Goal: Task Accomplishment & Management: Manage account settings

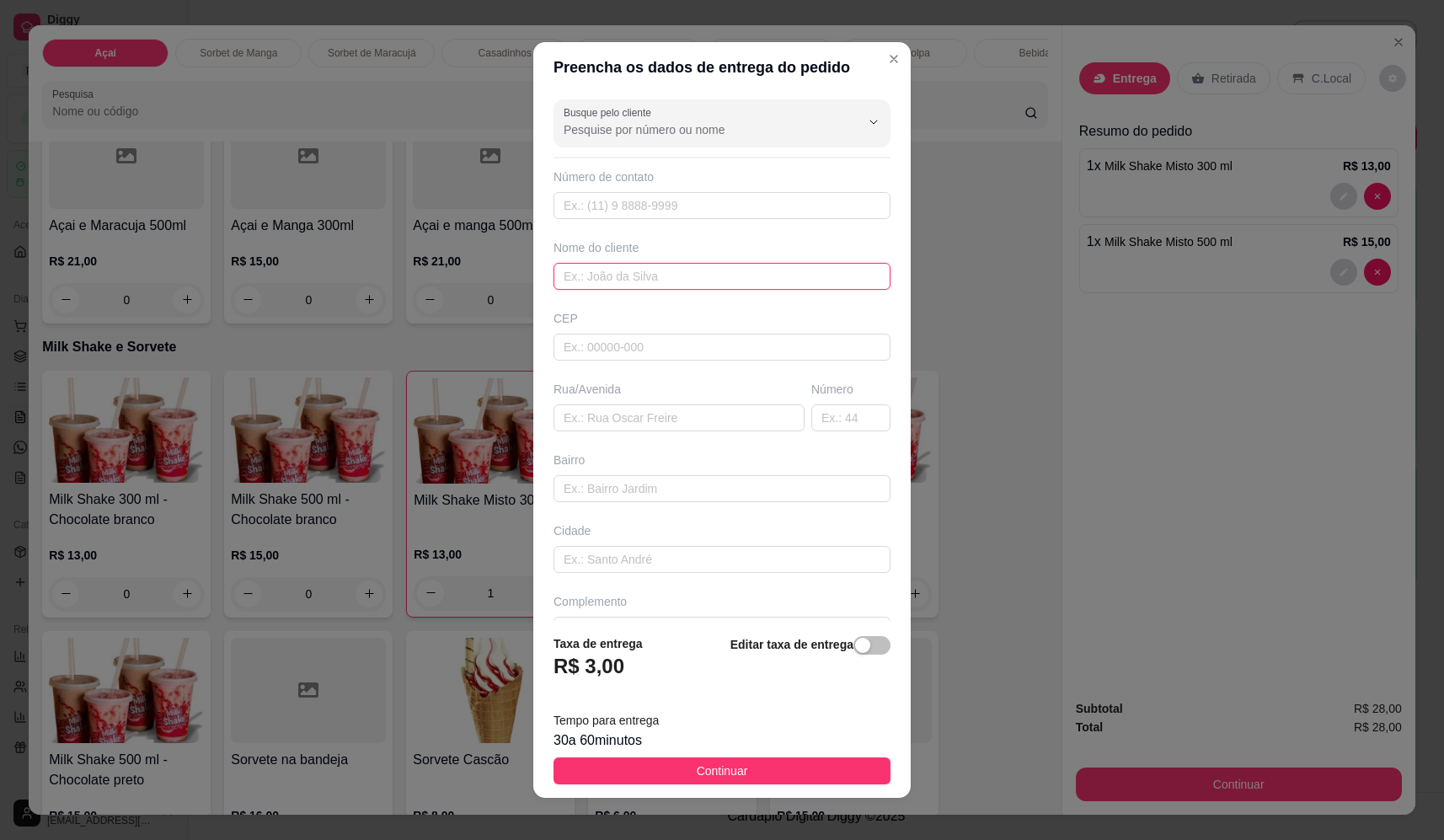
click at [597, 276] on input "text" at bounding box center [722, 276] width 337 height 27
type input "roseli"
click at [690, 424] on input "text" at bounding box center [679, 418] width 251 height 27
paste input "[STREET_ADDRESS]"
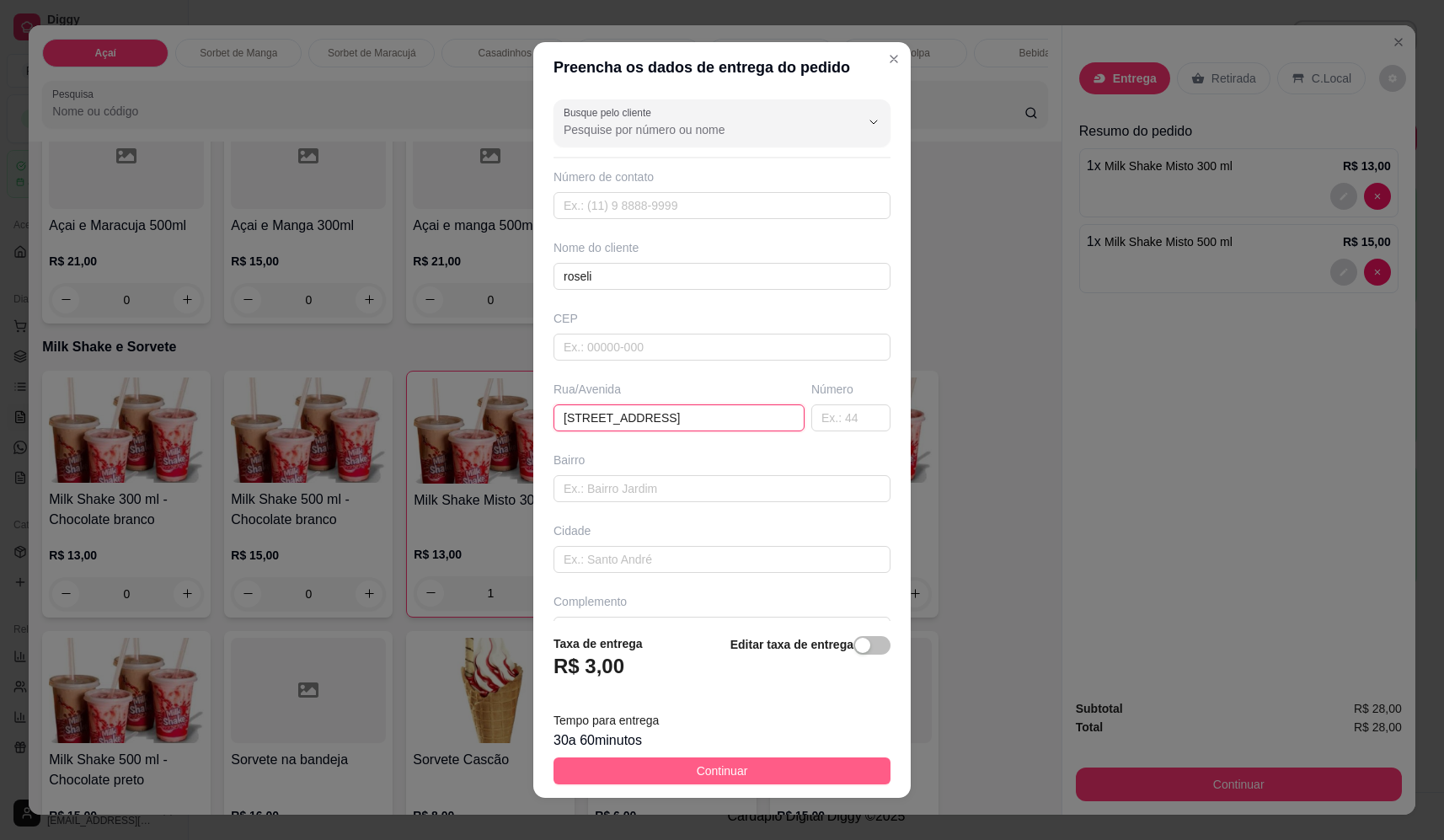
type input "[STREET_ADDRESS]"
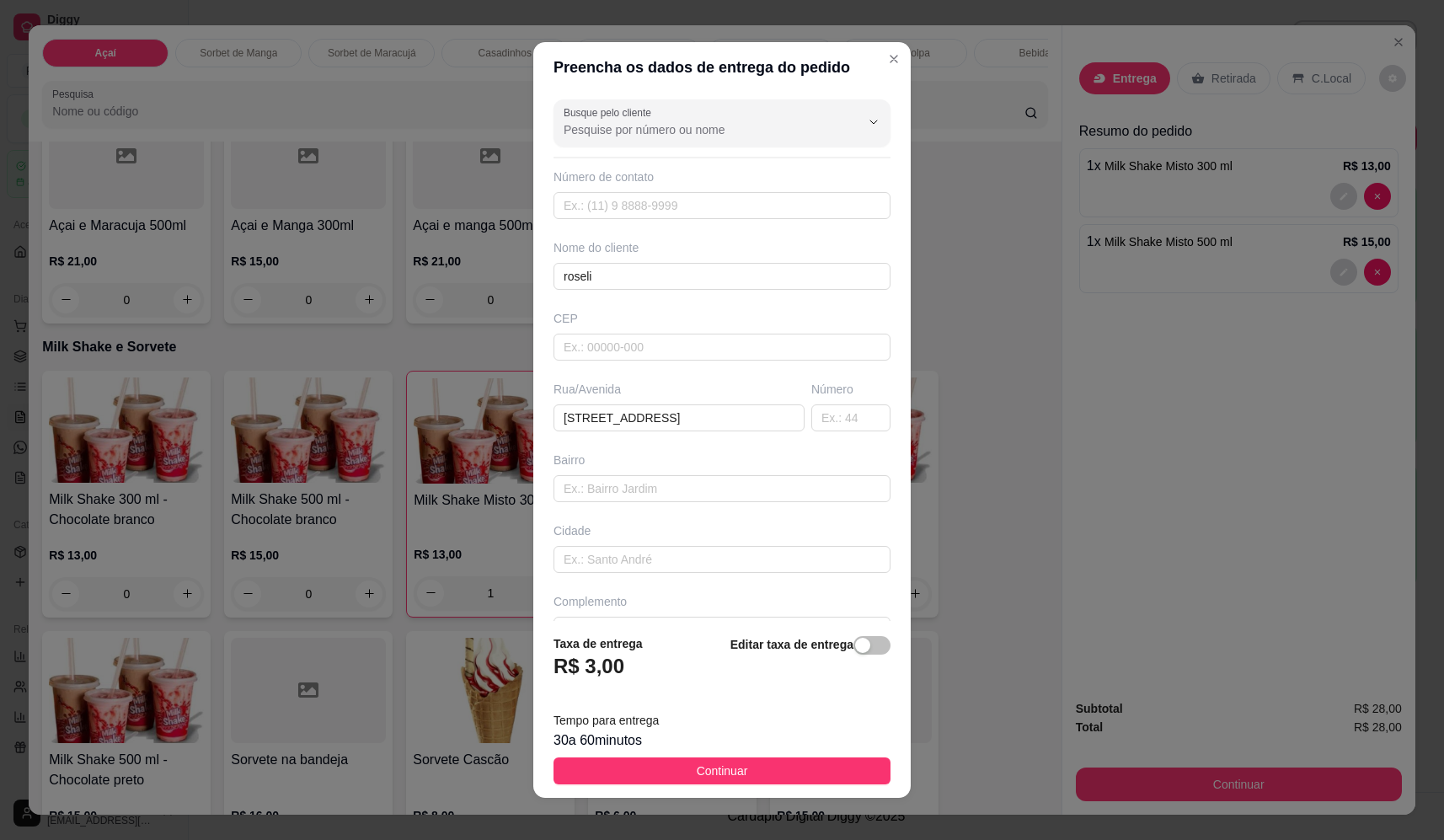
drag, startPoint x: 700, startPoint y: 769, endPoint x: 762, endPoint y: 772, distance: 62.1
click at [701, 770] on span "Continuar" at bounding box center [722, 770] width 52 height 18
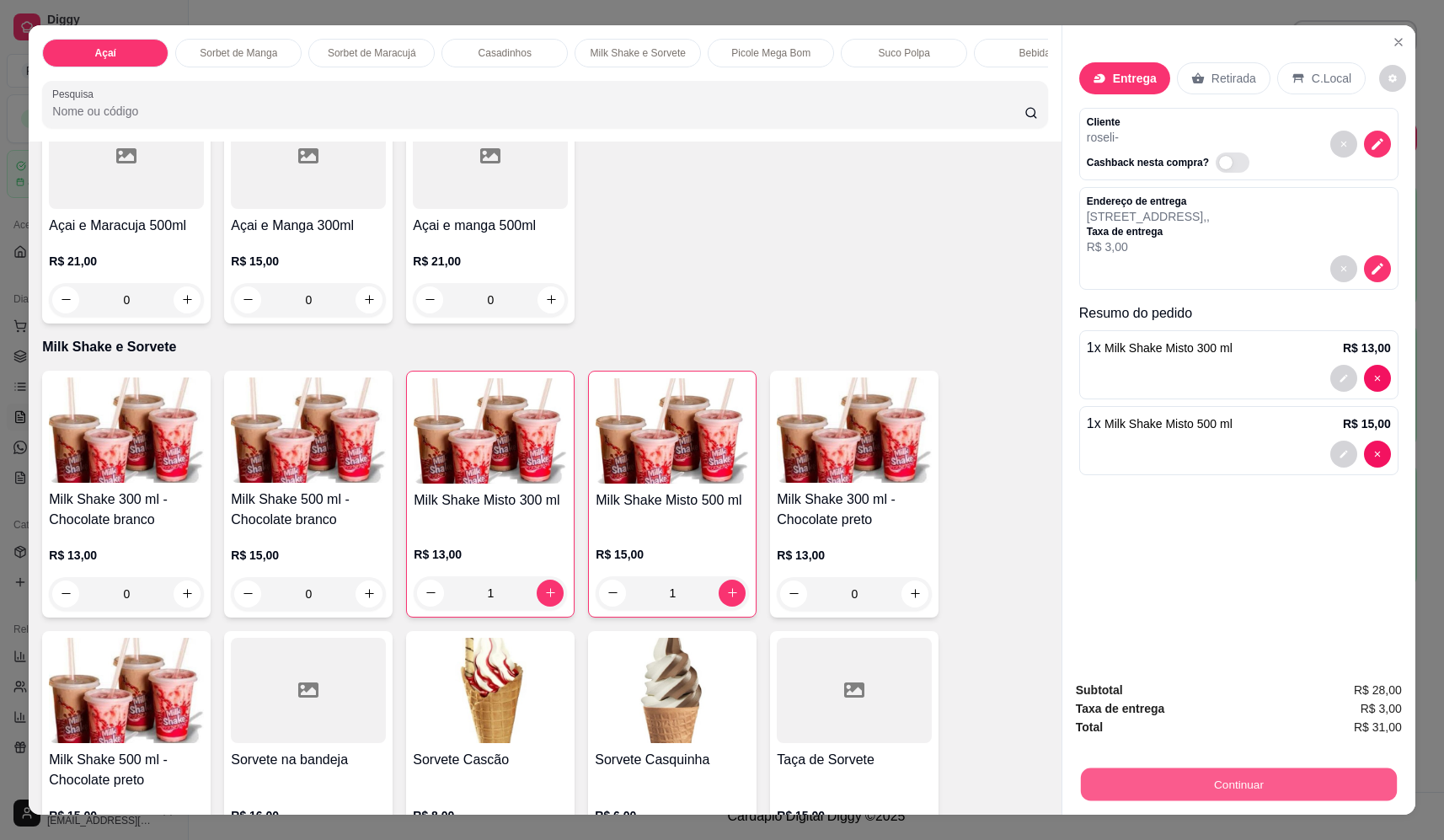
click at [1231, 794] on button "Continuar" at bounding box center [1239, 784] width 316 height 32
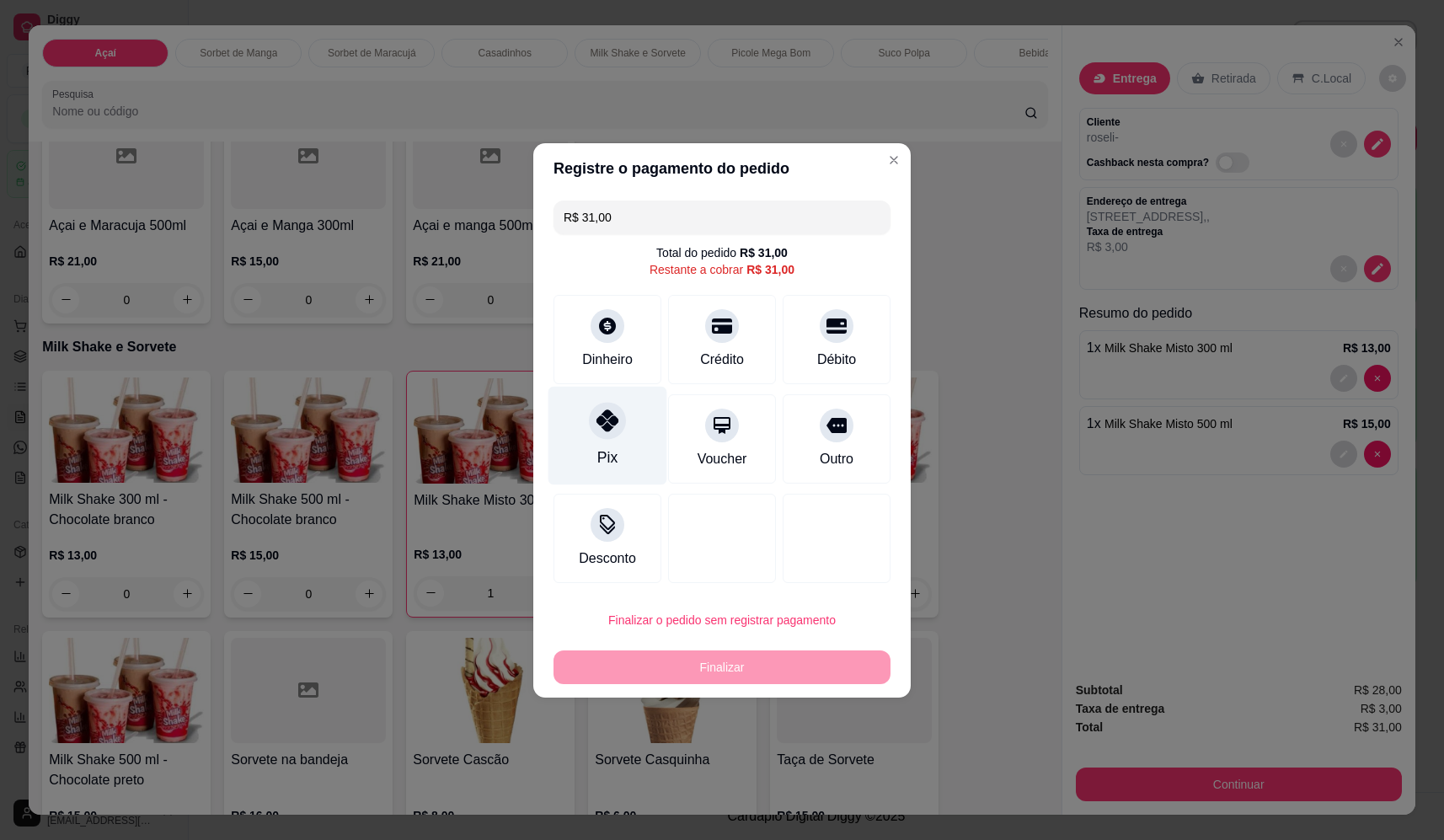
click at [595, 443] on div "Pix" at bounding box center [608, 434] width 119 height 98
type input "R$ 0,00"
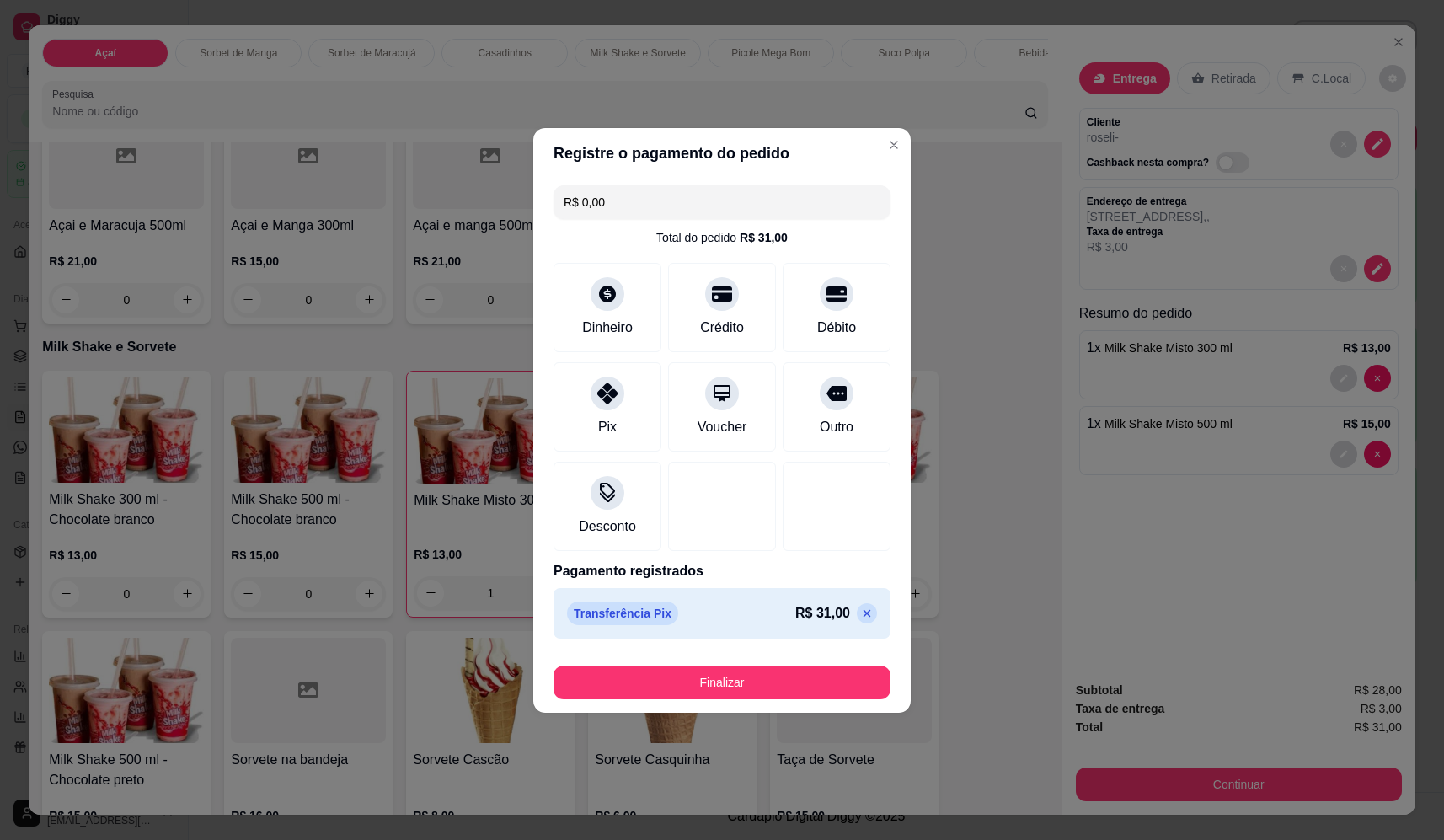
click at [755, 697] on button "Finalizar" at bounding box center [722, 682] width 337 height 33
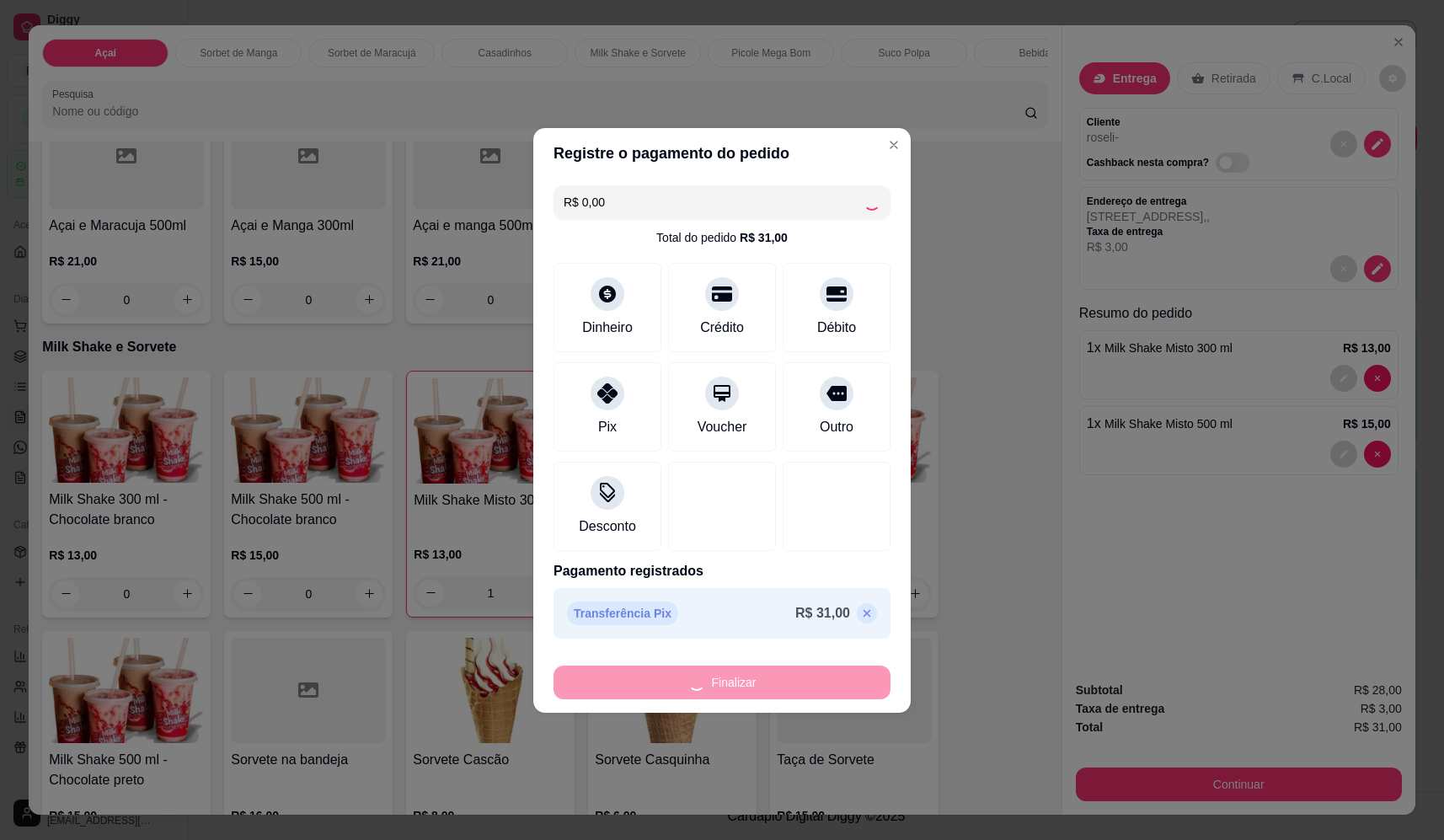
type input "0"
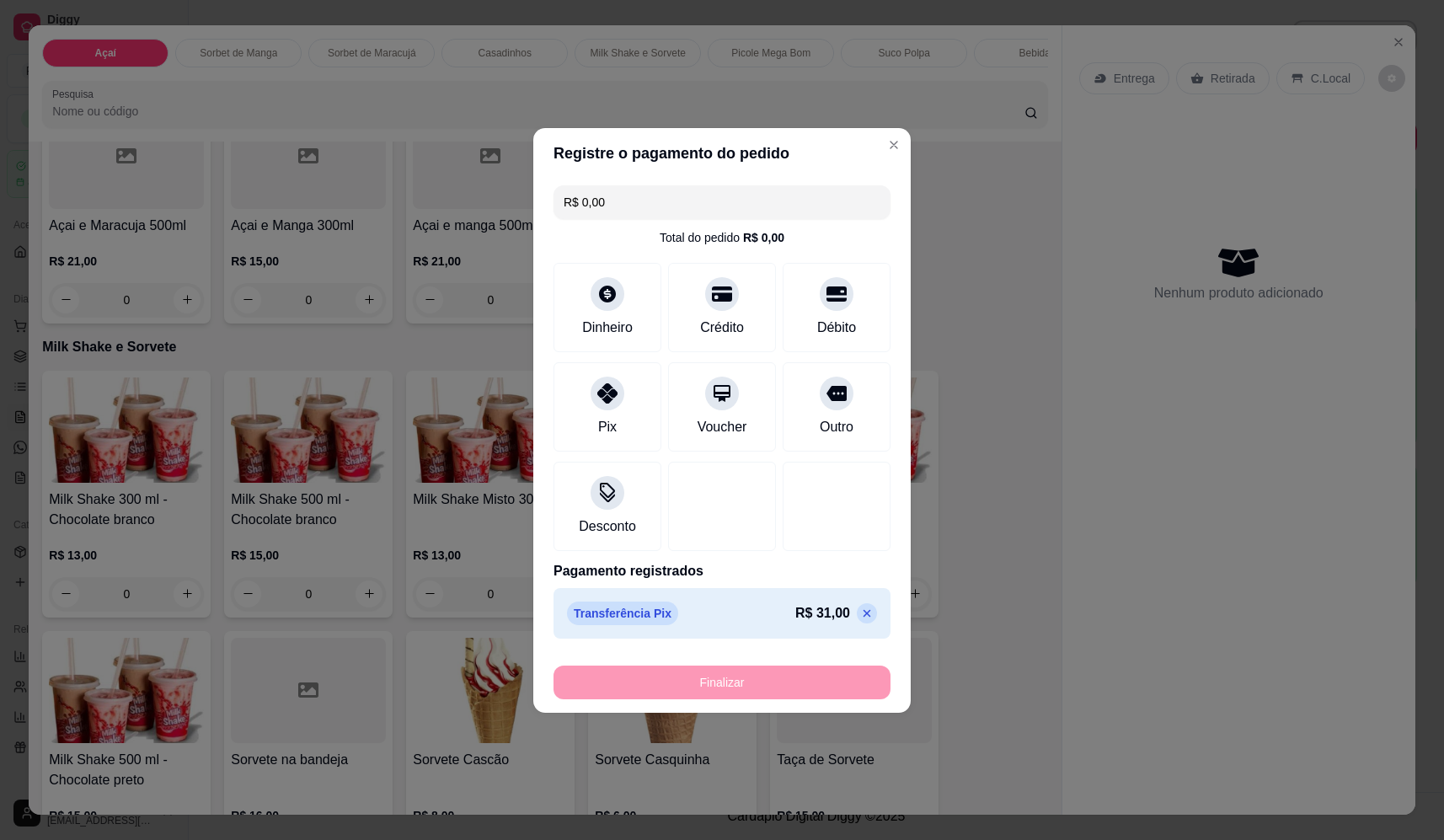
type input "-R$ 31,00"
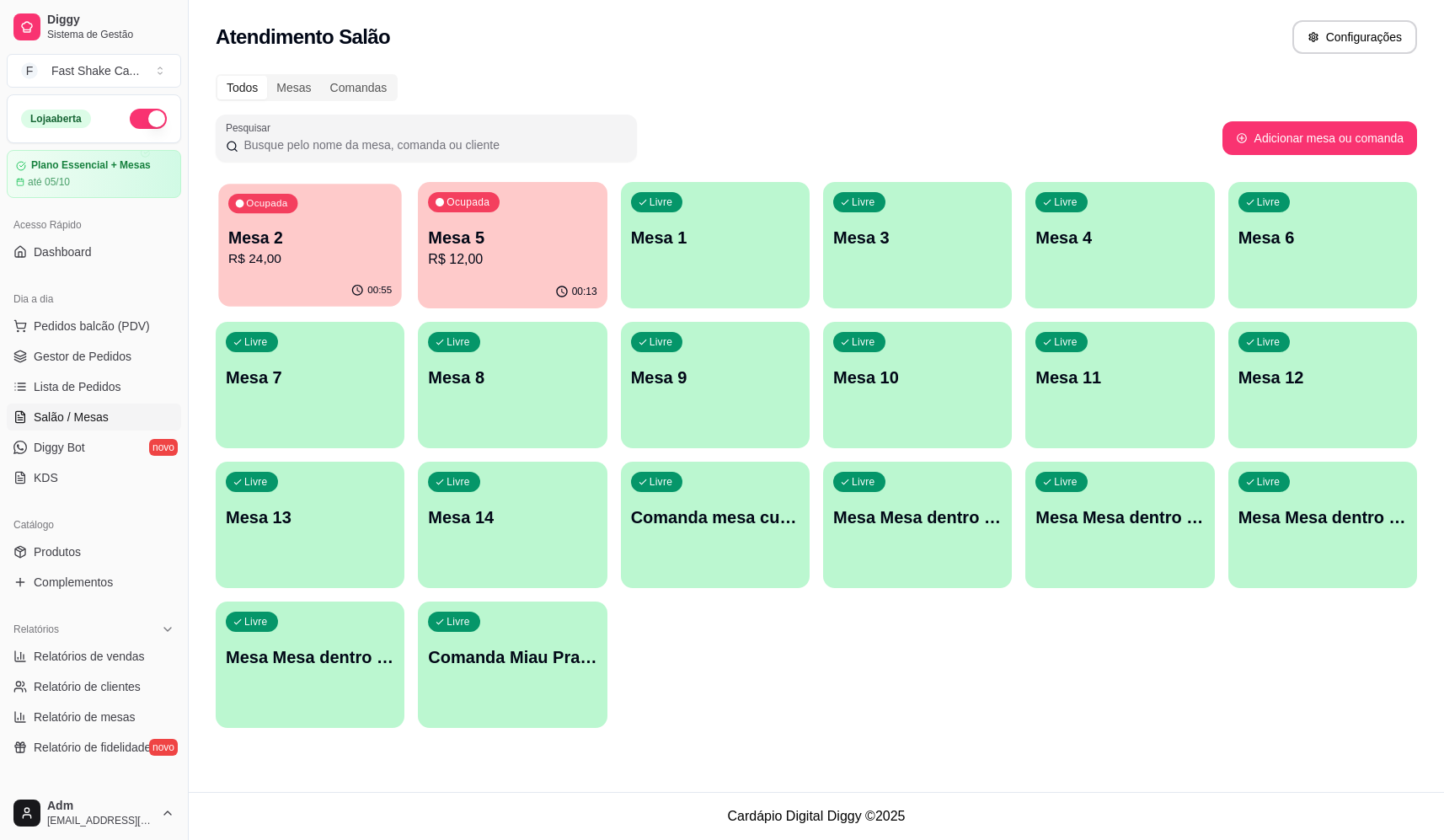
click at [288, 230] on p "Mesa 2" at bounding box center [310, 238] width 164 height 23
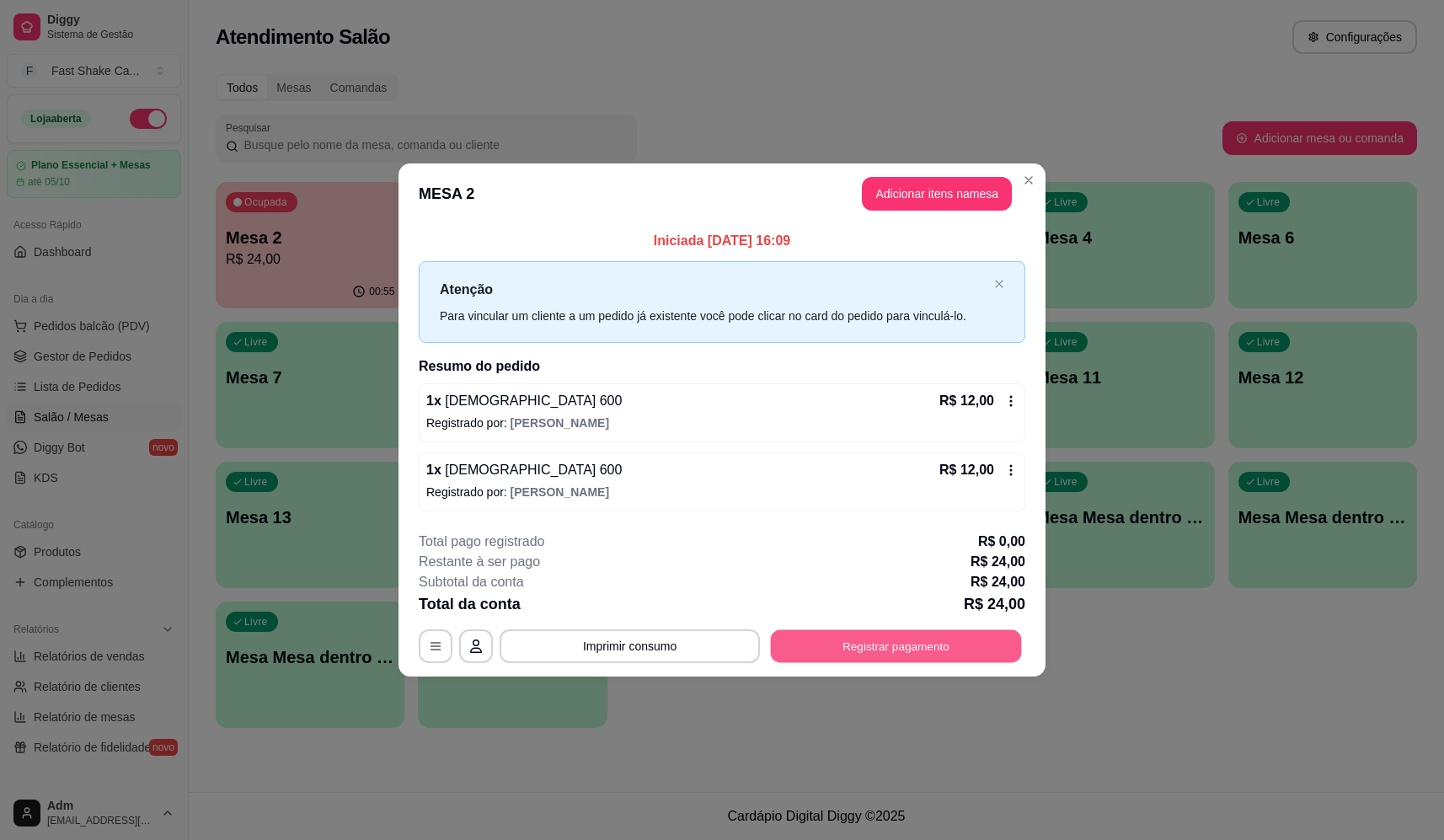
click at [913, 649] on button "Registrar pagamento" at bounding box center [896, 646] width 251 height 32
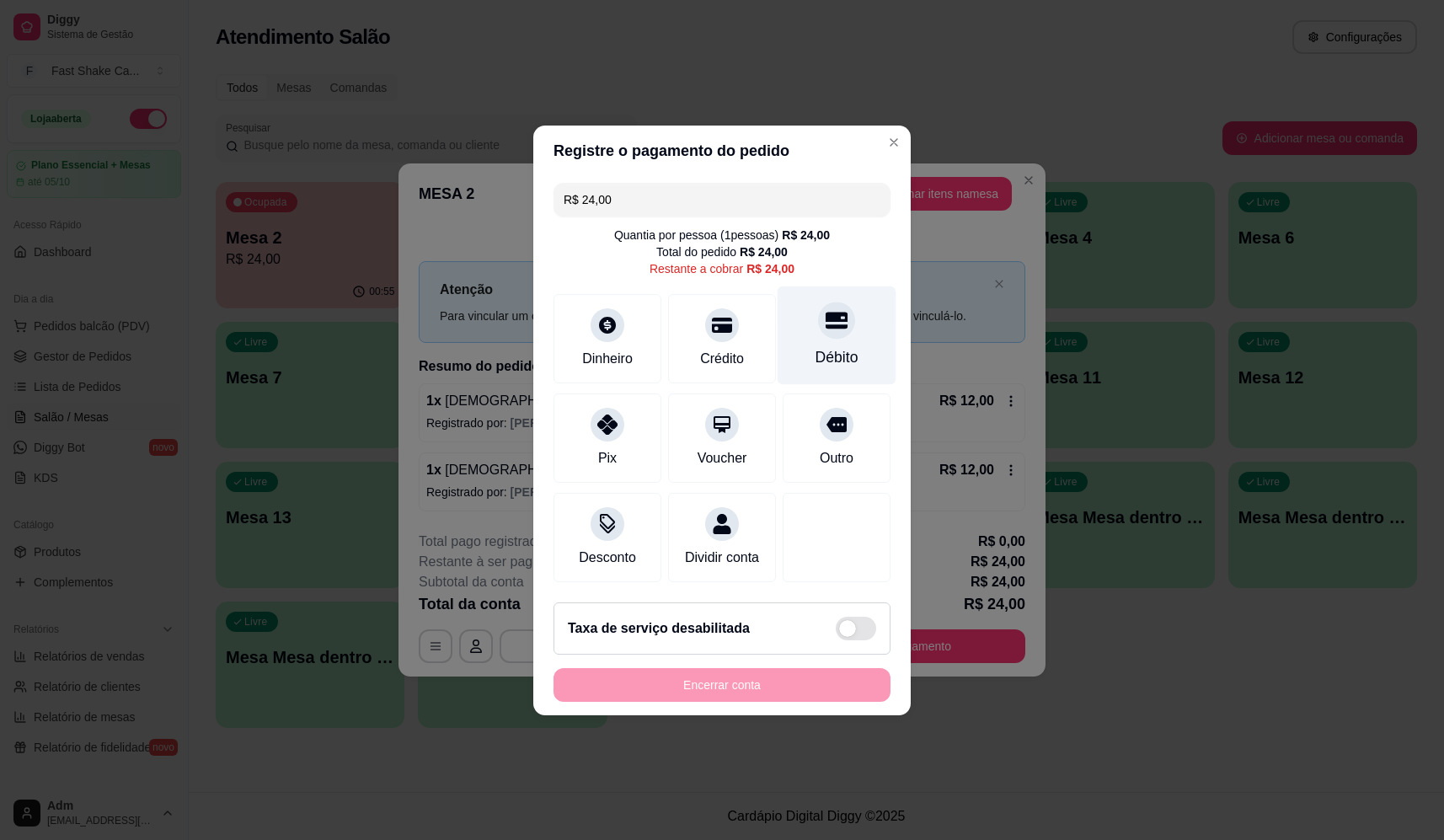
click at [813, 330] on div "Débito" at bounding box center [837, 335] width 119 height 98
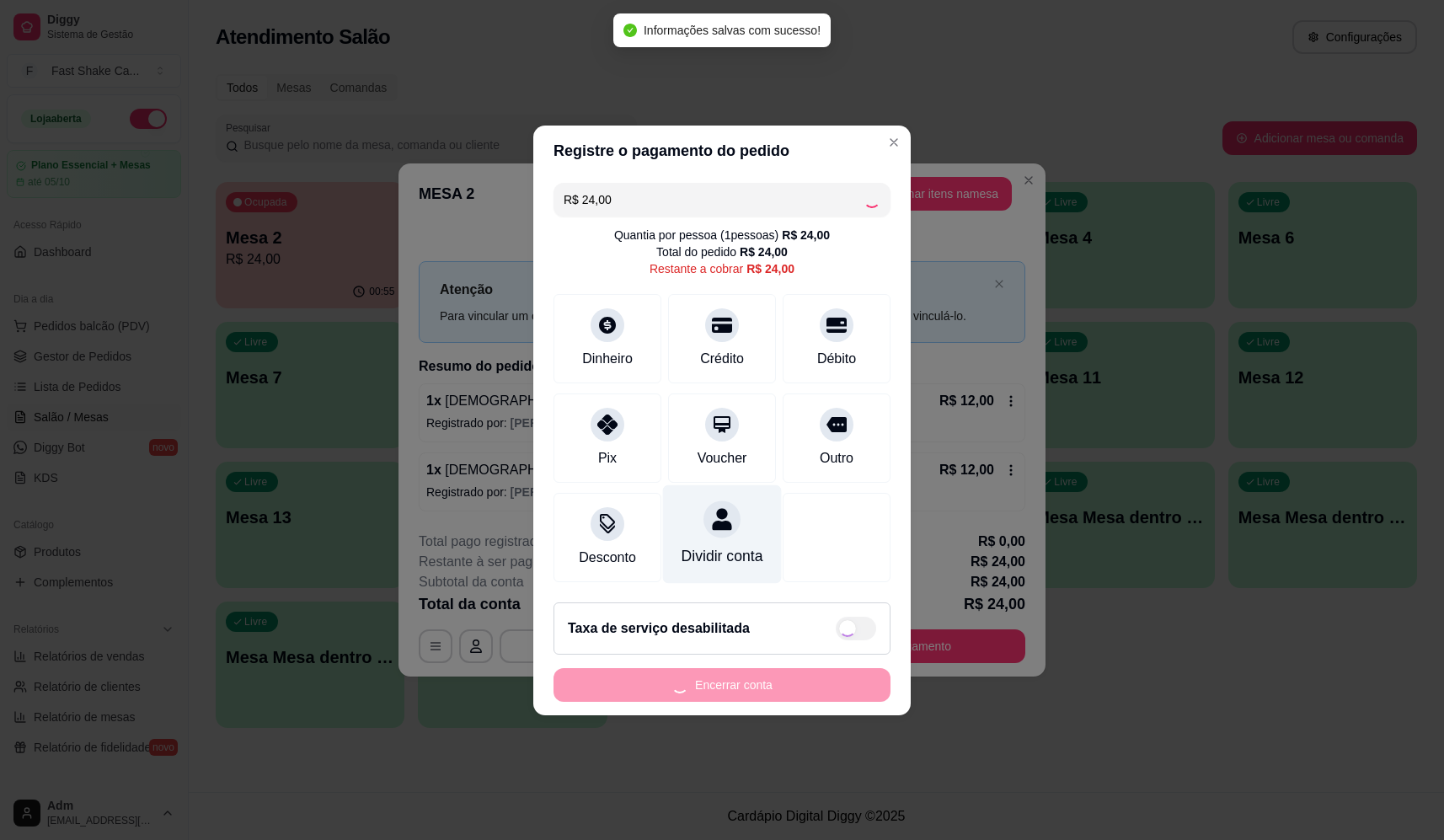
type input "R$ 0,00"
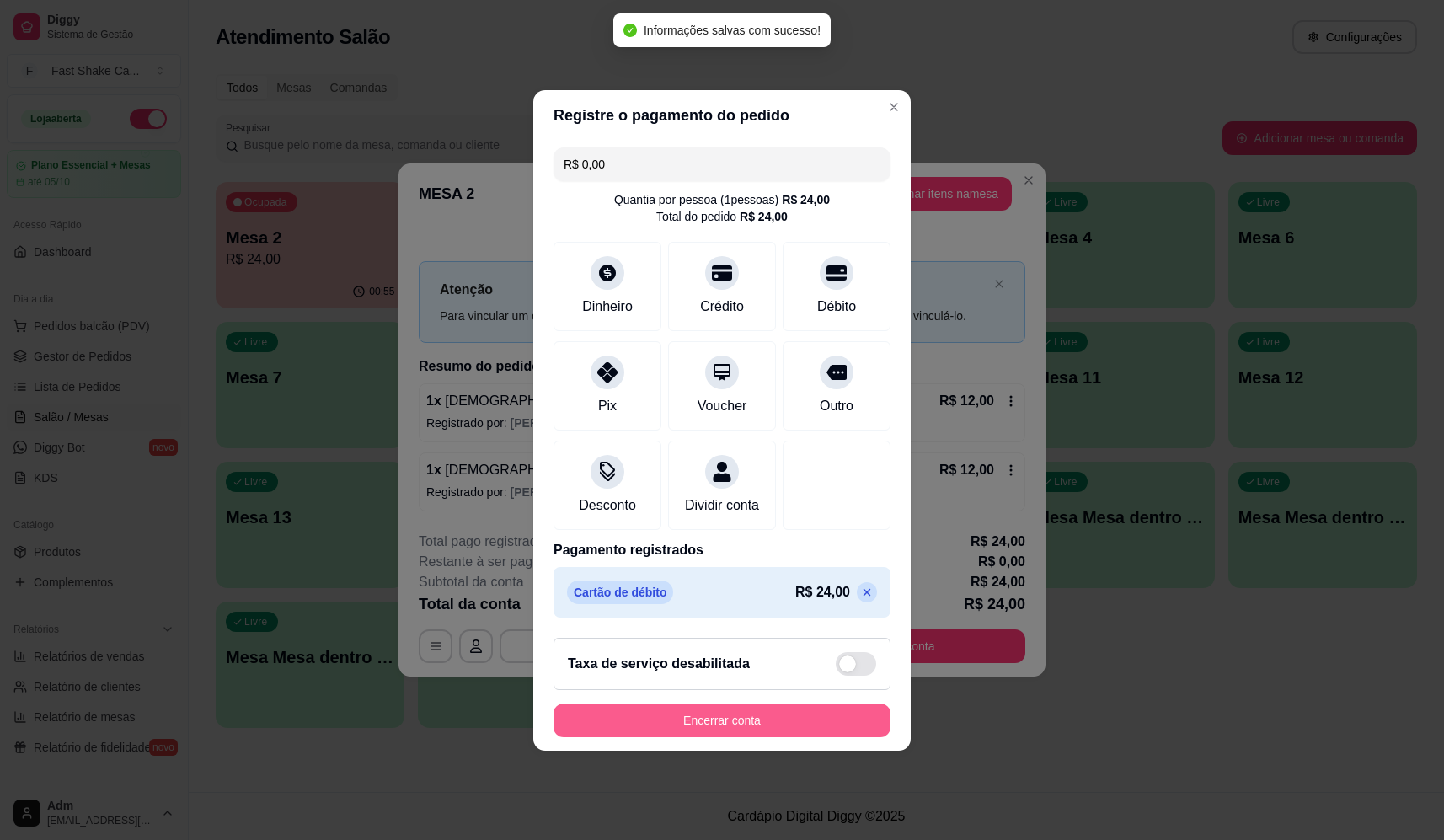
click at [755, 732] on button "Encerrar conta" at bounding box center [722, 720] width 337 height 33
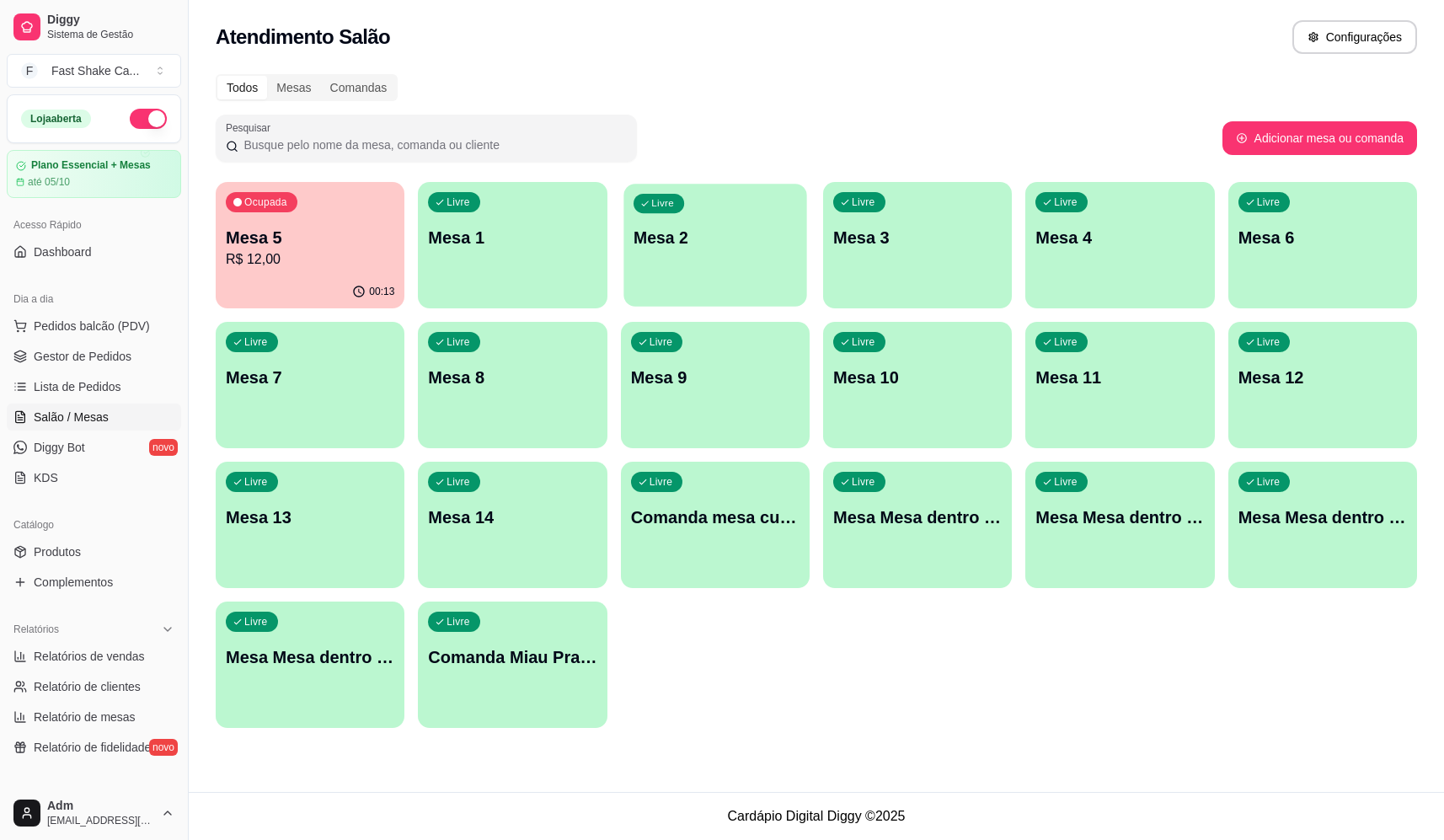
click at [715, 264] on div "Livre Mesa 2" at bounding box center [716, 235] width 184 height 102
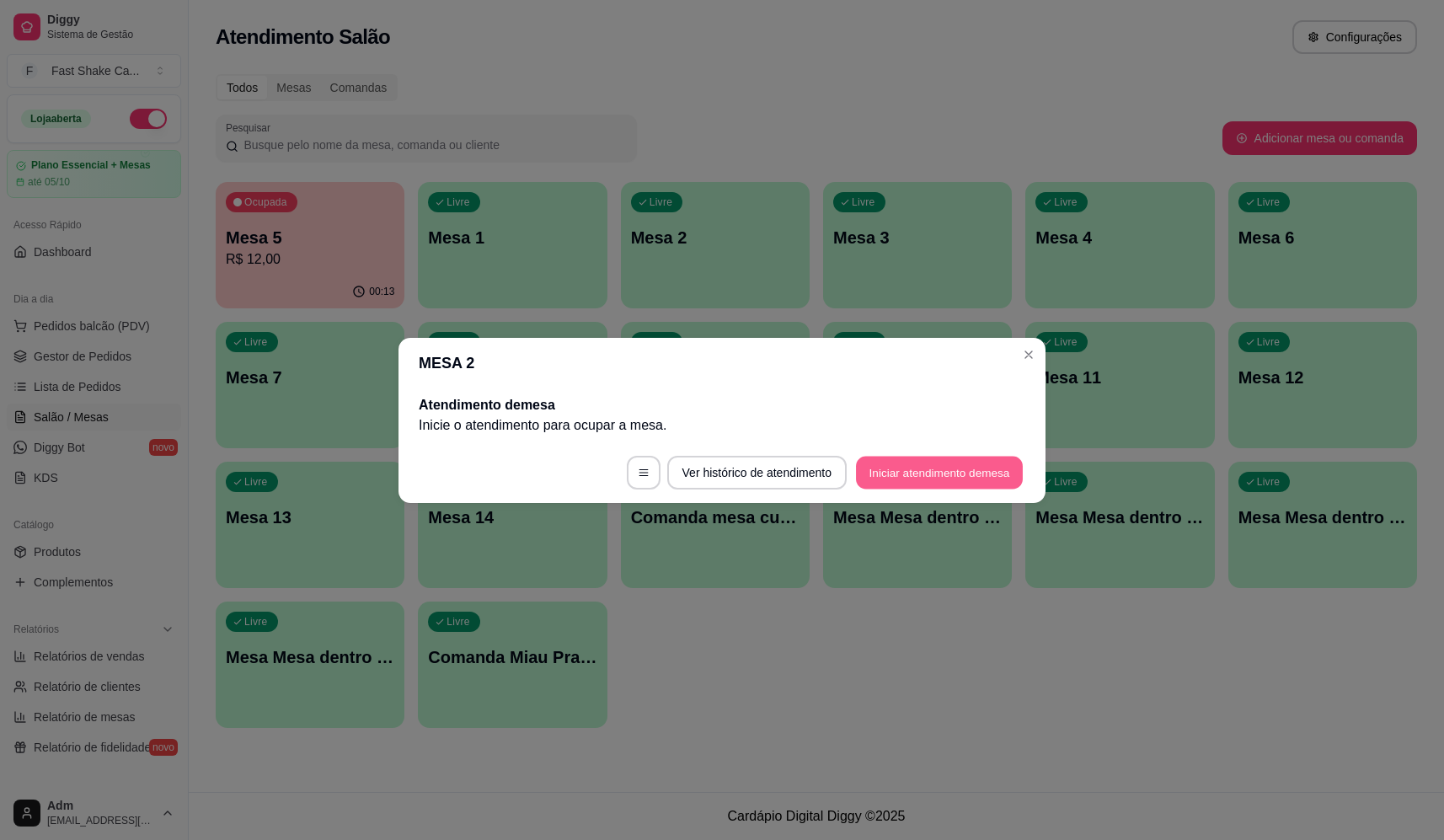
click at [932, 469] on button "Iniciar atendimento de mesa" at bounding box center [939, 471] width 166 height 32
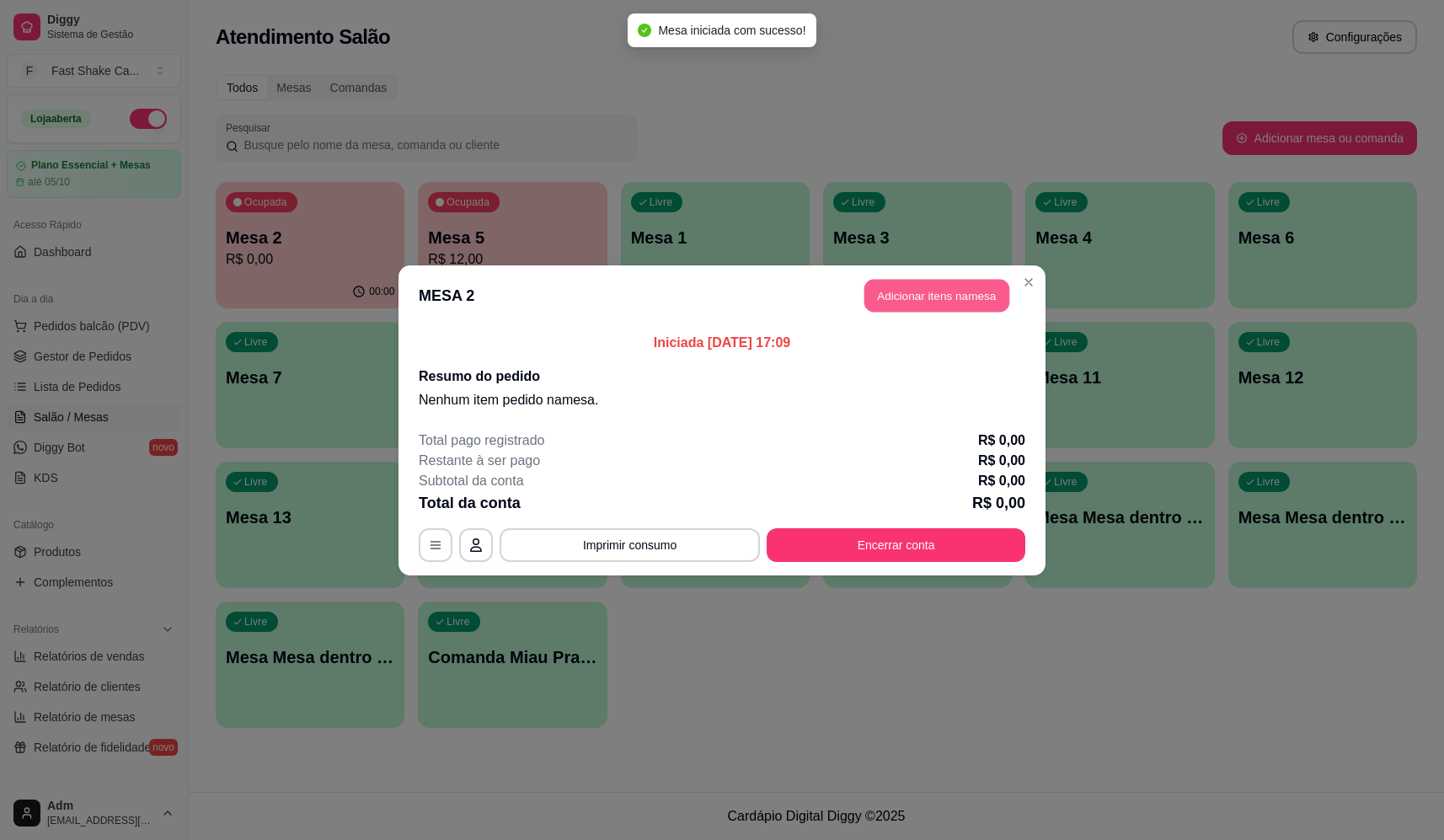
click at [932, 300] on button "Adicionar itens na mesa" at bounding box center [937, 294] width 145 height 32
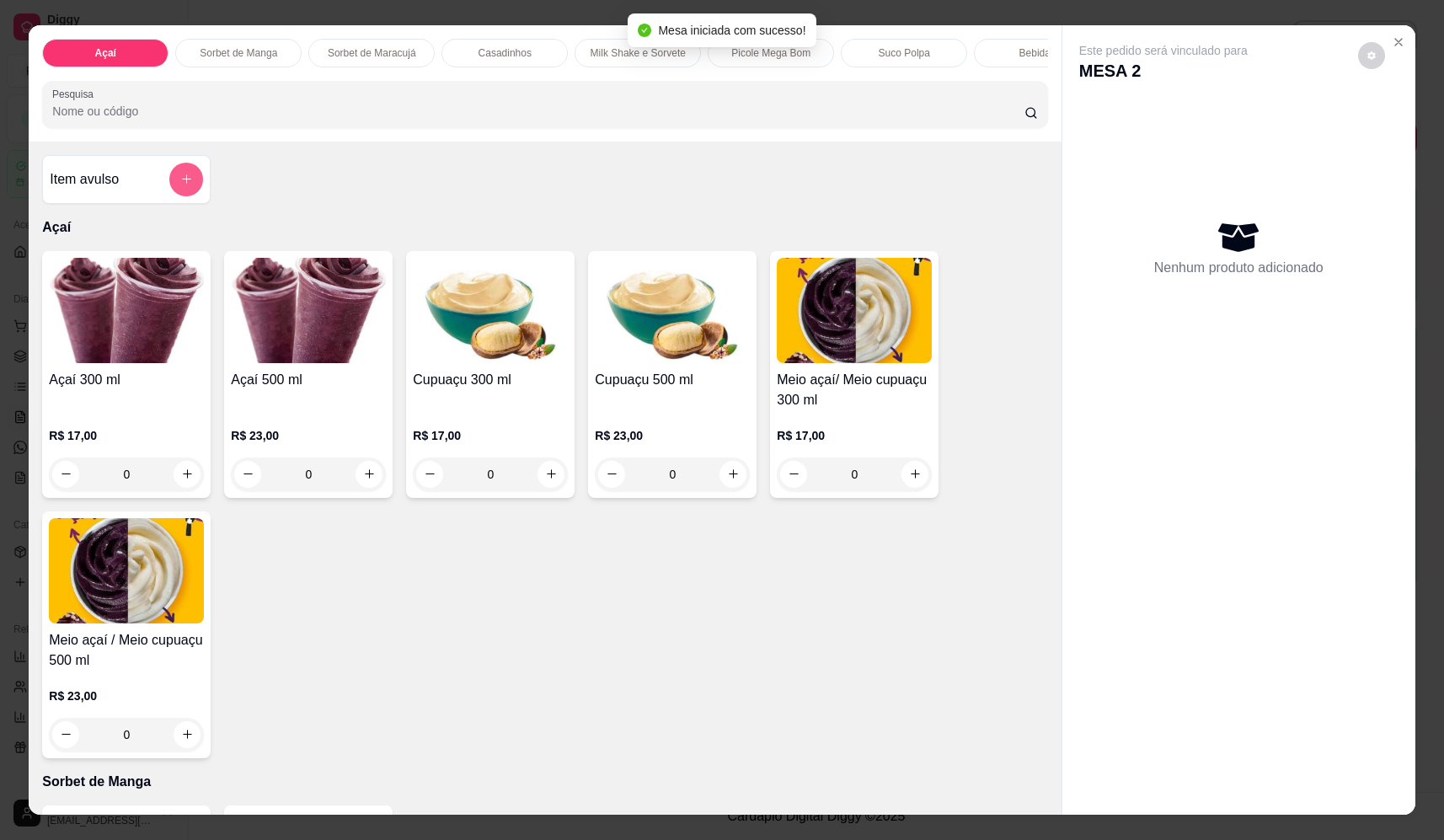
click at [180, 186] on icon "add-separate-item" at bounding box center [187, 179] width 12 height 12
click at [704, 363] on input "Nome do produto" at bounding box center [722, 360] width 317 height 17
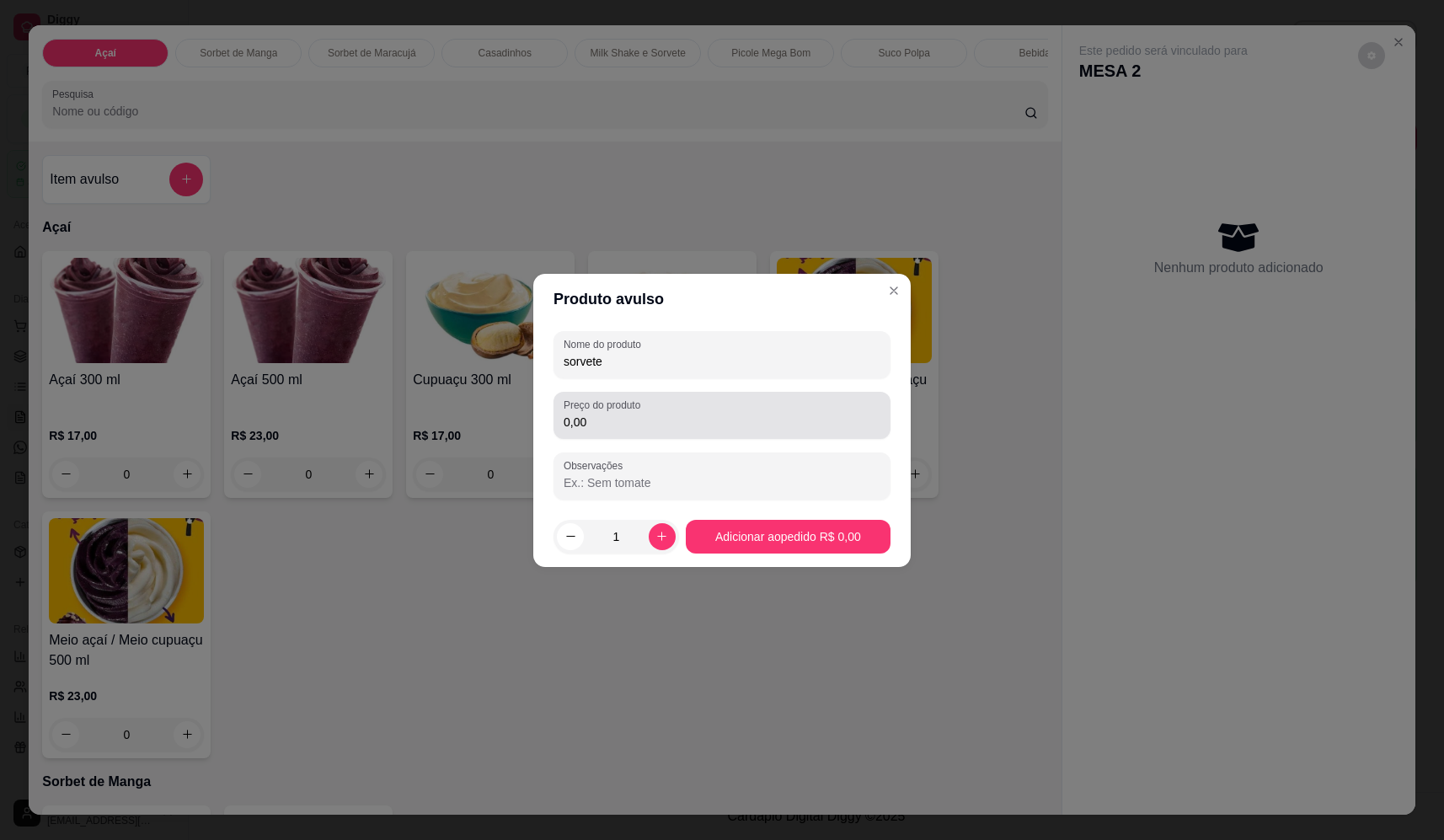
type input "sorvete"
click at [668, 425] on input "0,00" at bounding box center [722, 421] width 317 height 17
type input "18,36"
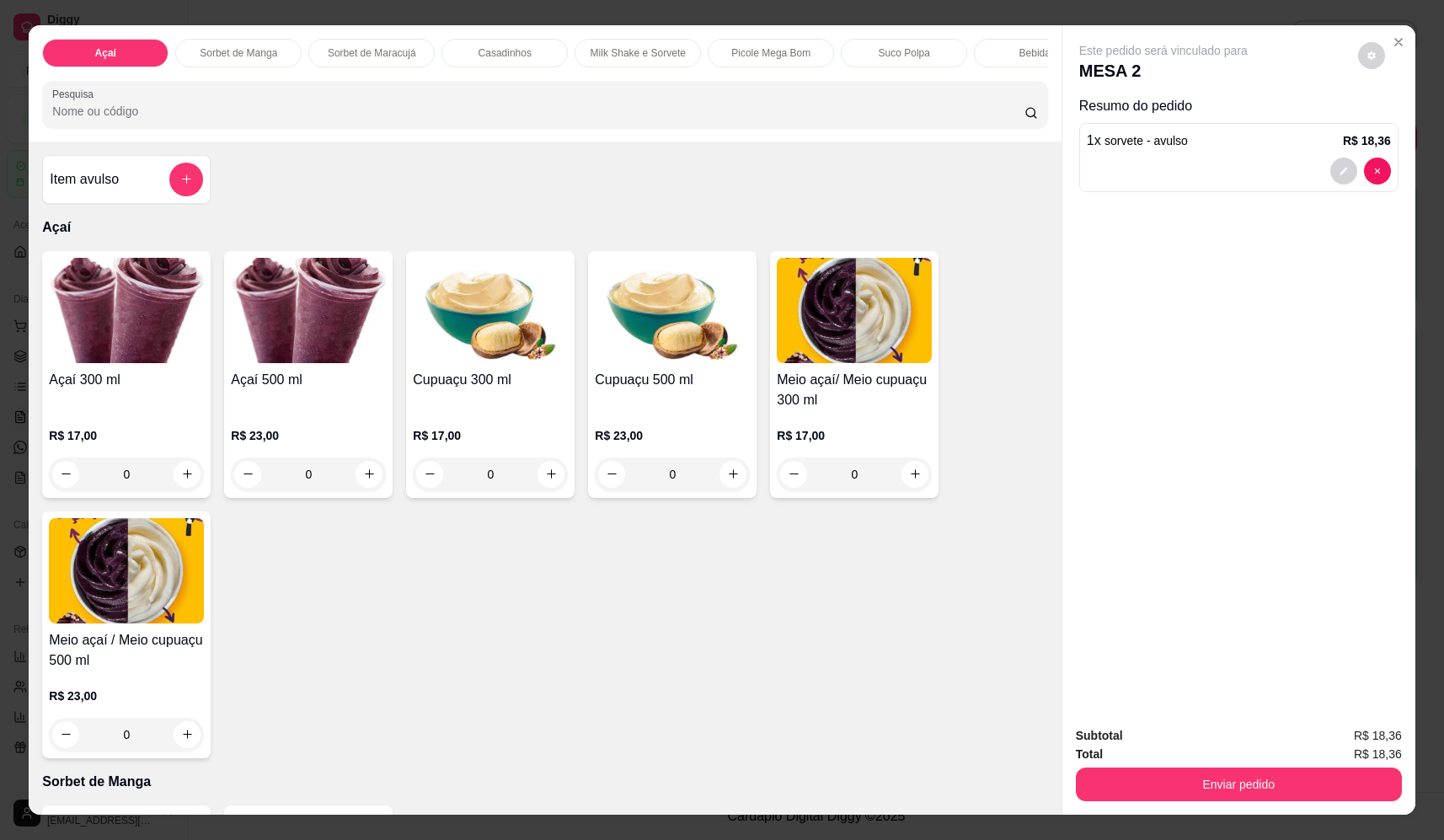
click at [194, 191] on button "add-separate-item" at bounding box center [186, 180] width 33 height 33
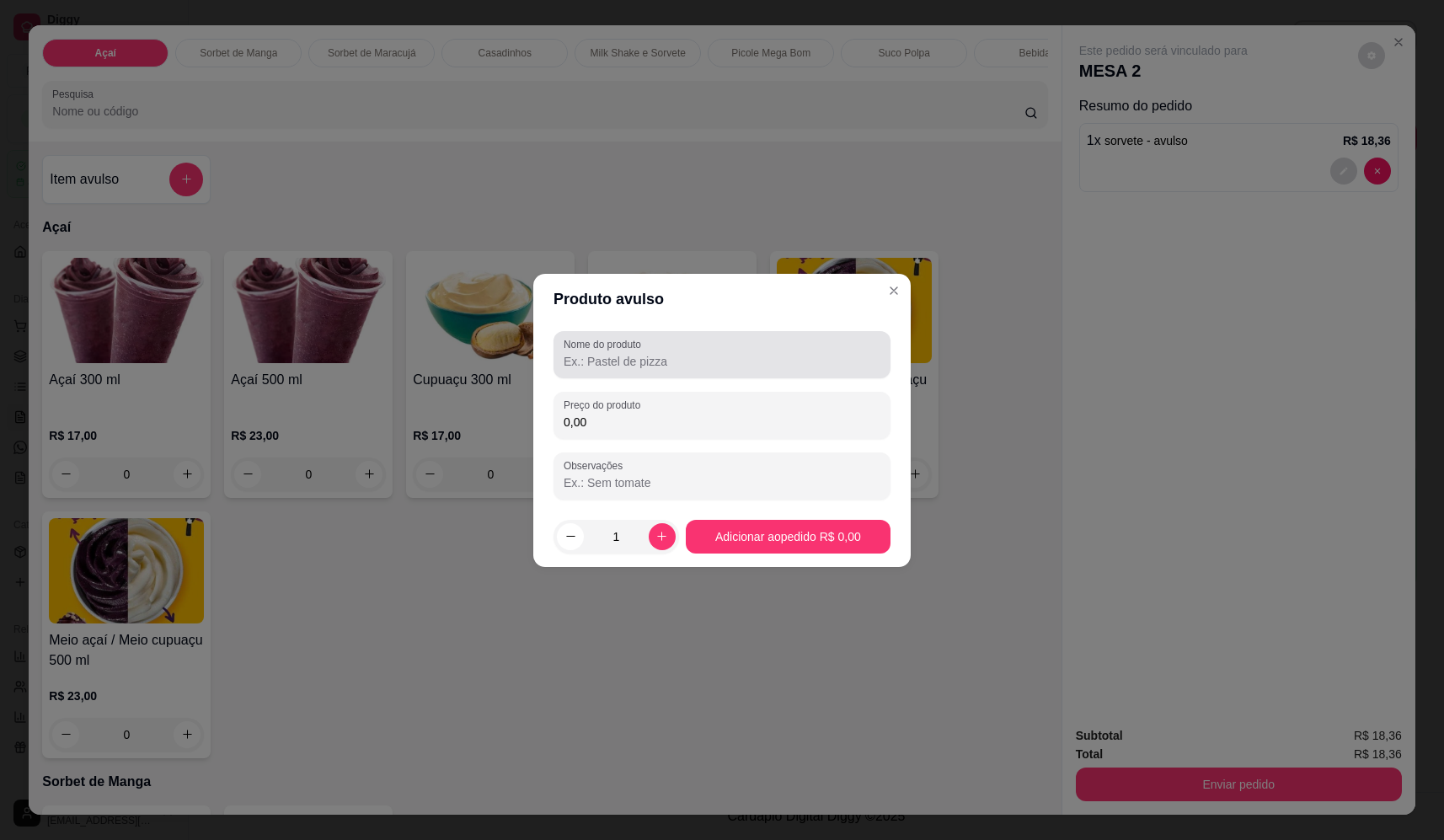
drag, startPoint x: 710, startPoint y: 354, endPoint x: 681, endPoint y: 366, distance: 31.4
click at [710, 355] on input "Nome do produto" at bounding box center [722, 361] width 317 height 17
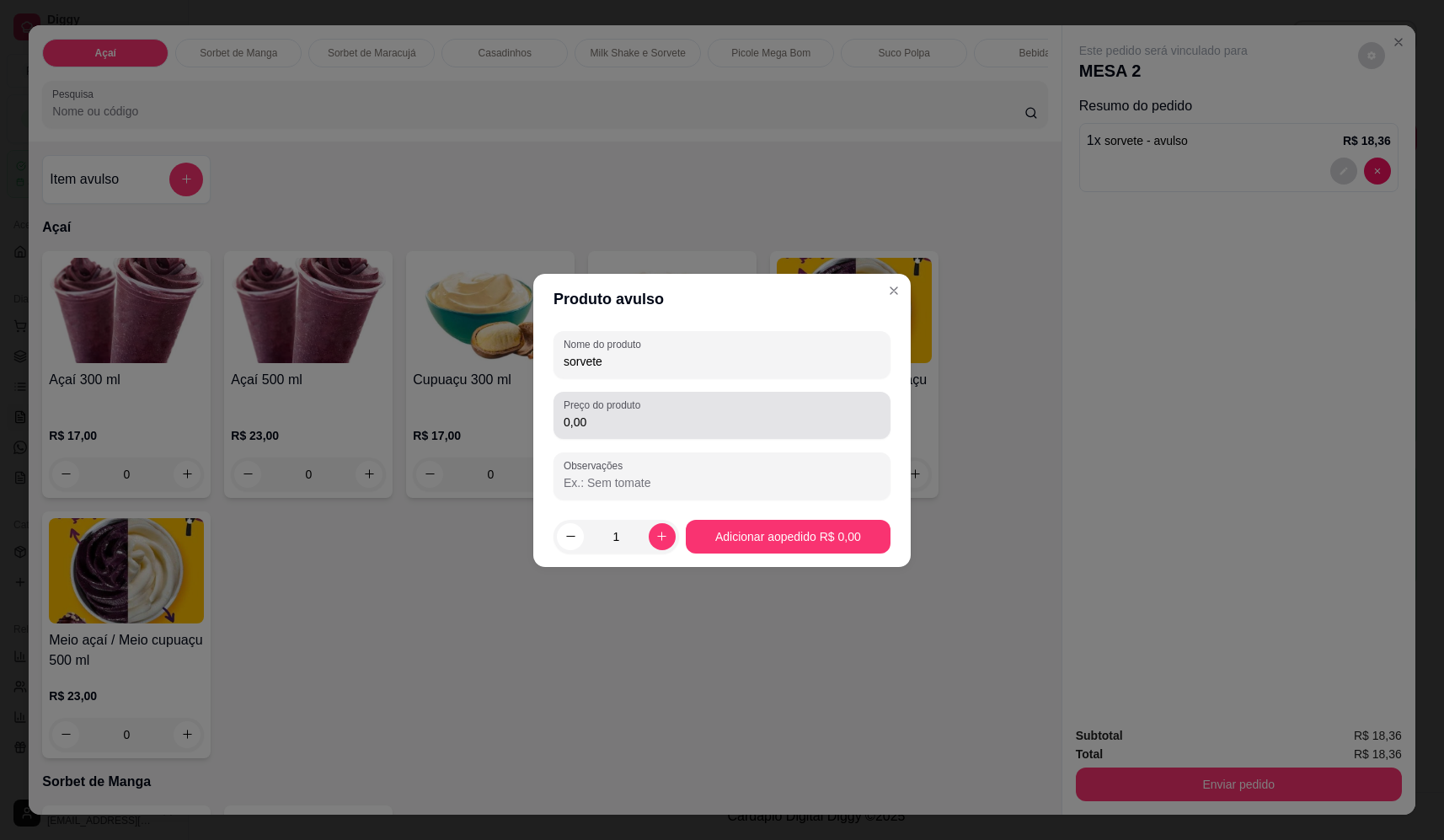
type input "sorvete"
click at [679, 400] on div "0,00" at bounding box center [722, 415] width 317 height 33
type input "20,40"
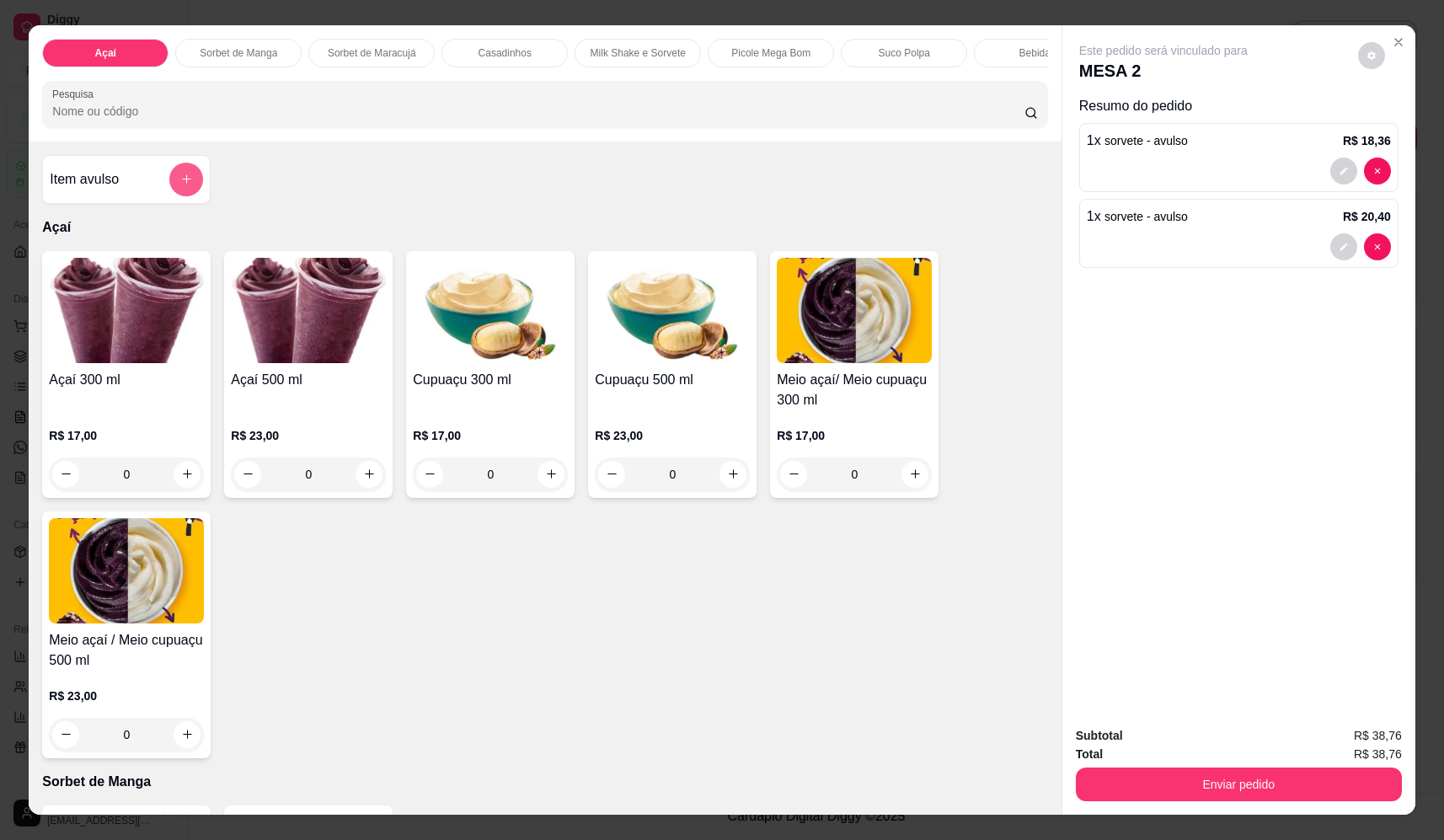
click at [188, 196] on button "add-separate-item" at bounding box center [186, 180] width 33 height 33
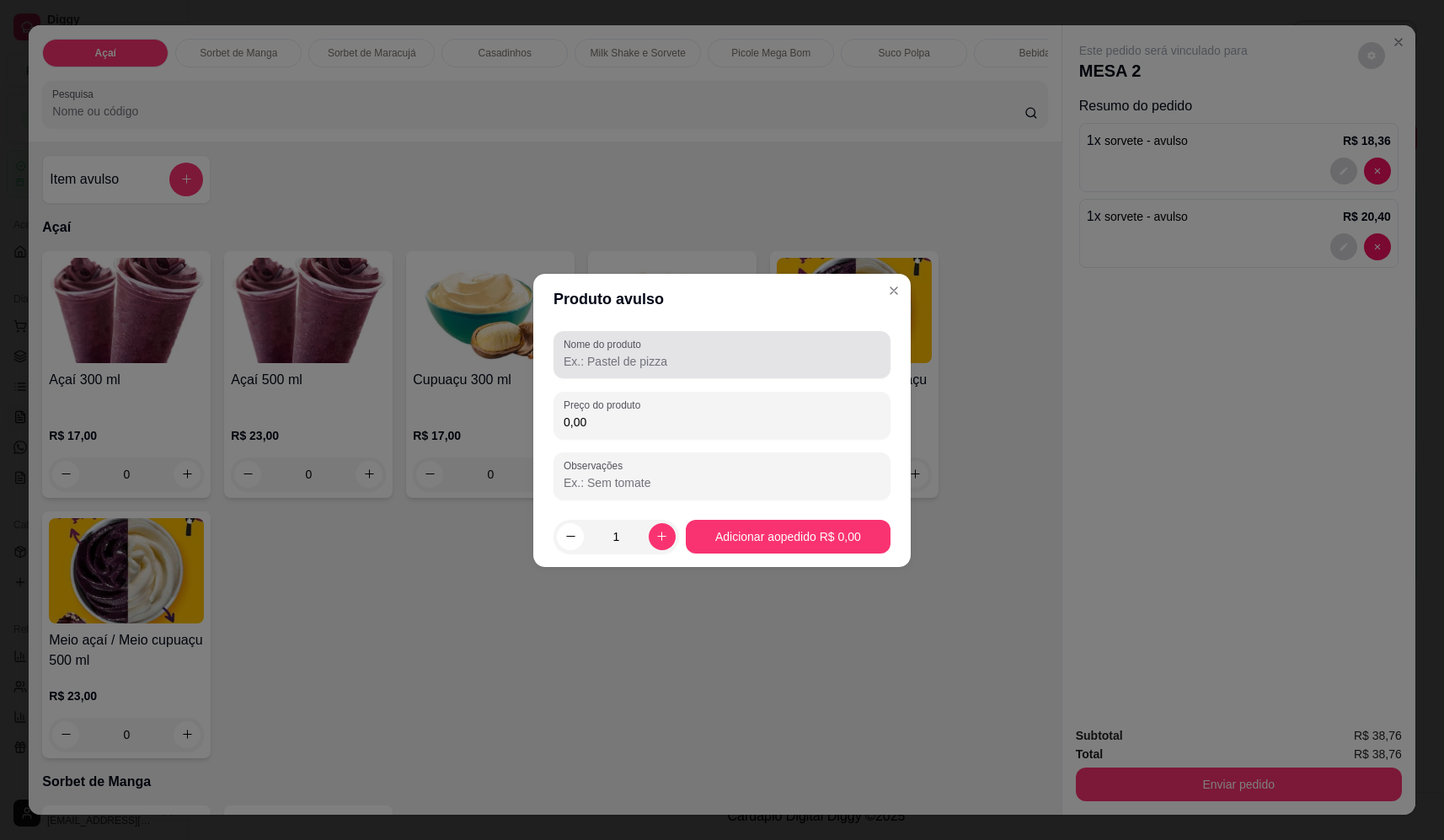
click at [704, 350] on div at bounding box center [722, 355] width 317 height 33
type input "sorvete"
click at [770, 415] on input "0,00" at bounding box center [722, 421] width 317 height 17
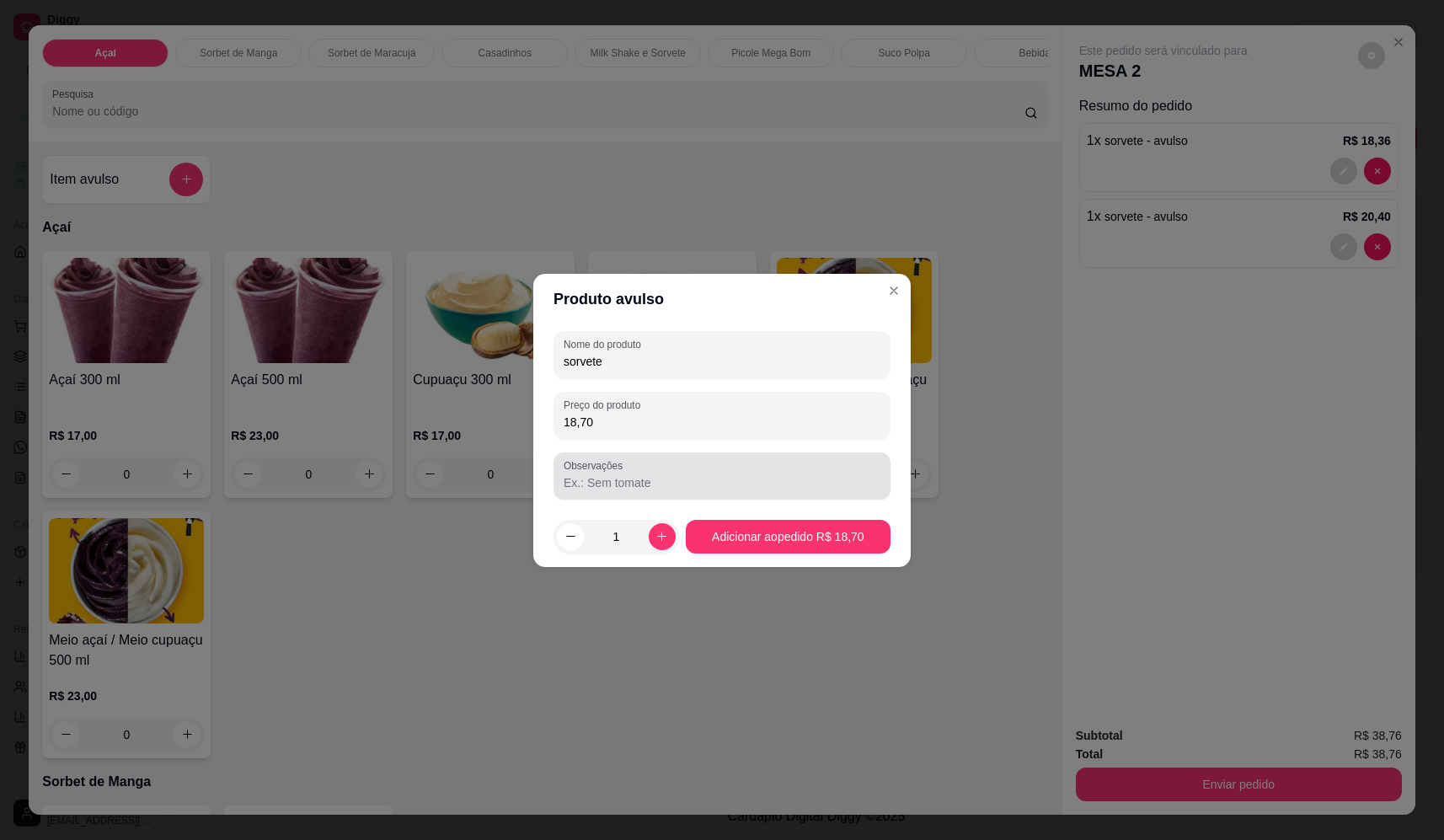
type input "18,70"
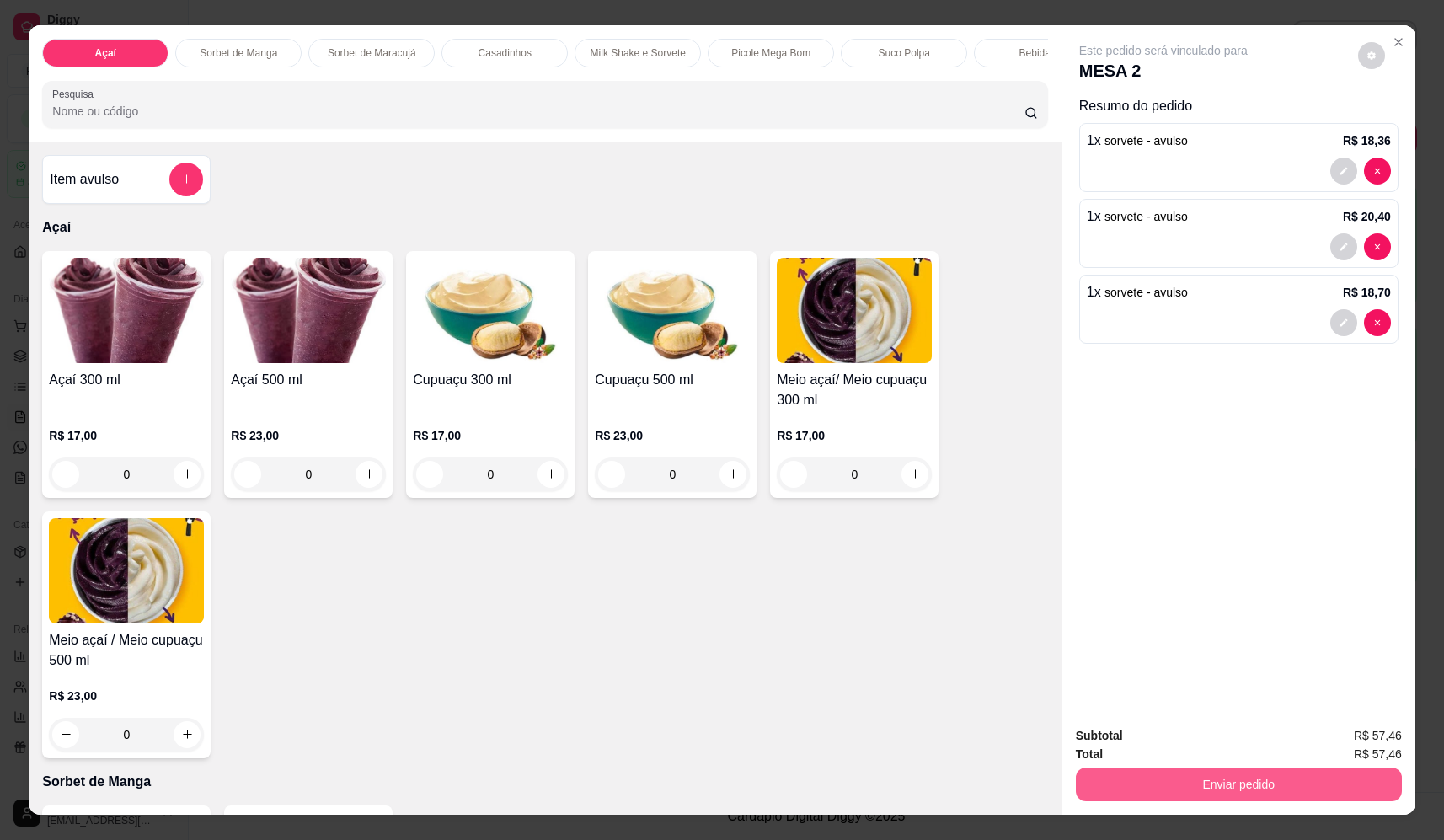
click at [1236, 780] on button "Enviar pedido" at bounding box center [1239, 784] width 326 height 33
click at [1181, 733] on button "Não registrar e enviar pedido" at bounding box center [1183, 743] width 175 height 32
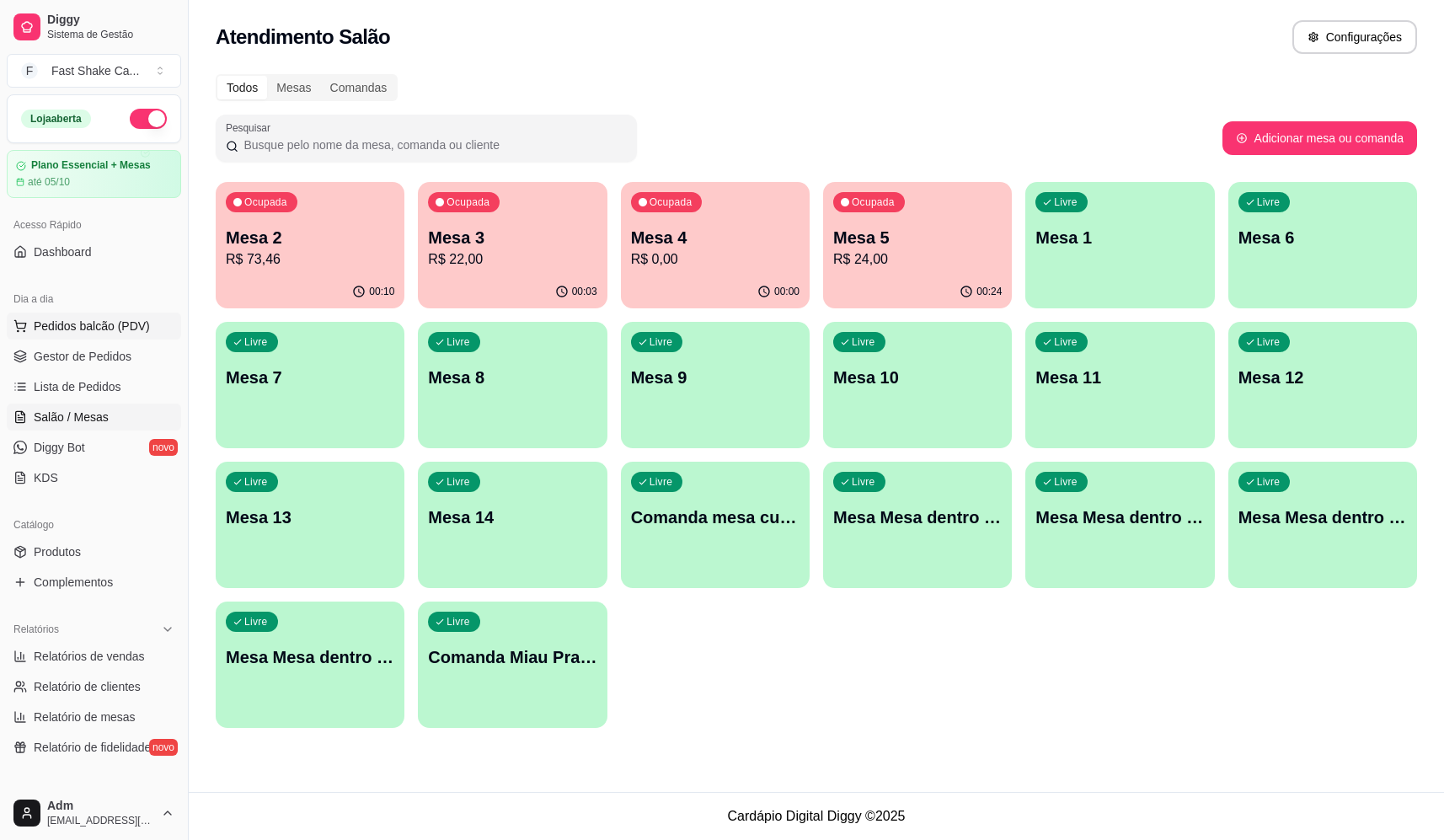
click at [96, 328] on span "Pedidos balcão (PDV)" at bounding box center [91, 325] width 117 height 17
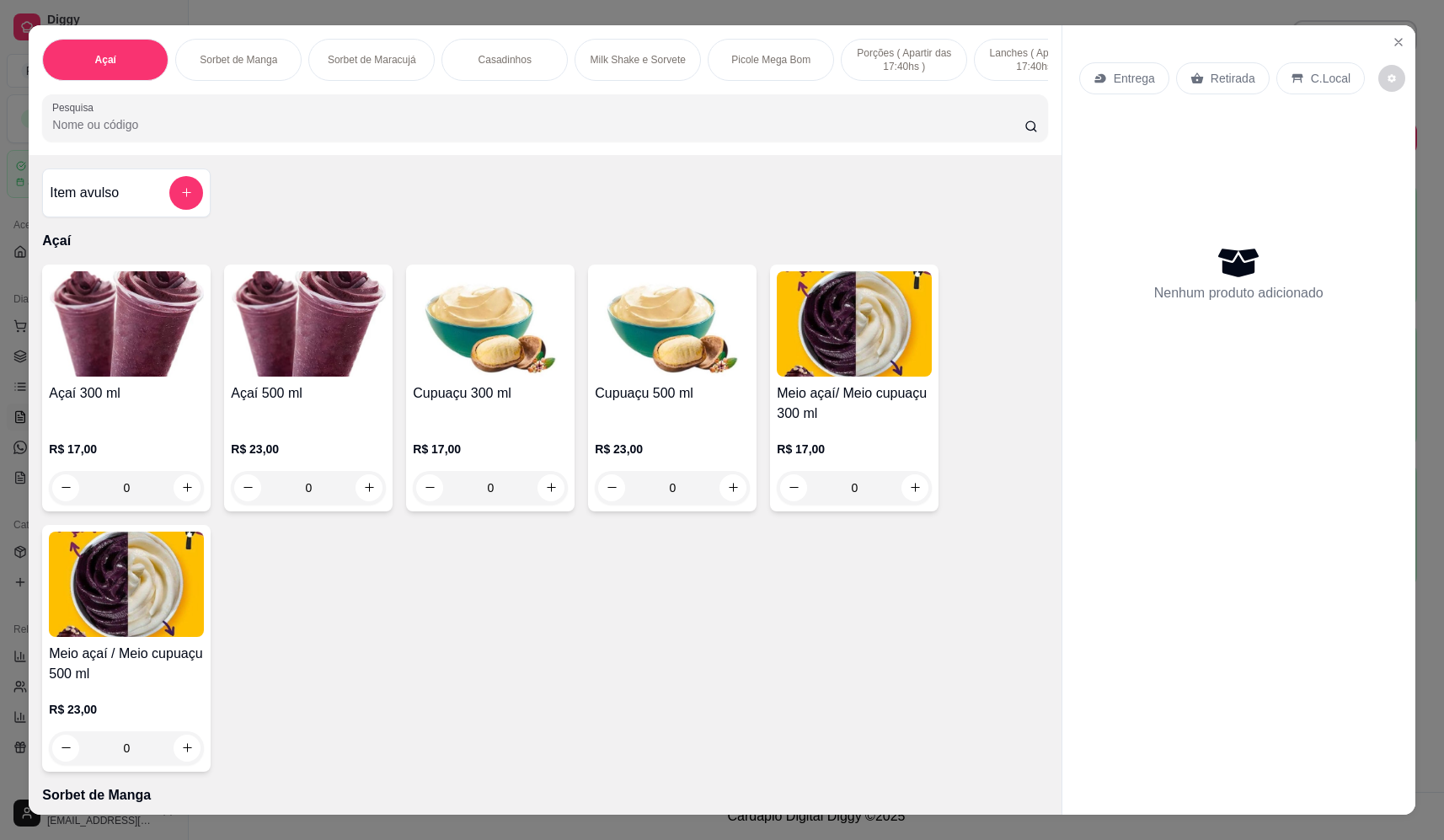
click at [223, 133] on input "Pesquisa" at bounding box center [539, 124] width 973 height 17
click at [186, 208] on button "add-separate-item" at bounding box center [186, 193] width 32 height 32
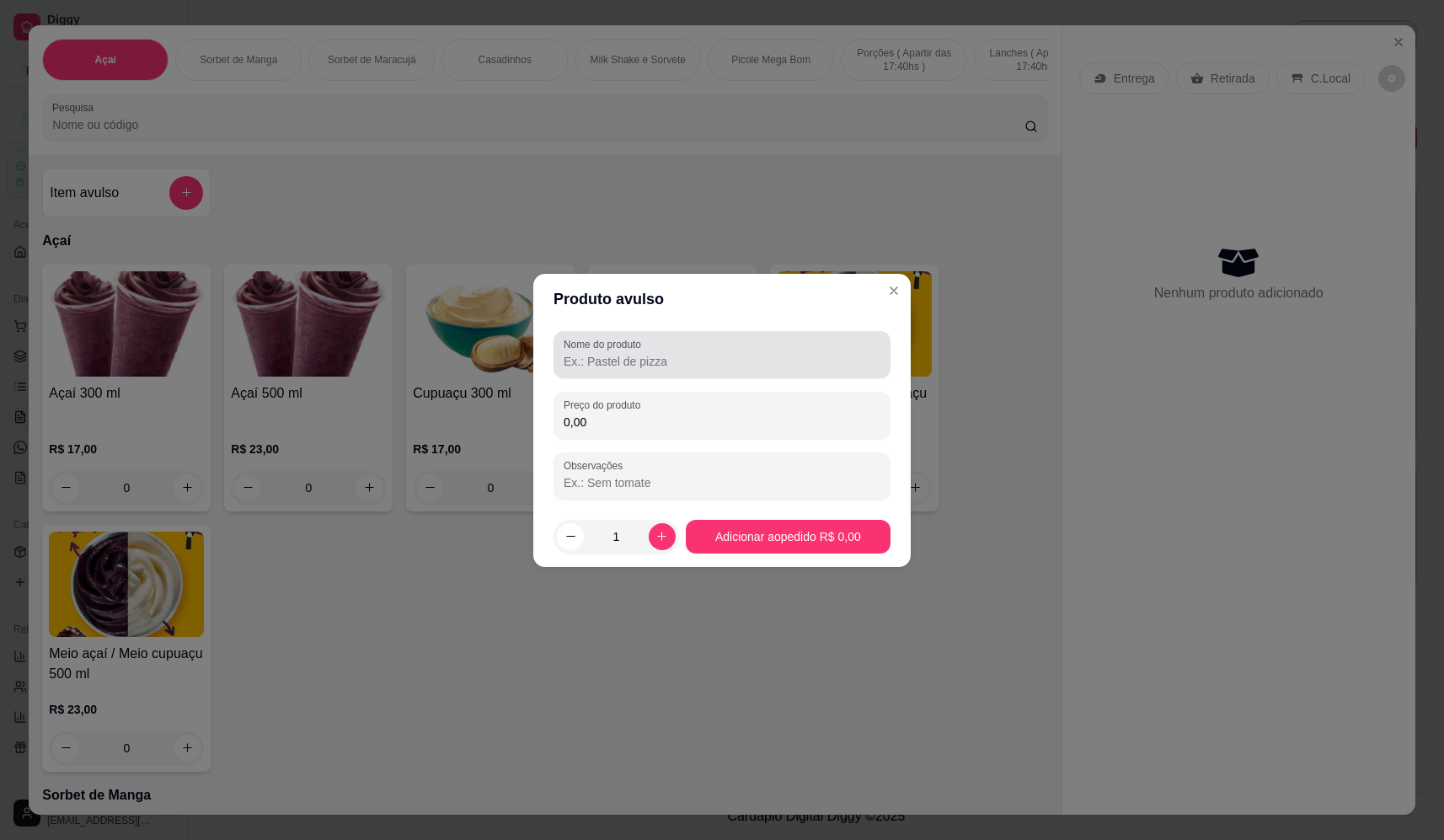
click at [622, 357] on input "Nome do produto" at bounding box center [722, 361] width 317 height 17
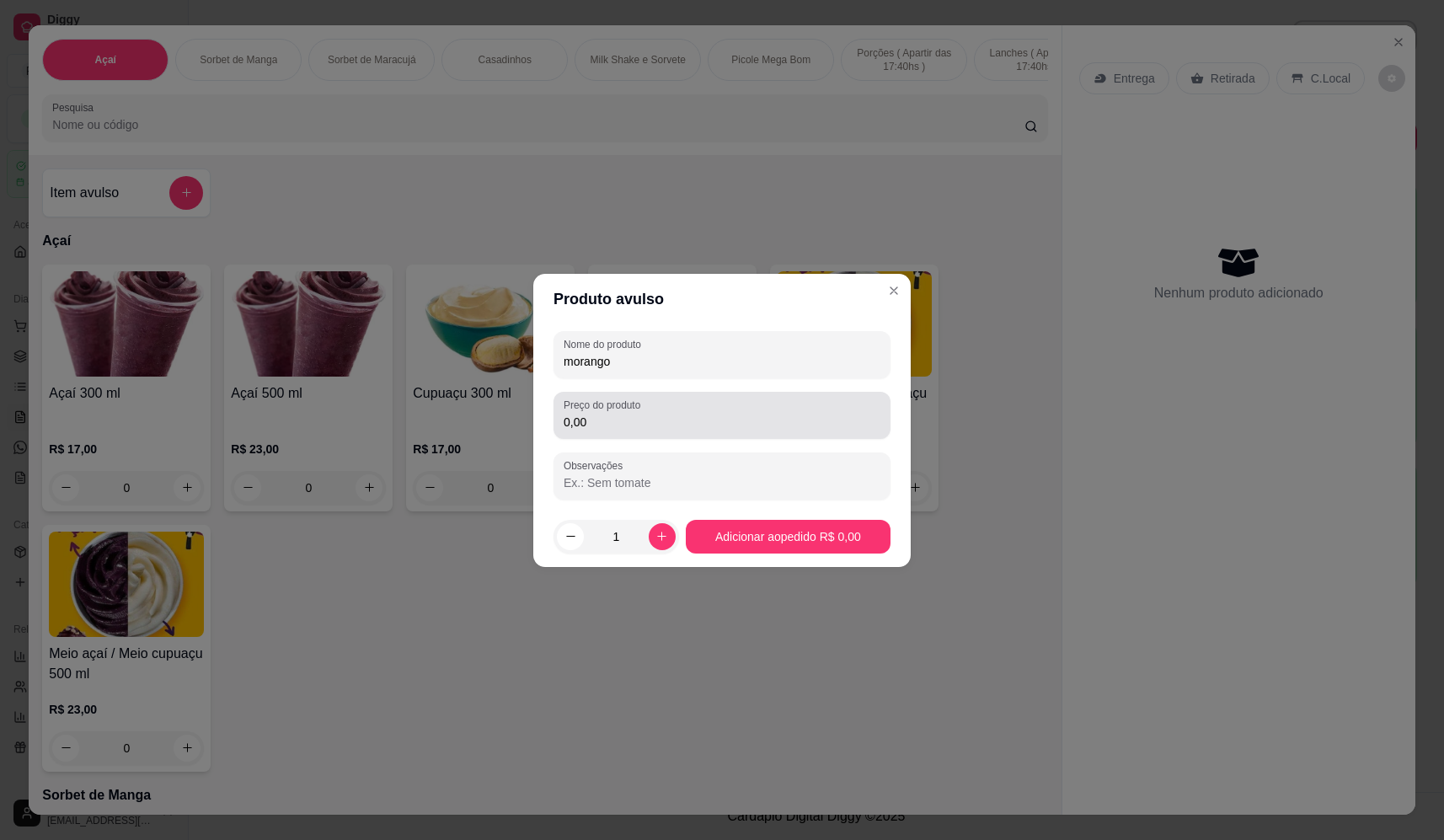
type input "morango"
click at [661, 426] on input "0,00" at bounding box center [722, 421] width 317 height 17
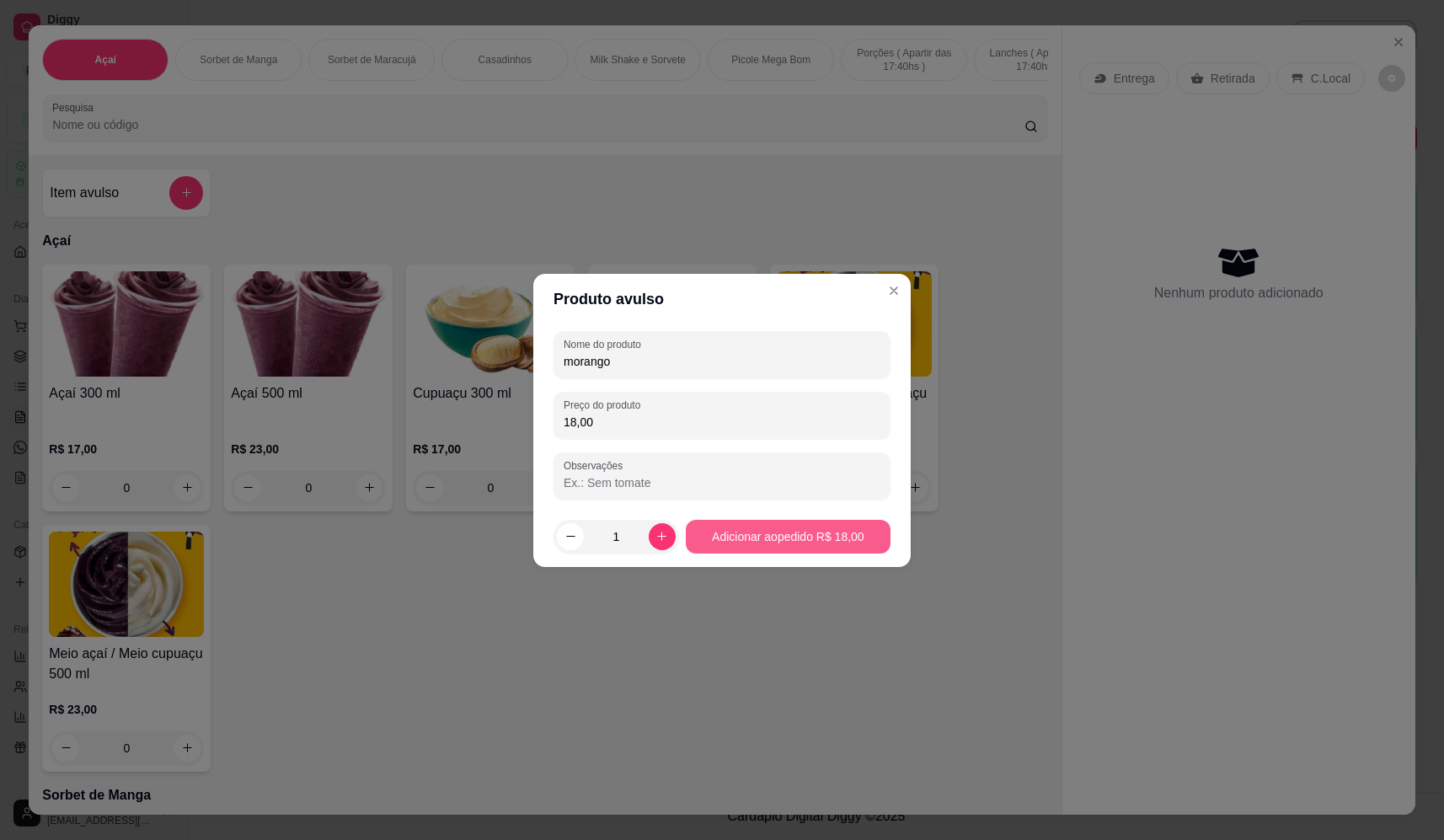
type input "18,00"
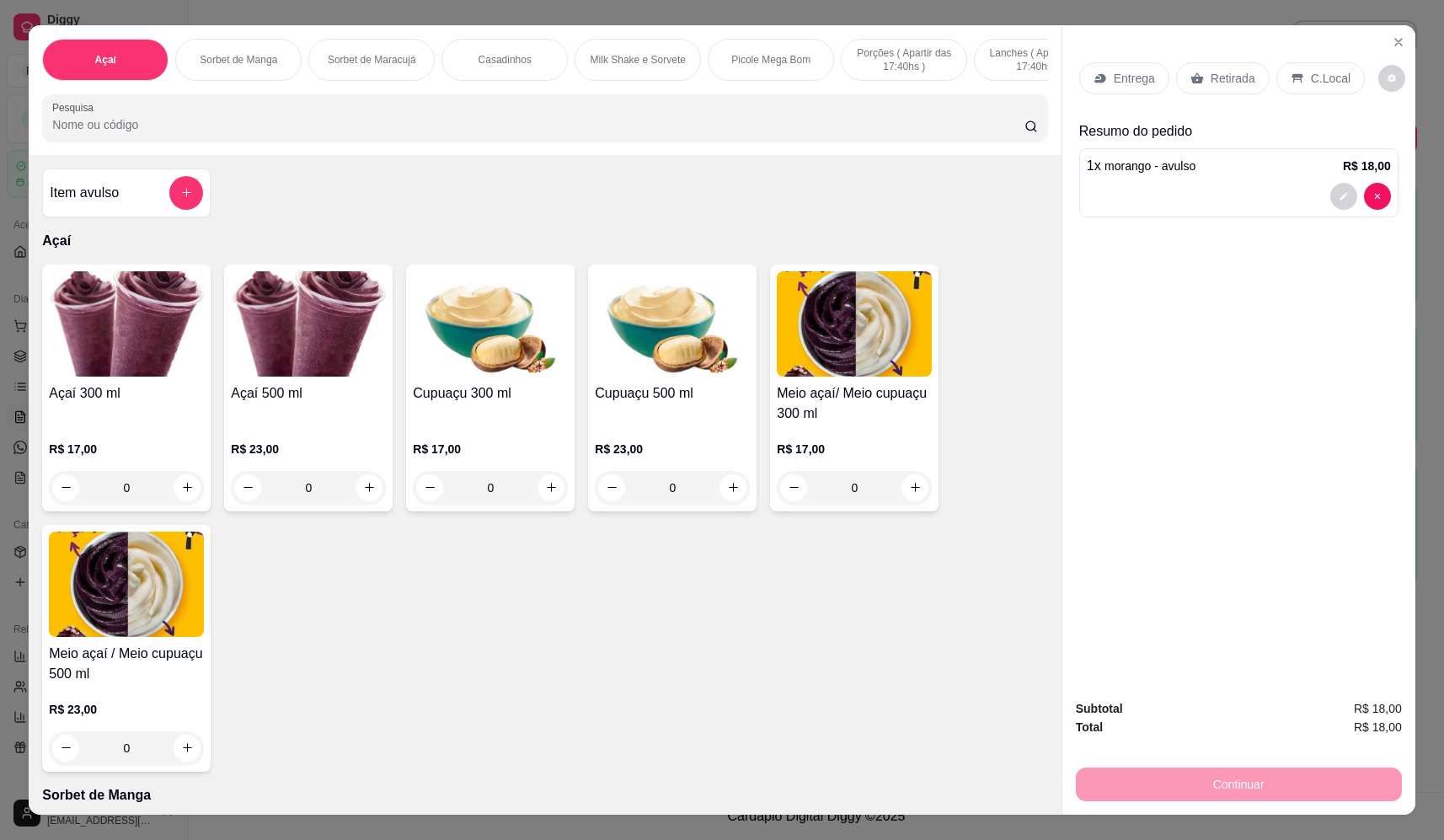
click at [1115, 74] on p "Entrega" at bounding box center [1134, 78] width 41 height 17
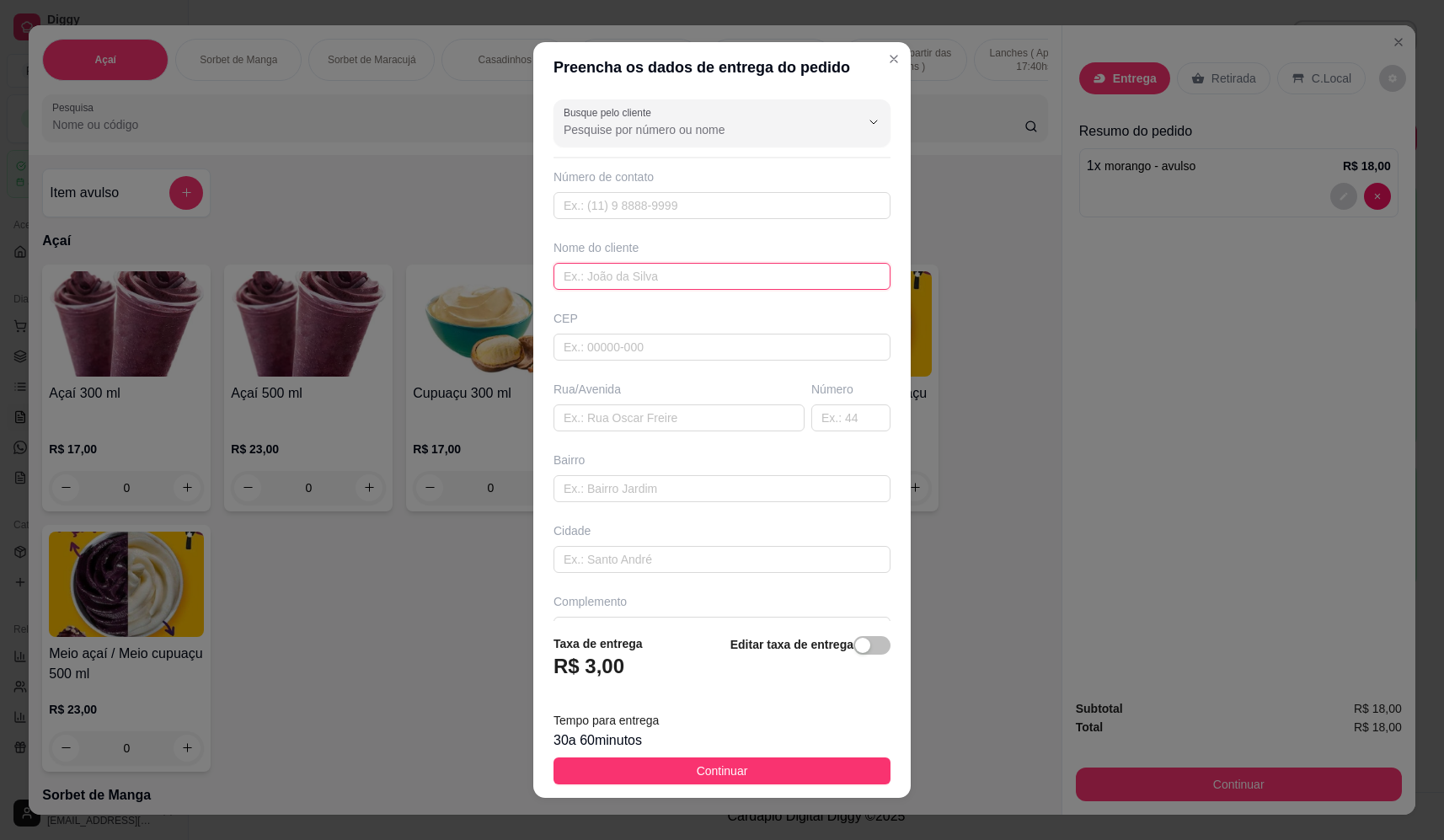
click at [645, 283] on input "text" at bounding box center [722, 276] width 337 height 27
type input "diego"
drag, startPoint x: 642, startPoint y: 405, endPoint x: 650, endPoint y: 428, distance: 24.4
click at [645, 410] on input "text" at bounding box center [679, 418] width 251 height 27
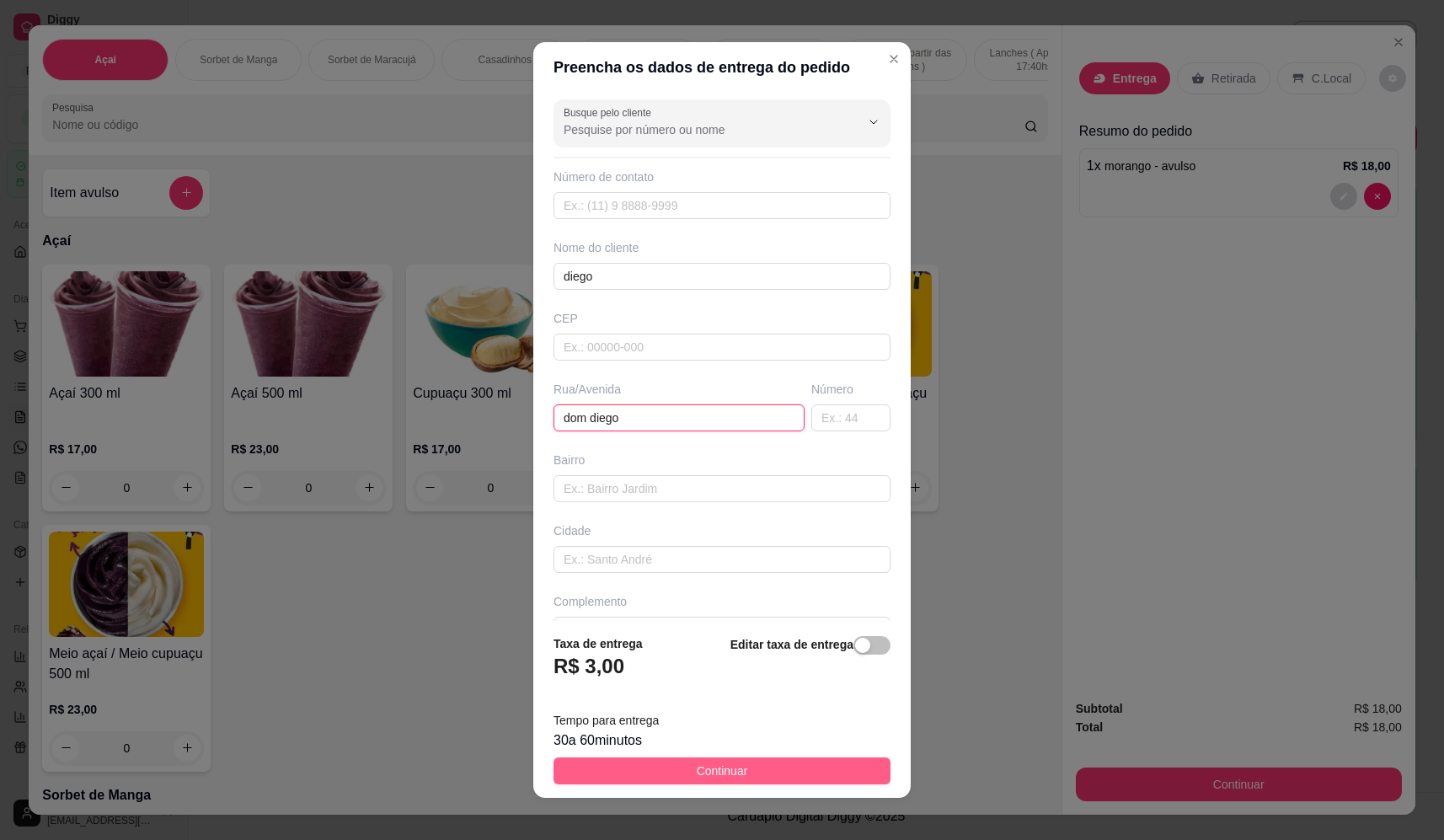
type input "dom diego"
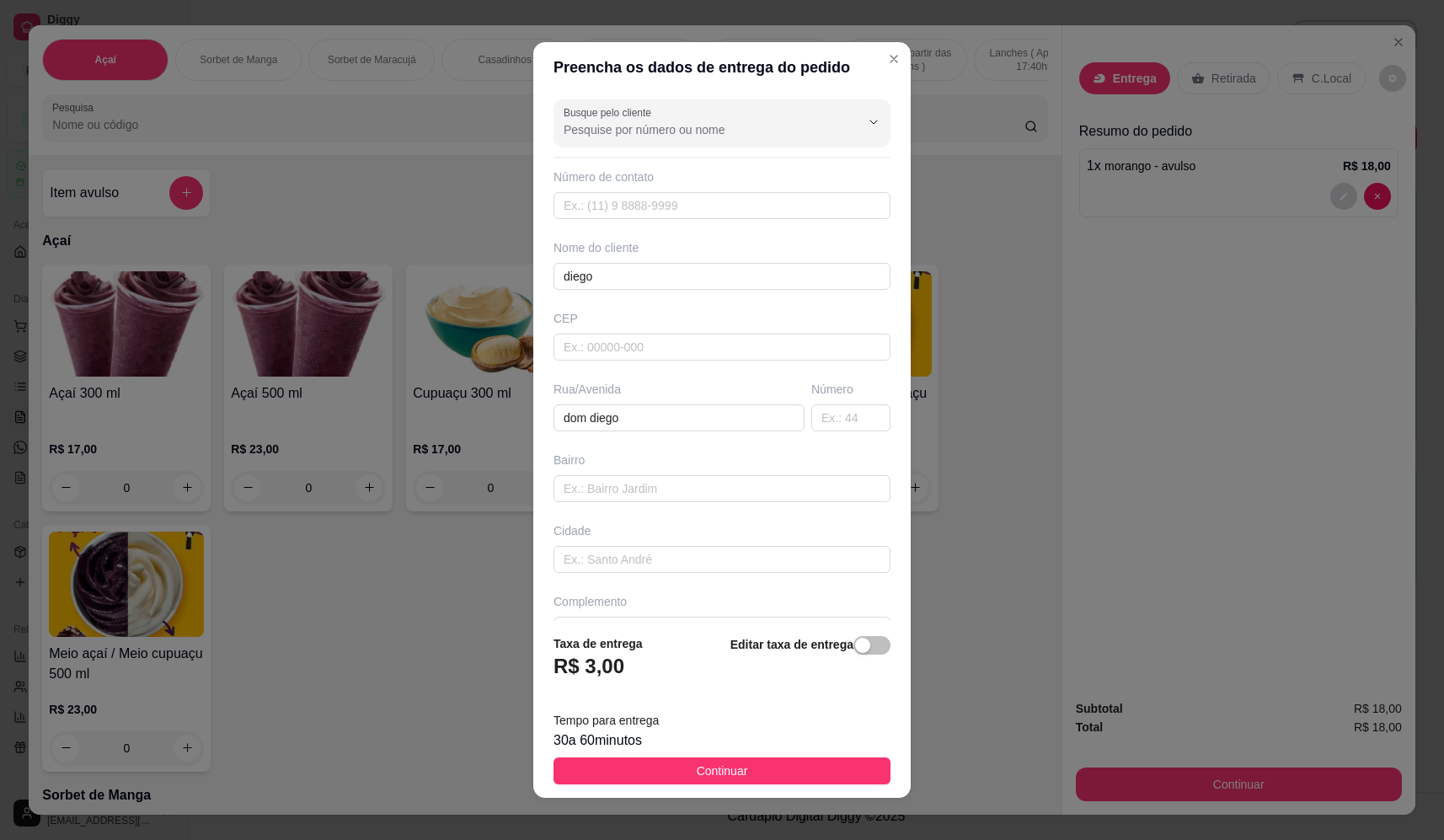
drag, startPoint x: 741, startPoint y: 766, endPoint x: 966, endPoint y: 738, distance: 226.7
click at [755, 769] on button "Continuar" at bounding box center [722, 770] width 337 height 27
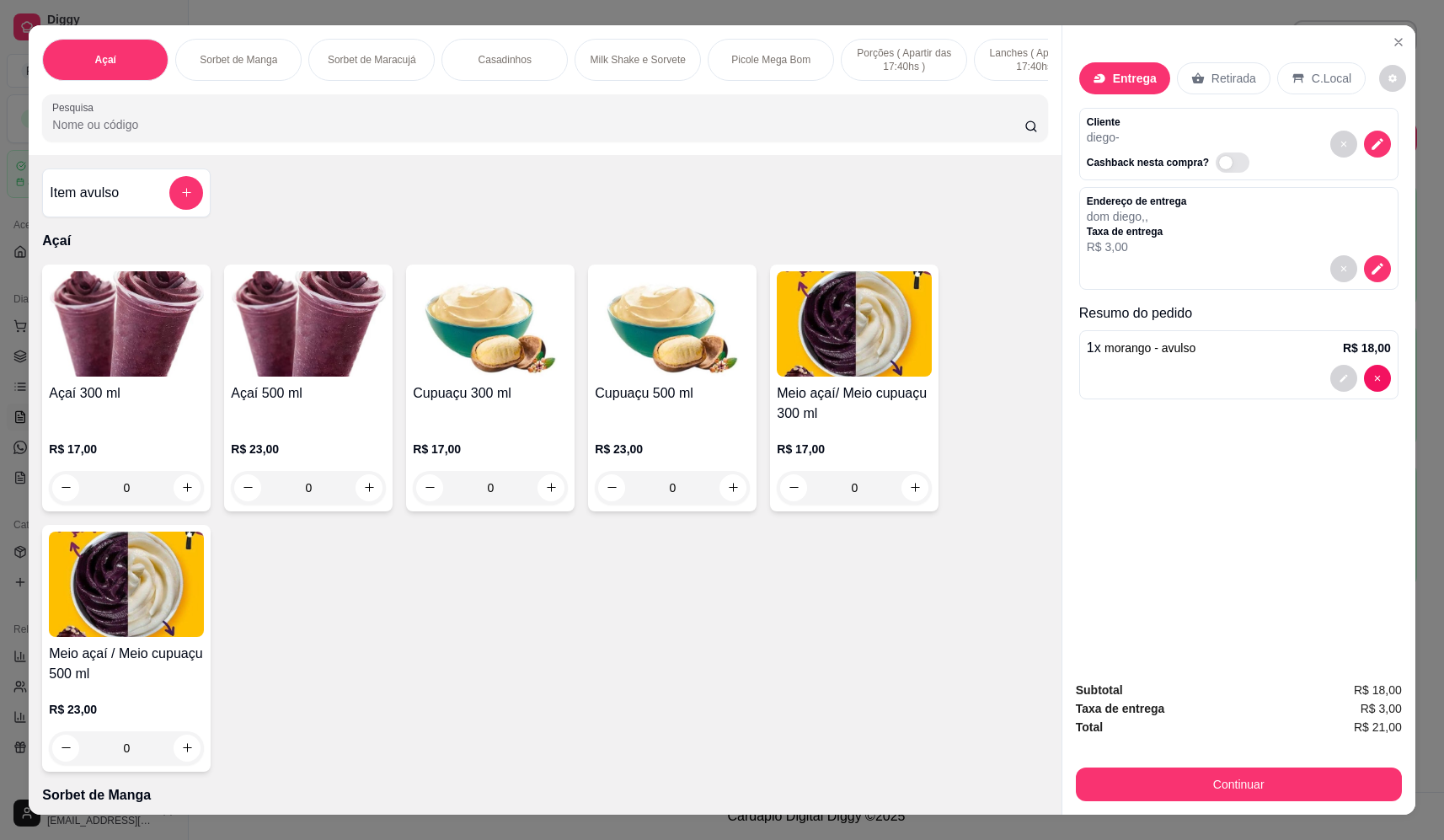
click at [1155, 799] on button "Continuar" at bounding box center [1239, 784] width 326 height 33
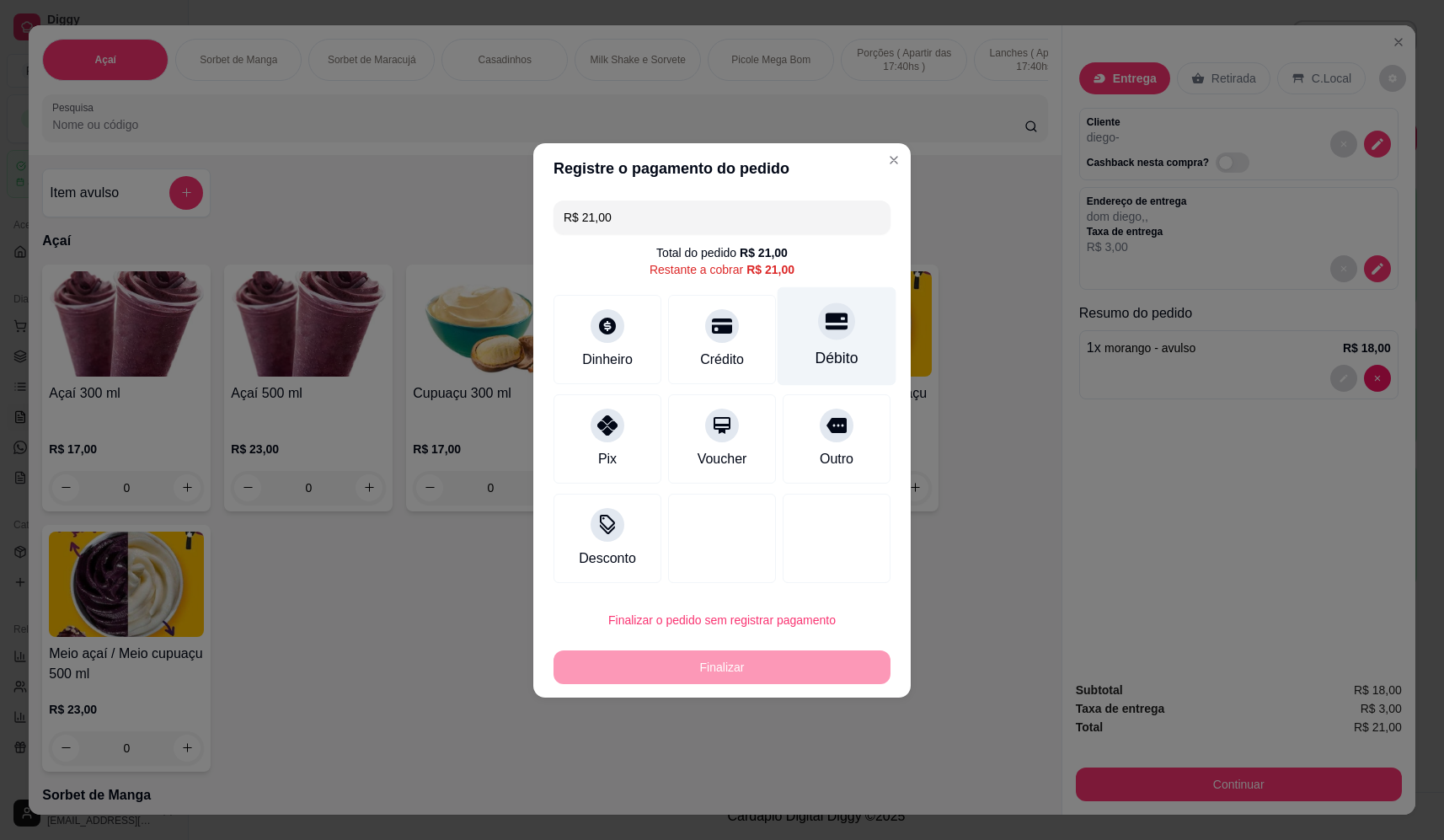
click at [820, 335] on div at bounding box center [837, 321] width 37 height 37
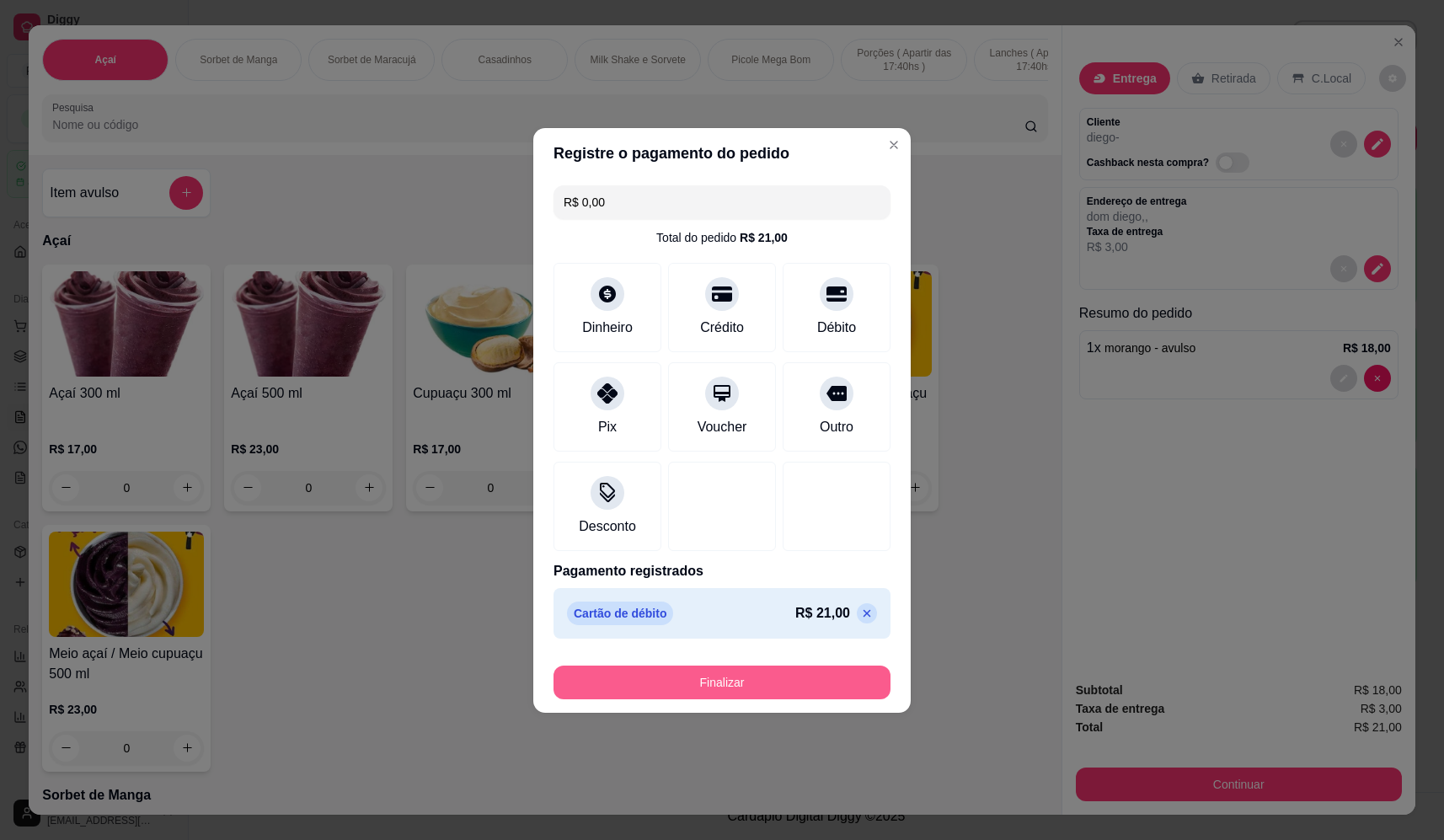
click at [816, 673] on button "Finalizar" at bounding box center [722, 682] width 337 height 33
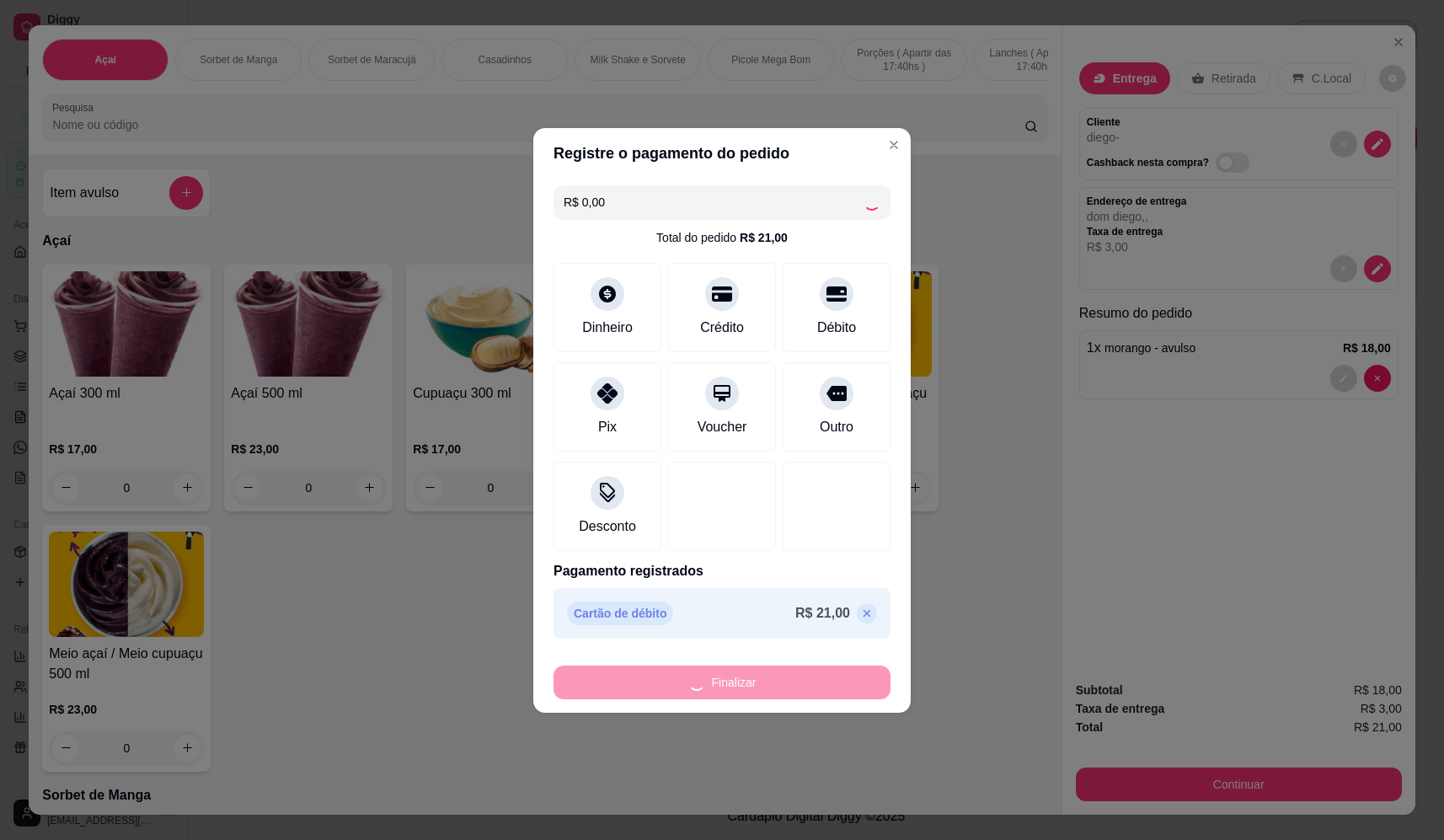
type input "-R$ 21,00"
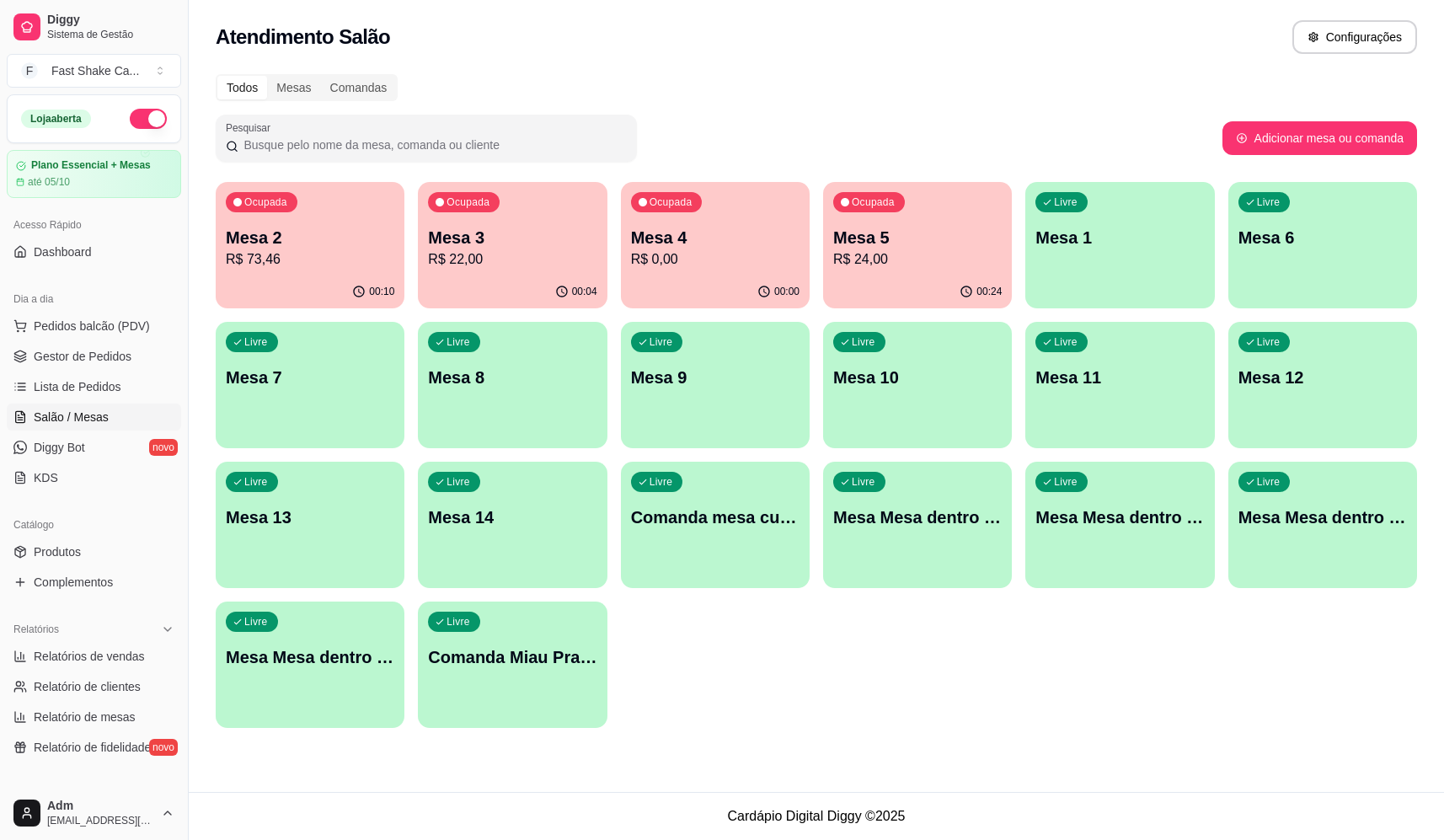
click at [1101, 547] on div "Livre Mesa Mesa dentro laranja" at bounding box center [1119, 514] width 188 height 106
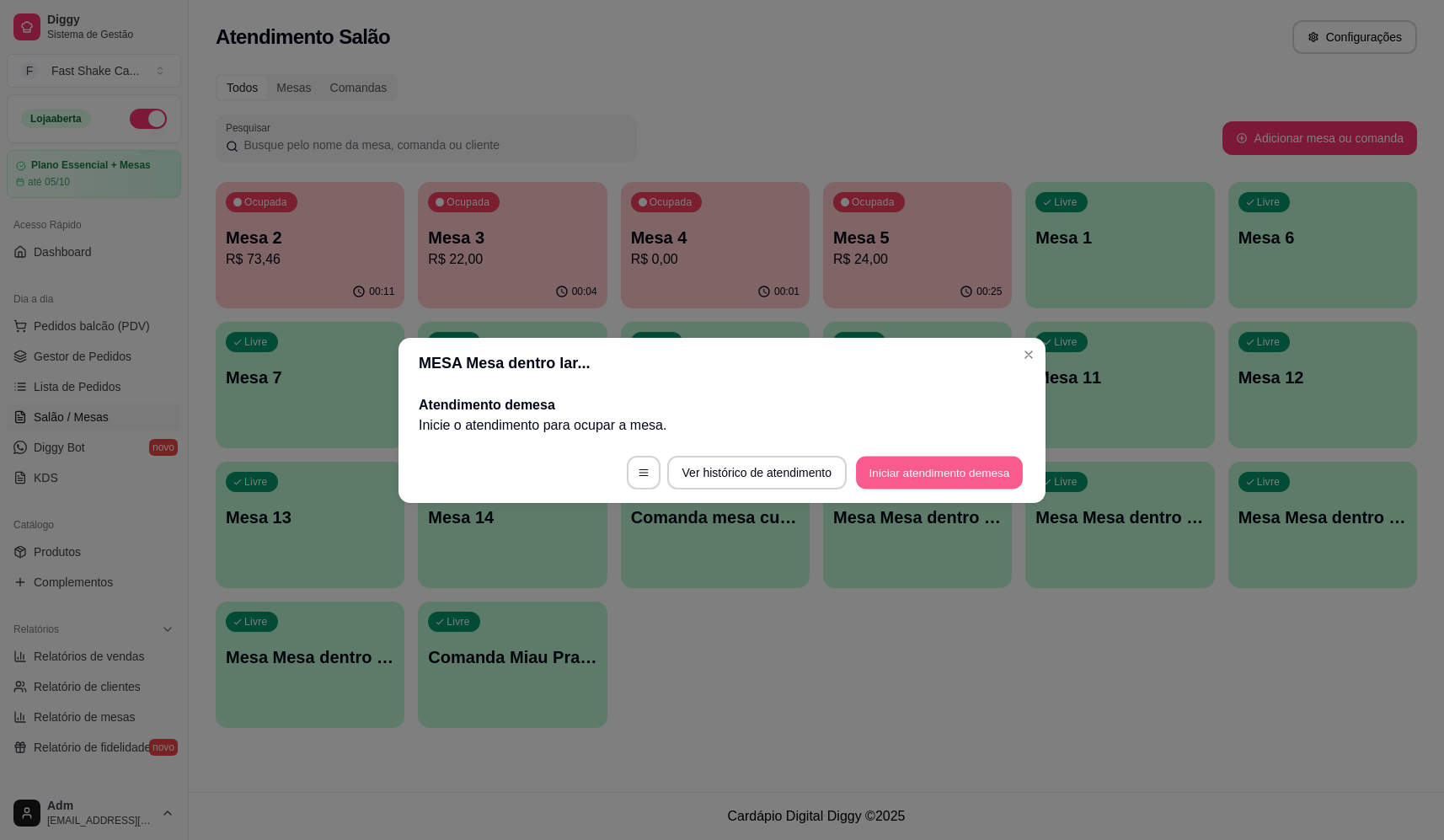
click at [980, 487] on button "Iniciar atendimento de mesa" at bounding box center [939, 471] width 166 height 32
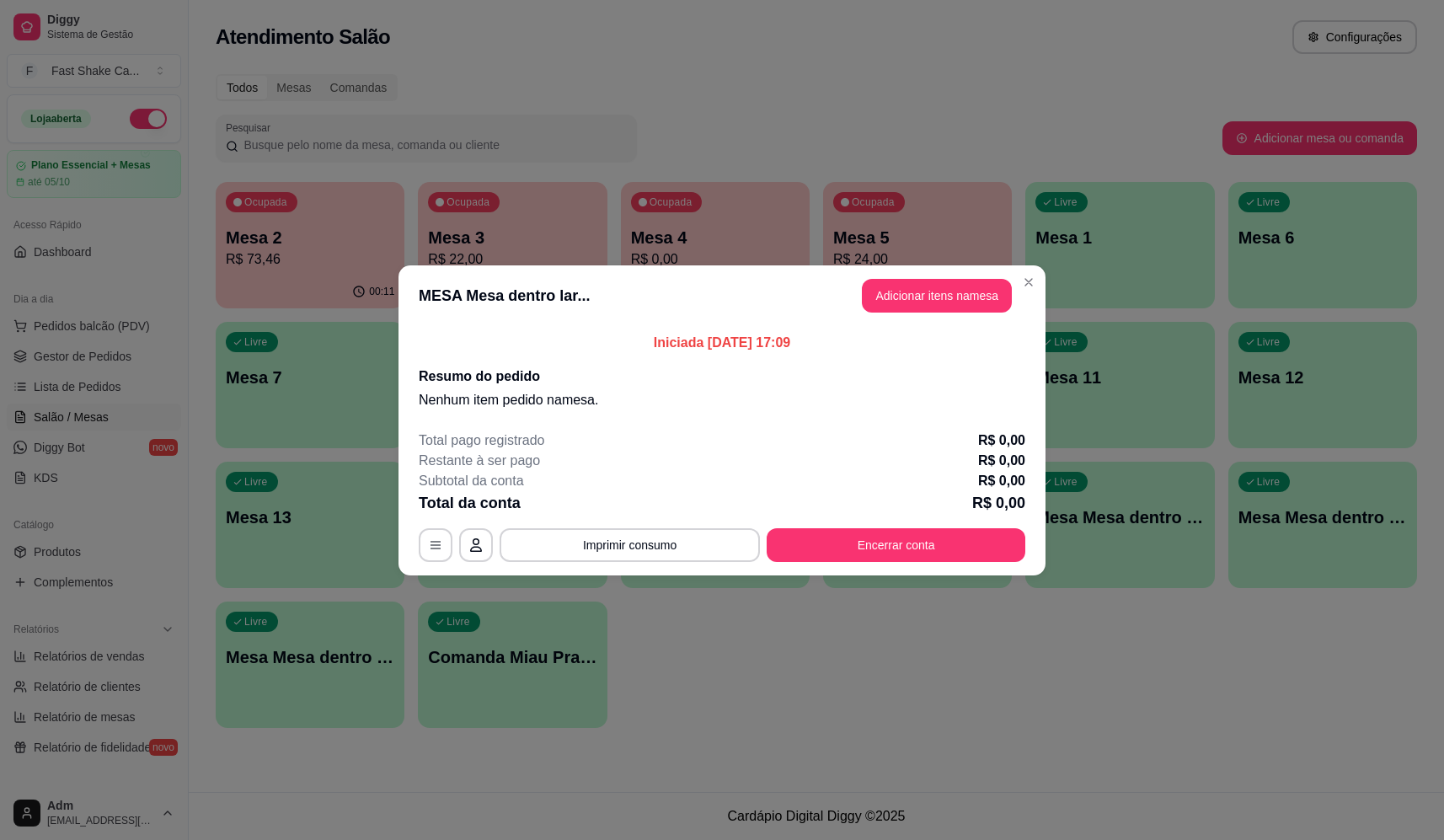
click at [999, 294] on button "Adicionar itens na mesa" at bounding box center [937, 295] width 150 height 33
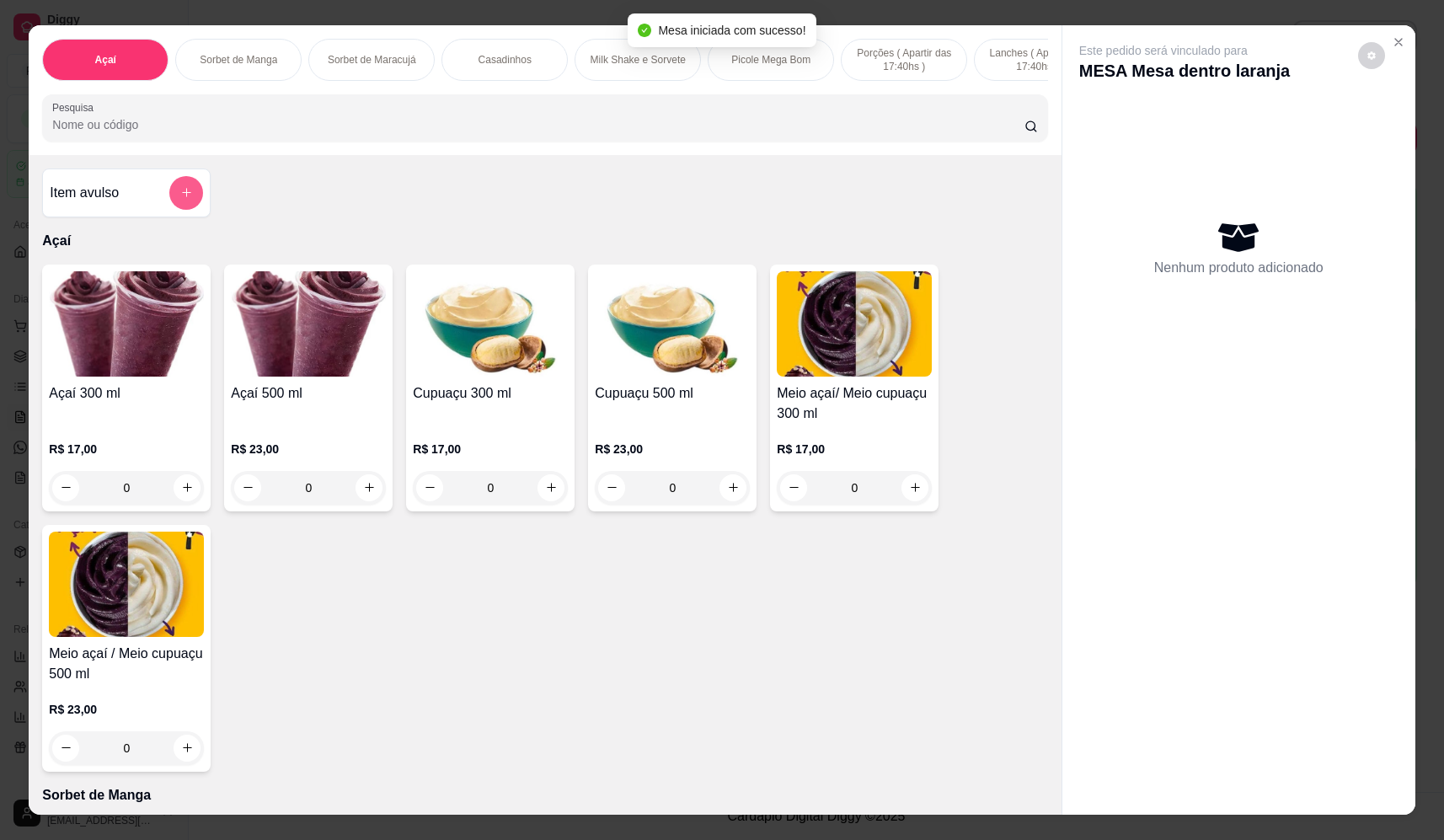
click at [180, 199] on icon "add-separate-item" at bounding box center [187, 192] width 12 height 12
click at [676, 359] on input "Nome do produto" at bounding box center [722, 361] width 317 height 17
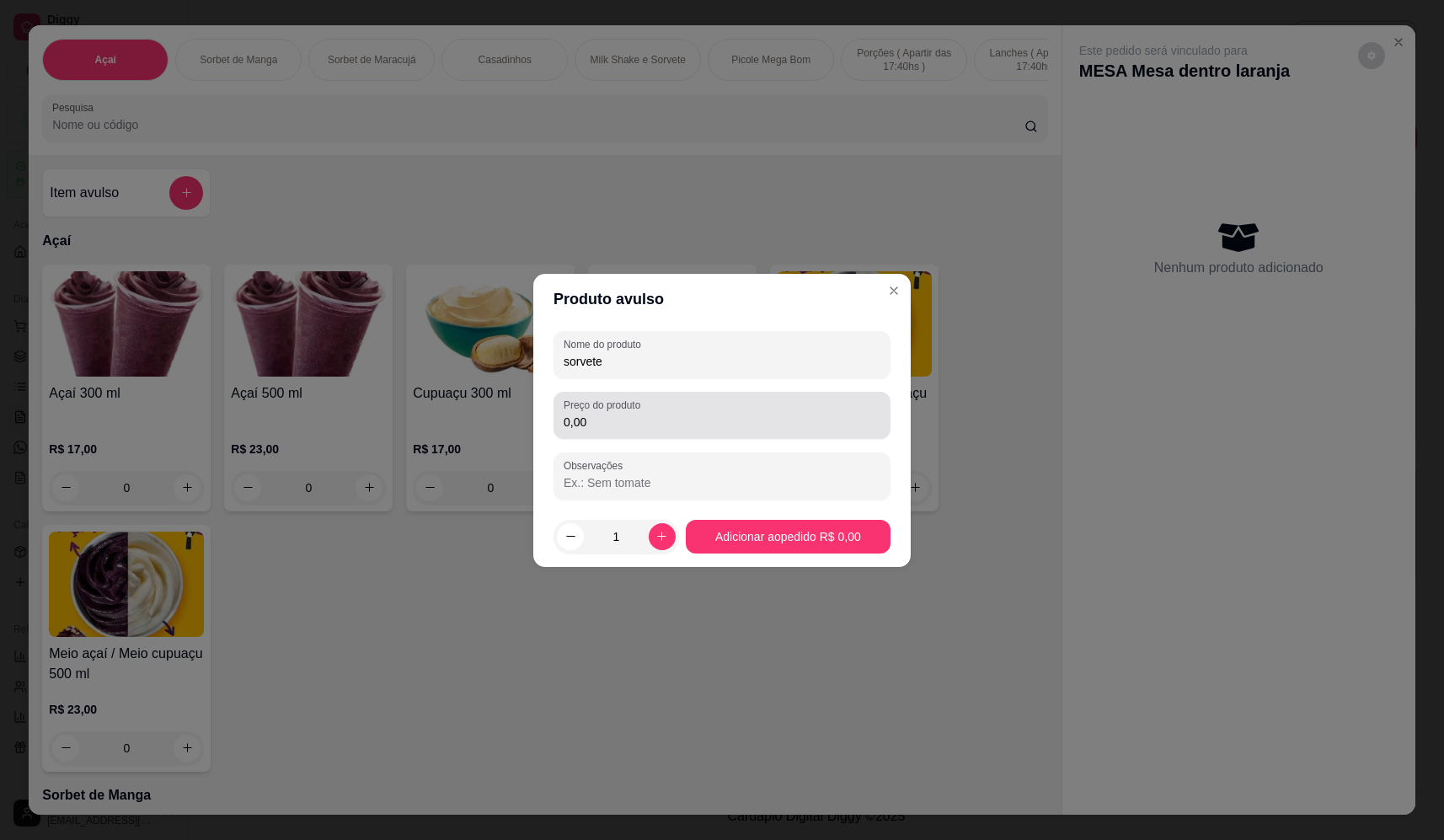
type input "sorvete"
click at [582, 417] on input "0,00" at bounding box center [722, 421] width 317 height 17
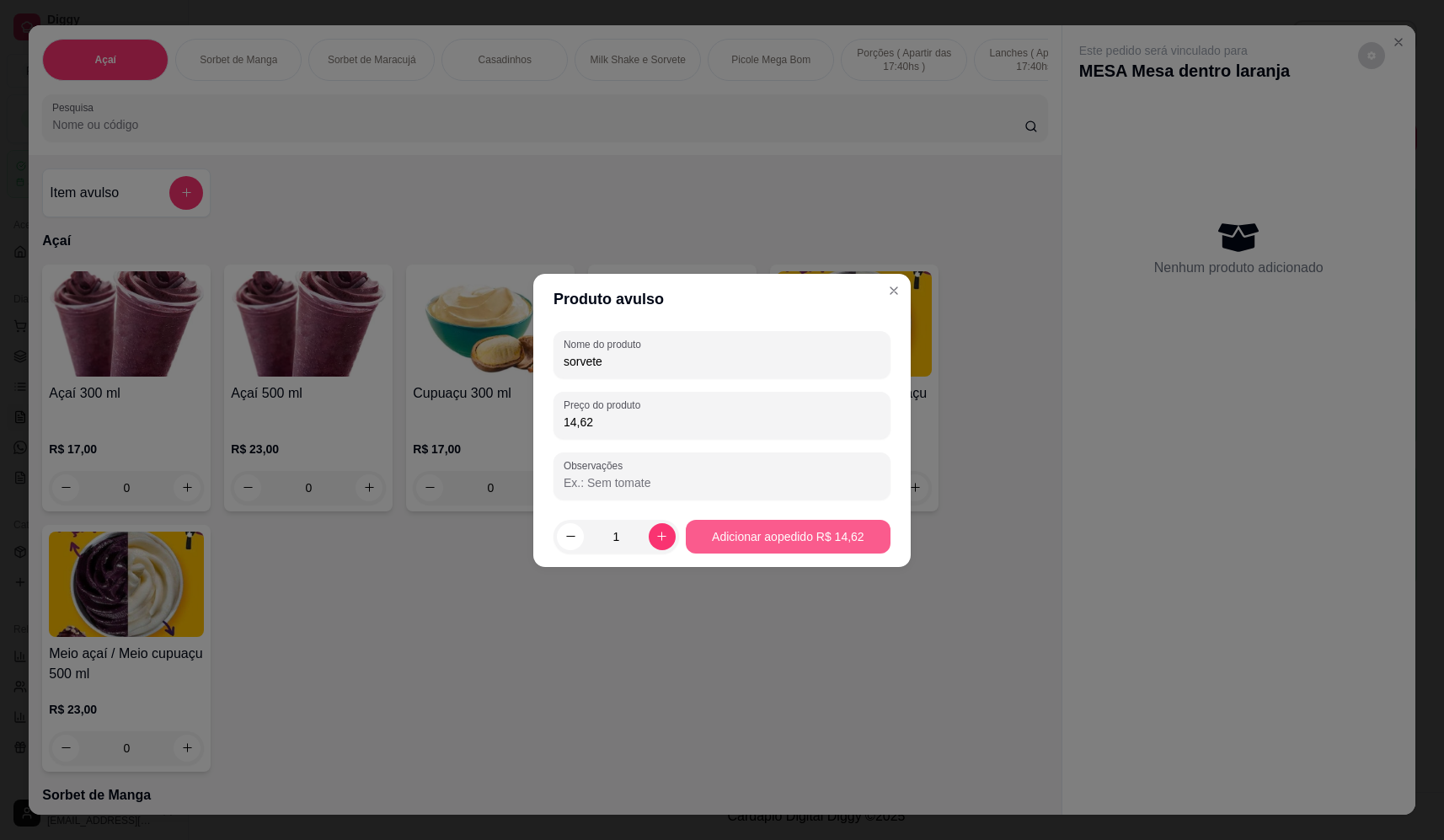
type input "14,62"
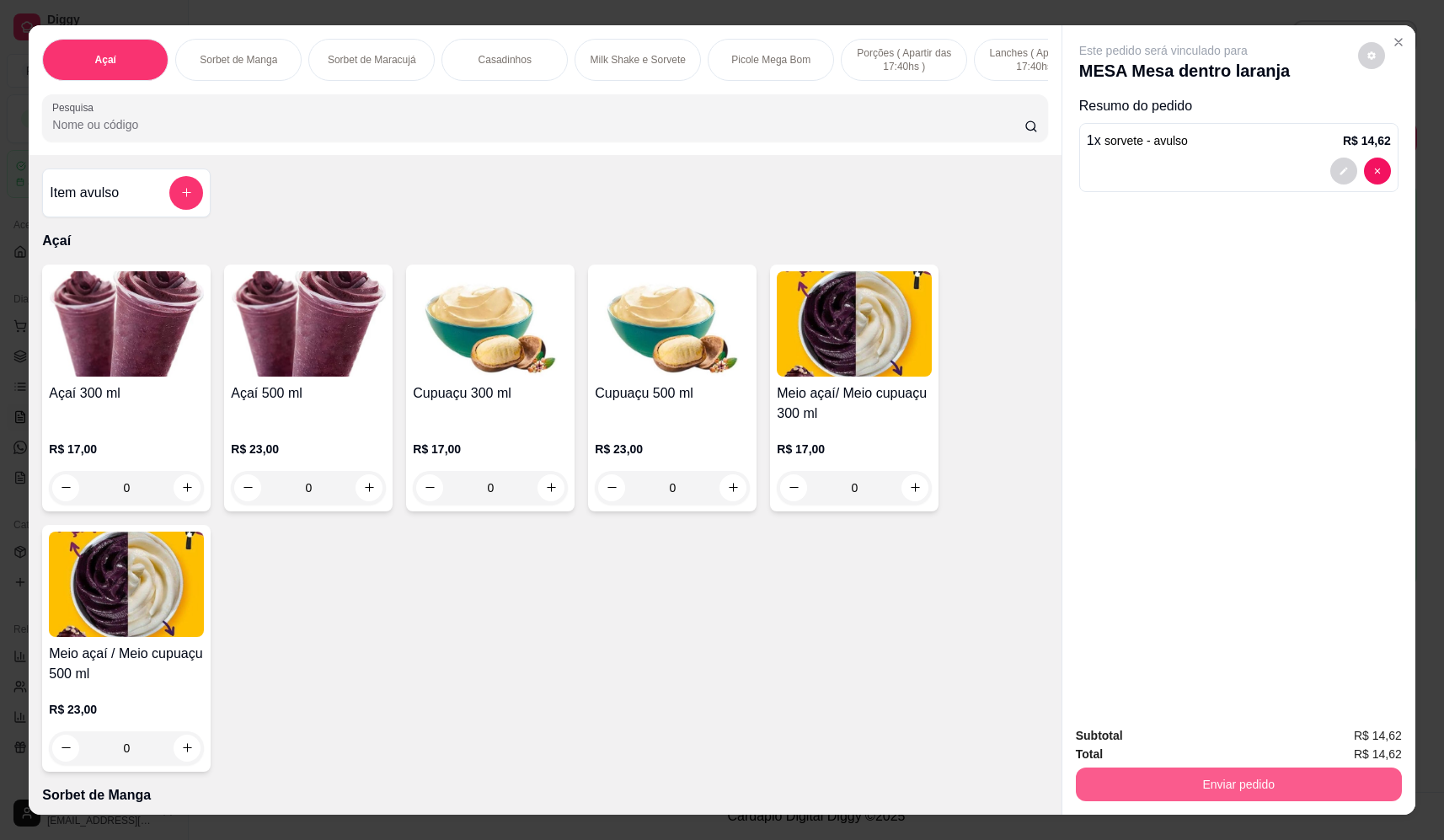
click at [1280, 786] on button "Enviar pedido" at bounding box center [1239, 784] width 326 height 33
click at [1202, 741] on button "Não registrar e enviar pedido" at bounding box center [1183, 743] width 170 height 32
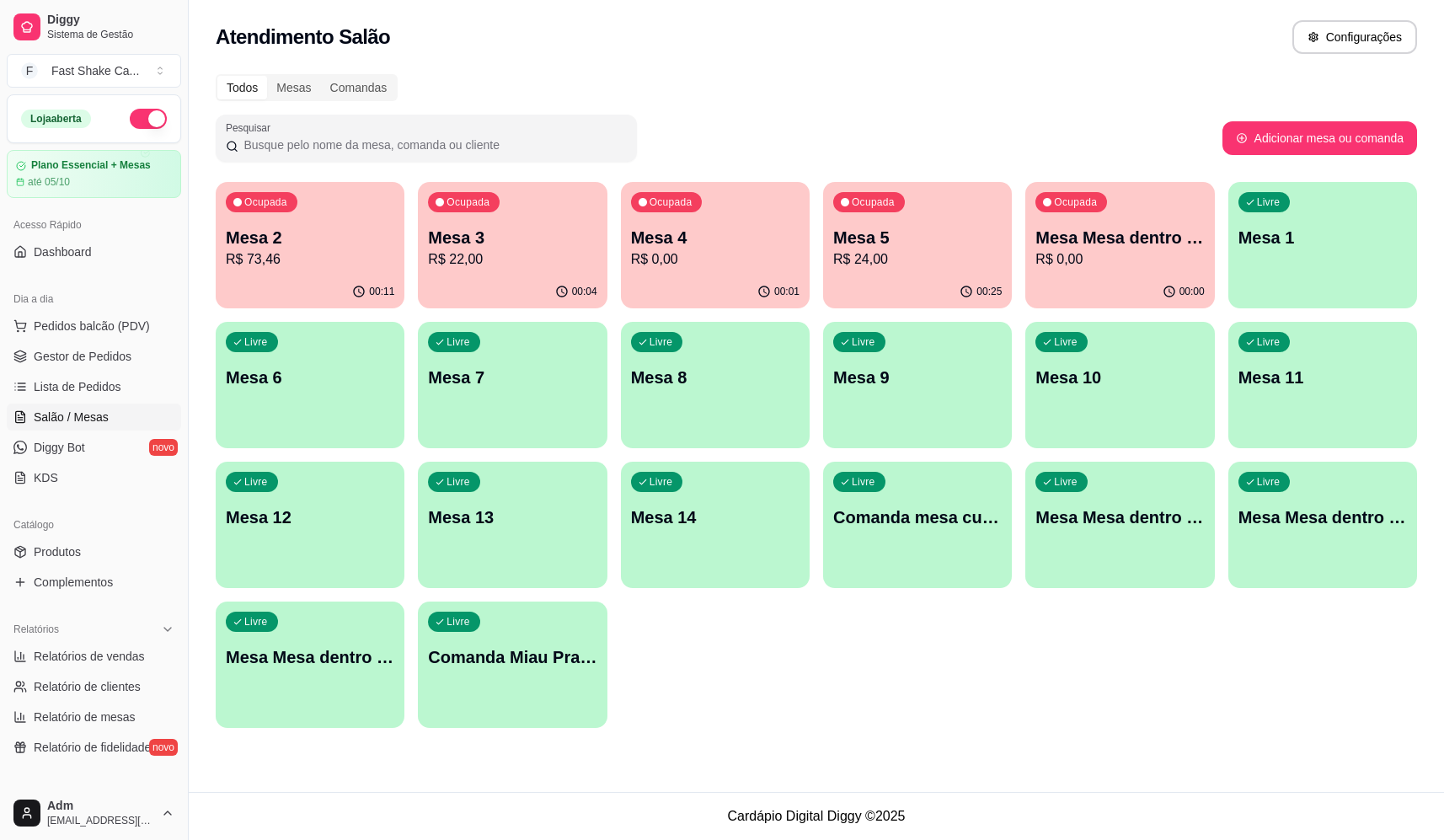
click at [1163, 223] on div "Ocupada Mesa Mesa dentro laranja R$ 0,00" at bounding box center [1119, 229] width 188 height 94
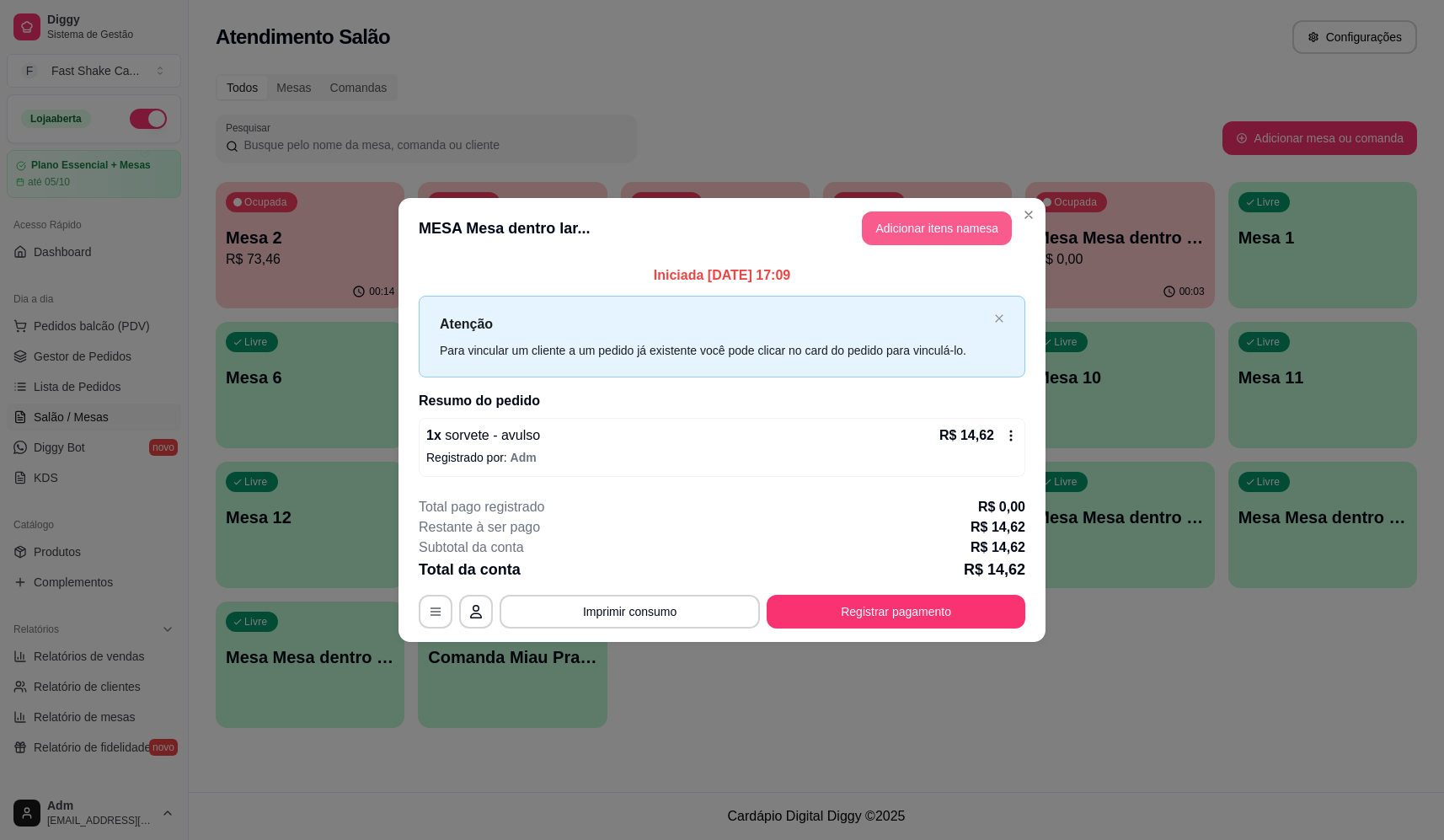
click at [949, 231] on button "Adicionar itens na mesa" at bounding box center [937, 228] width 150 height 33
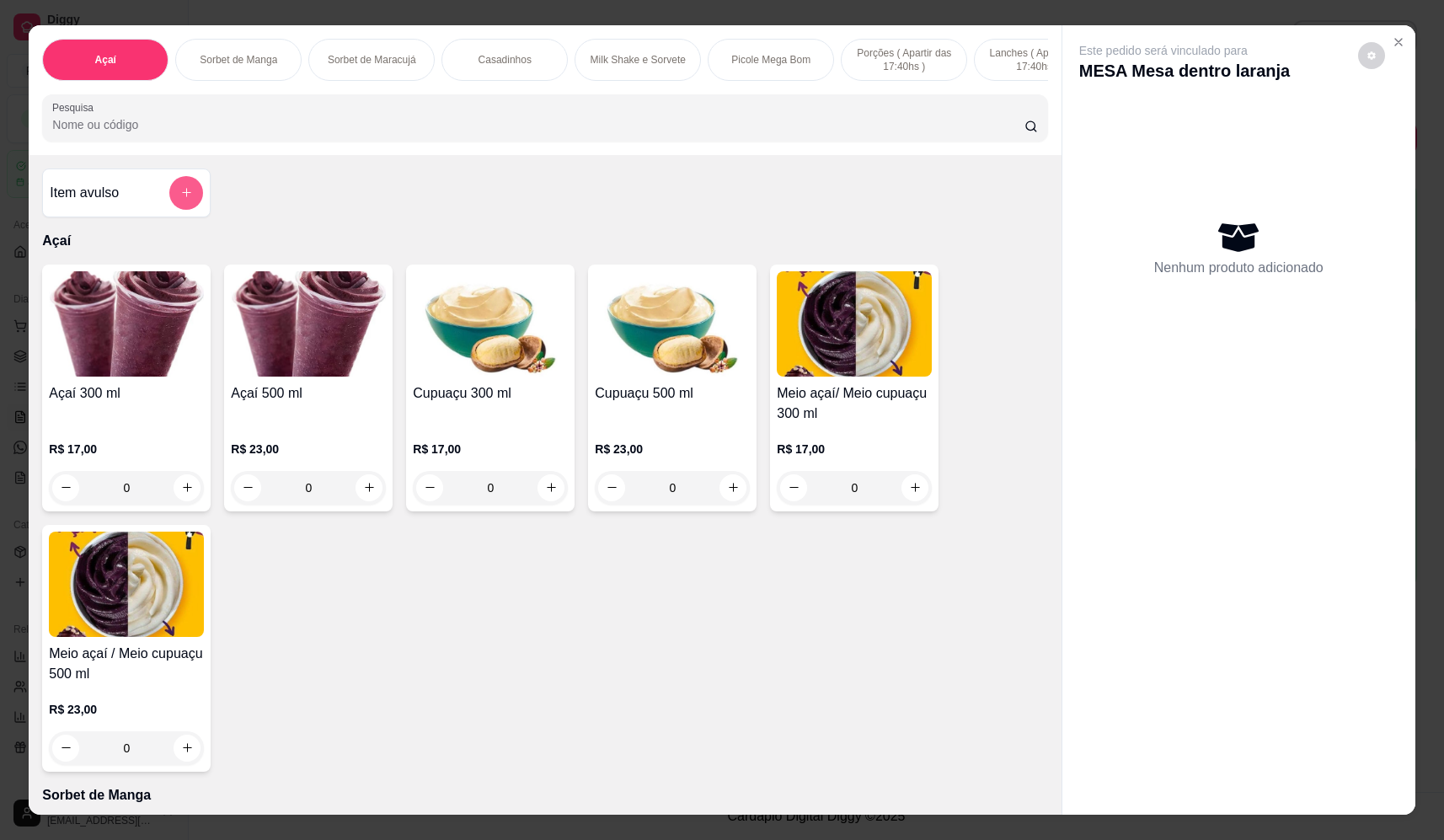
click at [180, 199] on icon "add-separate-item" at bounding box center [187, 192] width 12 height 12
click at [692, 372] on div "Nome do produto" at bounding box center [722, 354] width 337 height 47
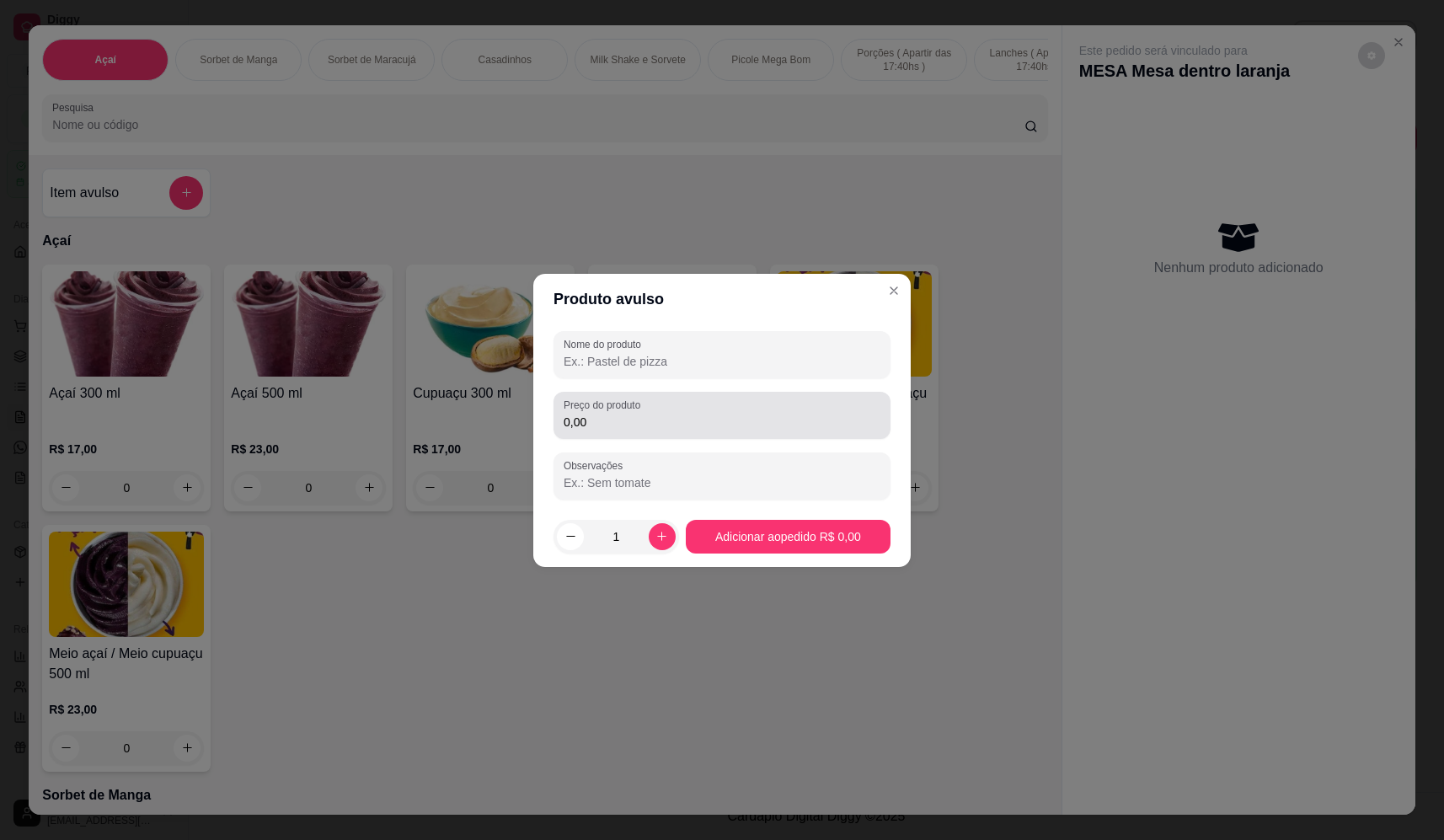
click at [711, 401] on div "0,00" at bounding box center [722, 415] width 317 height 33
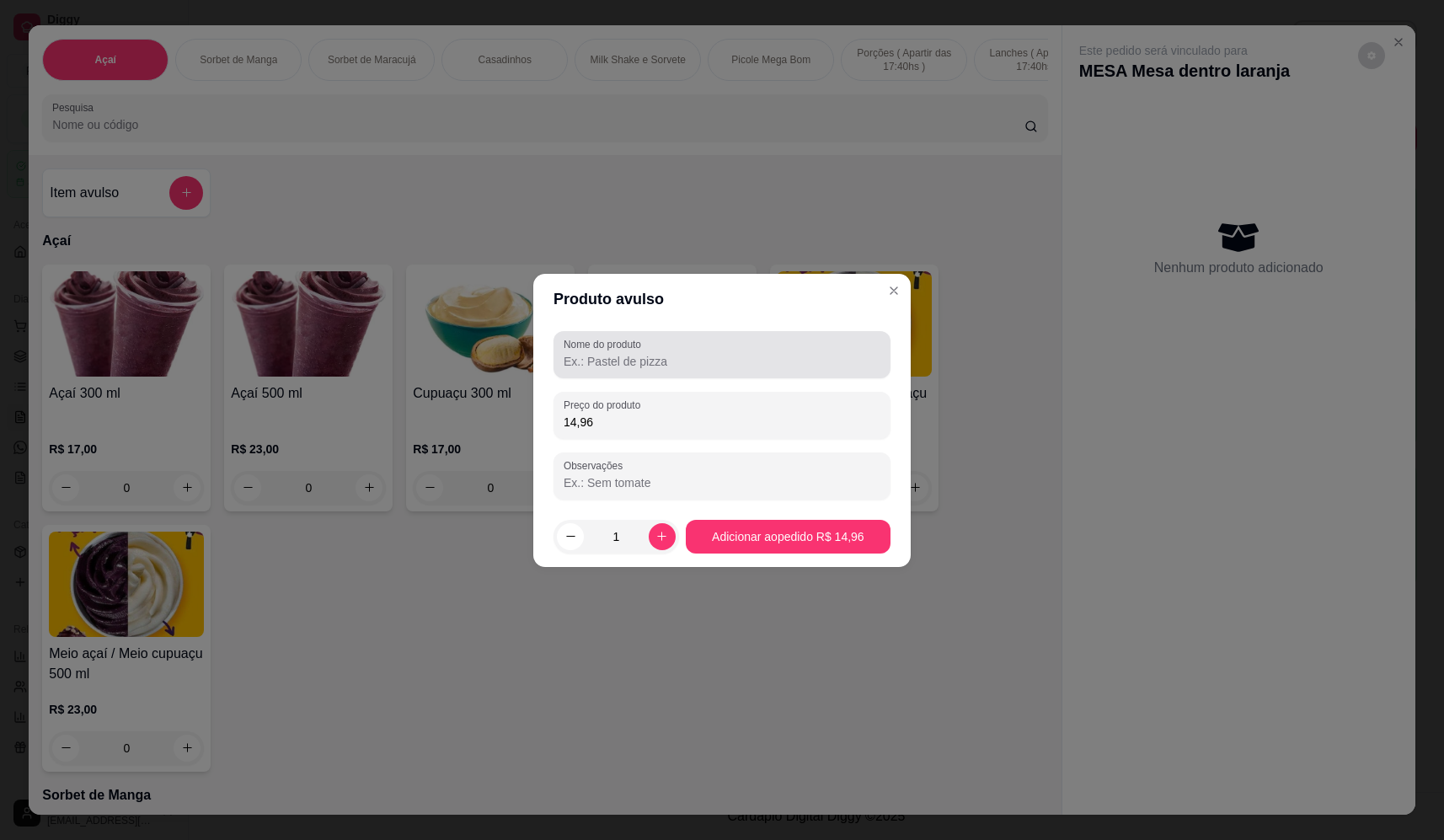
type input "14,96"
click at [754, 349] on div at bounding box center [722, 355] width 317 height 33
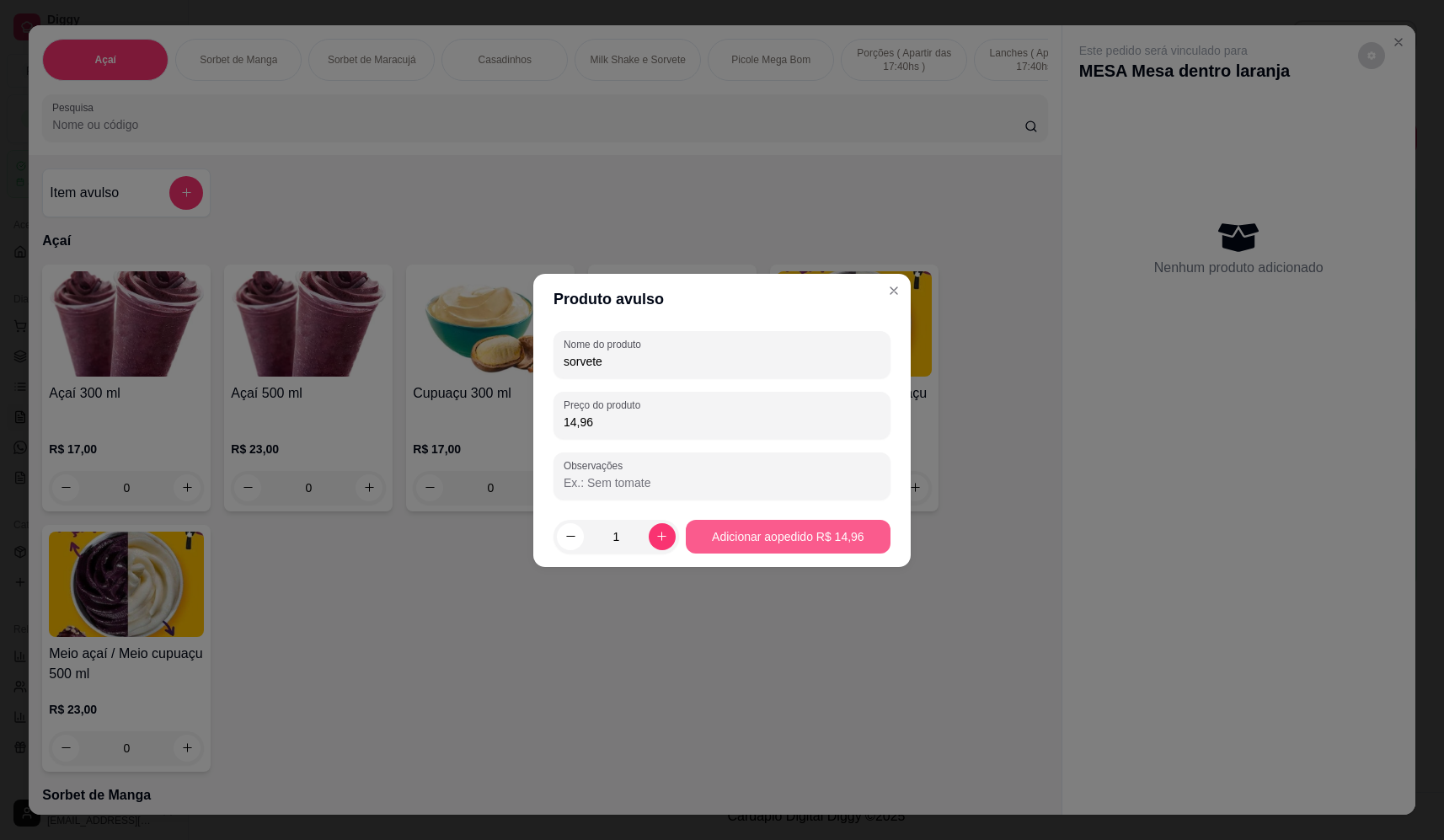
type input "sorvete"
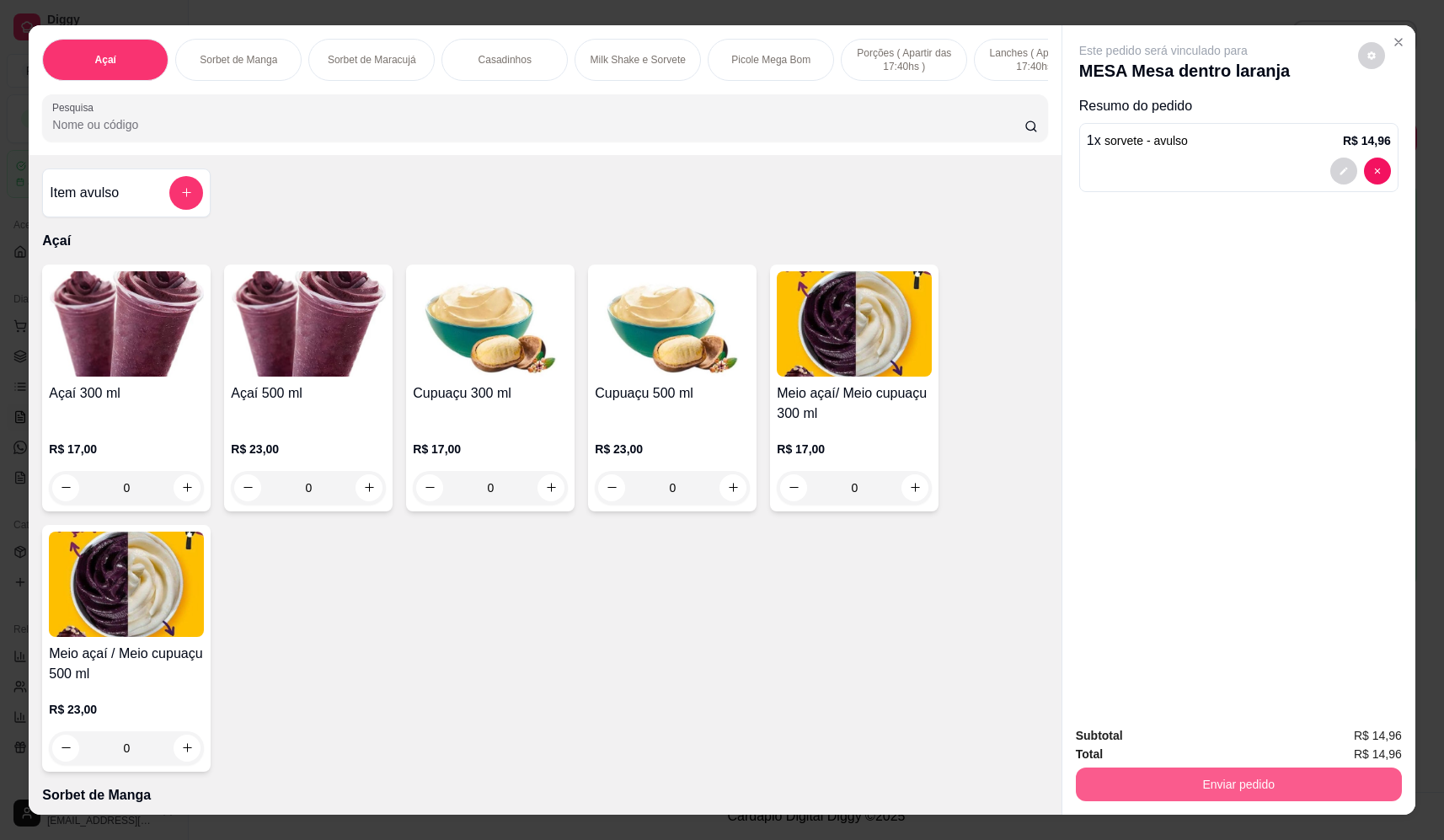
click at [1214, 778] on button "Enviar pedido" at bounding box center [1239, 784] width 326 height 33
click at [1173, 727] on button "Não registrar e enviar pedido" at bounding box center [1183, 743] width 175 height 32
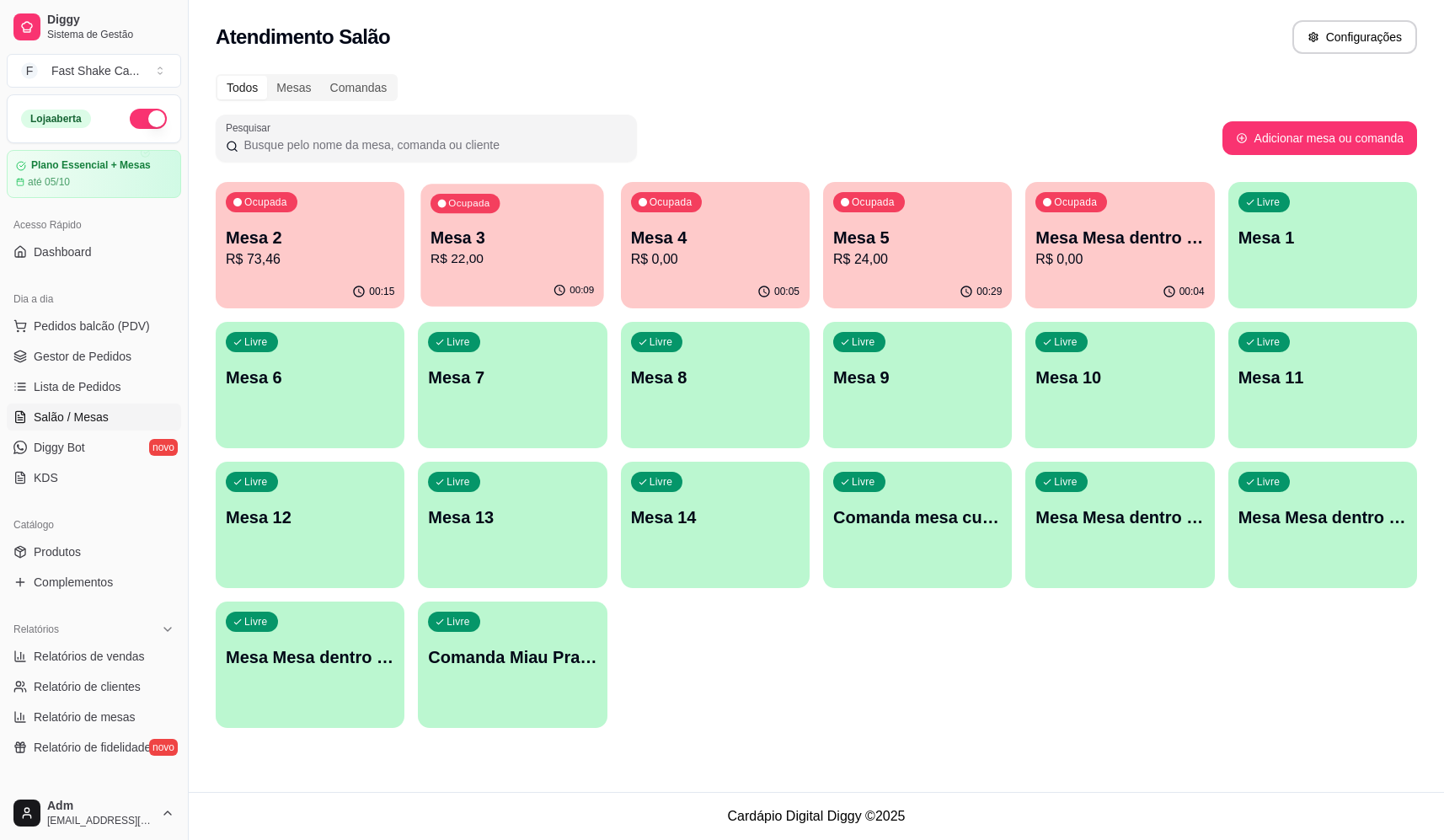
click at [506, 256] on p "R$ 22,00" at bounding box center [512, 259] width 164 height 19
click at [671, 240] on p "Mesa 4" at bounding box center [715, 237] width 168 height 24
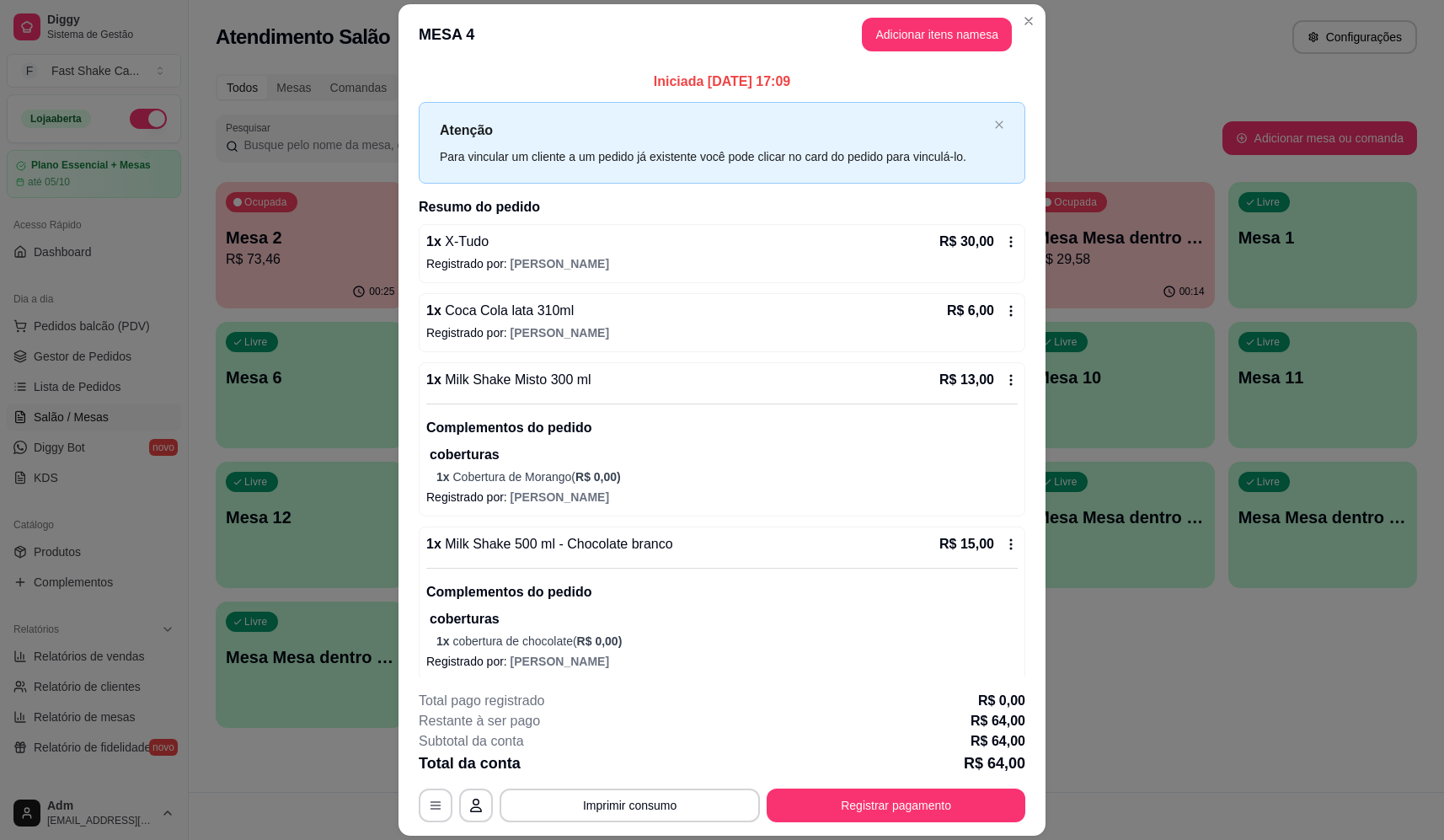
click at [595, 381] on div "1 x Milk Shake Misto 300 ml R$ 13,00" at bounding box center [722, 379] width 591 height 20
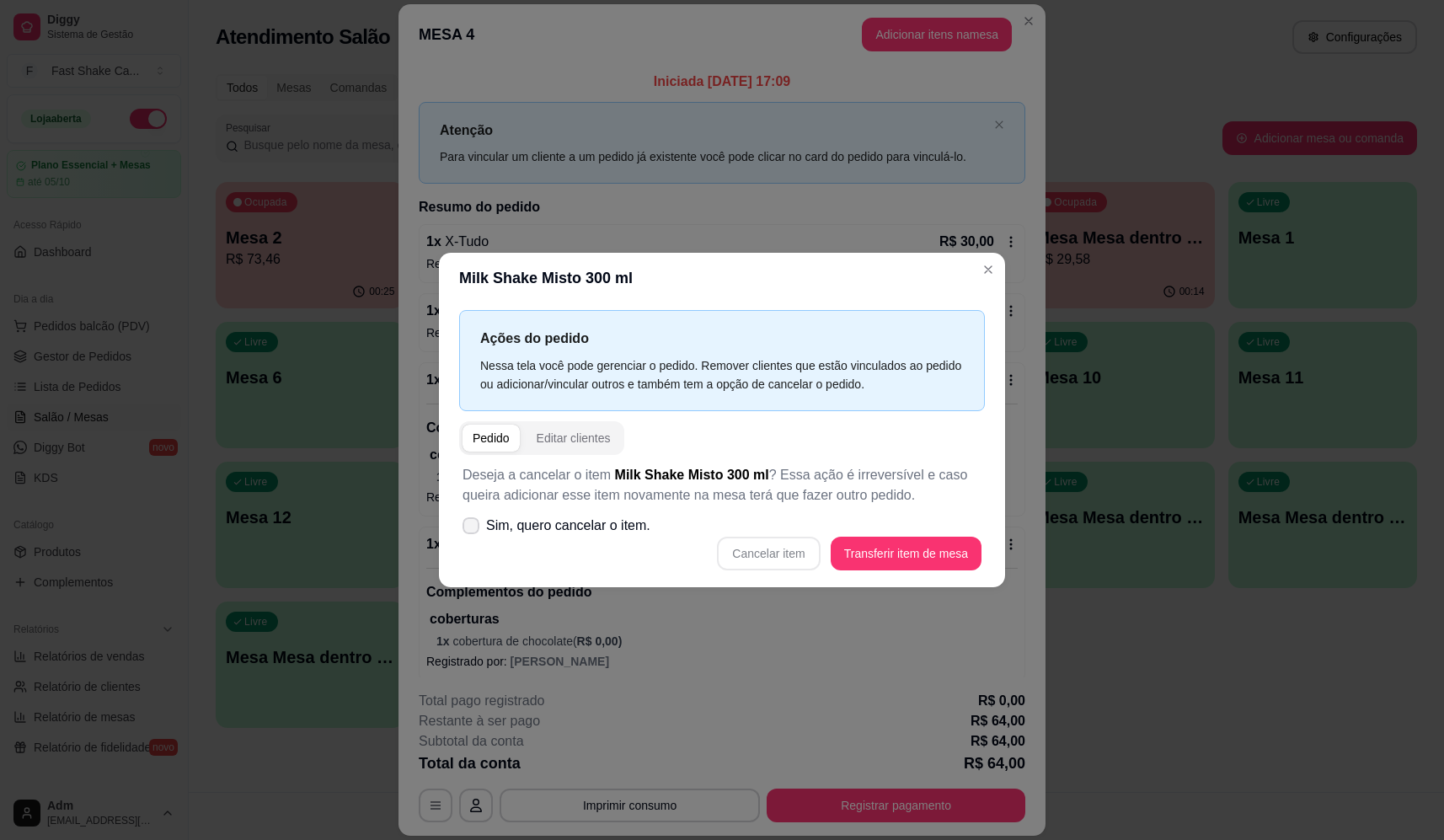
click at [563, 532] on span "Sim, quero cancelar o item." at bounding box center [568, 525] width 164 height 20
click at [472, 532] on input "Sim, quero cancelar o item." at bounding box center [467, 533] width 11 height 11
checkbox input "true"
click at [800, 546] on button "Cancelar item" at bounding box center [768, 553] width 103 height 33
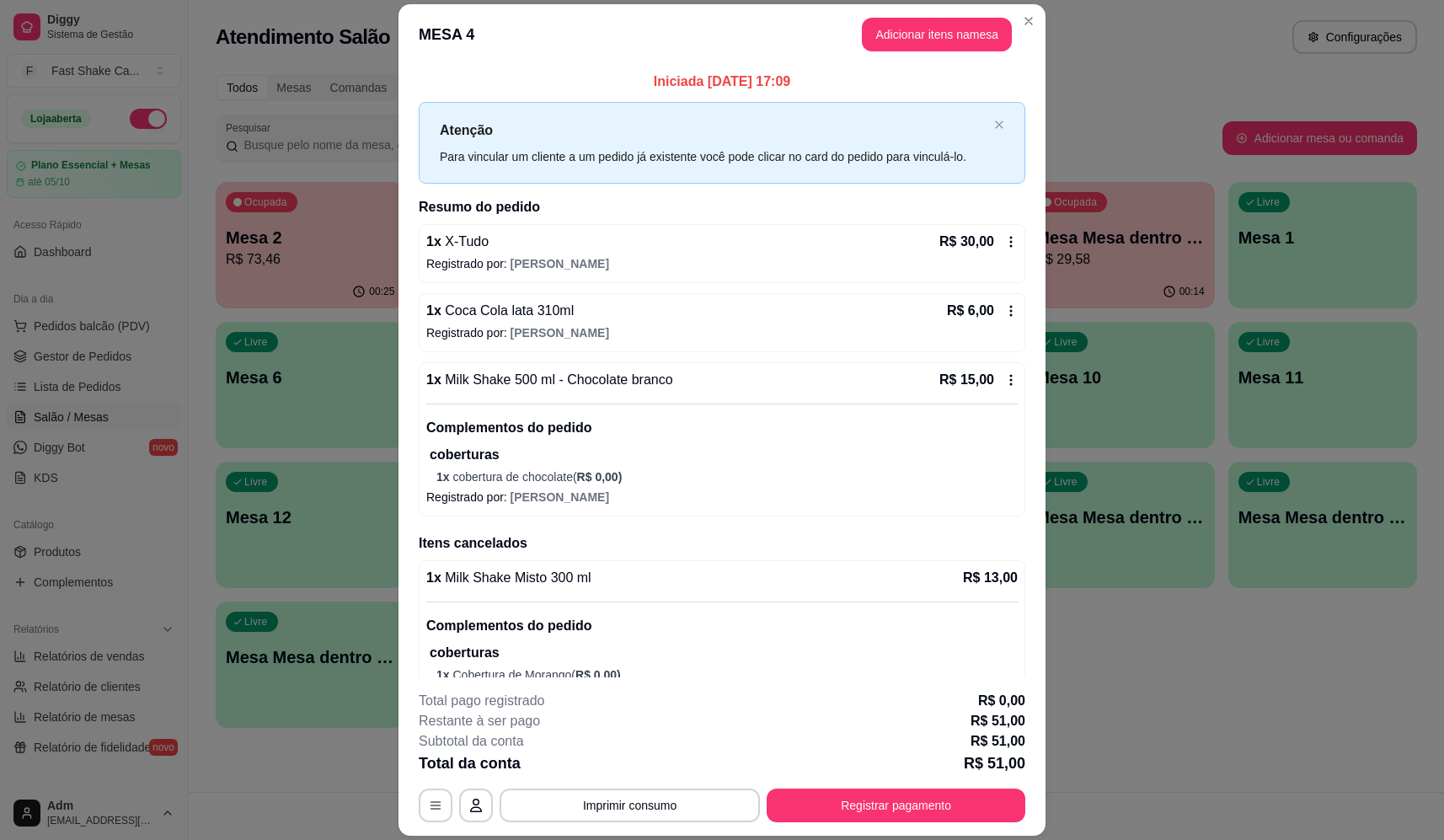
click at [534, 381] on span "Milk Shake 500 ml - Chocolate branco" at bounding box center [557, 379] width 231 height 14
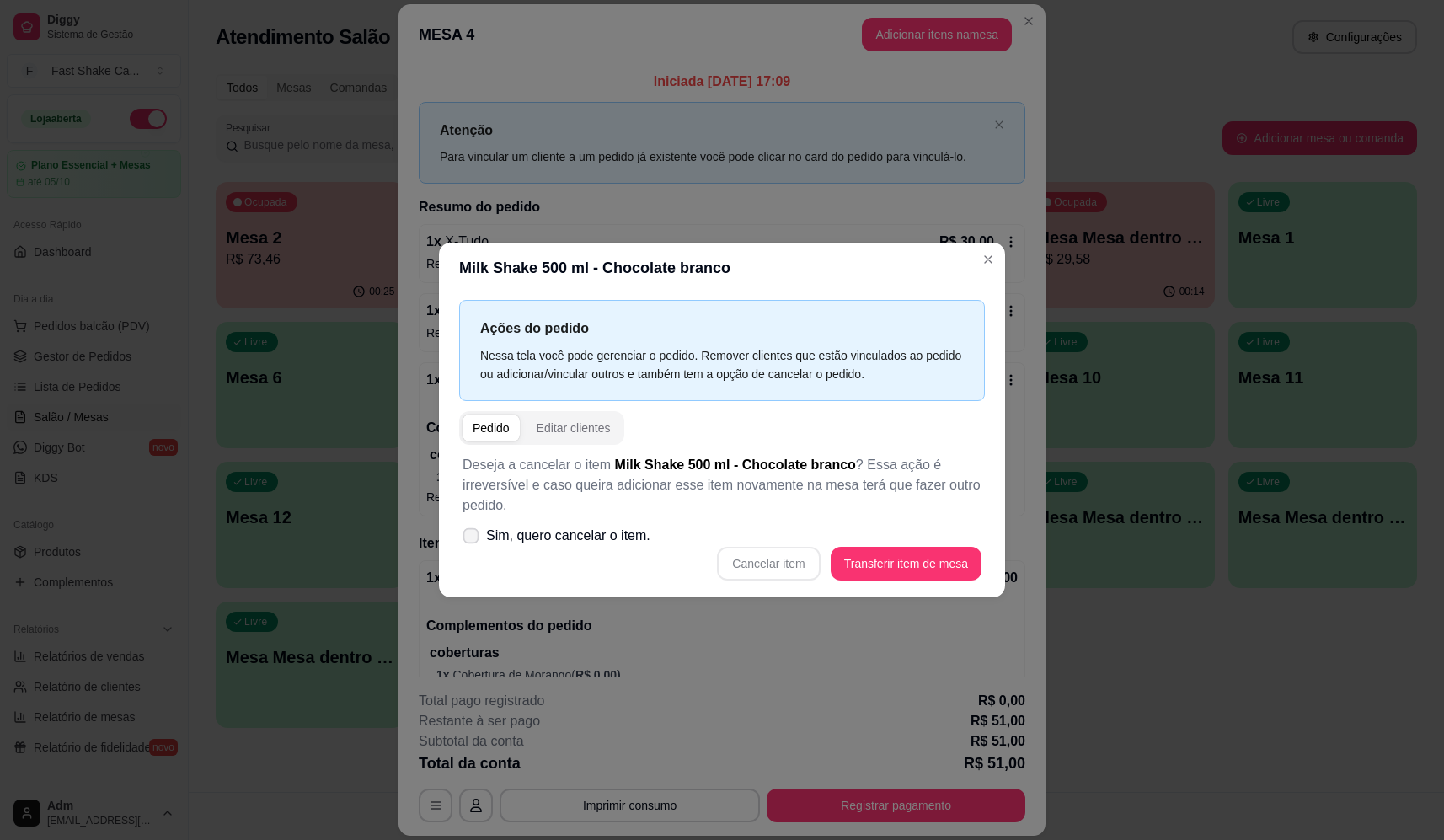
click at [590, 547] on label "Sim, quero cancelar o item." at bounding box center [556, 535] width 202 height 33
click at [472, 547] on input "Sim, quero cancelar o item." at bounding box center [467, 543] width 11 height 11
checkbox input "true"
click at [751, 559] on button "Cancelar item" at bounding box center [768, 562] width 100 height 32
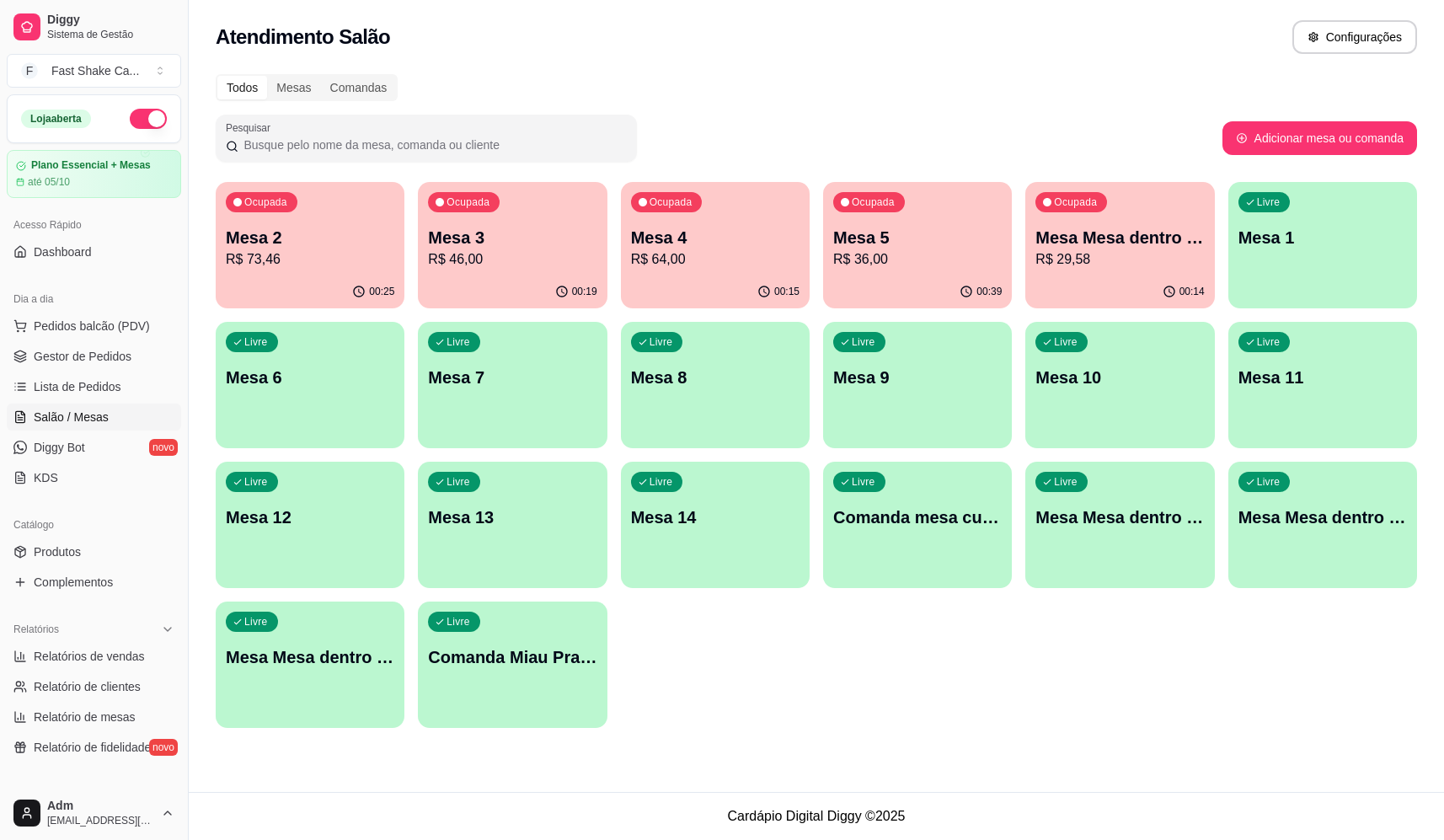
click at [1180, 202] on div "Ocupada Mesa Mesa dentro laranja R$ 29,58" at bounding box center [1119, 229] width 188 height 94
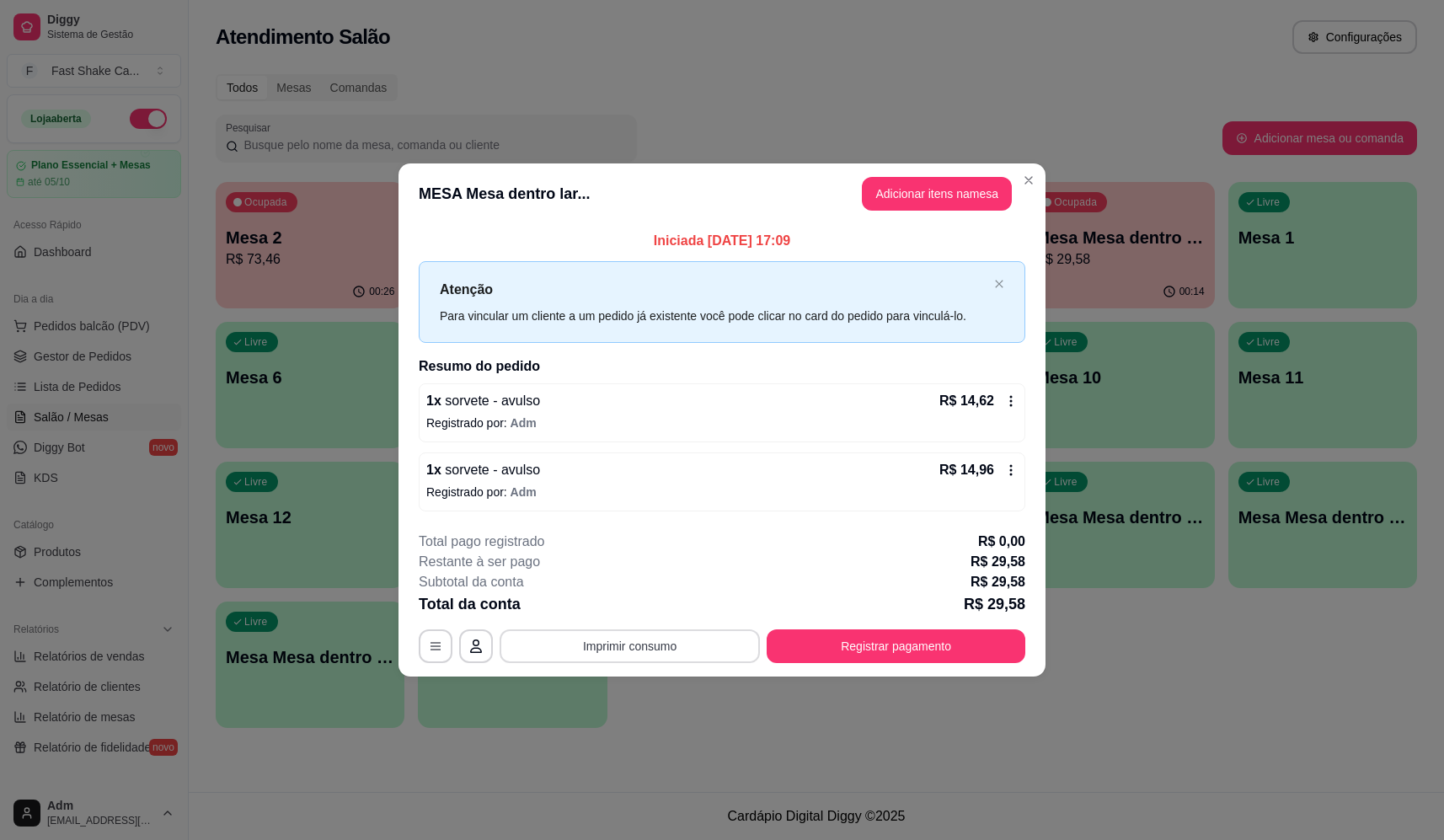
click at [620, 651] on button "Imprimir consumo" at bounding box center [629, 646] width 260 height 33
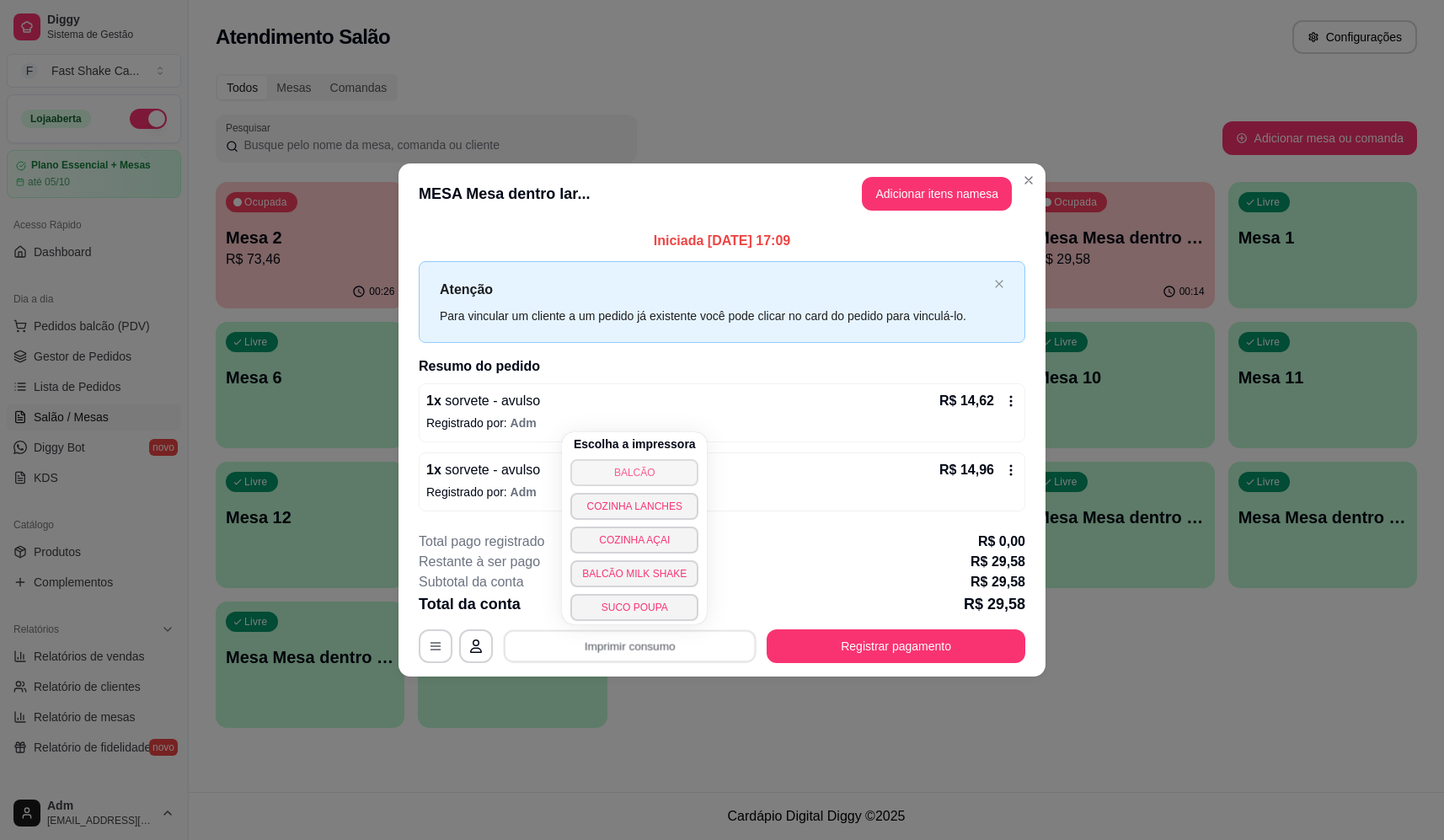
click at [624, 458] on div "Escolha a impressora BALCÃO COZINHA LANCHES COZINHA AÇAI BALCÃO MILK SHAKE SUCO…" at bounding box center [634, 527] width 145 height 192
click at [630, 467] on button "BALCÃO" at bounding box center [634, 472] width 124 height 26
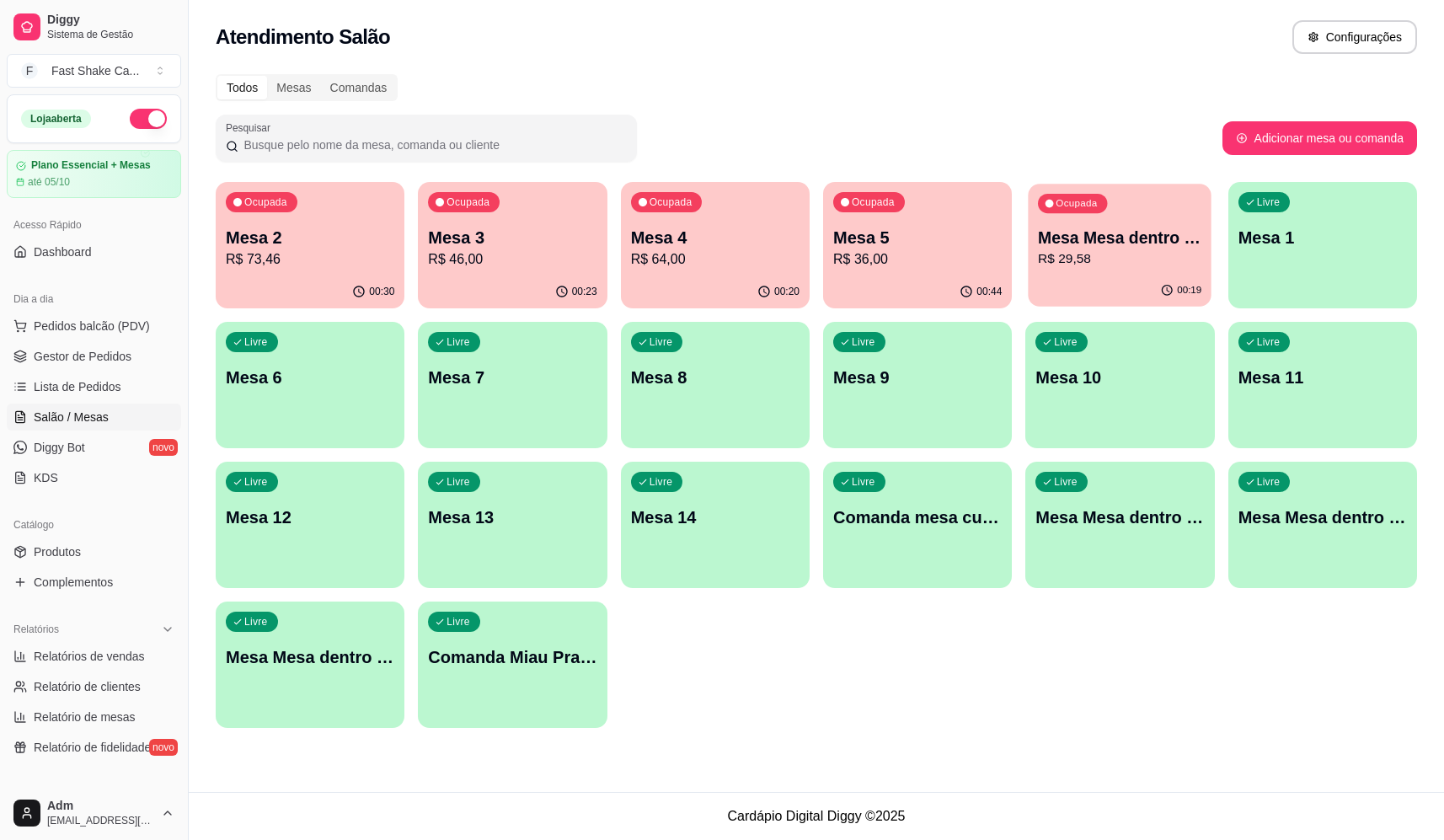
click at [1181, 219] on div "Ocupada Mesa Mesa dentro laranja R$ 29,58" at bounding box center [1121, 229] width 184 height 91
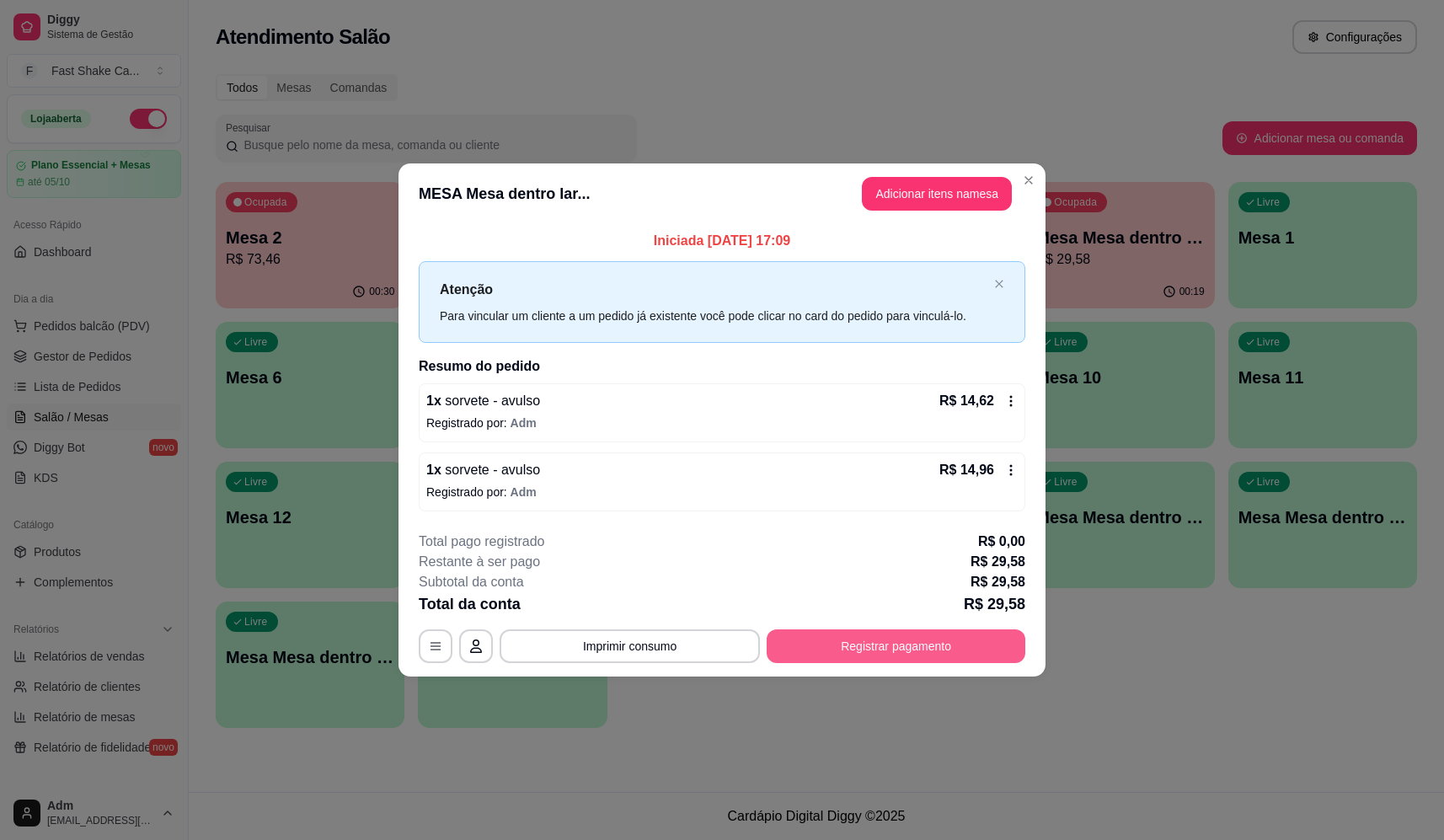
click at [850, 646] on button "Registrar pagamento" at bounding box center [895, 646] width 258 height 33
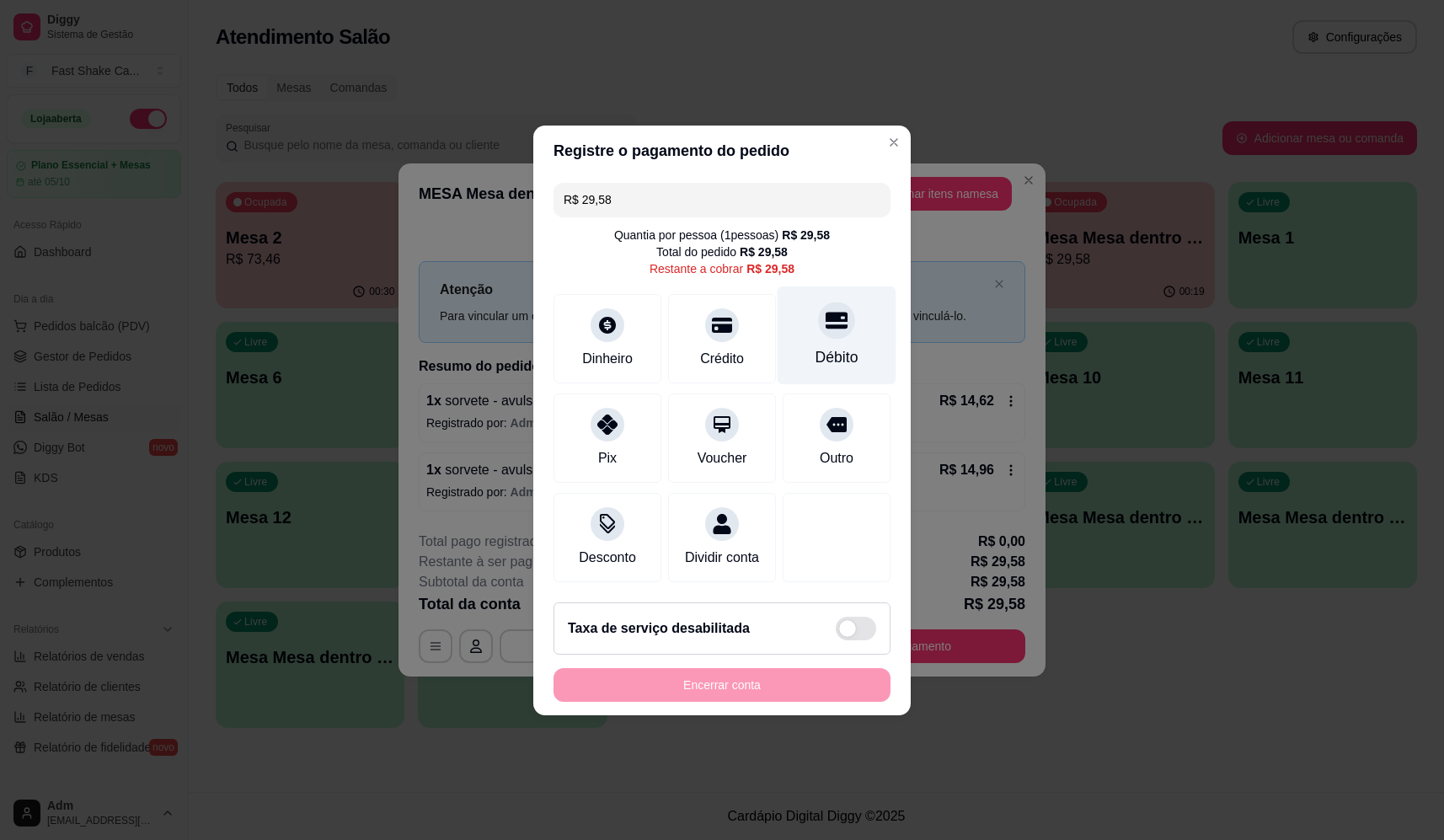
click at [825, 319] on icon at bounding box center [836, 320] width 22 height 22
type input "R$ 0,00"
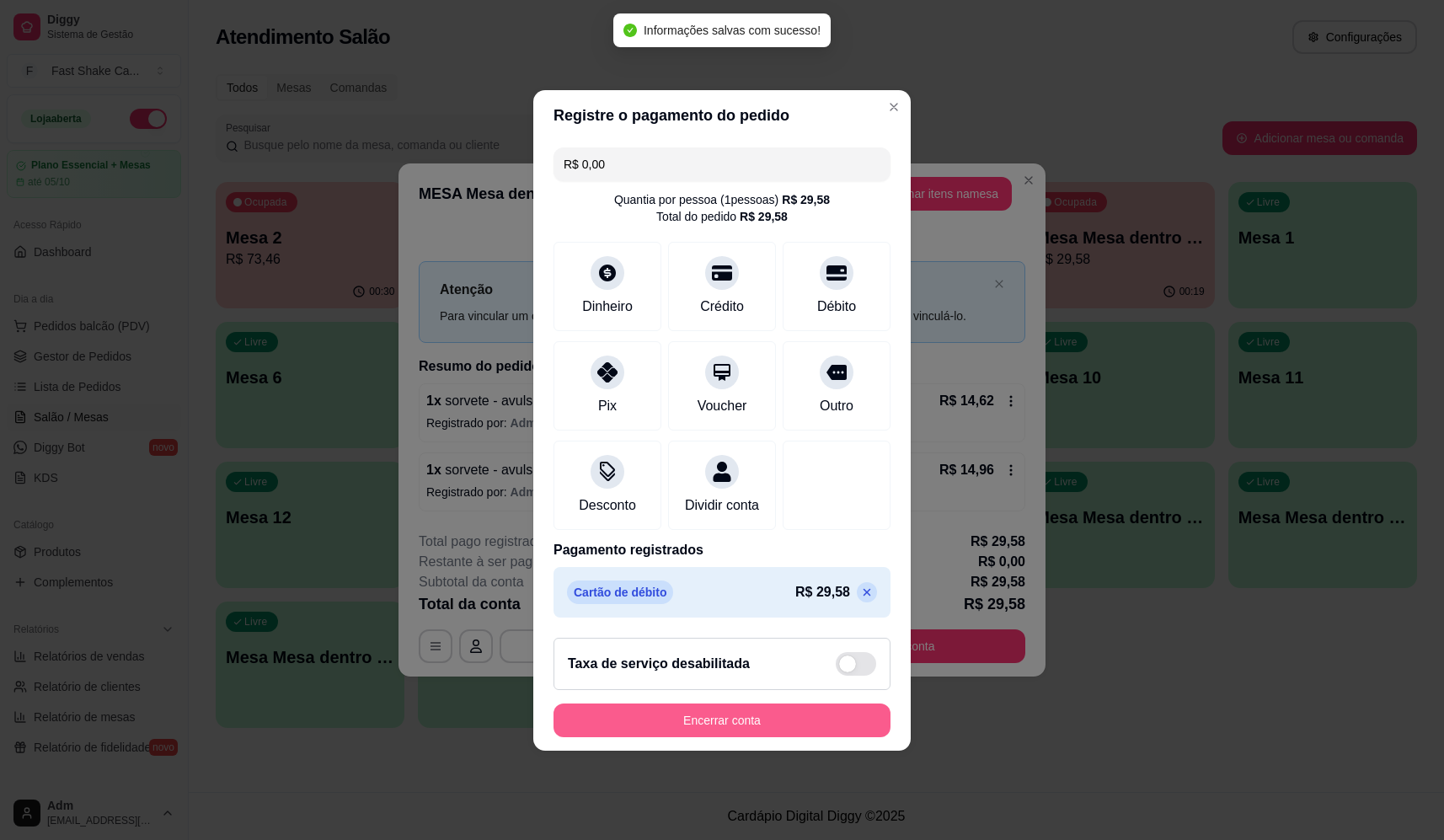
click at [778, 714] on button "Encerrar conta" at bounding box center [722, 720] width 337 height 33
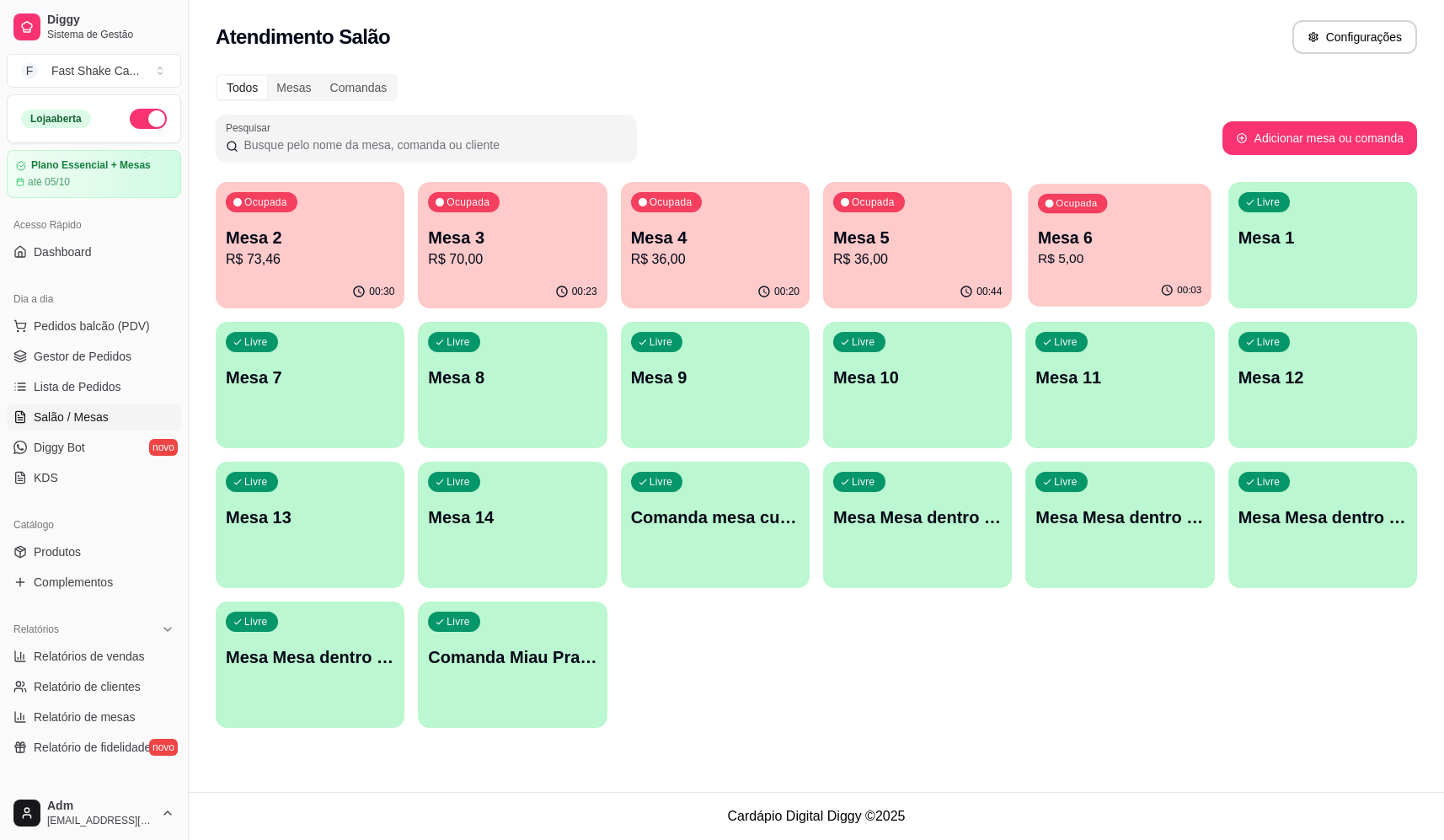
click at [1133, 252] on p "R$ 5,00" at bounding box center [1120, 259] width 164 height 19
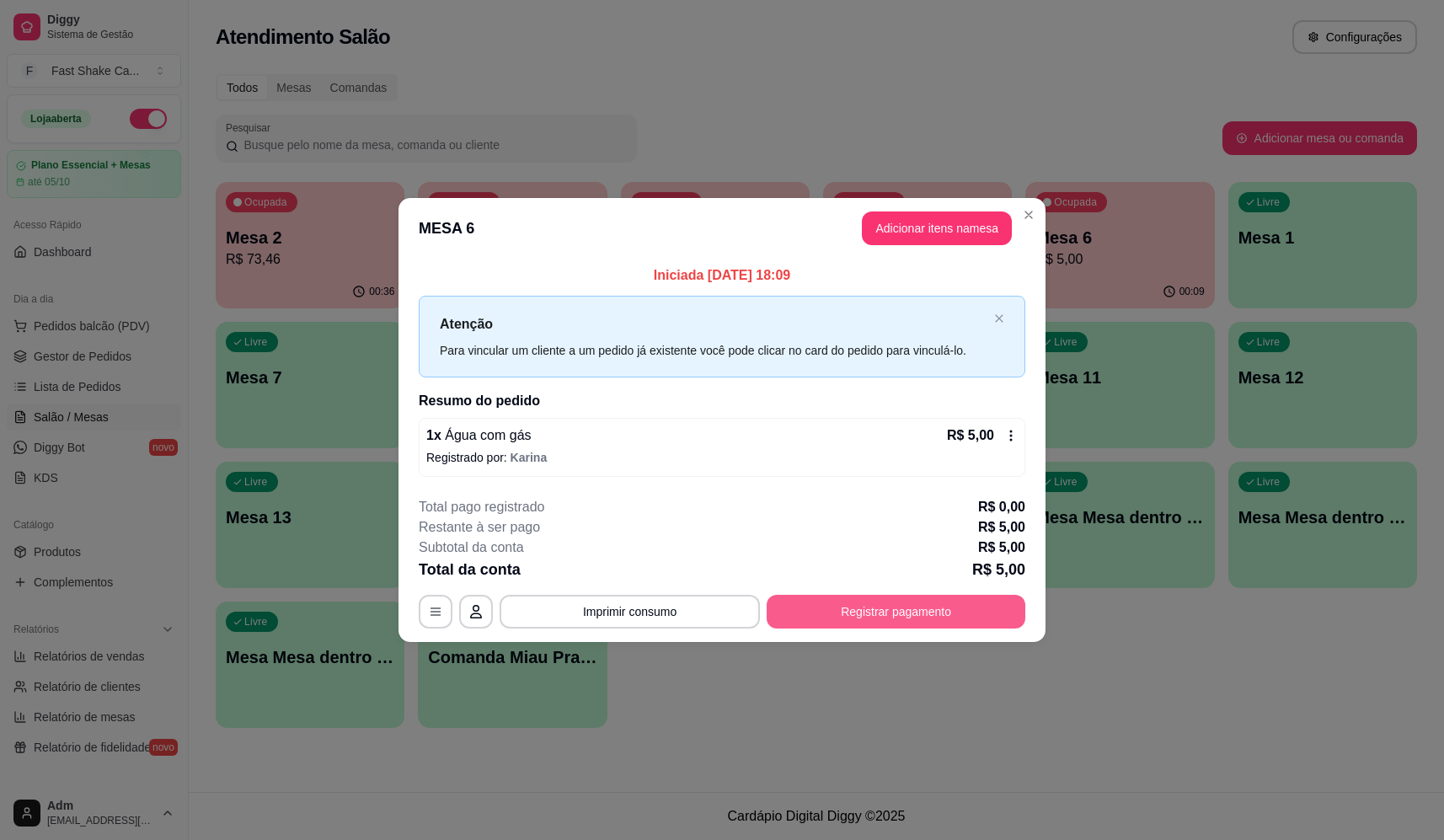
click at [909, 604] on button "Registrar pagamento" at bounding box center [895, 611] width 258 height 33
click at [791, 328] on div "Débito" at bounding box center [837, 335] width 119 height 98
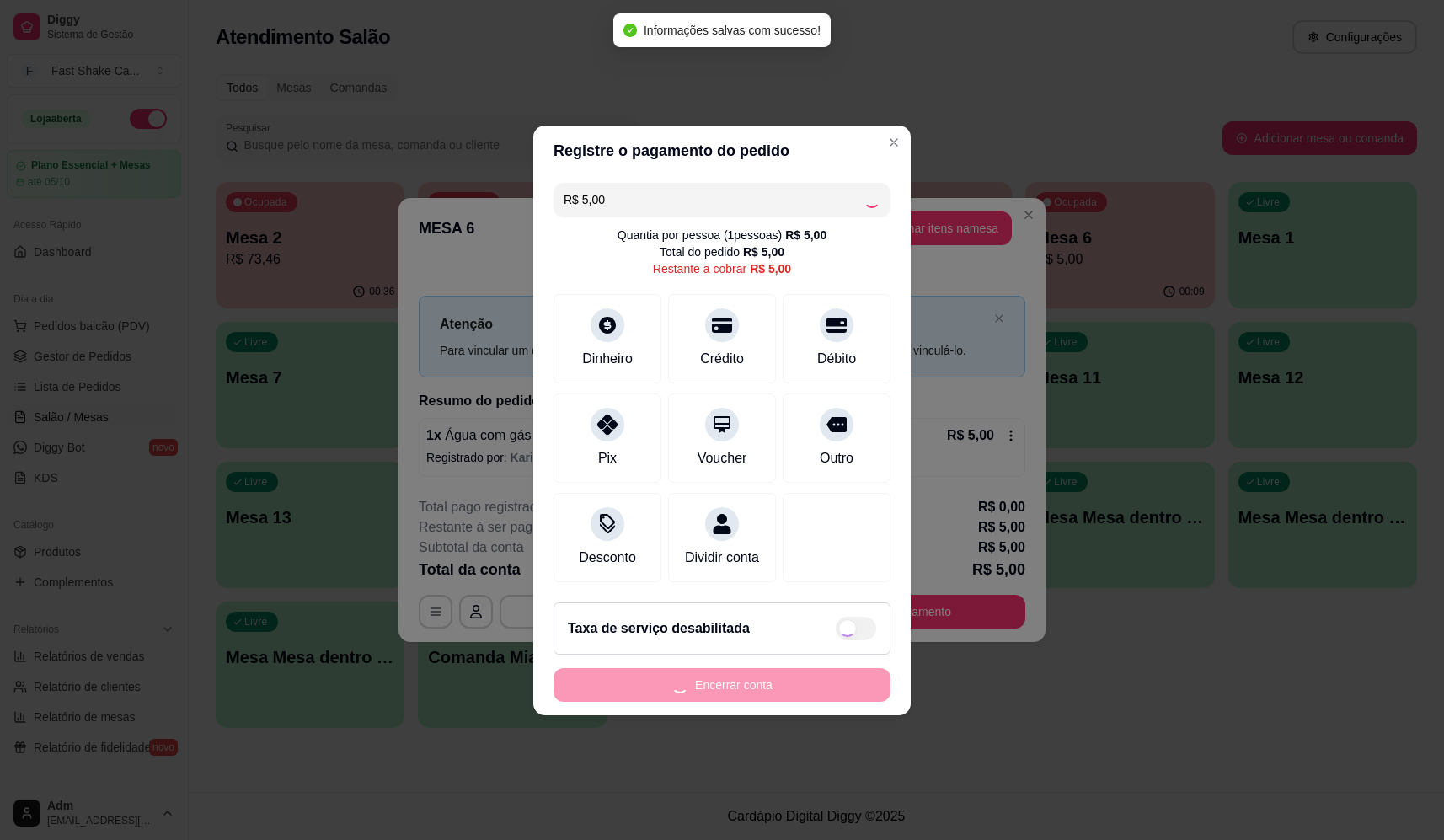
type input "R$ 0,00"
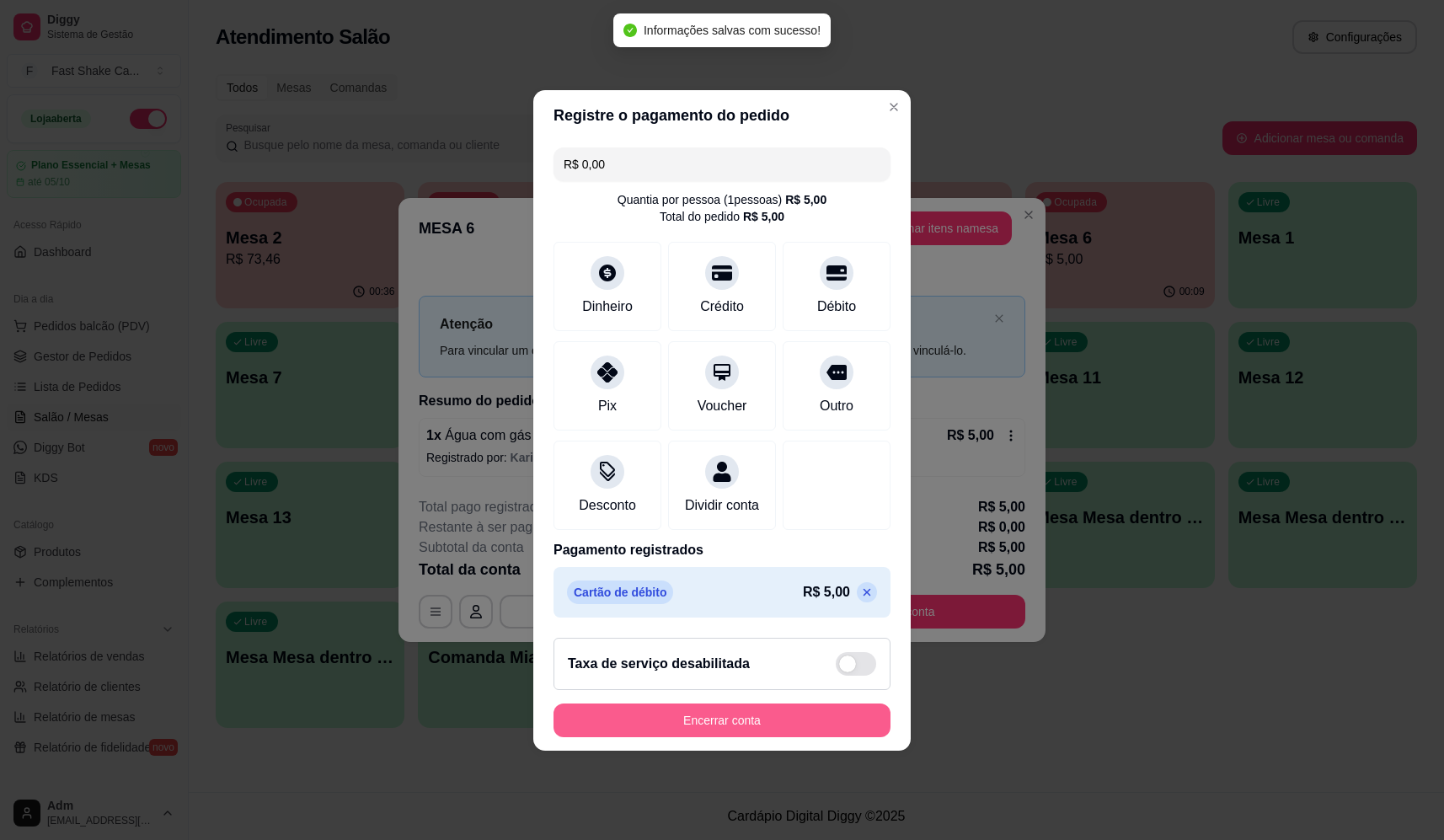
click at [788, 722] on button "Encerrar conta" at bounding box center [722, 720] width 337 height 33
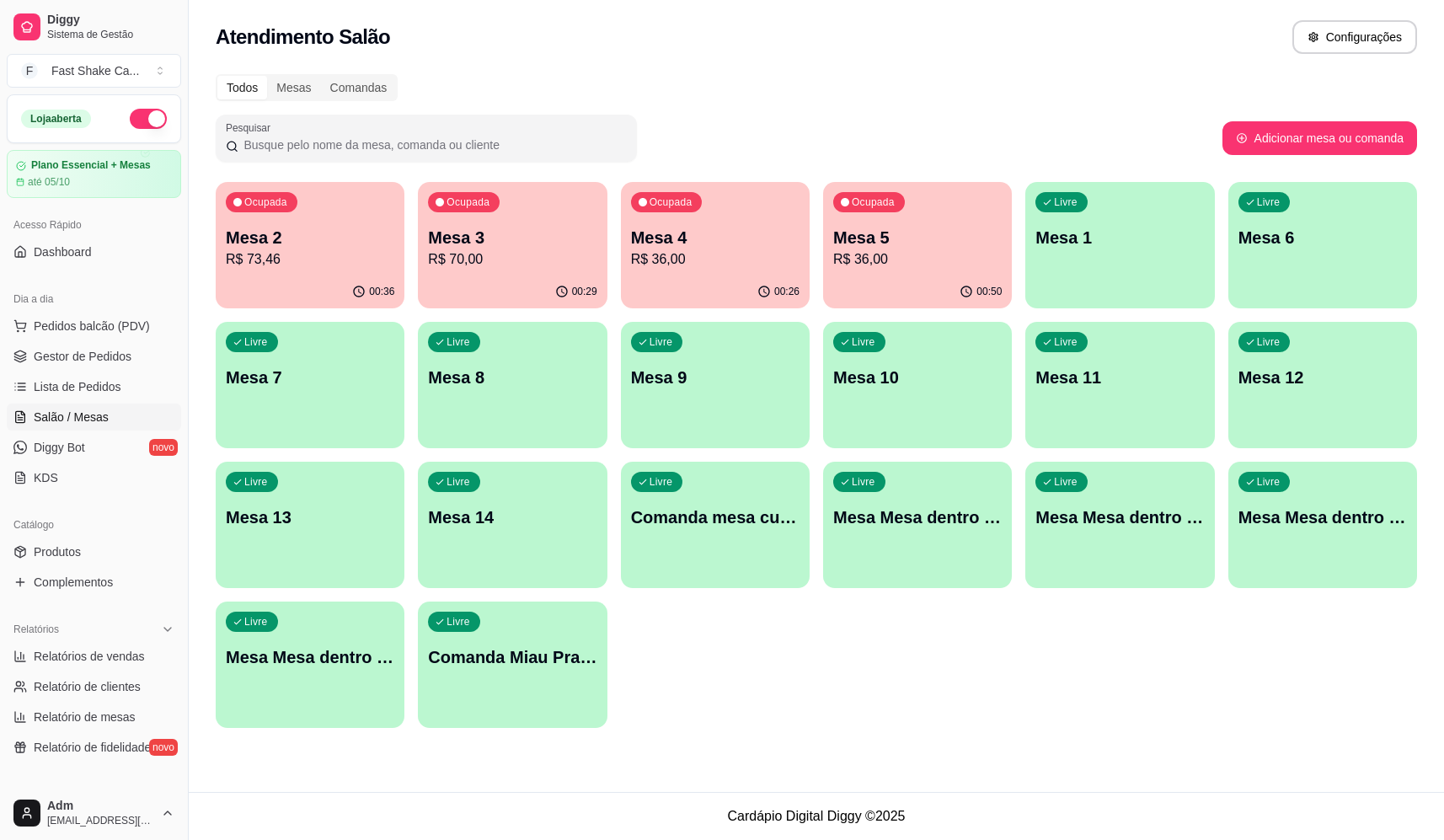
click at [903, 235] on p "Mesa 5" at bounding box center [917, 237] width 168 height 24
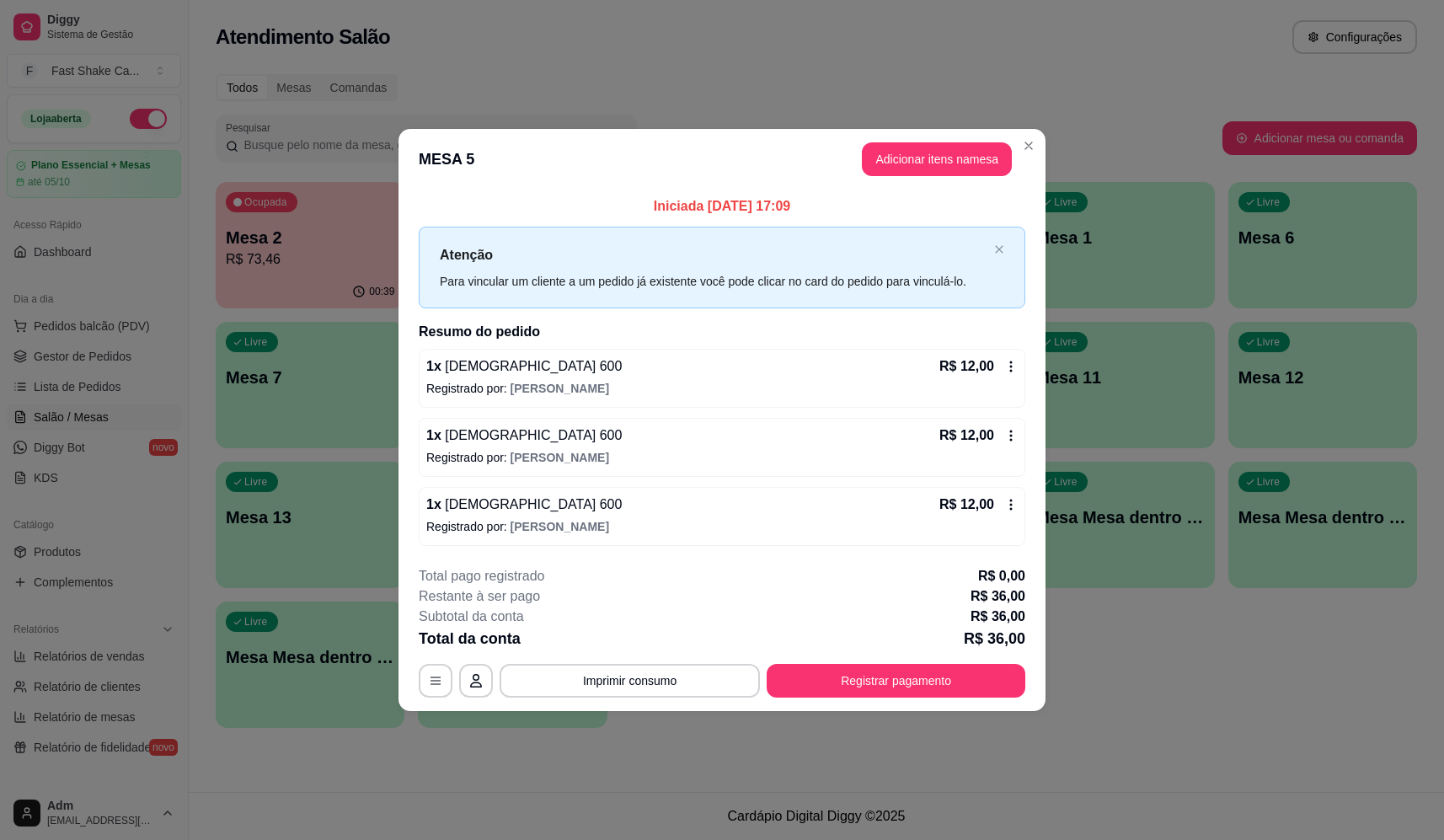
click at [657, 372] on div "1 x Brahma 600 R$ 12,00" at bounding box center [722, 366] width 591 height 20
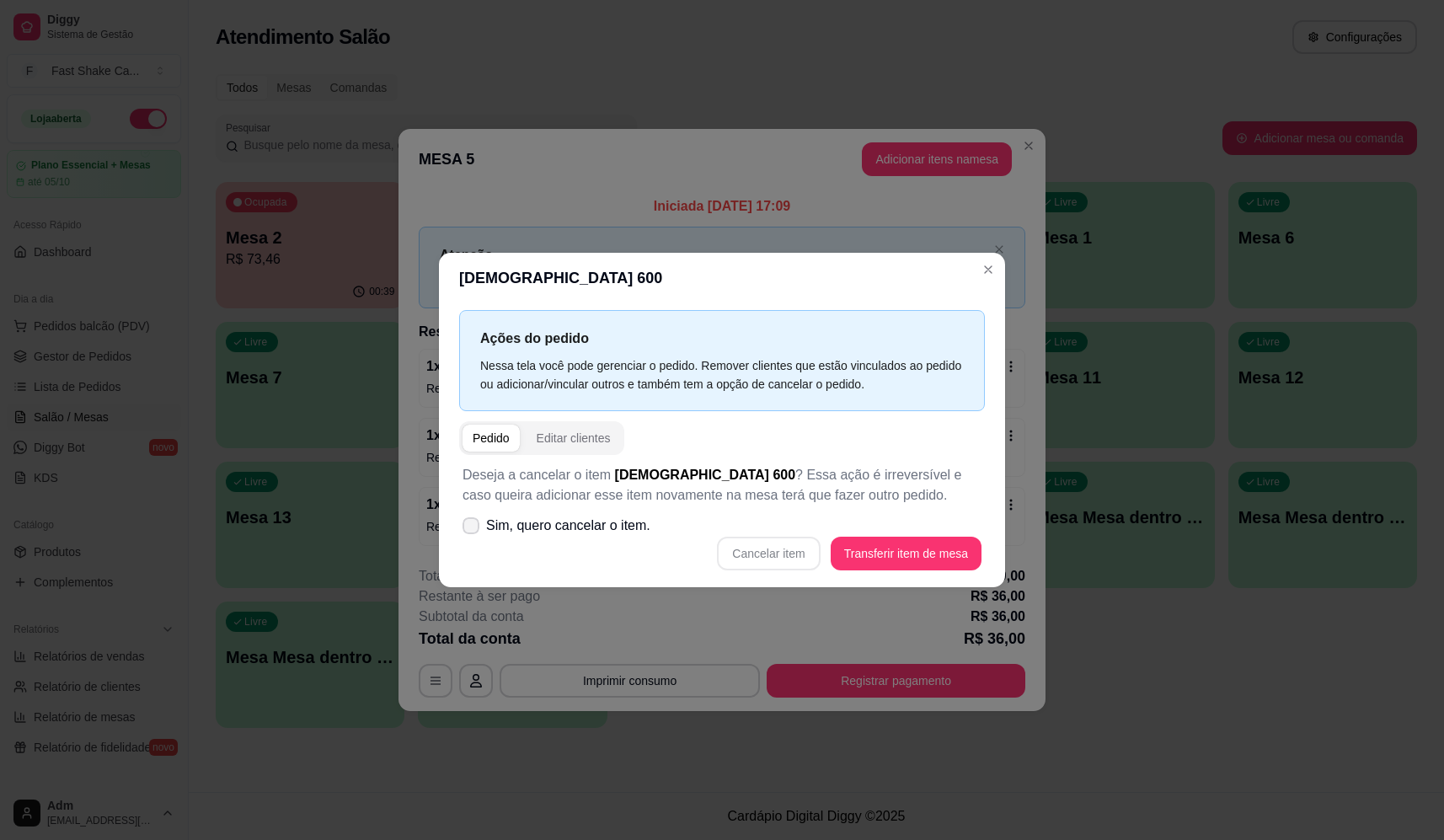
click at [620, 524] on span "Sim, quero cancelar o item." at bounding box center [568, 525] width 164 height 20
click at [472, 528] on input "Sim, quero cancelar o item." at bounding box center [467, 533] width 11 height 11
checkbox input "true"
click at [776, 564] on button "Cancelar item" at bounding box center [768, 553] width 103 height 33
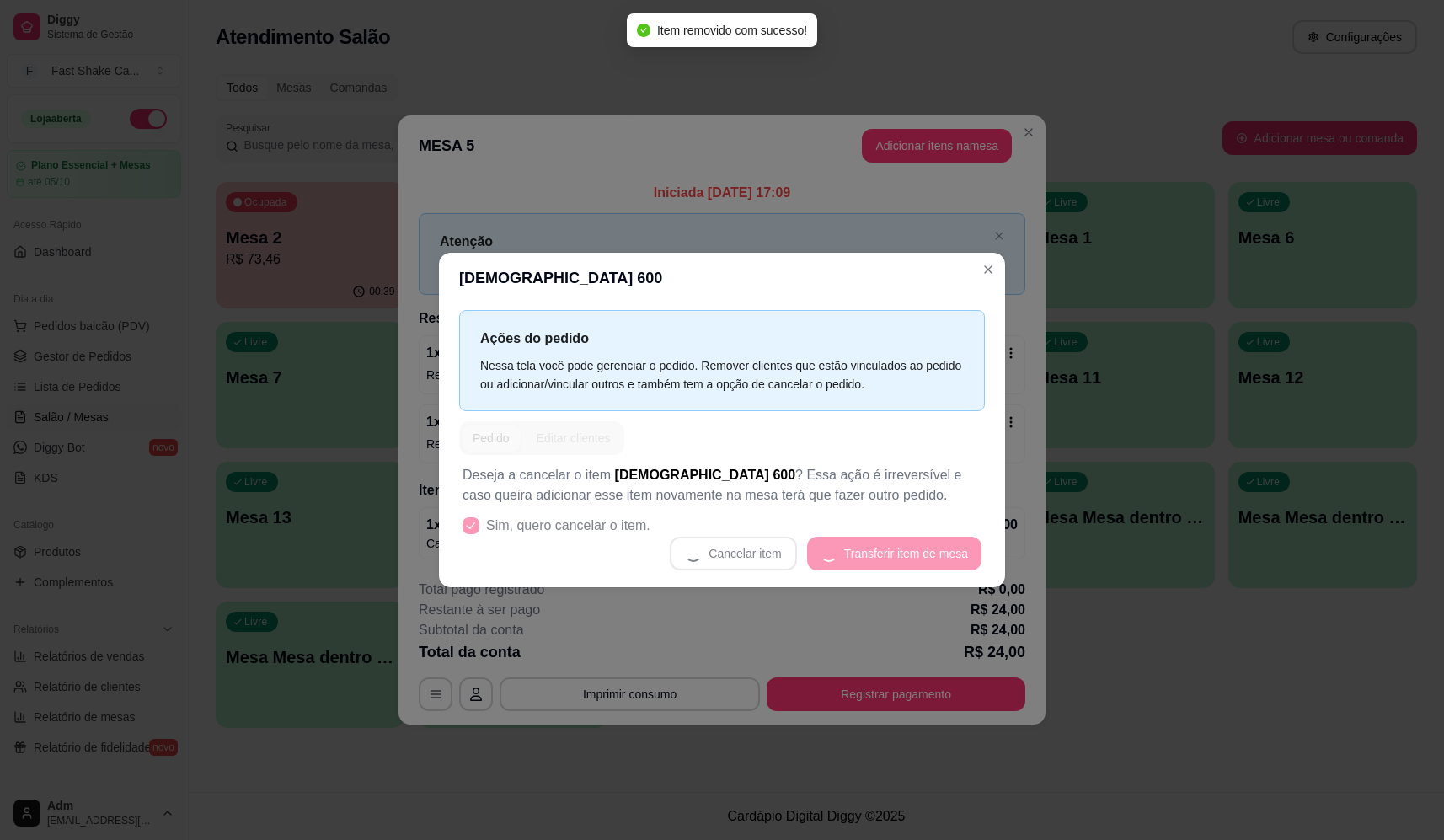
click at [784, 588] on div "[DEMOGRAPHIC_DATA] 600 Ações do pedido Nessa tela você pode gerenciar o pedido.…" at bounding box center [722, 420] width 1444 height 840
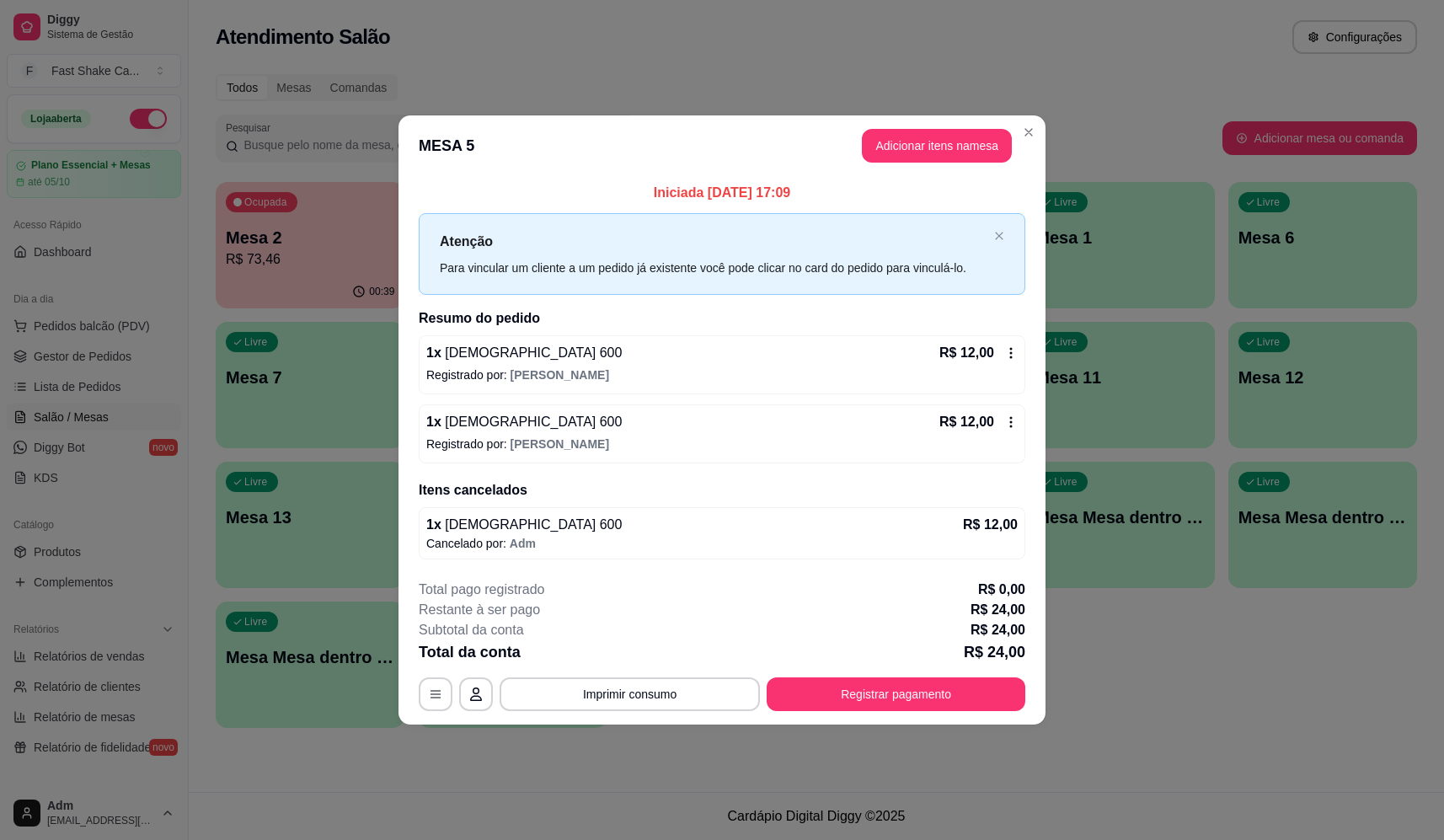
click at [661, 368] on p "Registrado por: [PERSON_NAME]" at bounding box center [722, 374] width 591 height 17
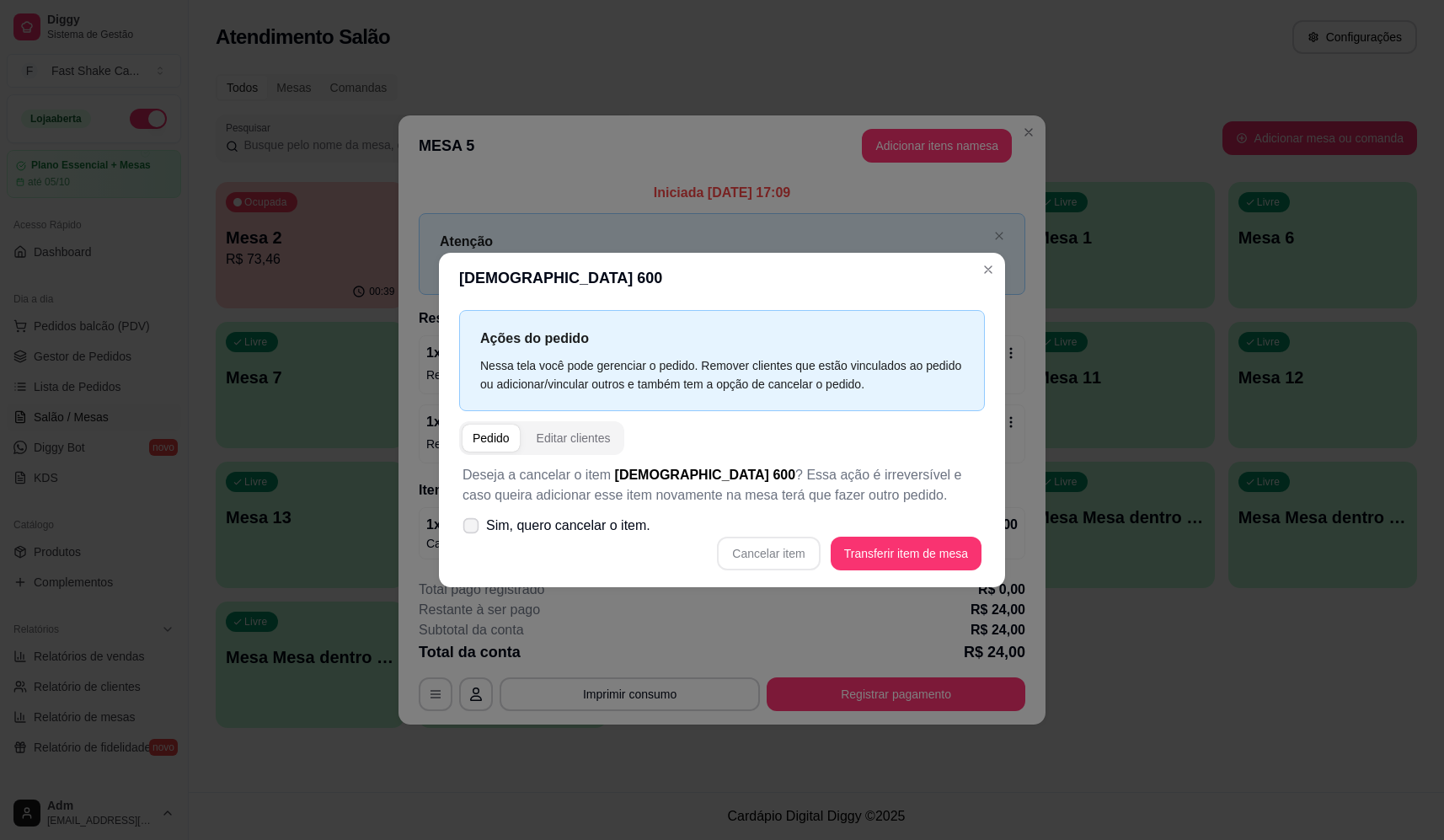
click at [592, 533] on span "Sim, quero cancelar o item." at bounding box center [568, 525] width 164 height 20
click at [472, 533] on input "Sim, quero cancelar o item." at bounding box center [467, 533] width 11 height 11
checkbox input "true"
click at [765, 533] on div "Deseja a cancelar o item [DEMOGRAPHIC_DATA] 600 ? Essa ação é irreversível e ca…" at bounding box center [722, 517] width 526 height 125
click at [780, 550] on button "Cancelar item" at bounding box center [768, 553] width 103 height 33
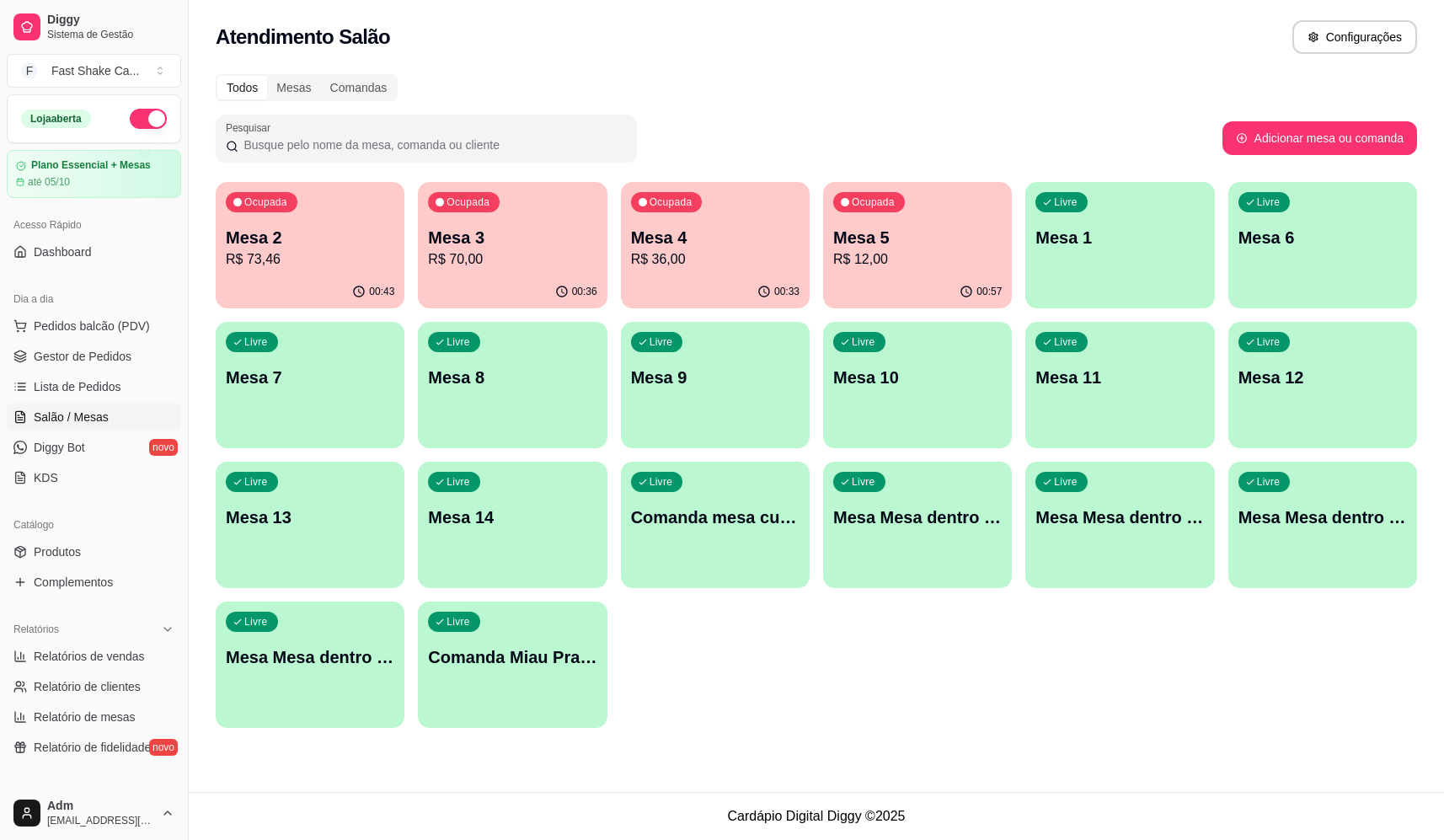
click at [531, 228] on p "Mesa 3" at bounding box center [512, 237] width 168 height 24
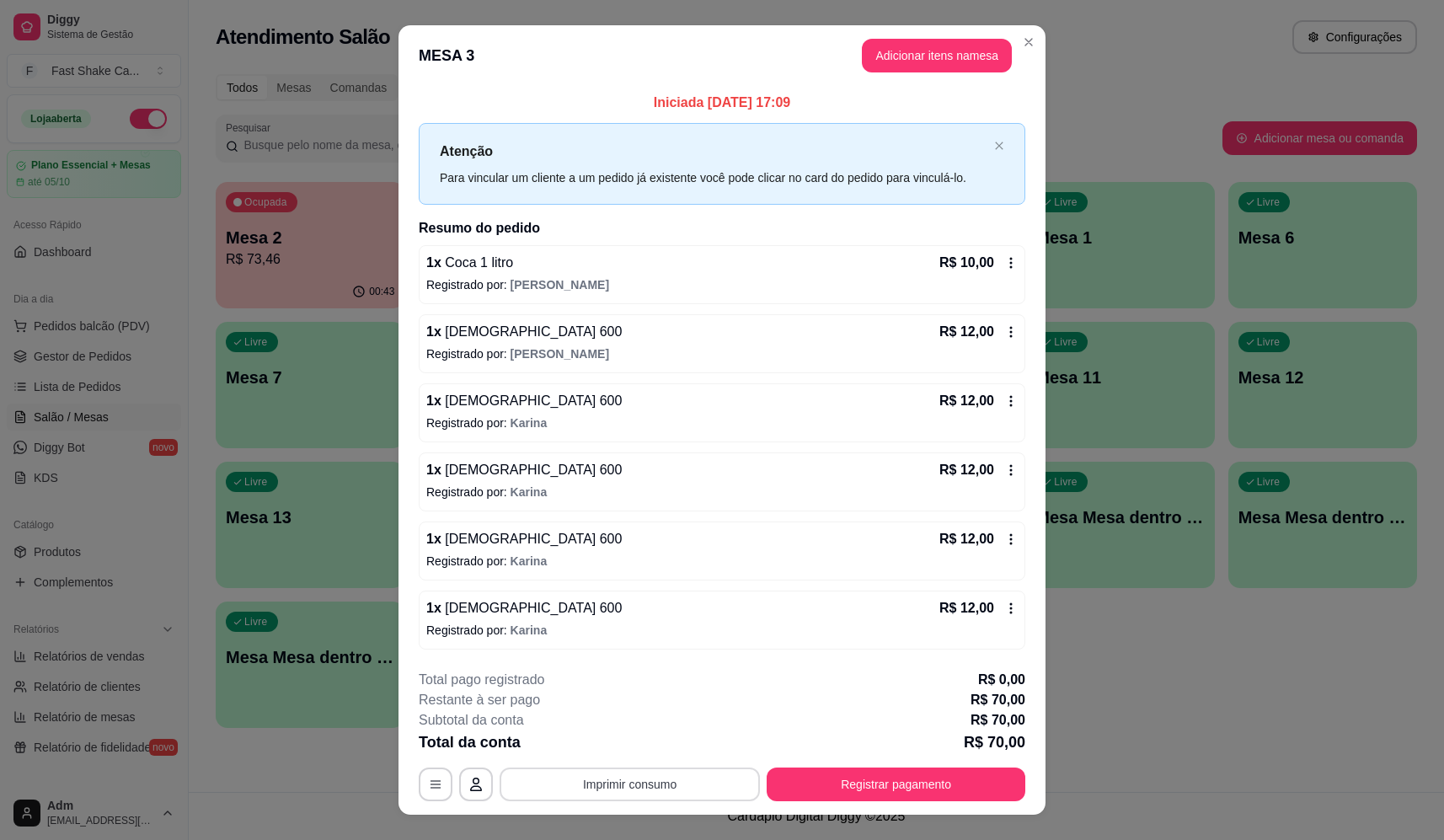
click at [661, 781] on button "Imprimir consumo" at bounding box center [629, 784] width 260 height 33
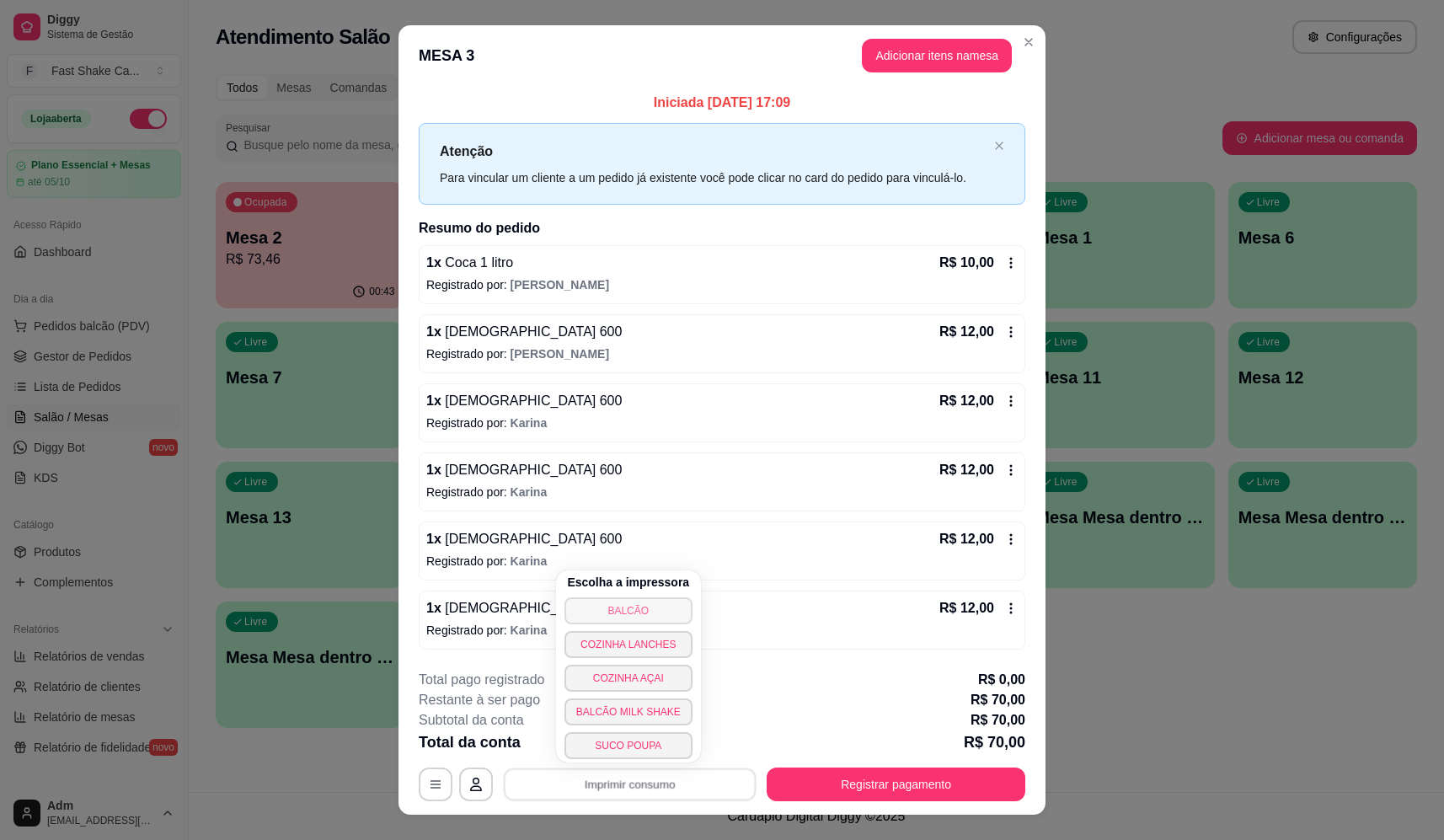
click at [662, 612] on button "BALCÃO" at bounding box center [628, 611] width 128 height 27
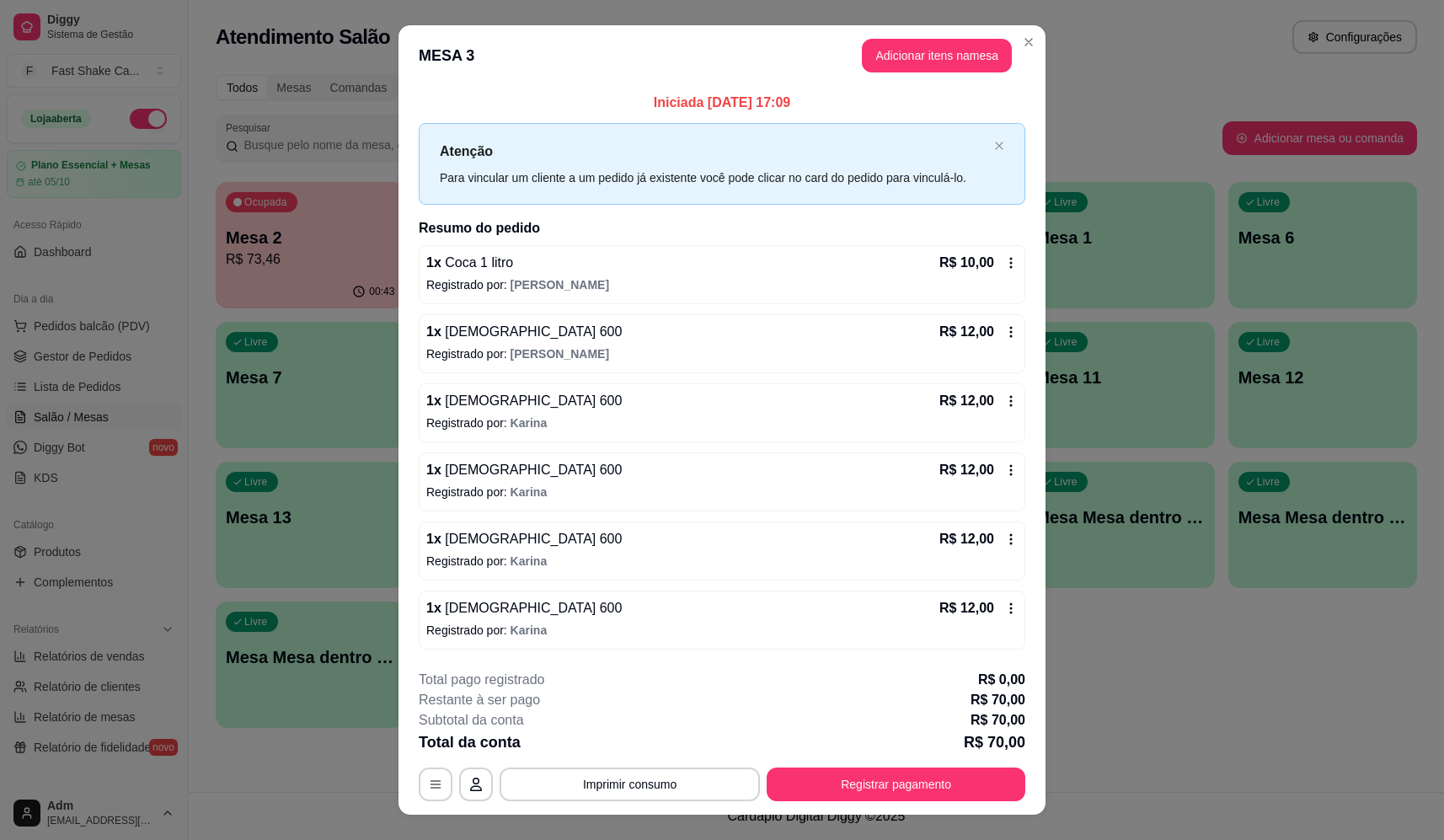
click at [556, 359] on span "[PERSON_NAME]" at bounding box center [560, 353] width 98 height 13
click at [939, 789] on button "Registrar pagamento" at bounding box center [895, 784] width 258 height 33
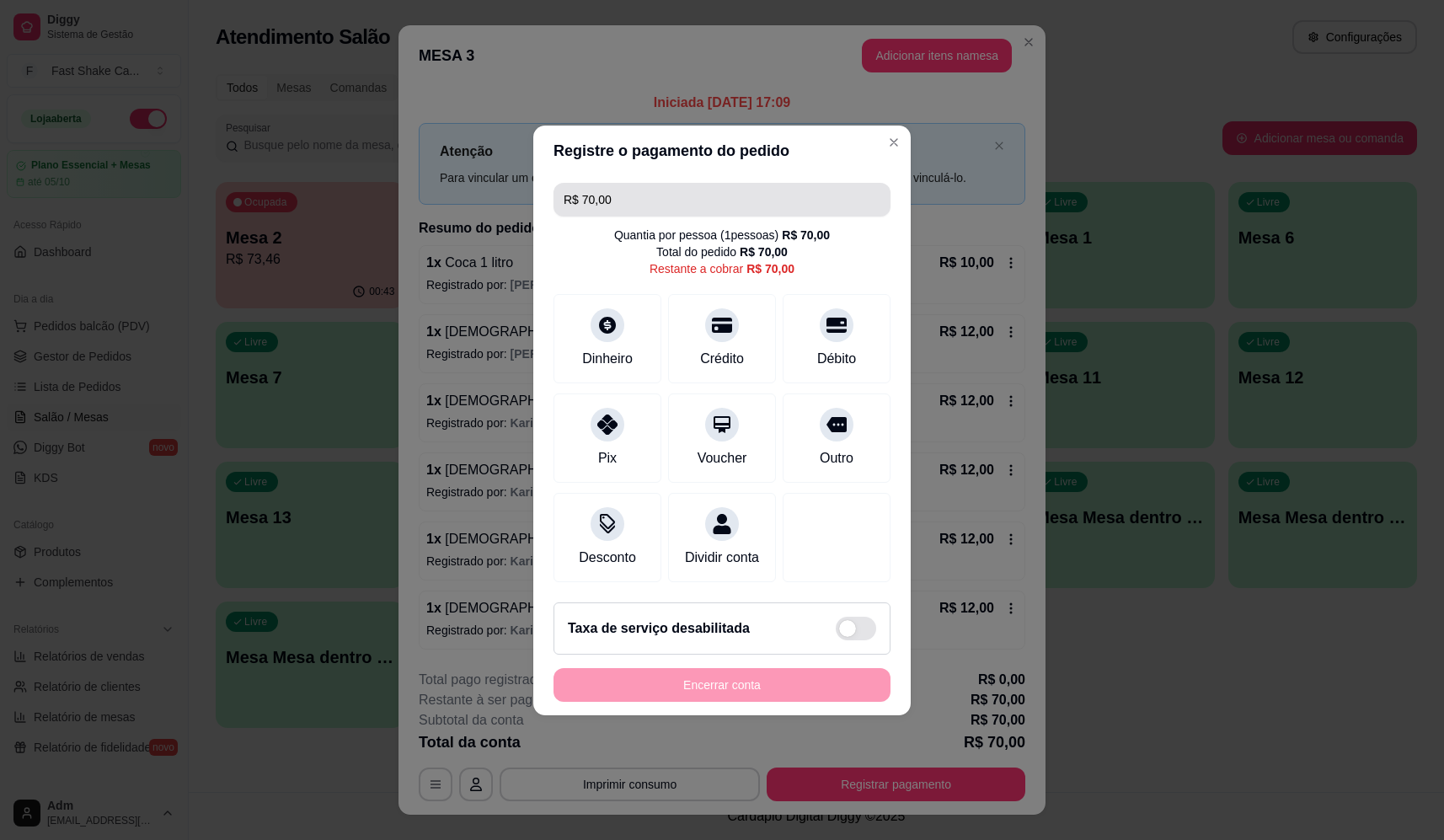
click at [751, 183] on input "R$ 70,00" at bounding box center [722, 200] width 317 height 33
drag, startPoint x: 748, startPoint y: 180, endPoint x: 488, endPoint y: 198, distance: 260.6
click at [488, 198] on div "Registre o pagamento do pedido R$ 70,00 Quantia por pessoa ( 1 pessoas) R$ 70,0…" at bounding box center [722, 420] width 1444 height 840
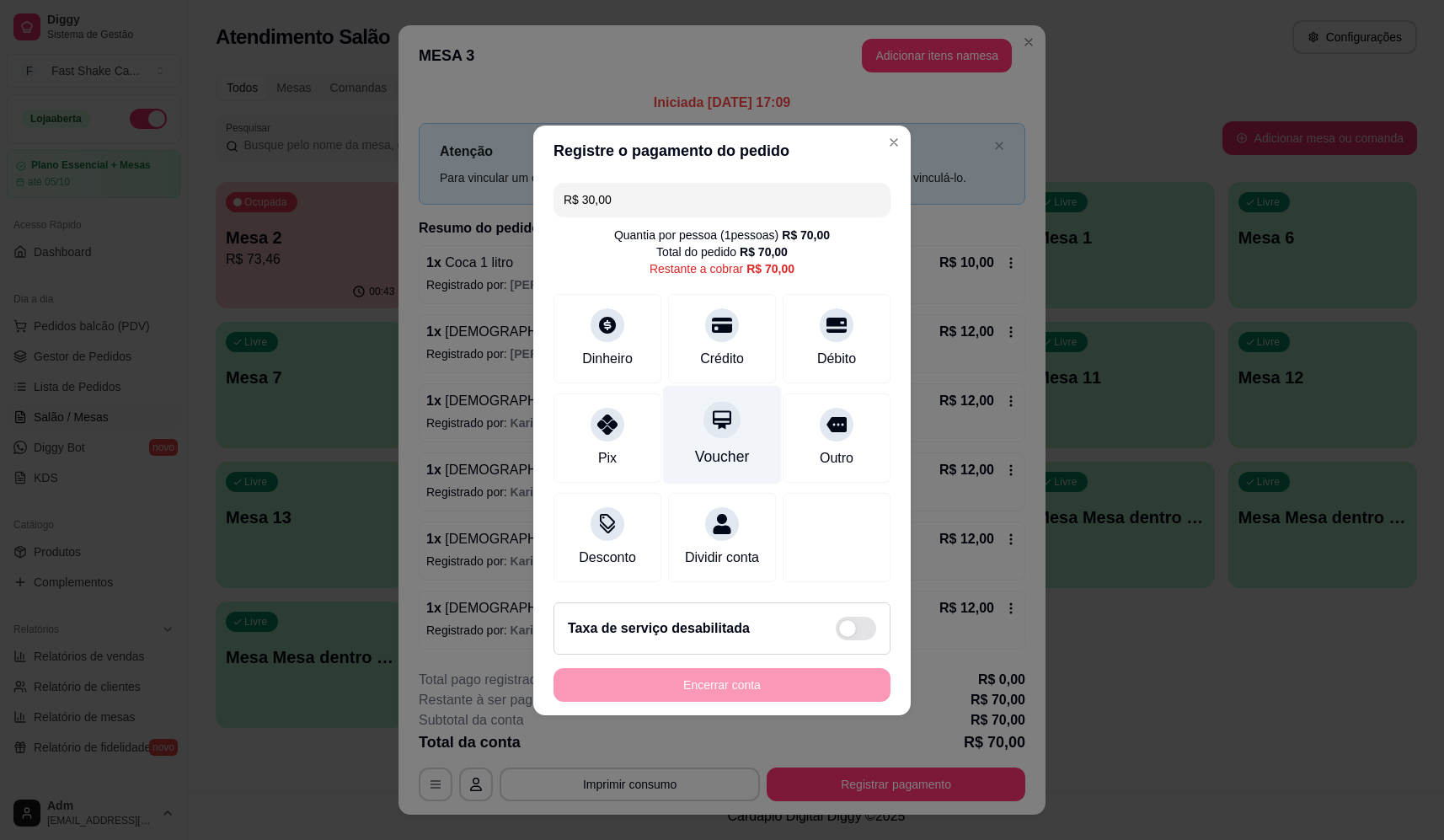
click at [715, 429] on div "Voucher" at bounding box center [723, 434] width 119 height 98
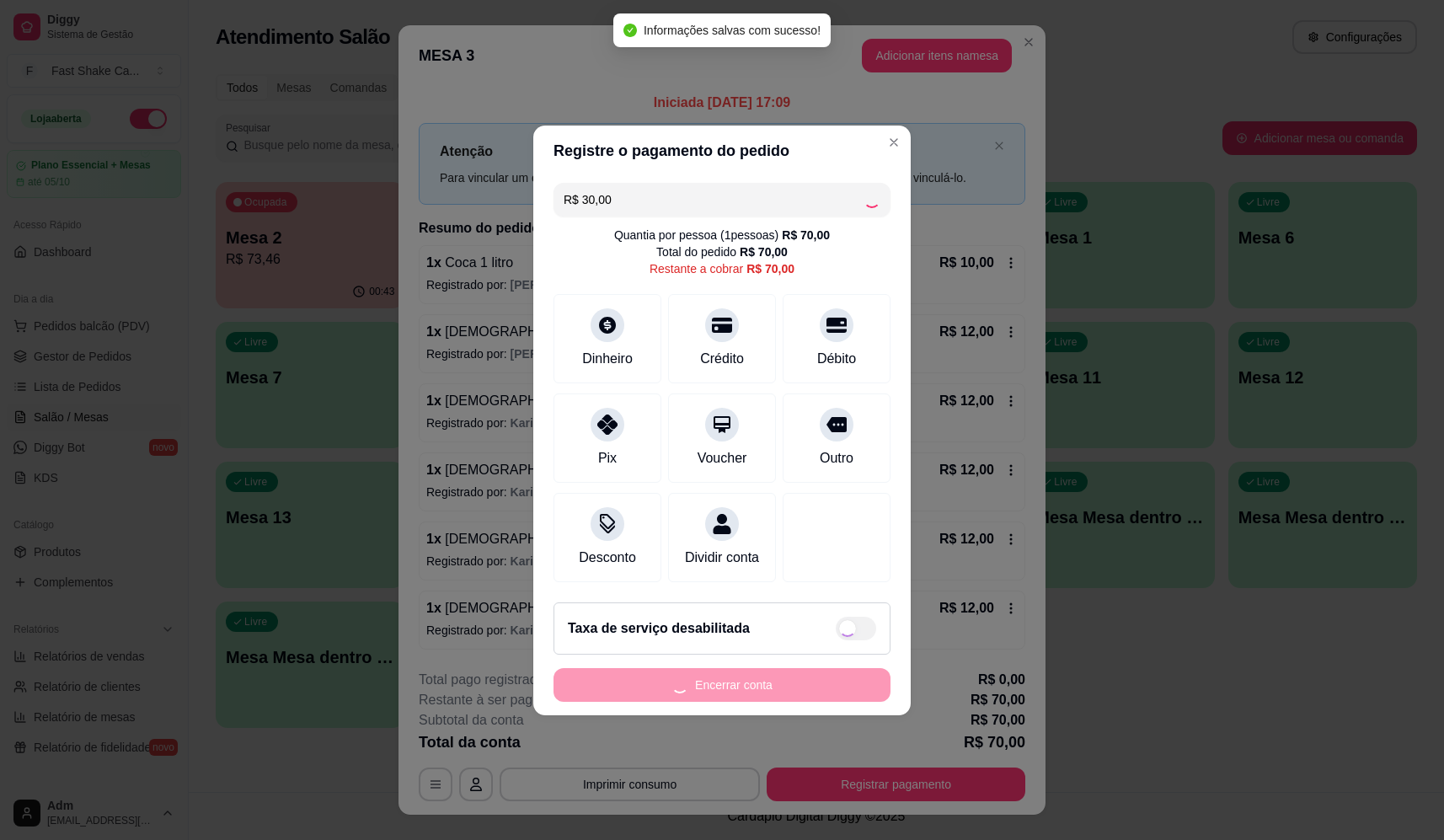
type input "R$ 40,00"
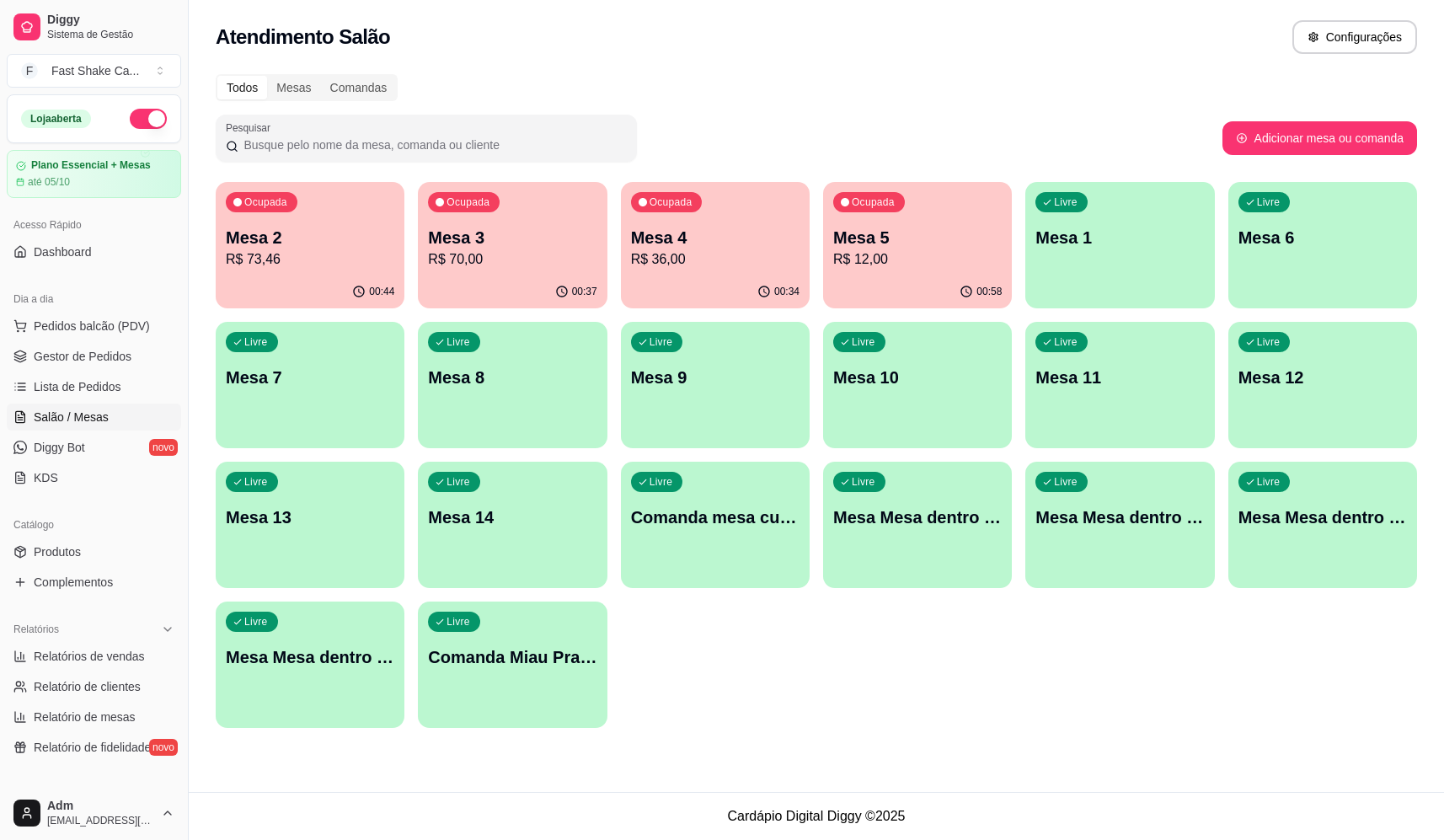
click at [245, 234] on p "Mesa 2" at bounding box center [310, 237] width 168 height 24
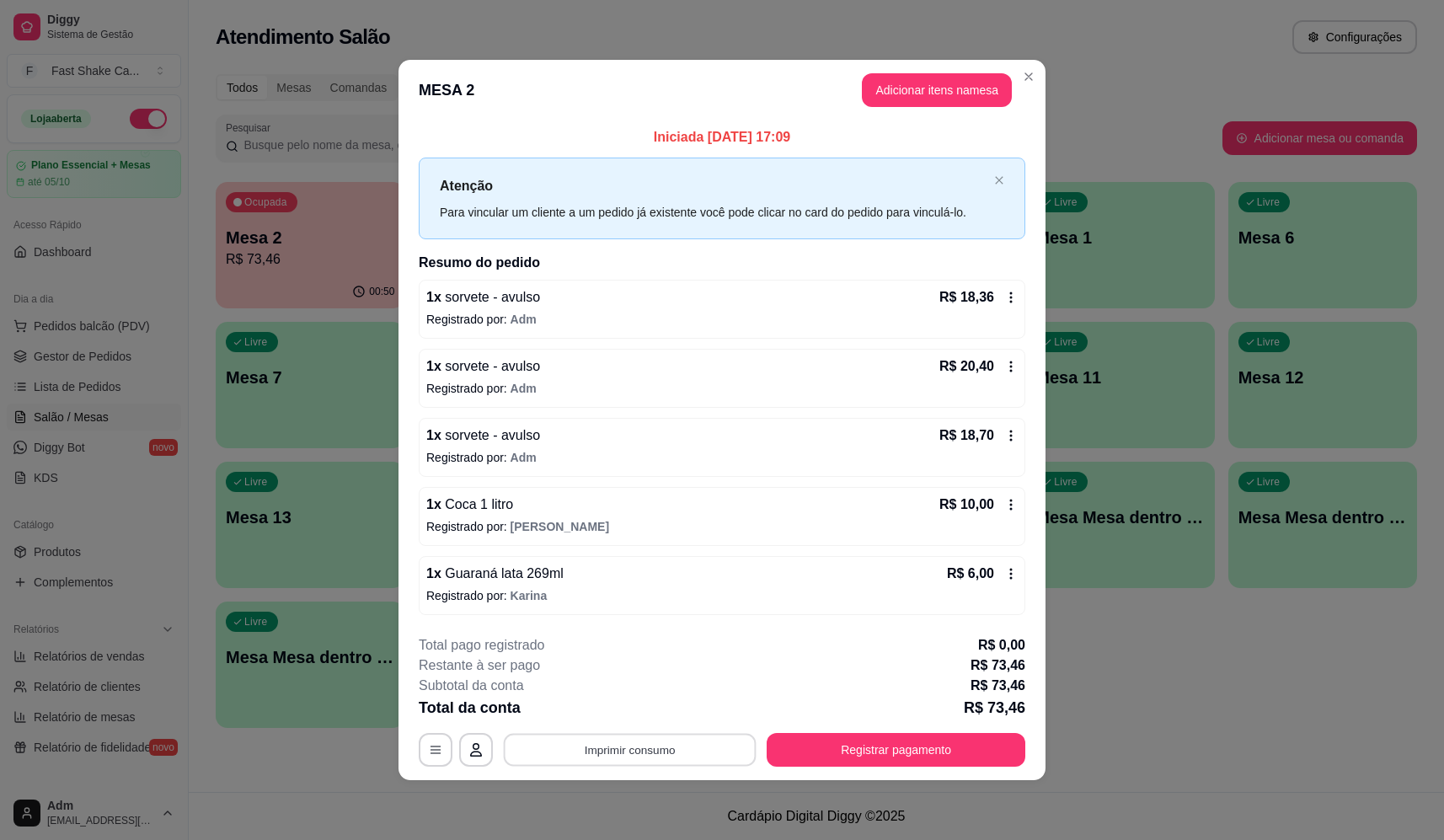
click at [643, 755] on button "Imprimir consumo" at bounding box center [630, 749] width 252 height 32
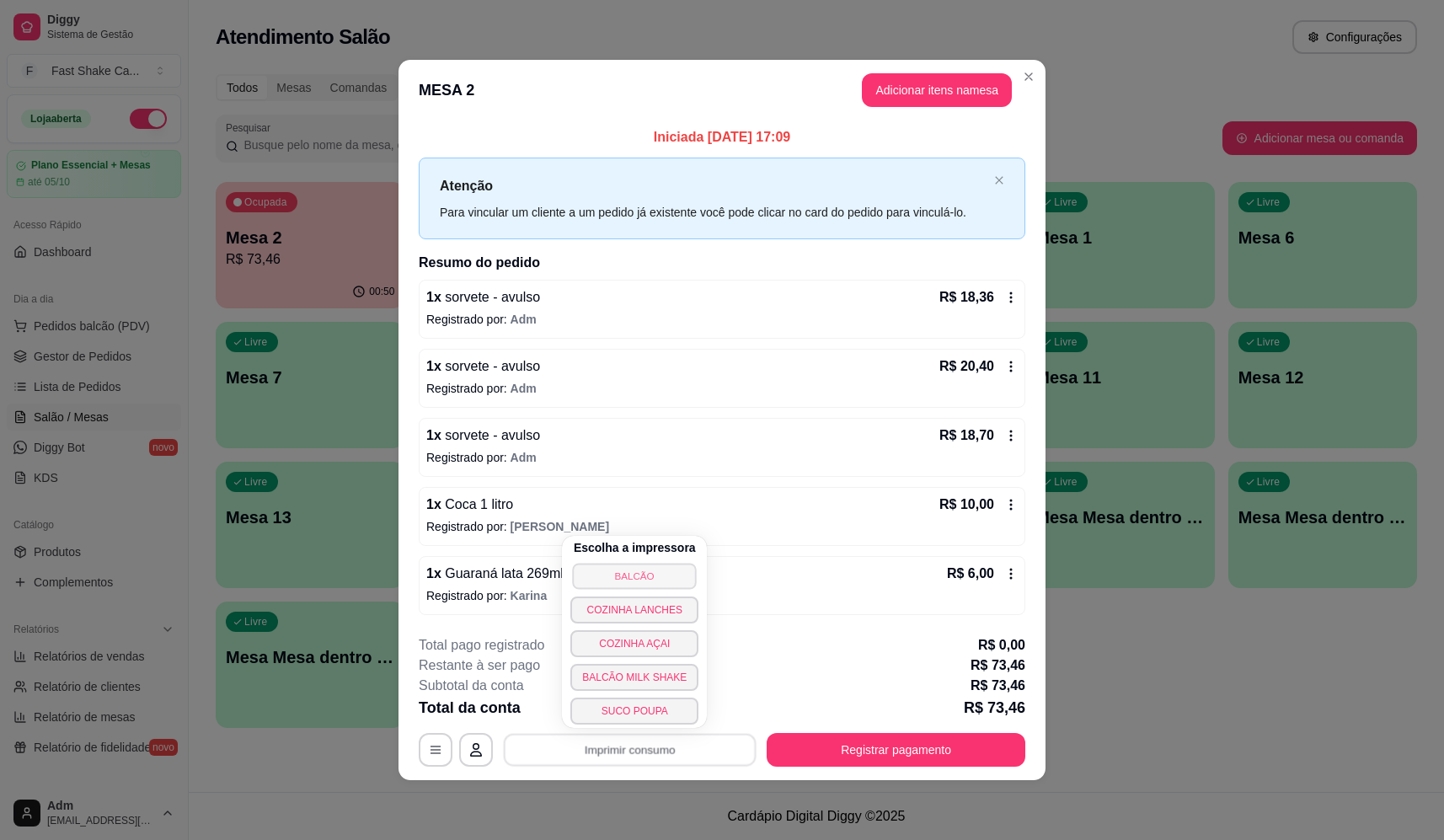
click at [669, 581] on button "BALCÃO" at bounding box center [634, 575] width 124 height 26
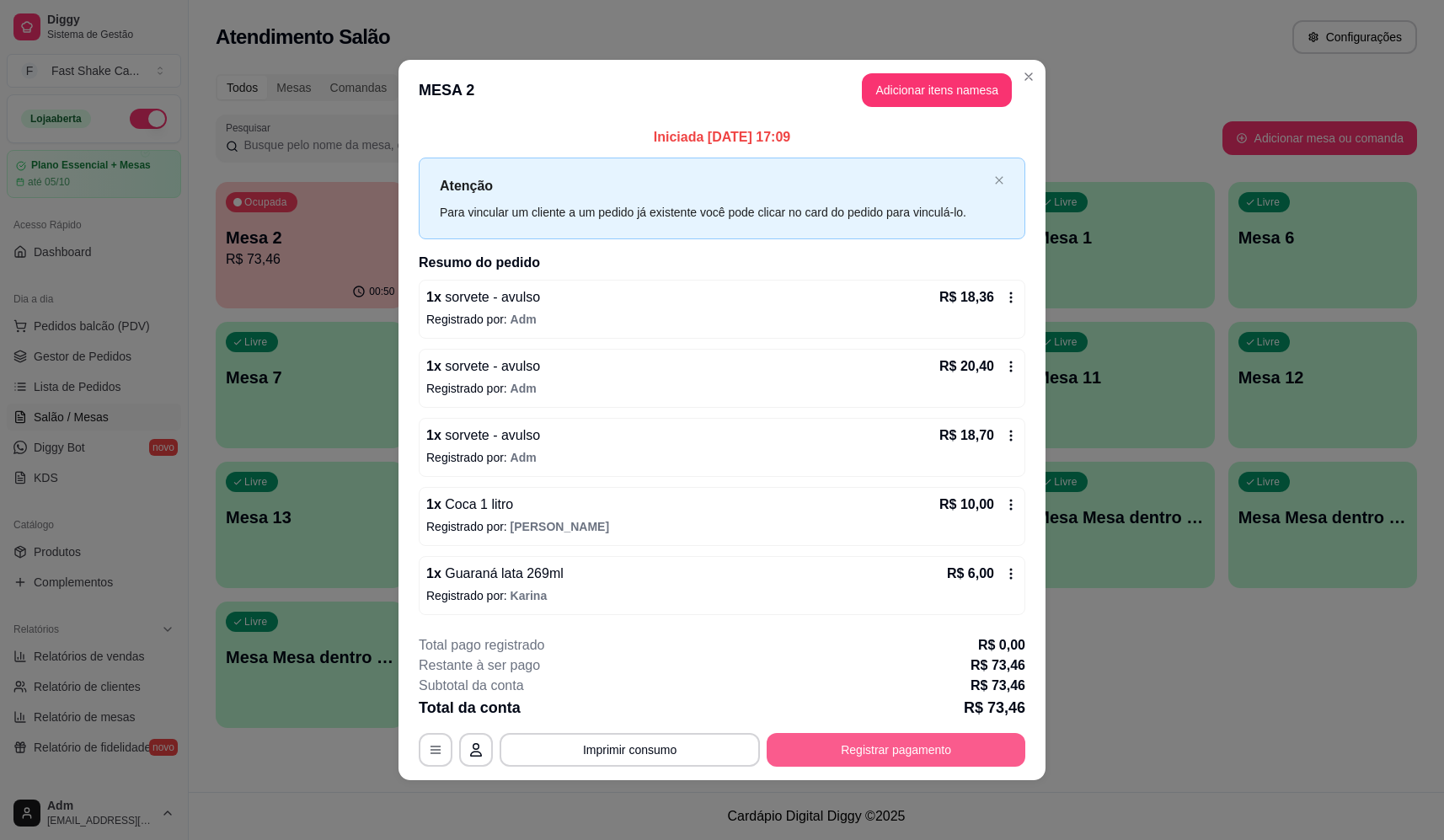
click at [960, 759] on button "Registrar pagamento" at bounding box center [895, 750] width 258 height 33
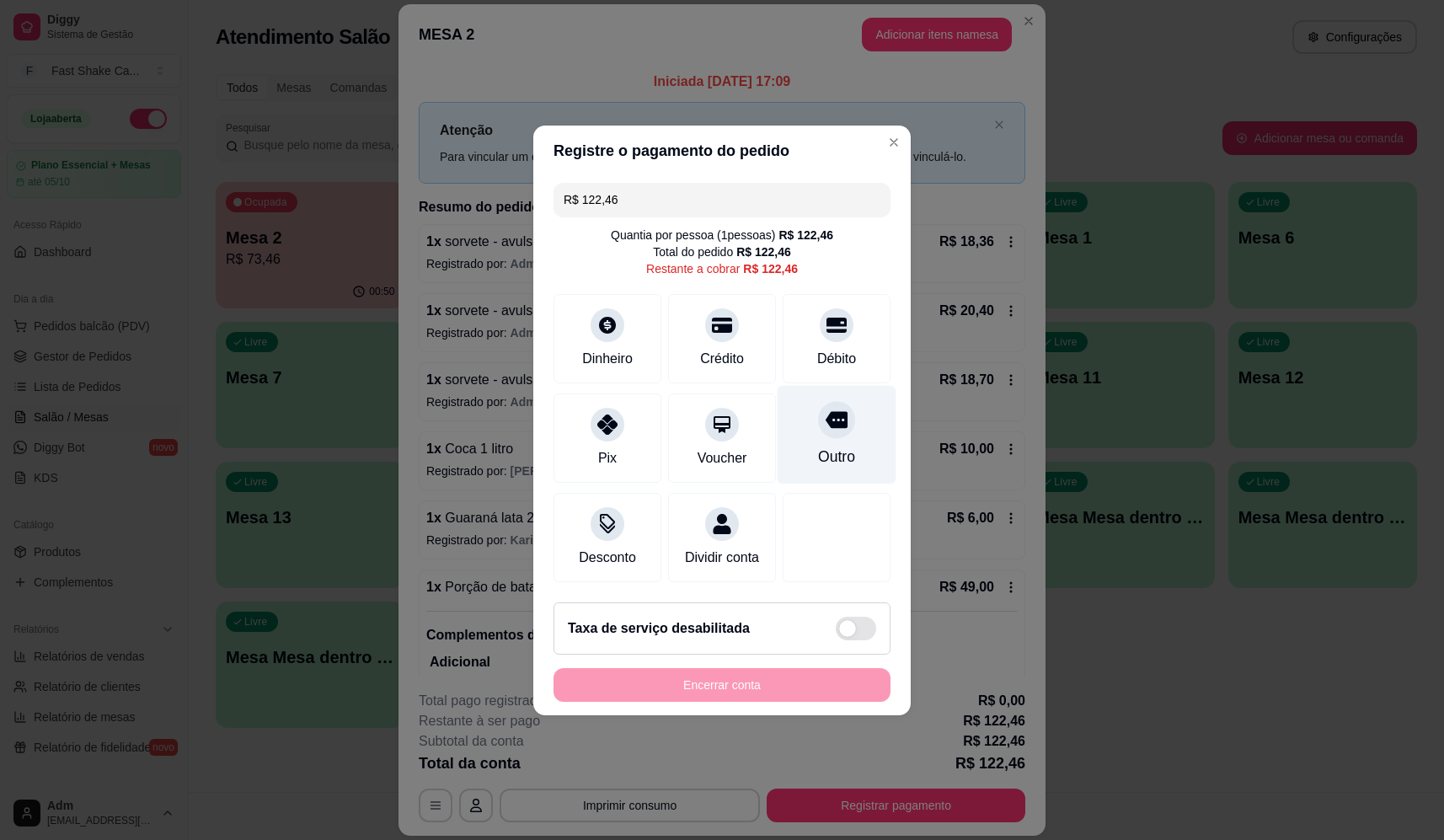
drag, startPoint x: 824, startPoint y: 327, endPoint x: 820, endPoint y: 436, distance: 109.1
click at [823, 326] on div at bounding box center [837, 325] width 33 height 33
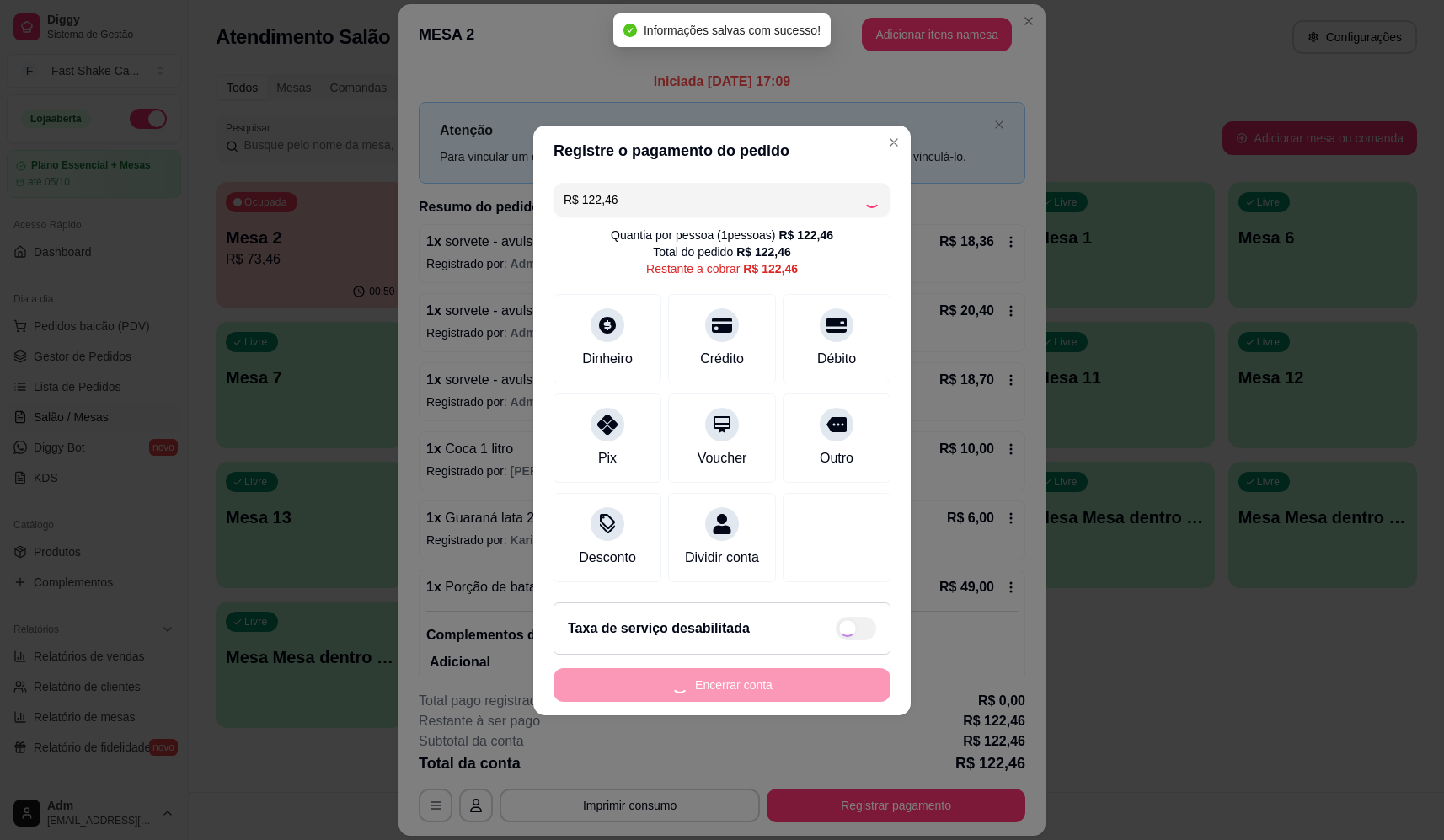
type input "R$ 0,00"
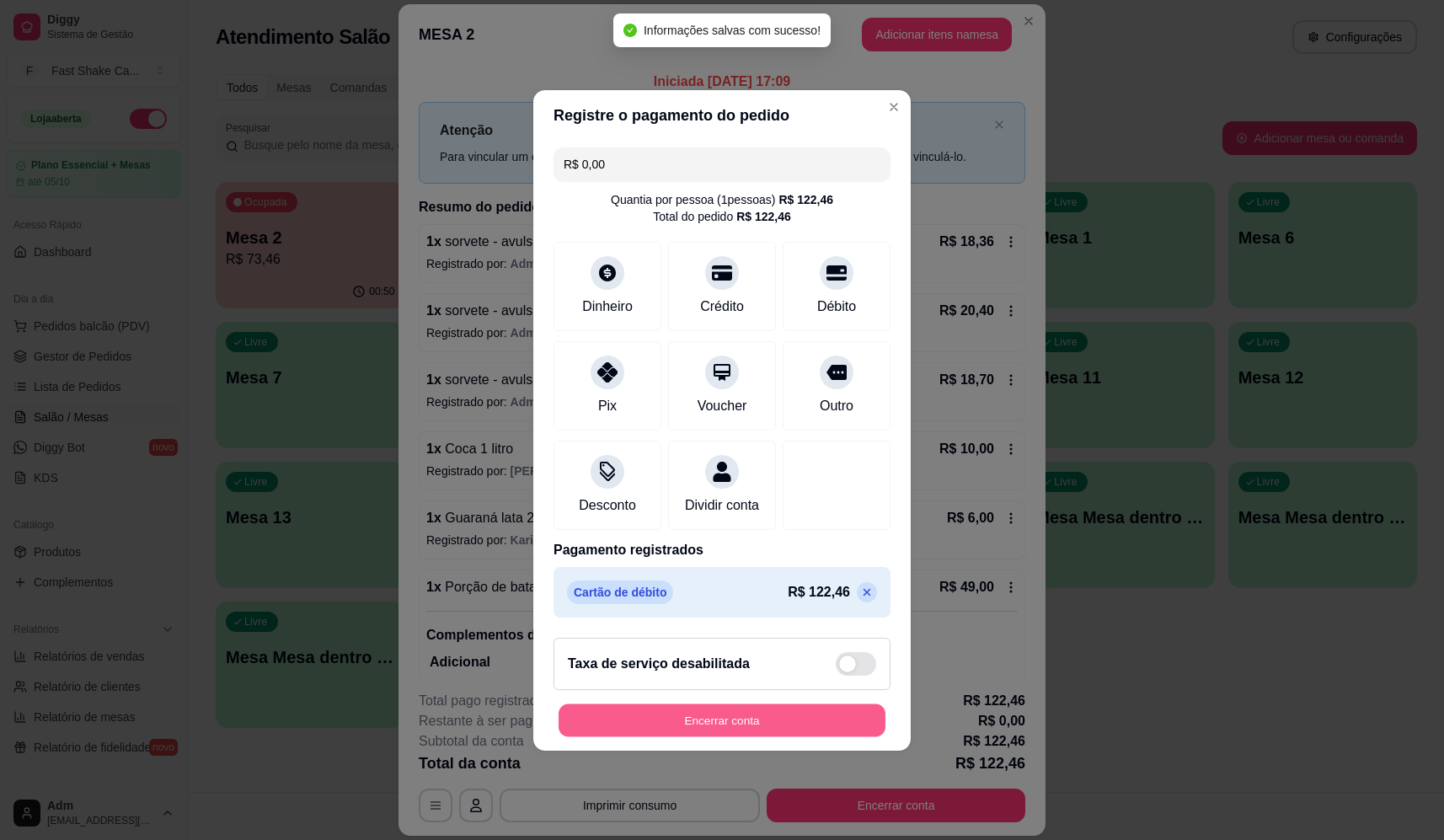
click at [796, 724] on button "Encerrar conta" at bounding box center [721, 719] width 327 height 32
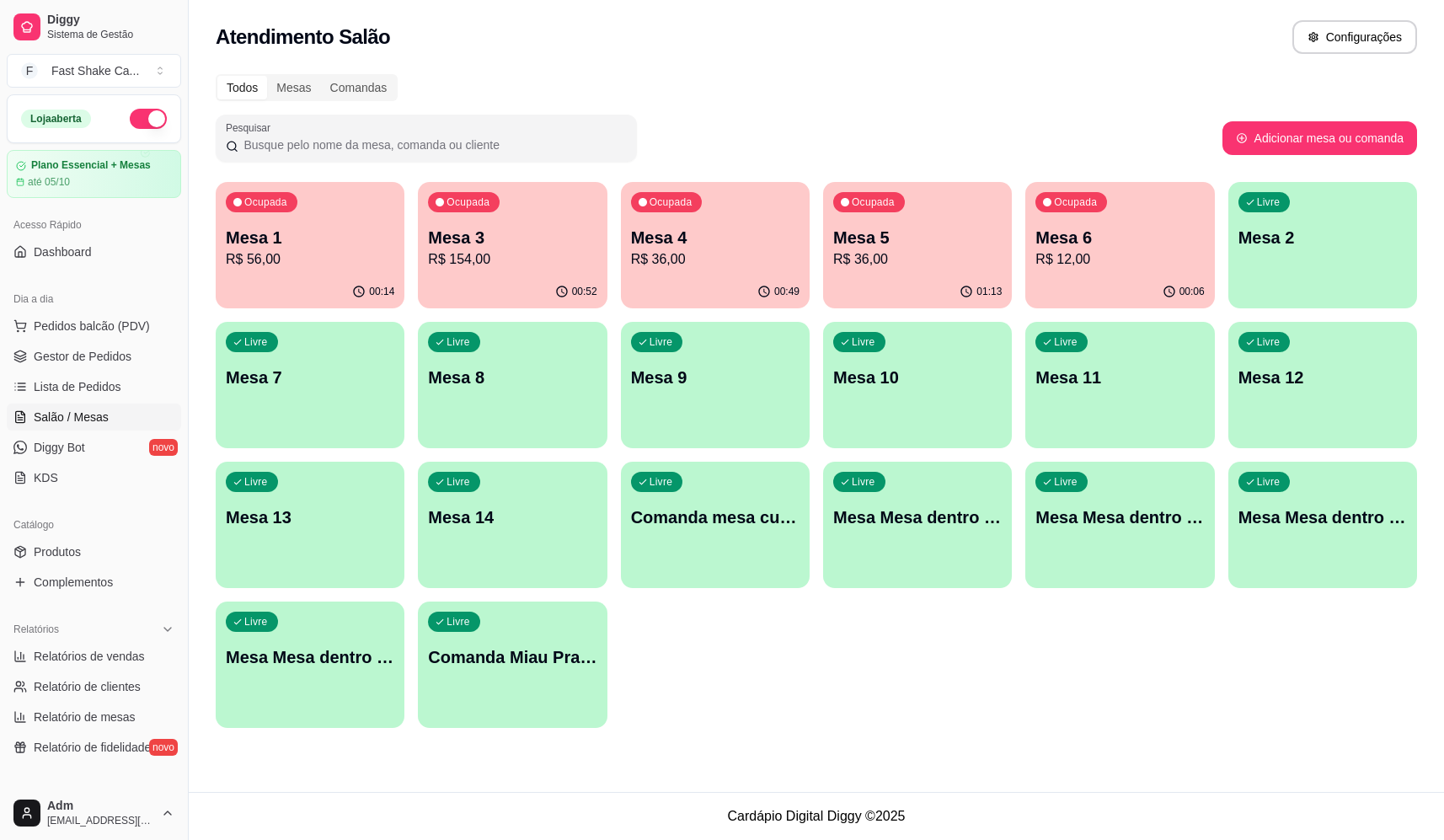
click at [470, 229] on p "Mesa 3" at bounding box center [512, 237] width 168 height 24
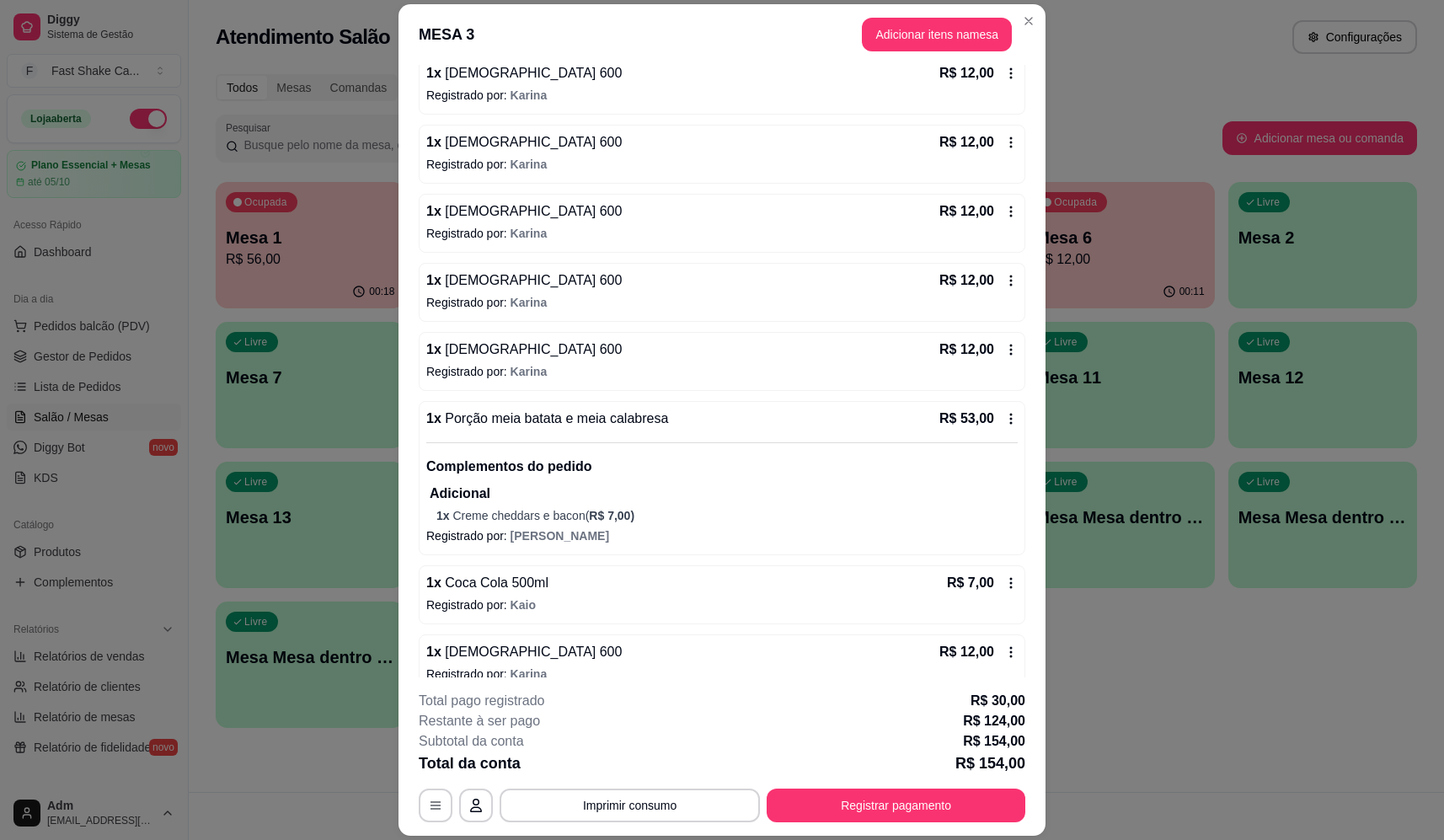
scroll to position [329, 0]
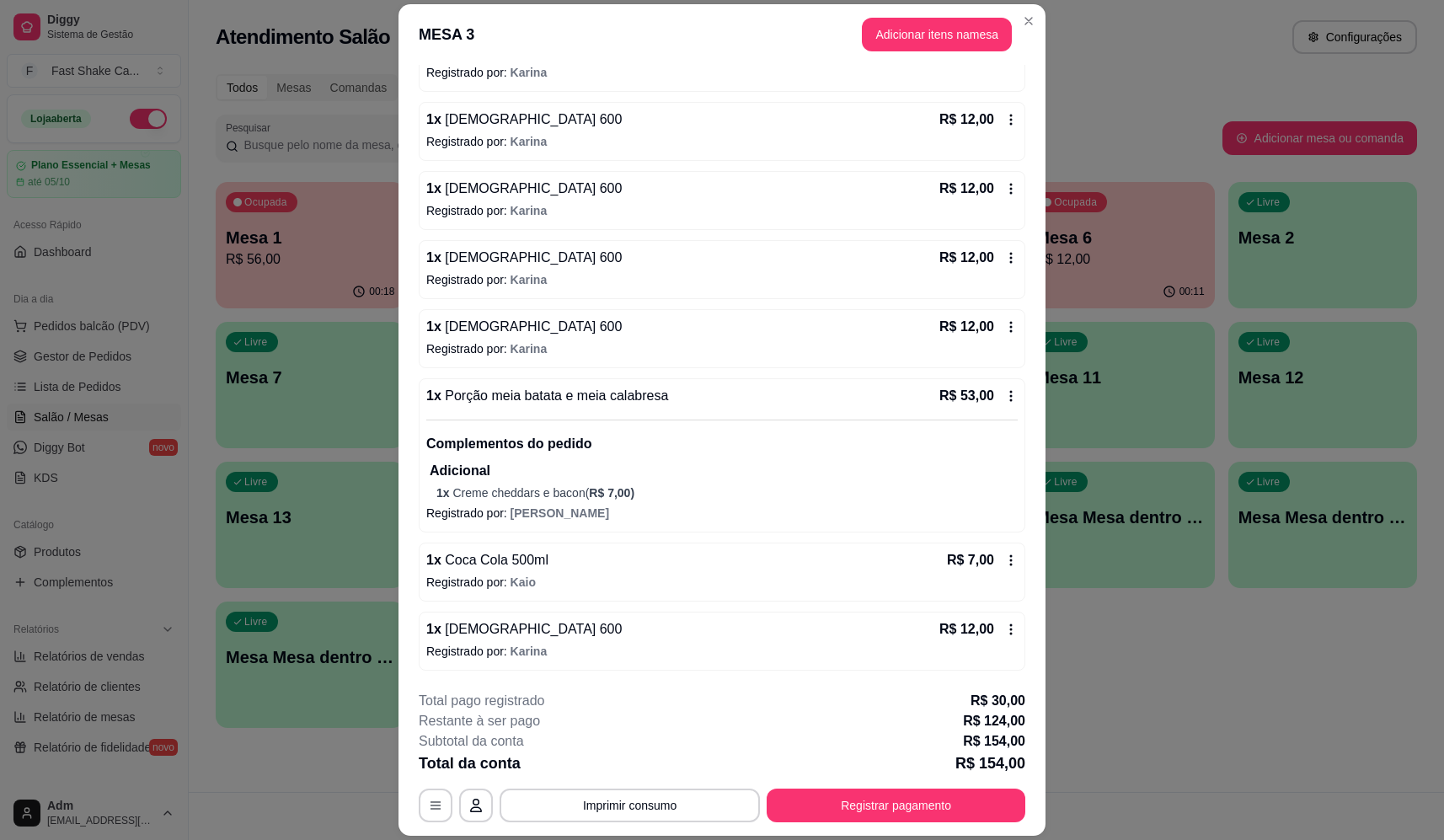
click at [538, 570] on div "1 x Coca Cola 500ml R$ 7,00" at bounding box center [722, 560] width 591 height 20
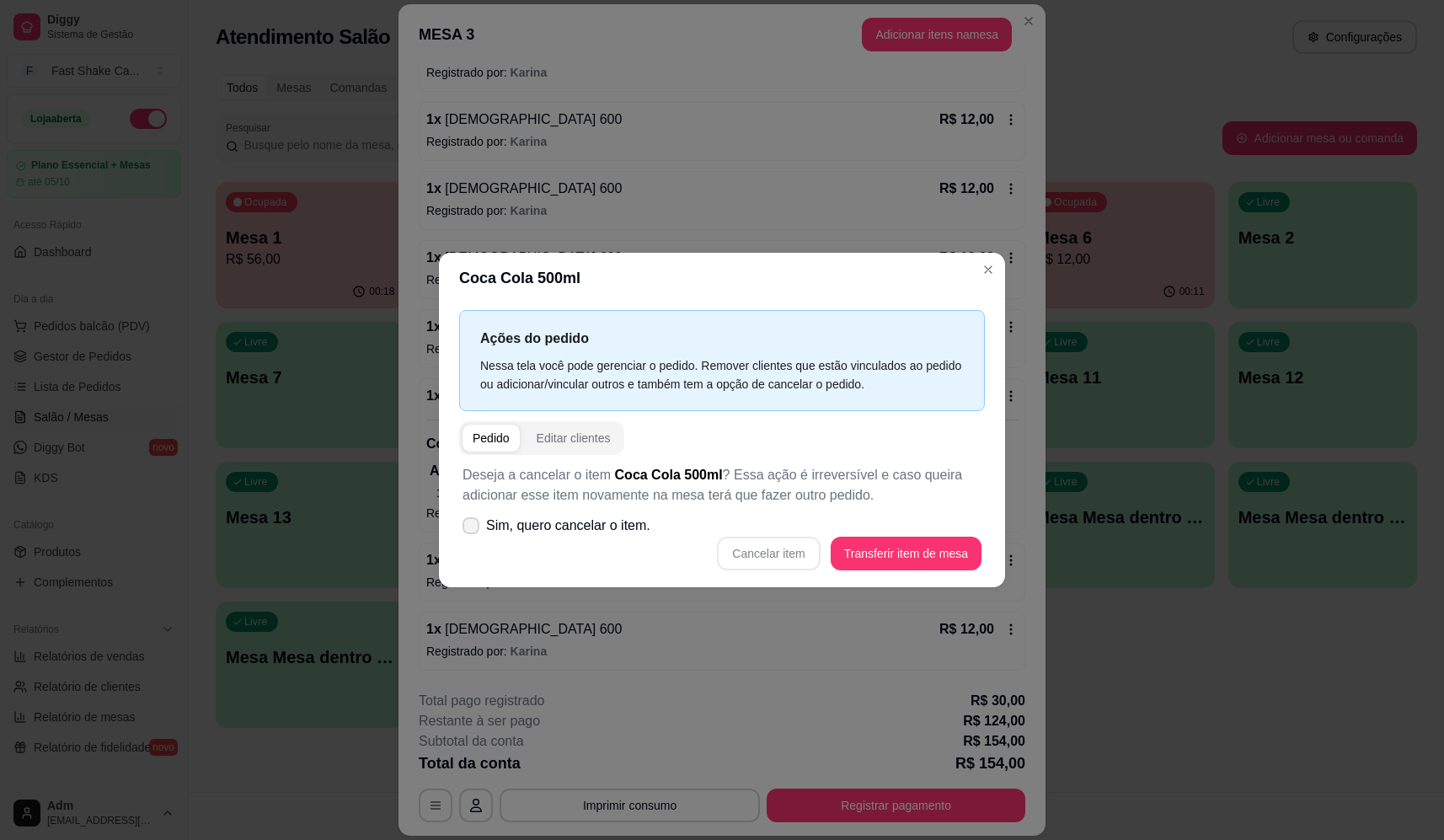
click at [587, 521] on span "Sim, quero cancelar o item." at bounding box center [568, 525] width 164 height 20
click at [472, 528] on input "Sim, quero cancelar o item." at bounding box center [467, 533] width 11 height 11
checkbox input "true"
click at [778, 547] on button "Cancelar item" at bounding box center [768, 553] width 103 height 33
click at [761, 558] on button "Cancelar item" at bounding box center [768, 552] width 100 height 32
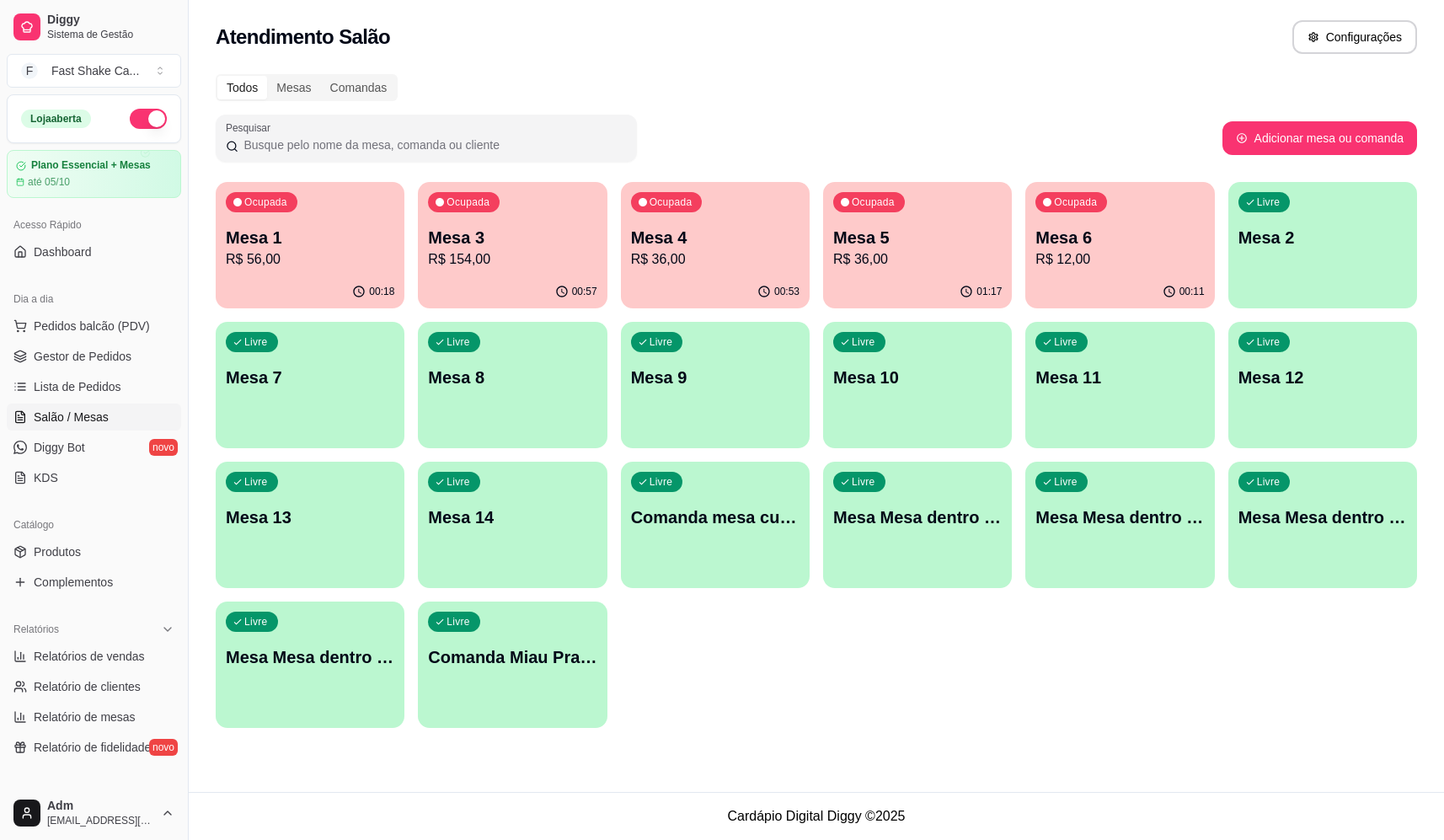
click at [488, 250] on p "R$ 154,00" at bounding box center [512, 259] width 168 height 20
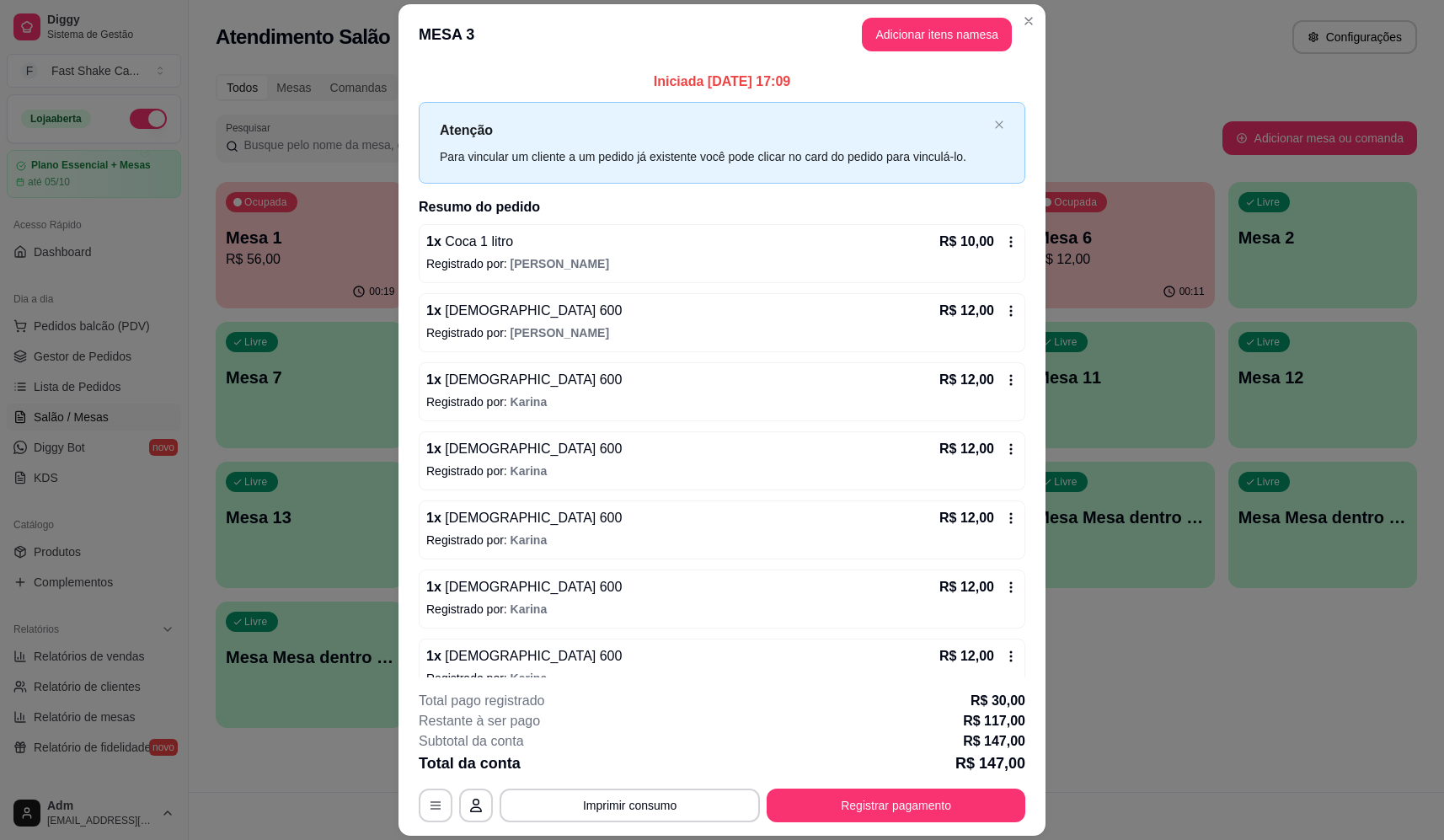
click at [562, 547] on p "Registrado por: [PERSON_NAME]" at bounding box center [722, 540] width 591 height 17
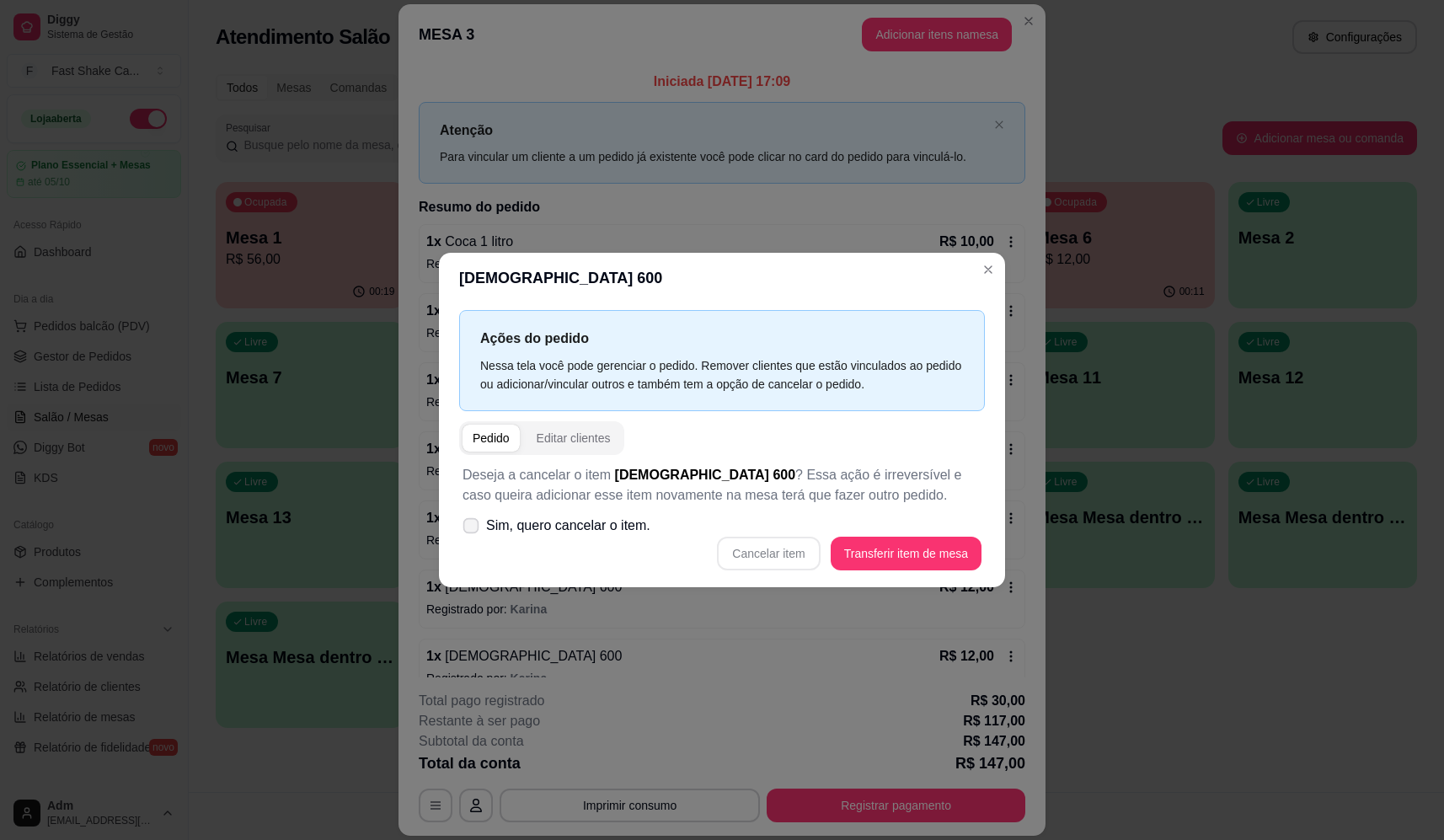
click at [613, 519] on span "Sim, quero cancelar o item." at bounding box center [568, 525] width 164 height 20
click at [472, 528] on input "Sim, quero cancelar o item." at bounding box center [467, 533] width 11 height 11
checkbox input "true"
click at [765, 552] on button "Cancelar item" at bounding box center [768, 553] width 103 height 33
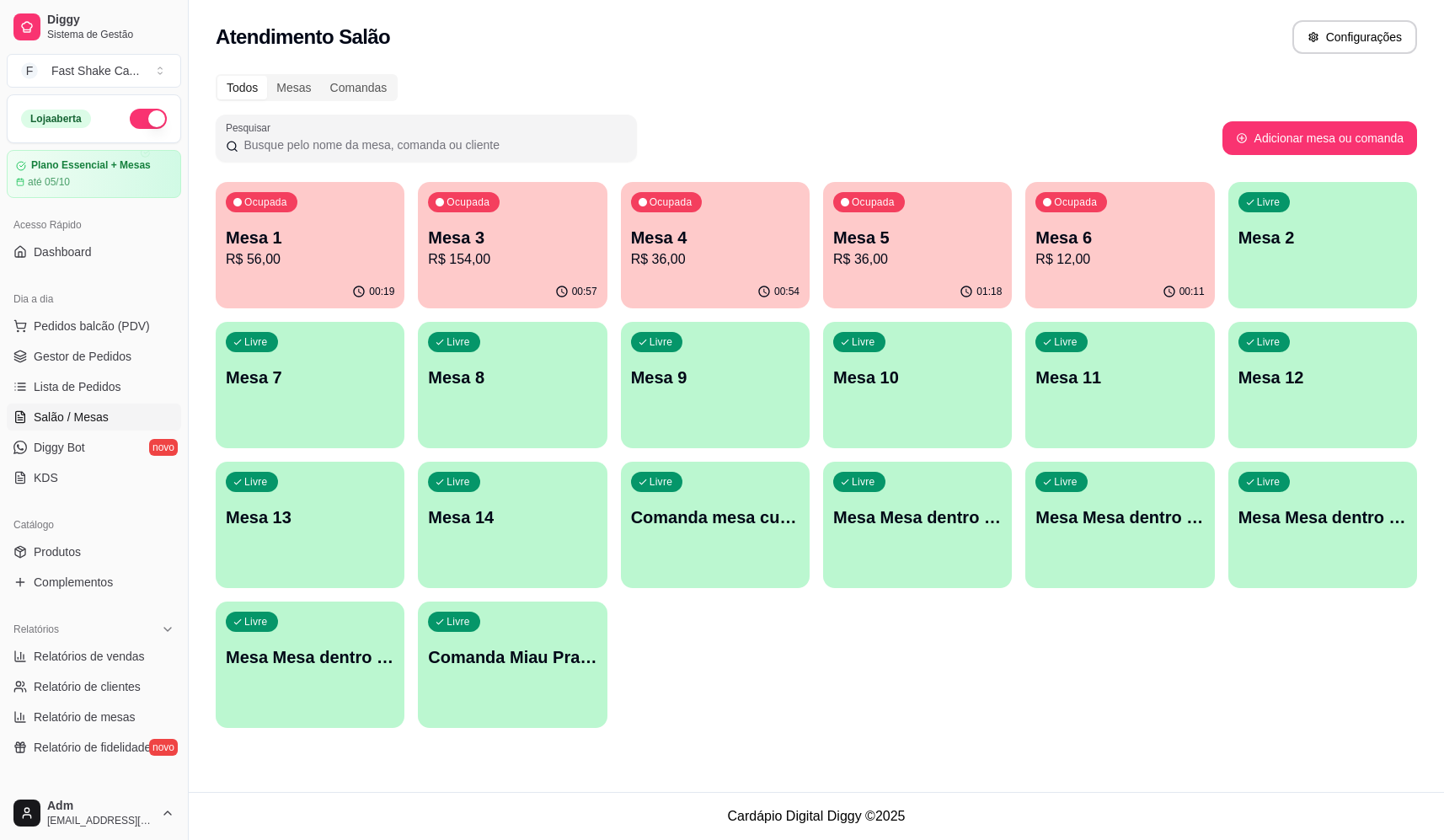
click at [1117, 236] on p "Mesa 6" at bounding box center [1120, 237] width 168 height 24
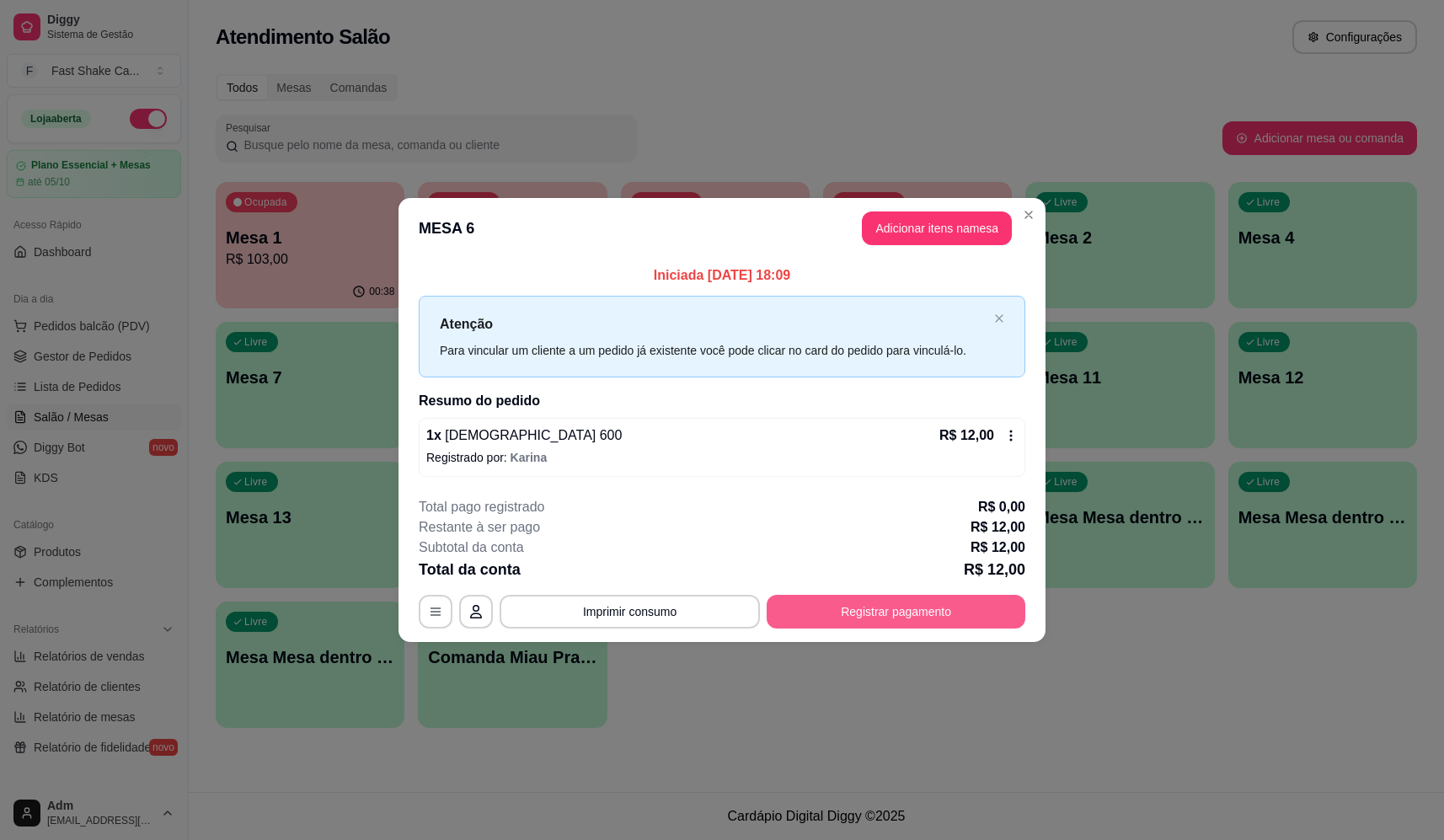
click at [944, 606] on button "Registrar pagamento" at bounding box center [895, 611] width 258 height 33
click at [792, 263] on div "Quantia por pessoa ( 1 pessoas) R$ 12,00 Total do pedido R$ 12,00 Restante a co…" at bounding box center [723, 251] width 338 height 51
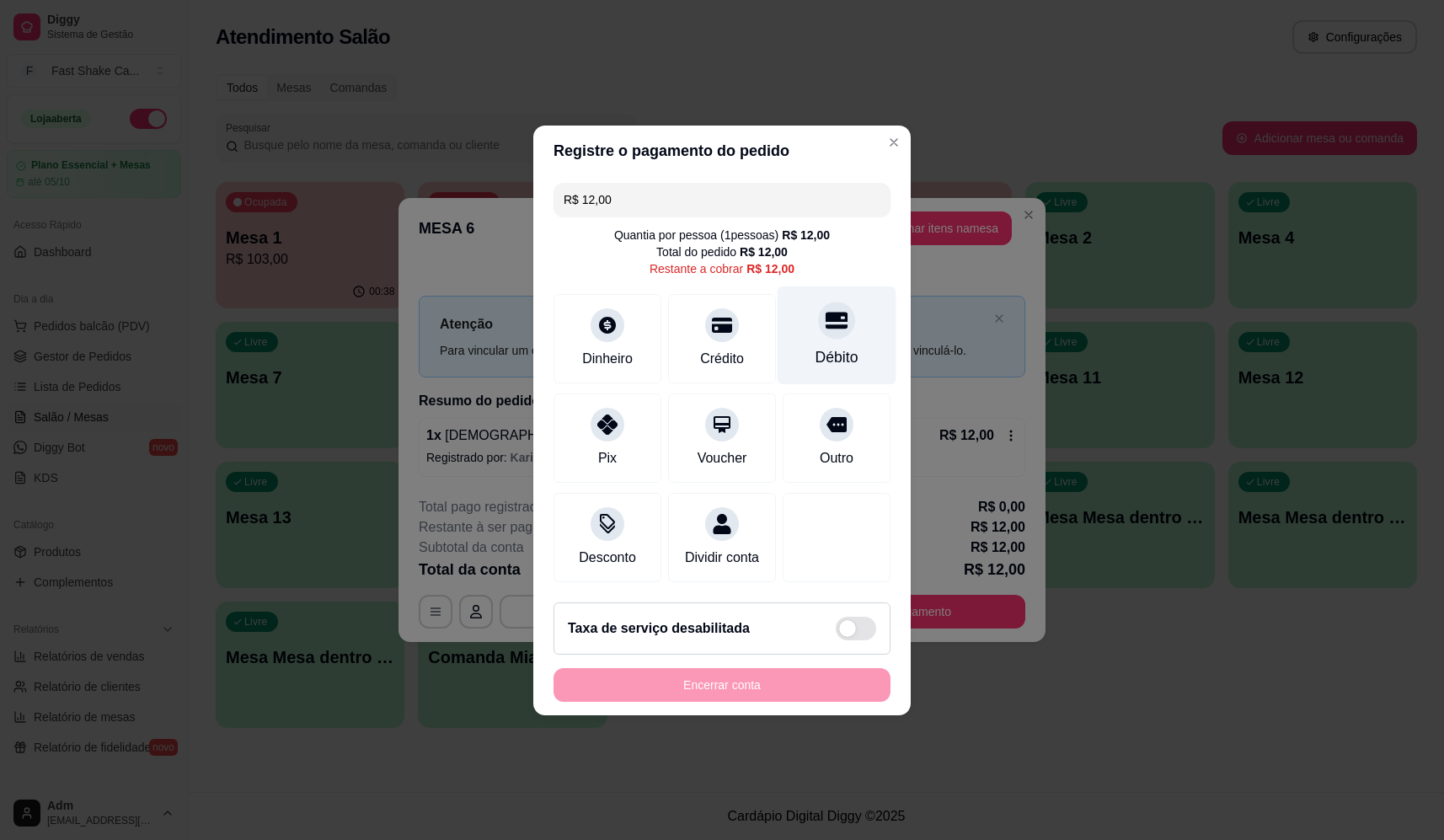
click at [806, 333] on div "Débito" at bounding box center [837, 335] width 119 height 98
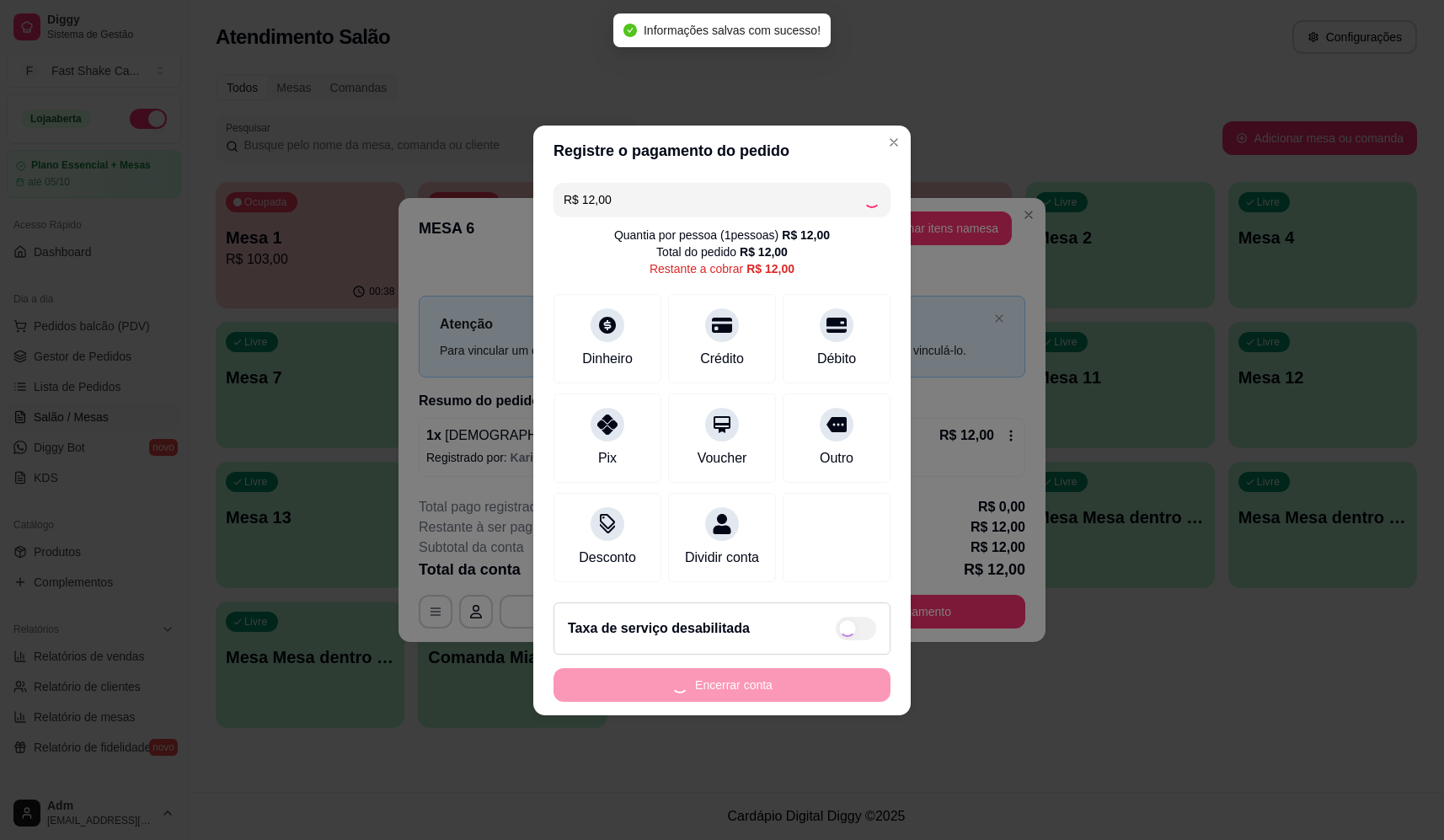
type input "R$ 0,00"
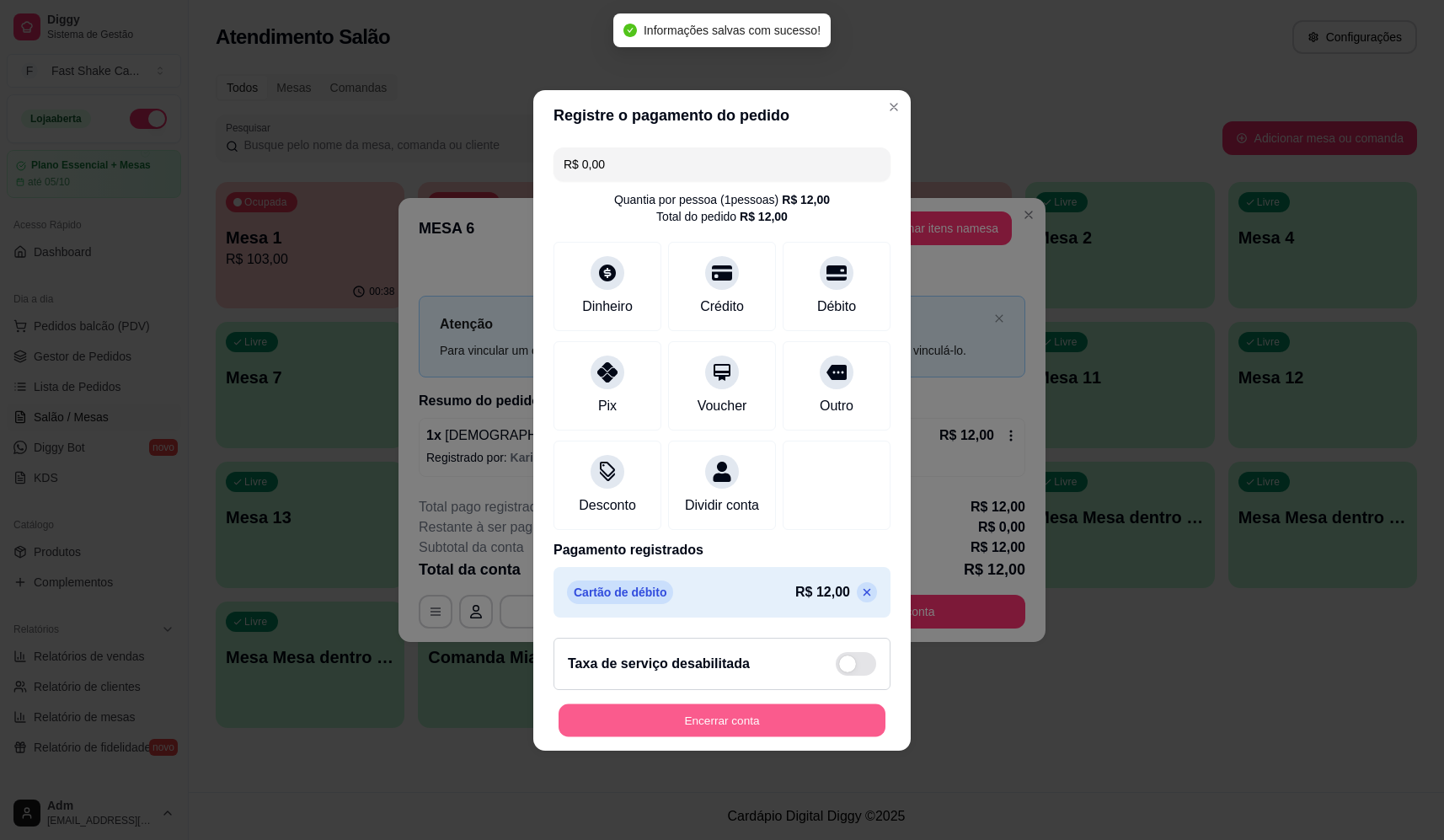
click at [751, 716] on button "Encerrar conta" at bounding box center [721, 719] width 327 height 32
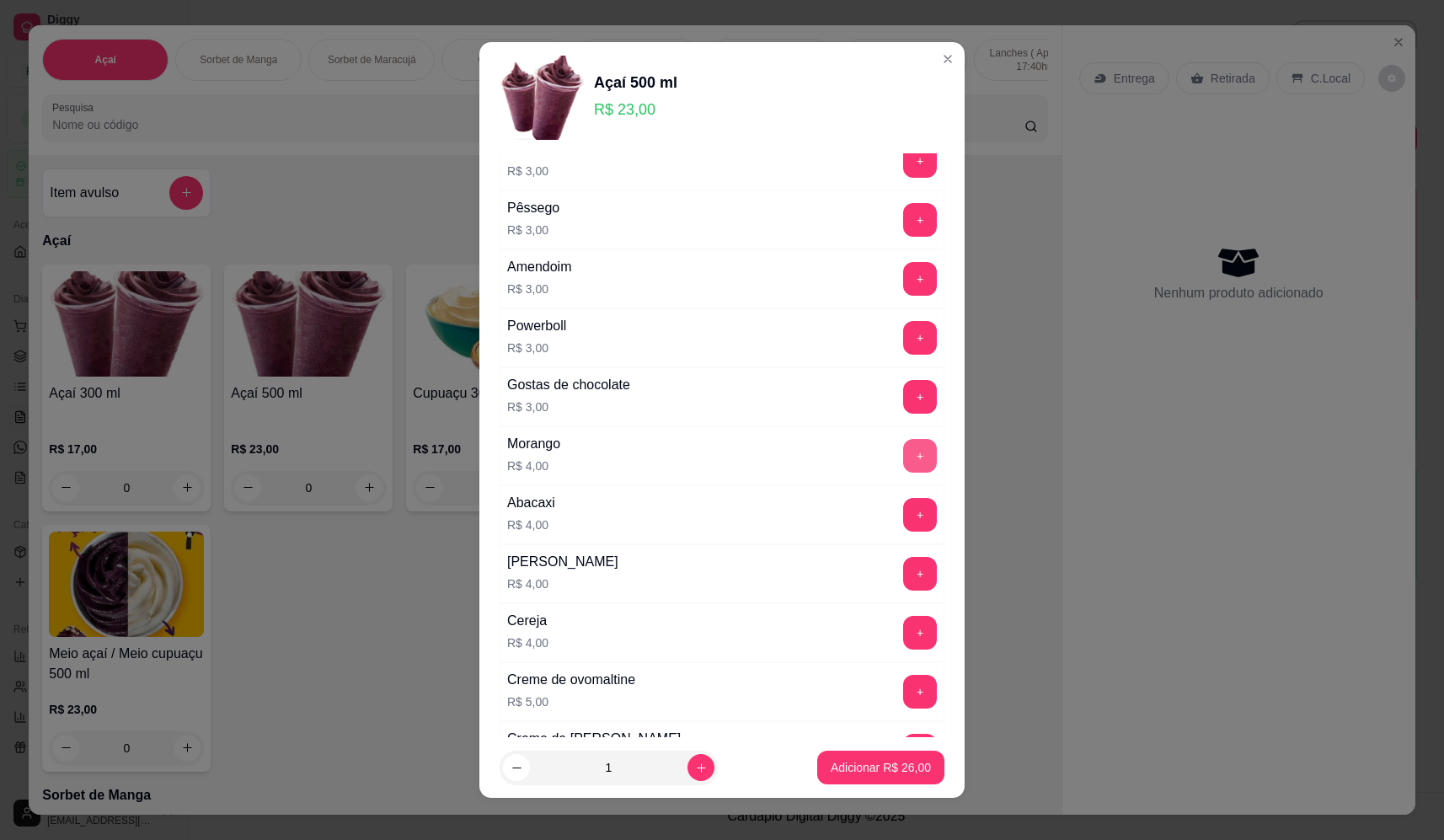
click at [903, 459] on button "+" at bounding box center [920, 455] width 33 height 33
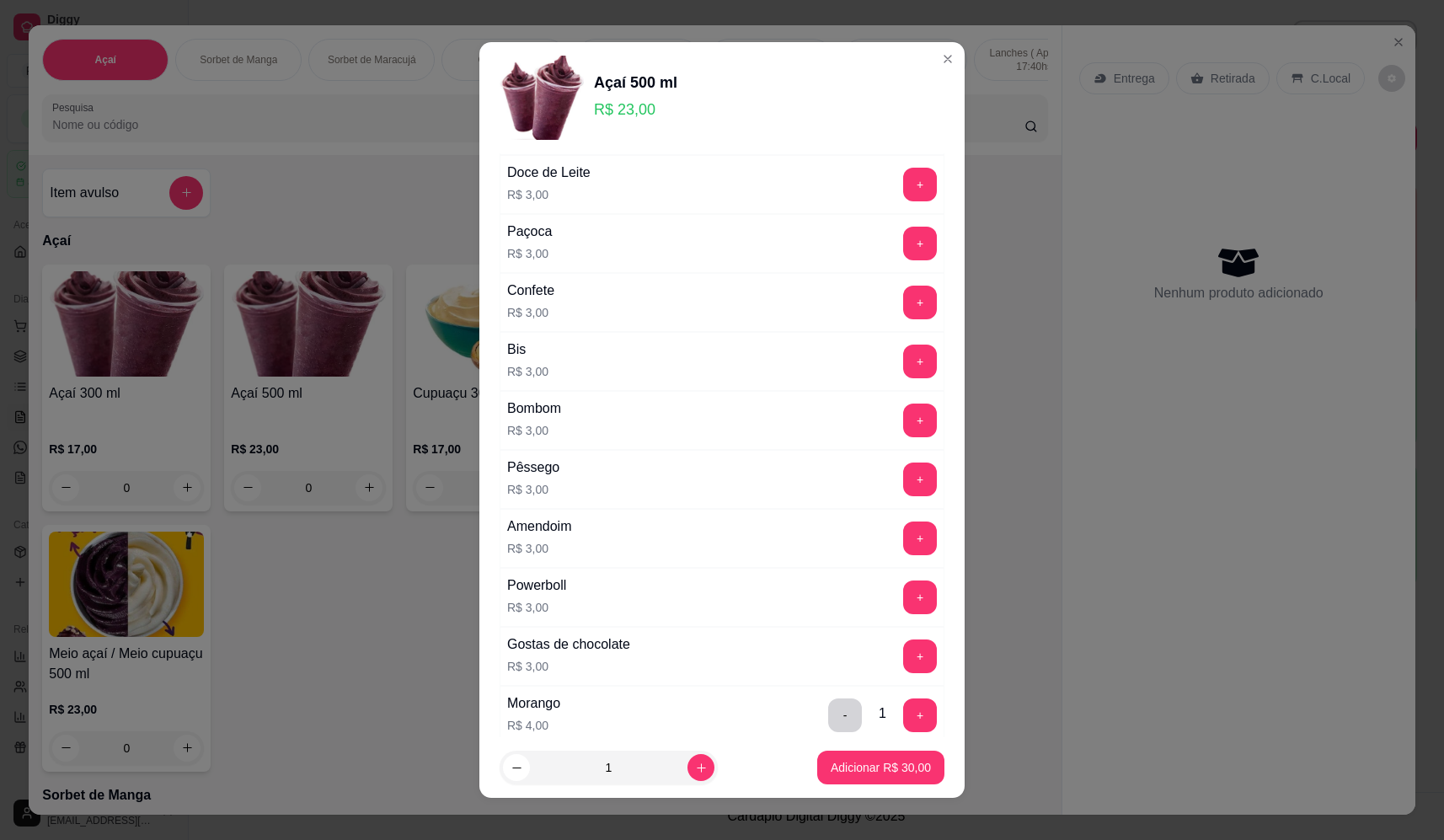
scroll to position [252, 0]
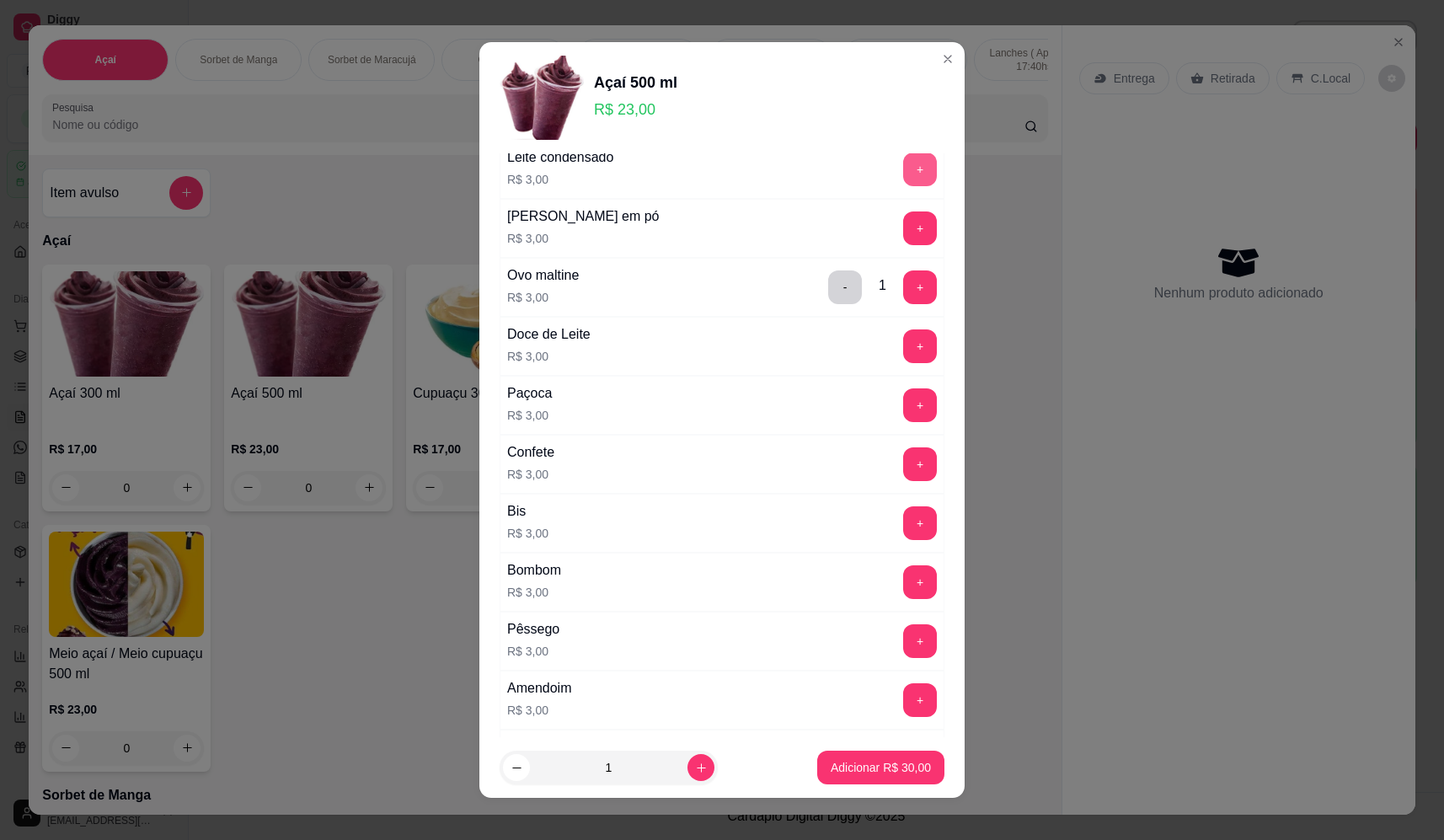
click at [903, 181] on button "+" at bounding box center [920, 169] width 33 height 33
click at [867, 771] on p "Adicionar R$ 33,00" at bounding box center [881, 766] width 100 height 17
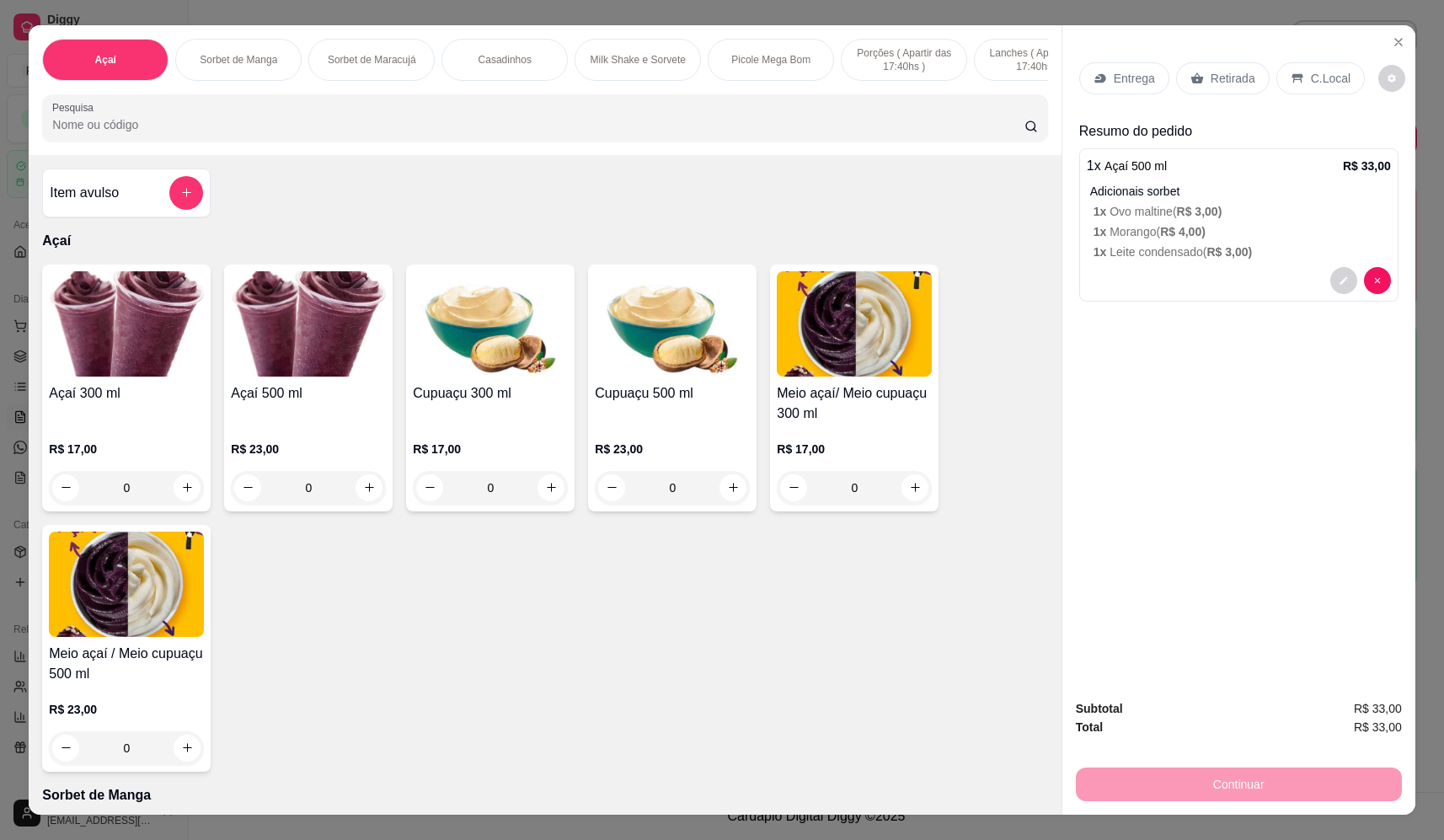
click at [1133, 77] on p "Entrega" at bounding box center [1134, 78] width 41 height 17
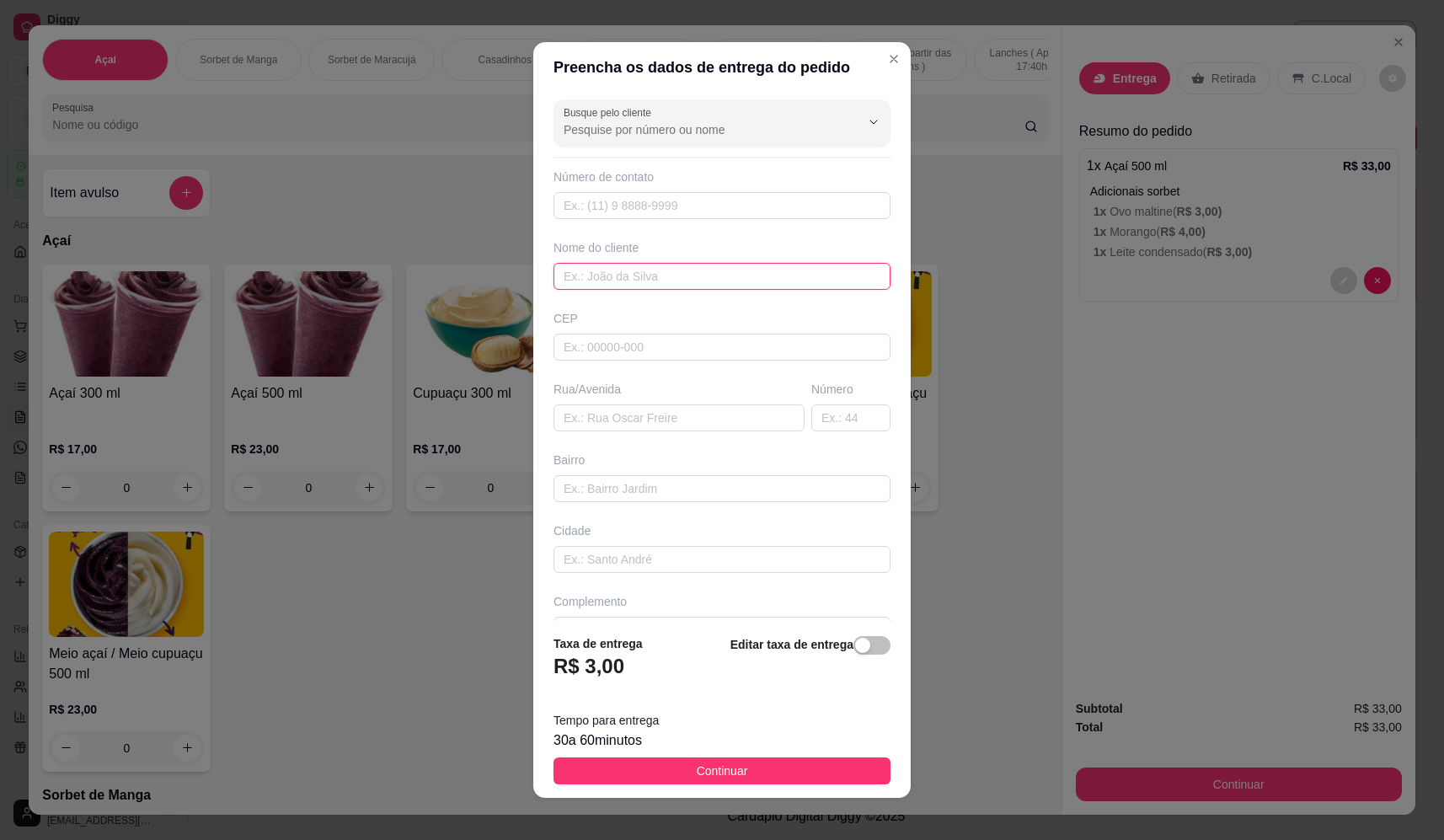
click at [707, 278] on input "text" at bounding box center [722, 276] width 337 height 27
type input "cristiana"
click at [645, 423] on input "text" at bounding box center [679, 418] width 251 height 27
paste input "Rua Peru bairro Sol nascente 2882"
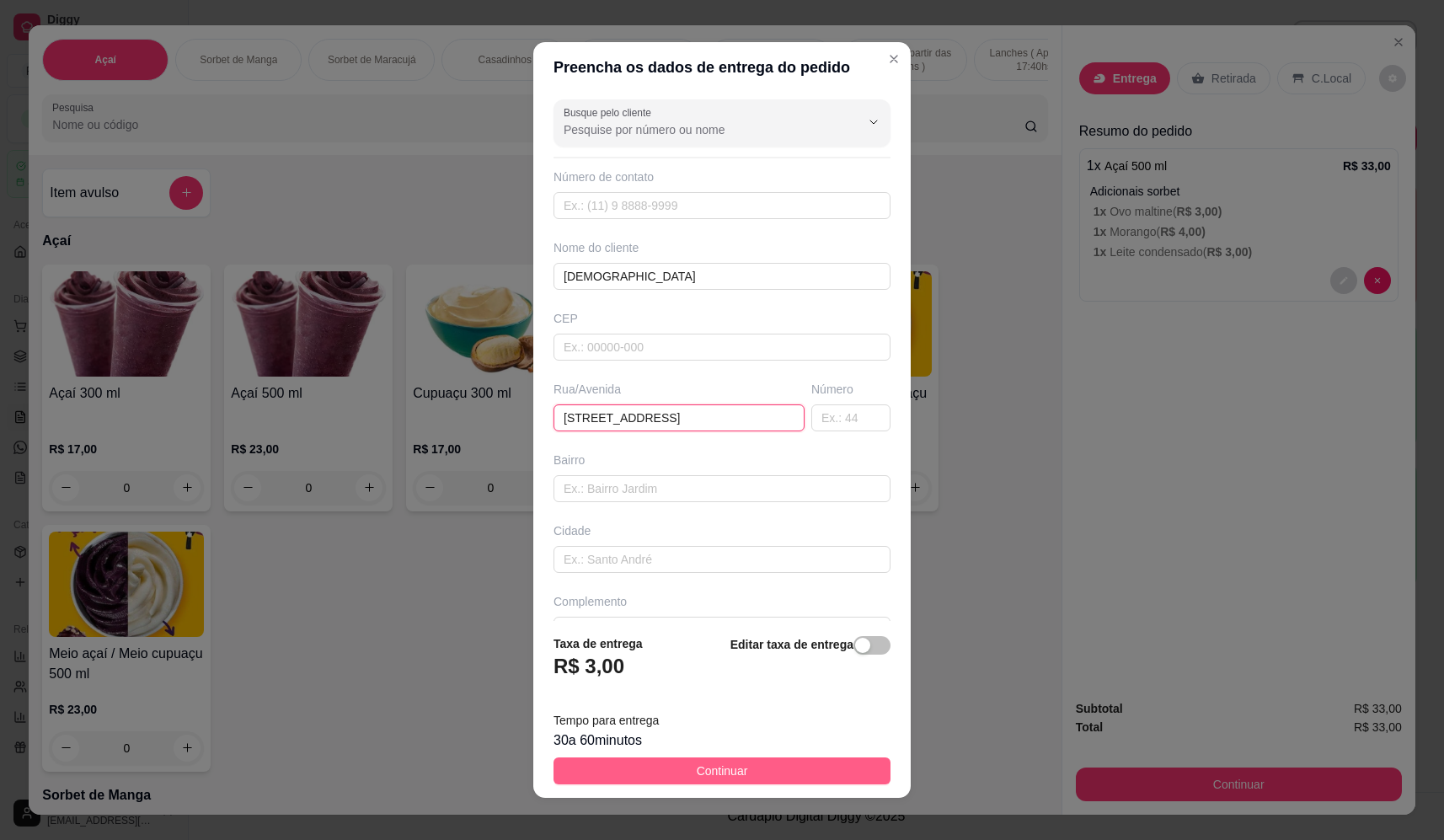
type input "Rua Peru bairro Sol nascente 2882"
click at [718, 772] on span "Continuar" at bounding box center [722, 770] width 52 height 18
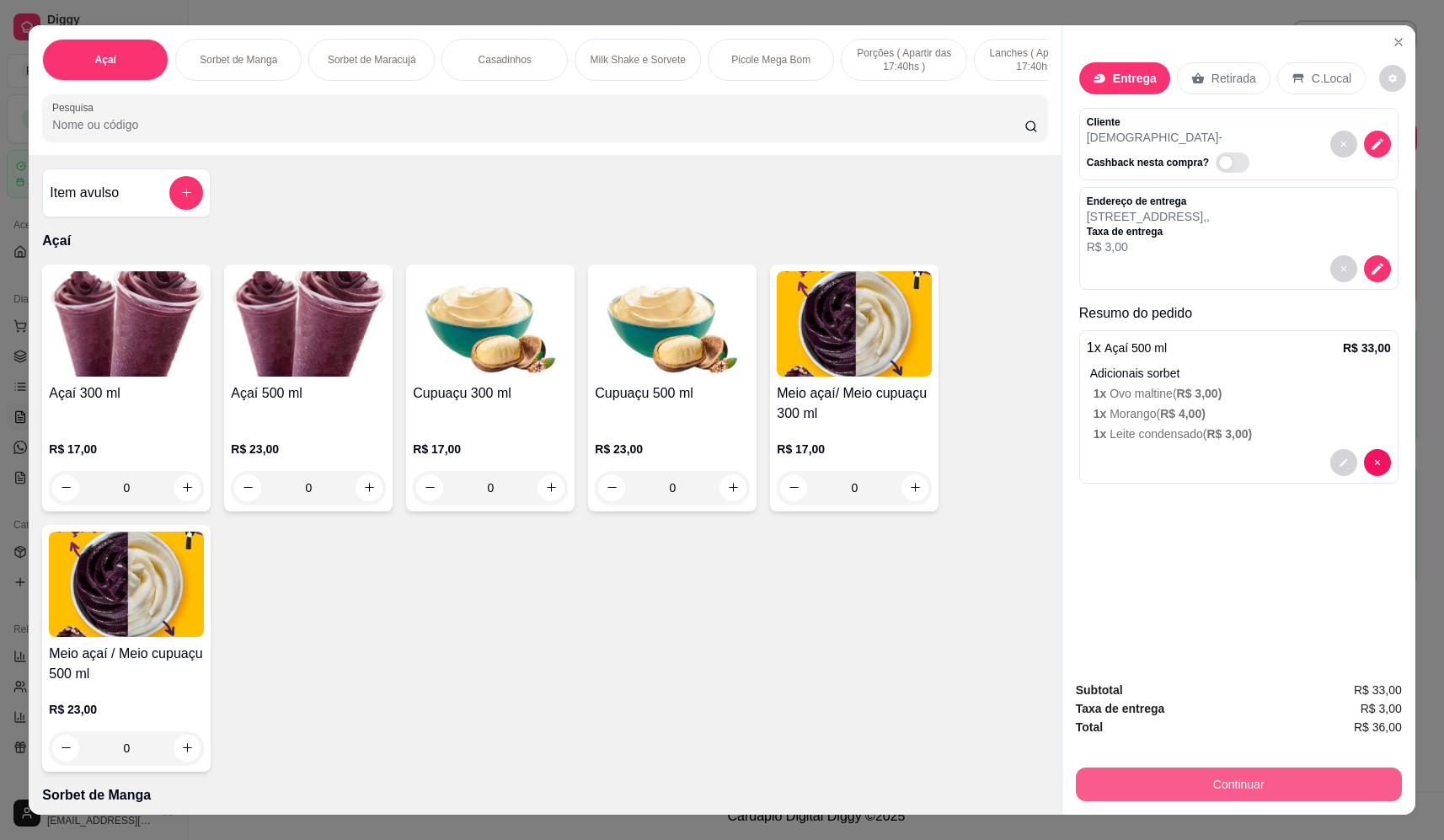
click at [1271, 773] on button "Continuar" at bounding box center [1239, 784] width 326 height 33
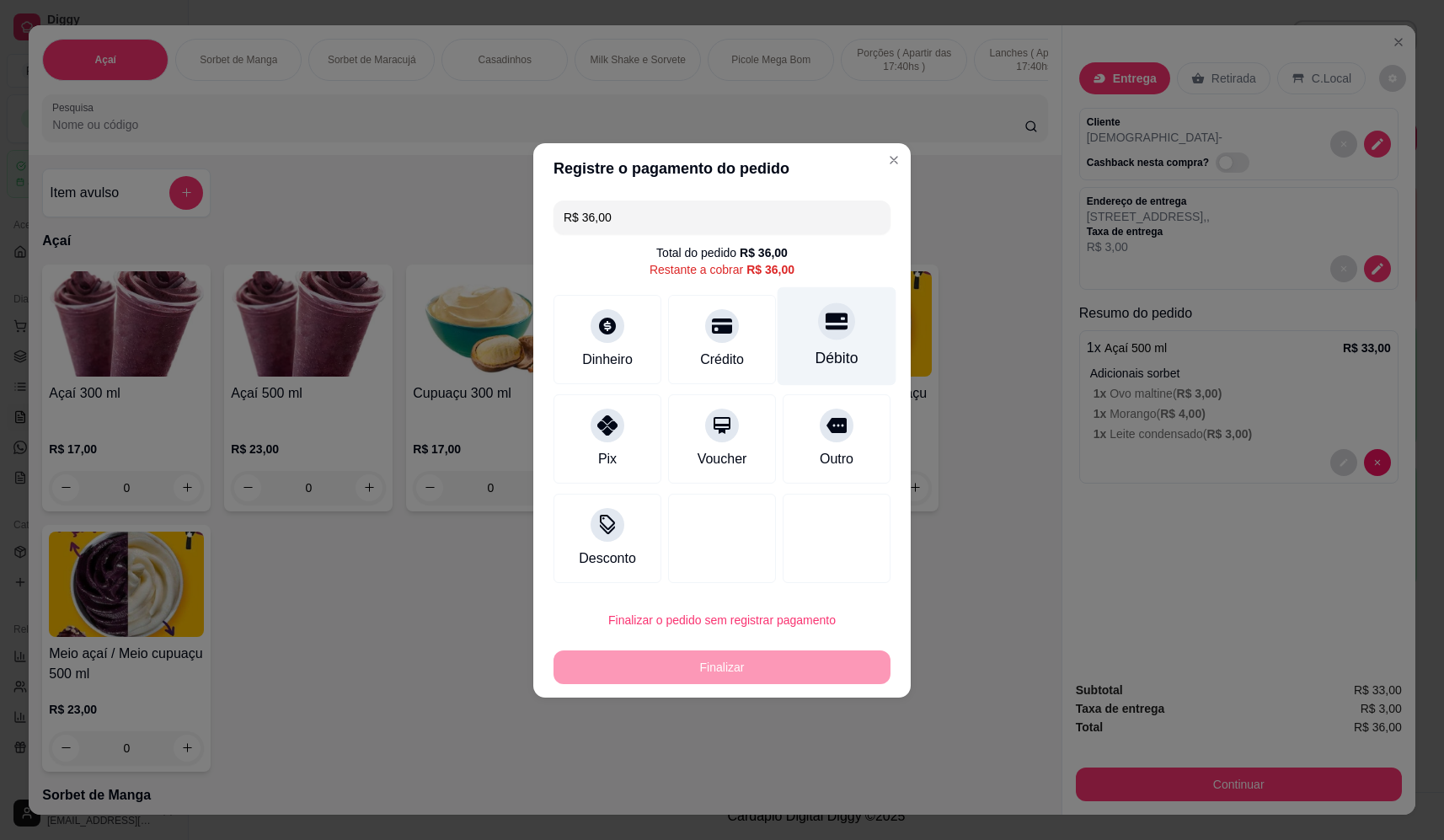
click at [807, 340] on div "Débito" at bounding box center [837, 335] width 119 height 98
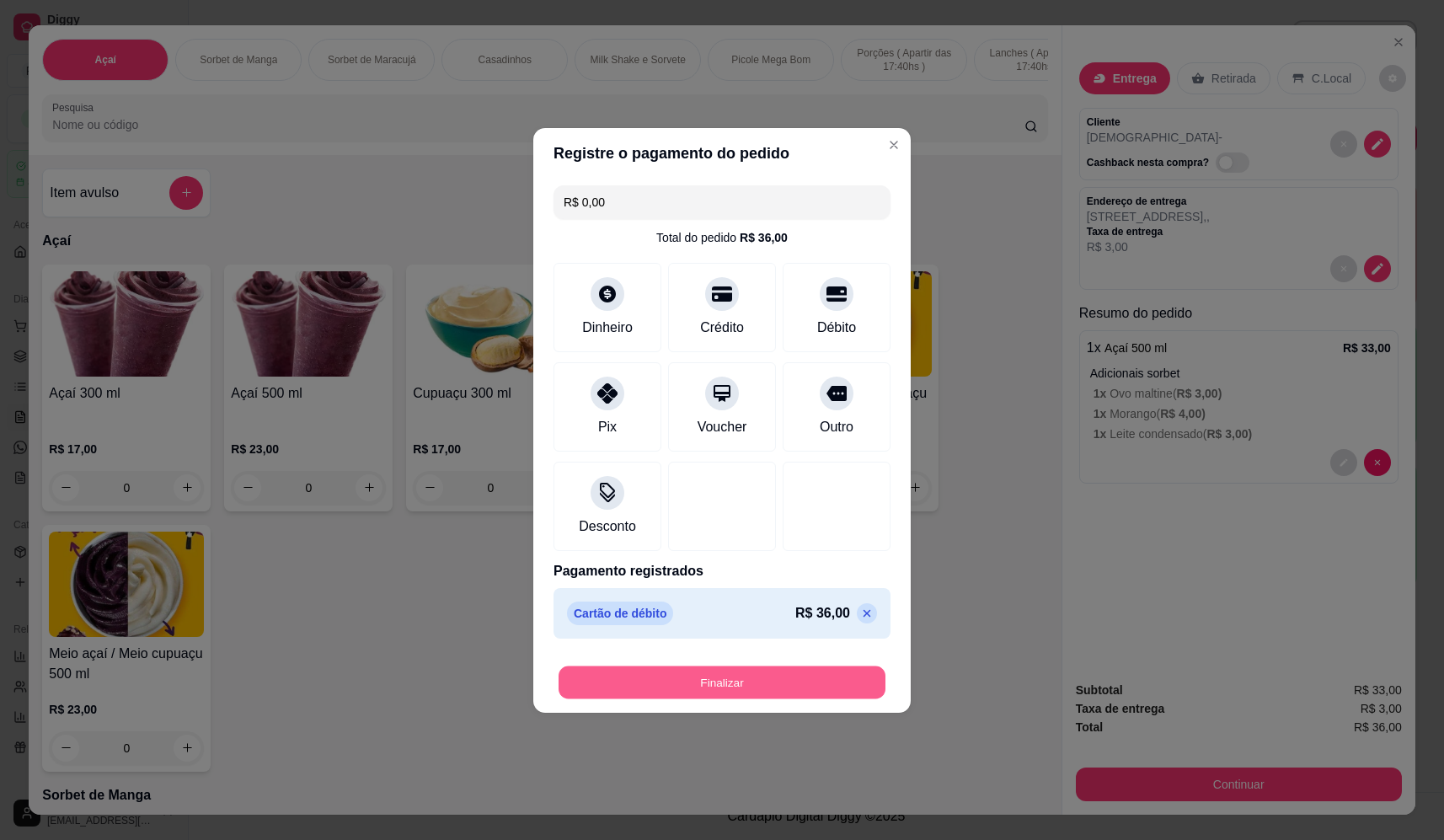
click at [727, 697] on button "Finalizar" at bounding box center [721, 681] width 327 height 32
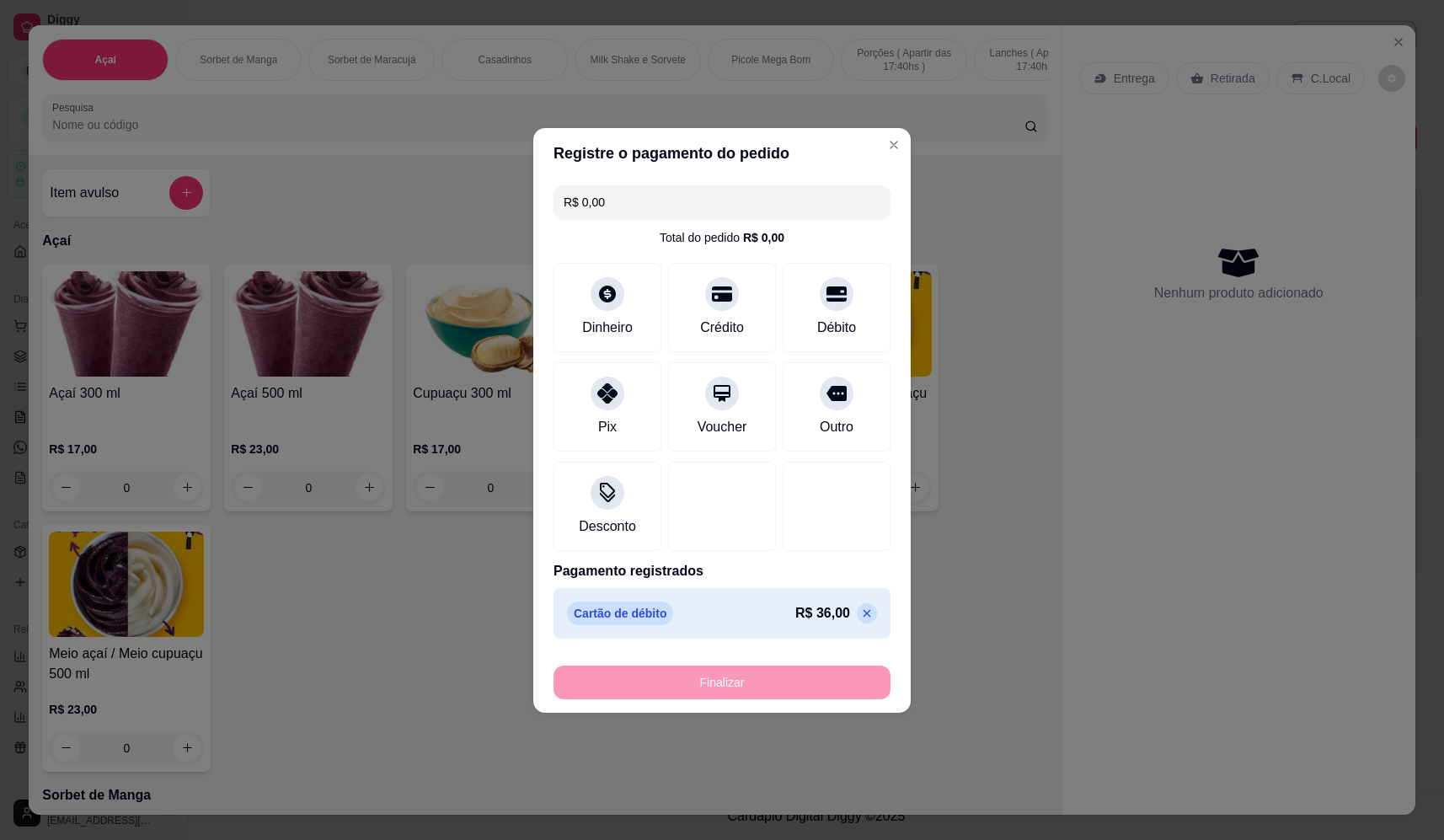
type input "-R$ 36,00"
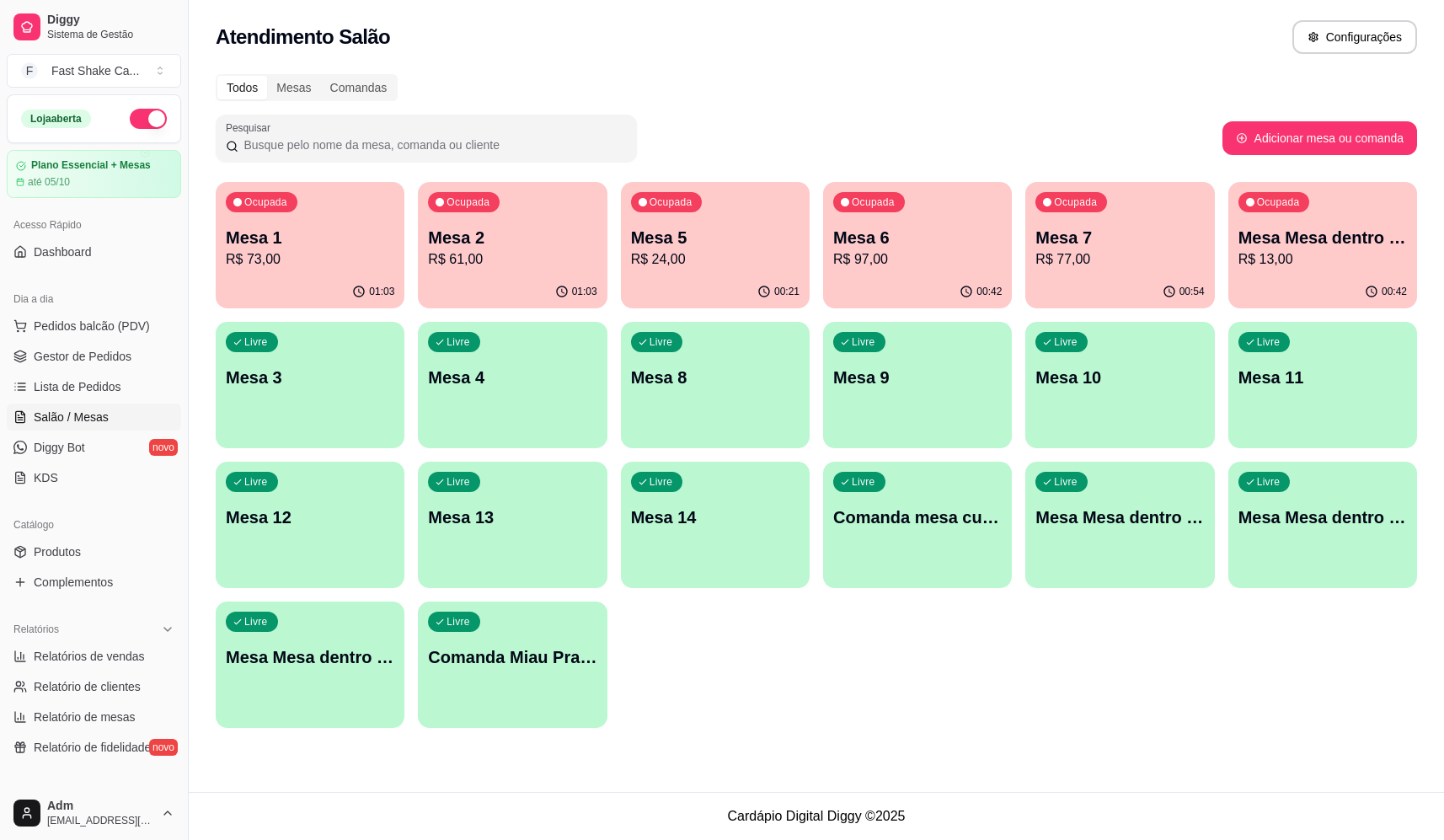
click at [493, 229] on p "Mesa 2" at bounding box center [512, 237] width 168 height 24
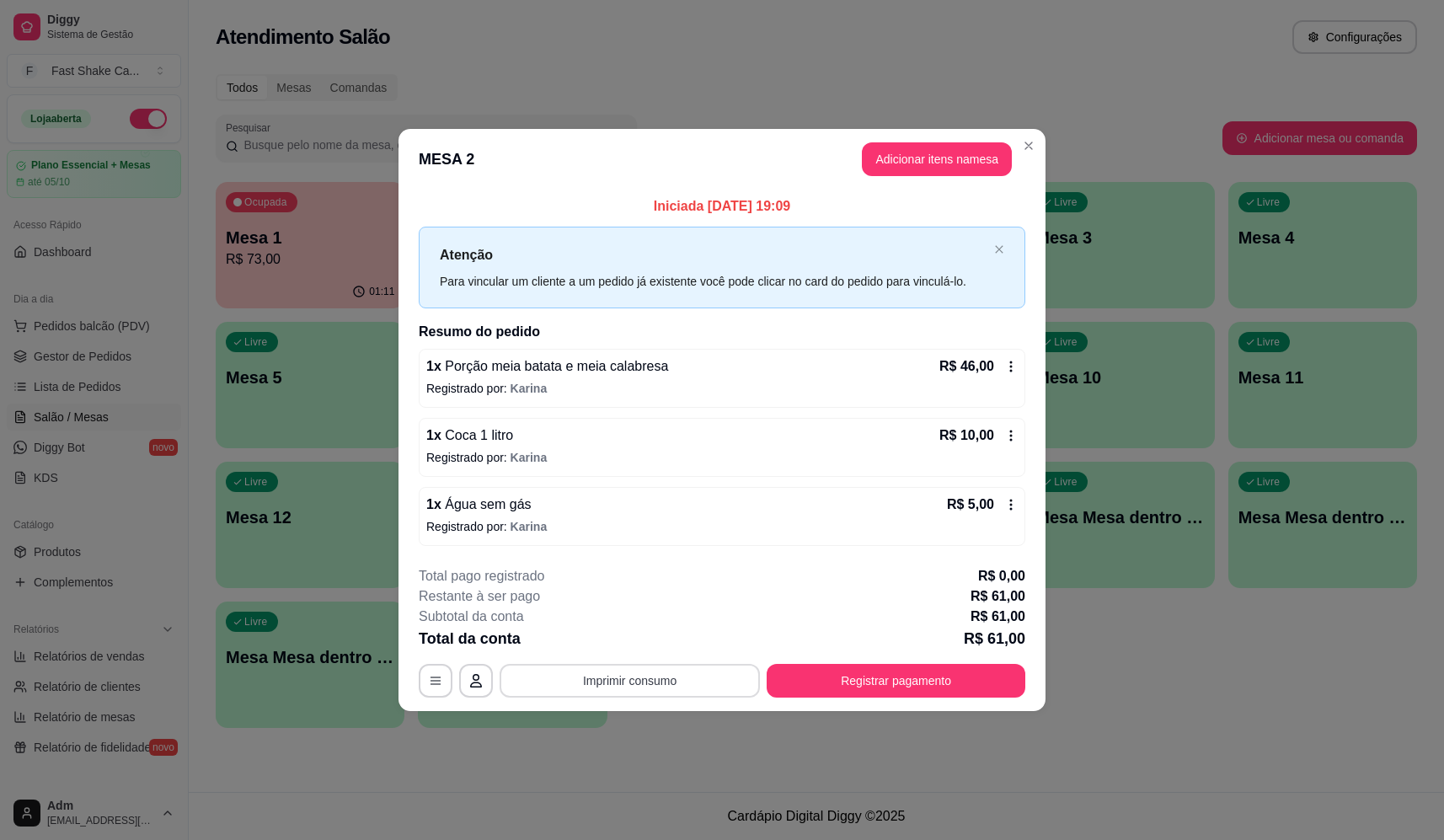
click at [662, 674] on button "Imprimir consumo" at bounding box center [629, 681] width 260 height 33
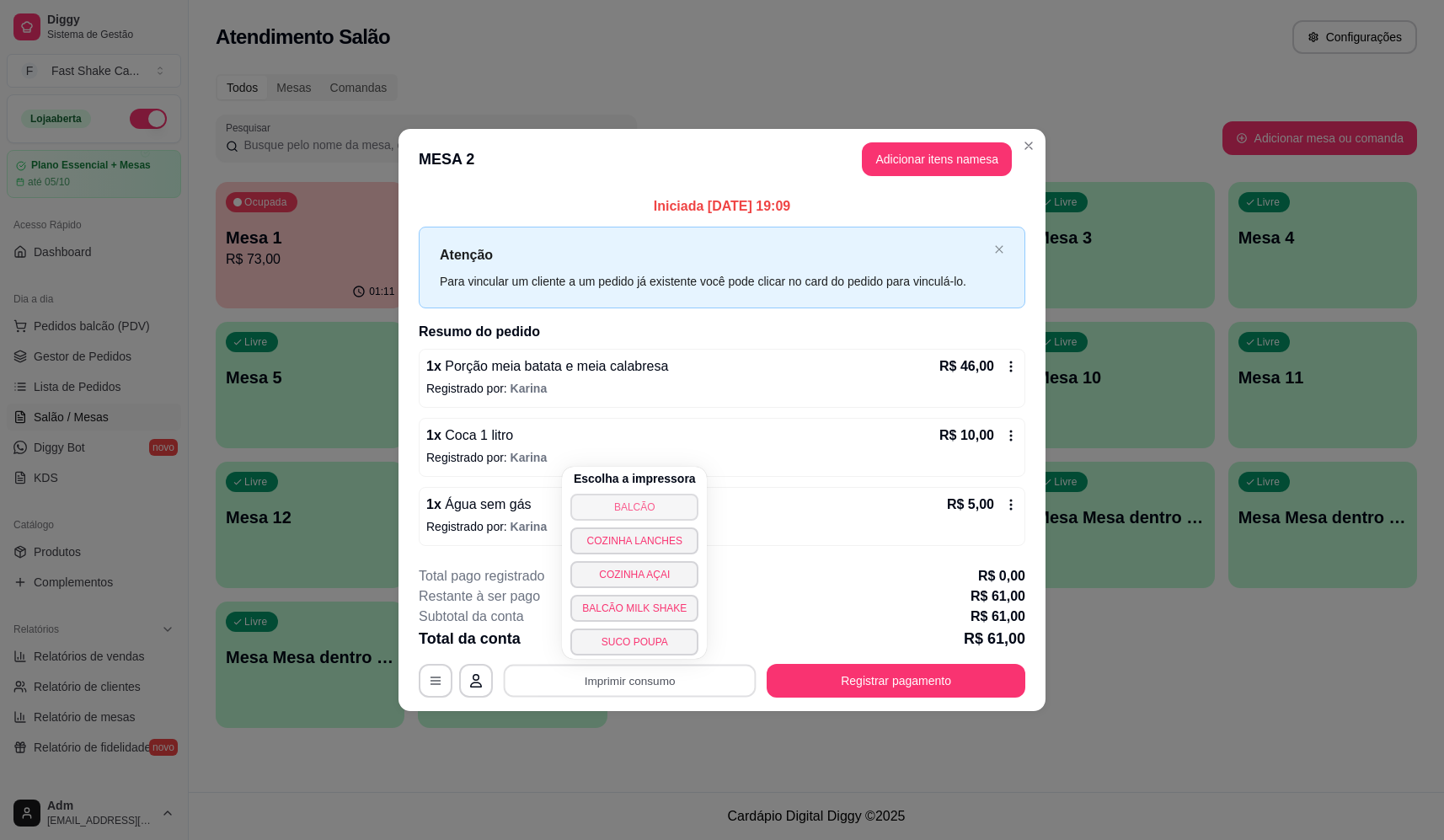
click at [625, 504] on button "BALCÃO" at bounding box center [634, 506] width 128 height 27
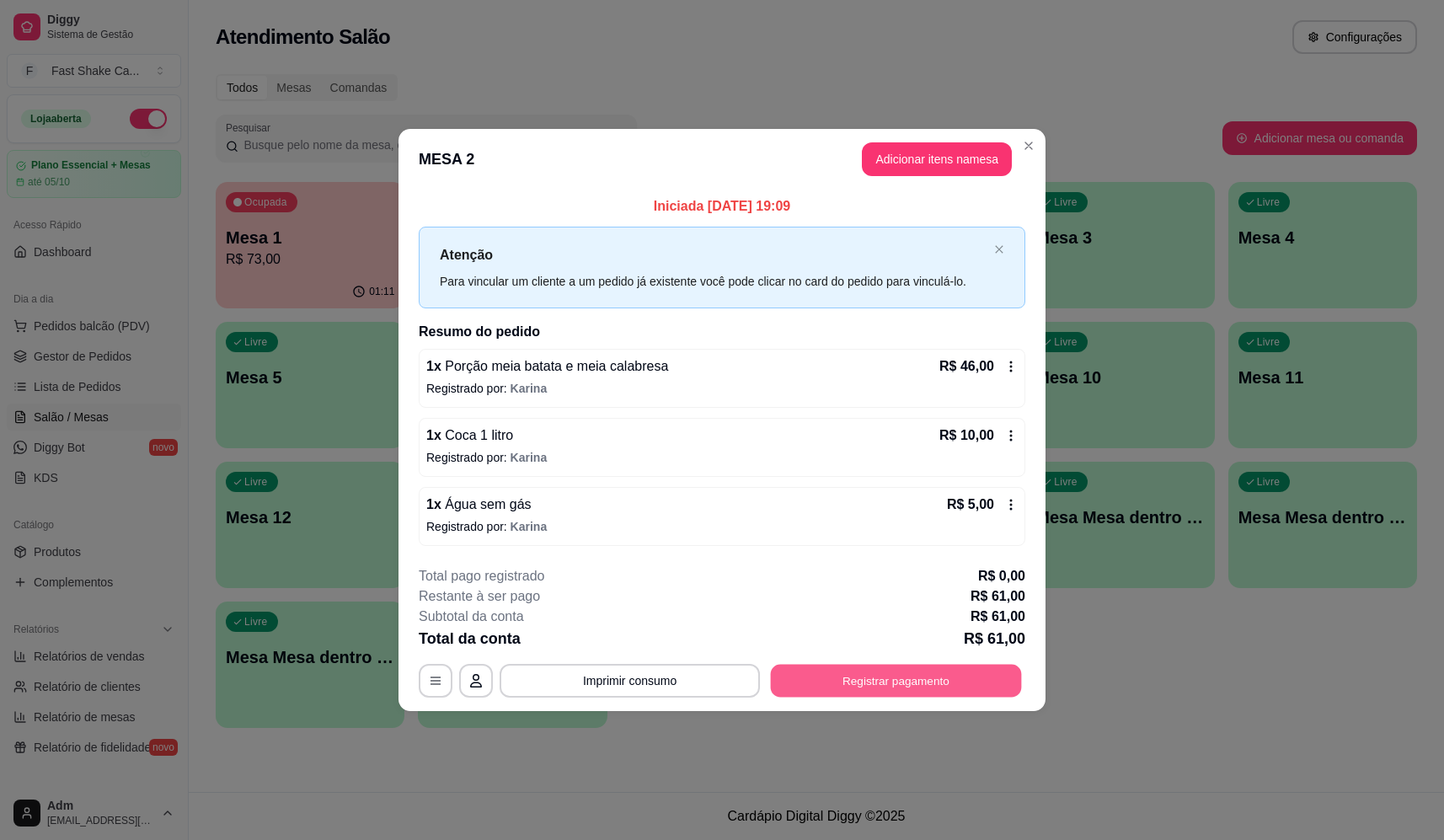
click at [882, 688] on button "Registrar pagamento" at bounding box center [896, 681] width 251 height 32
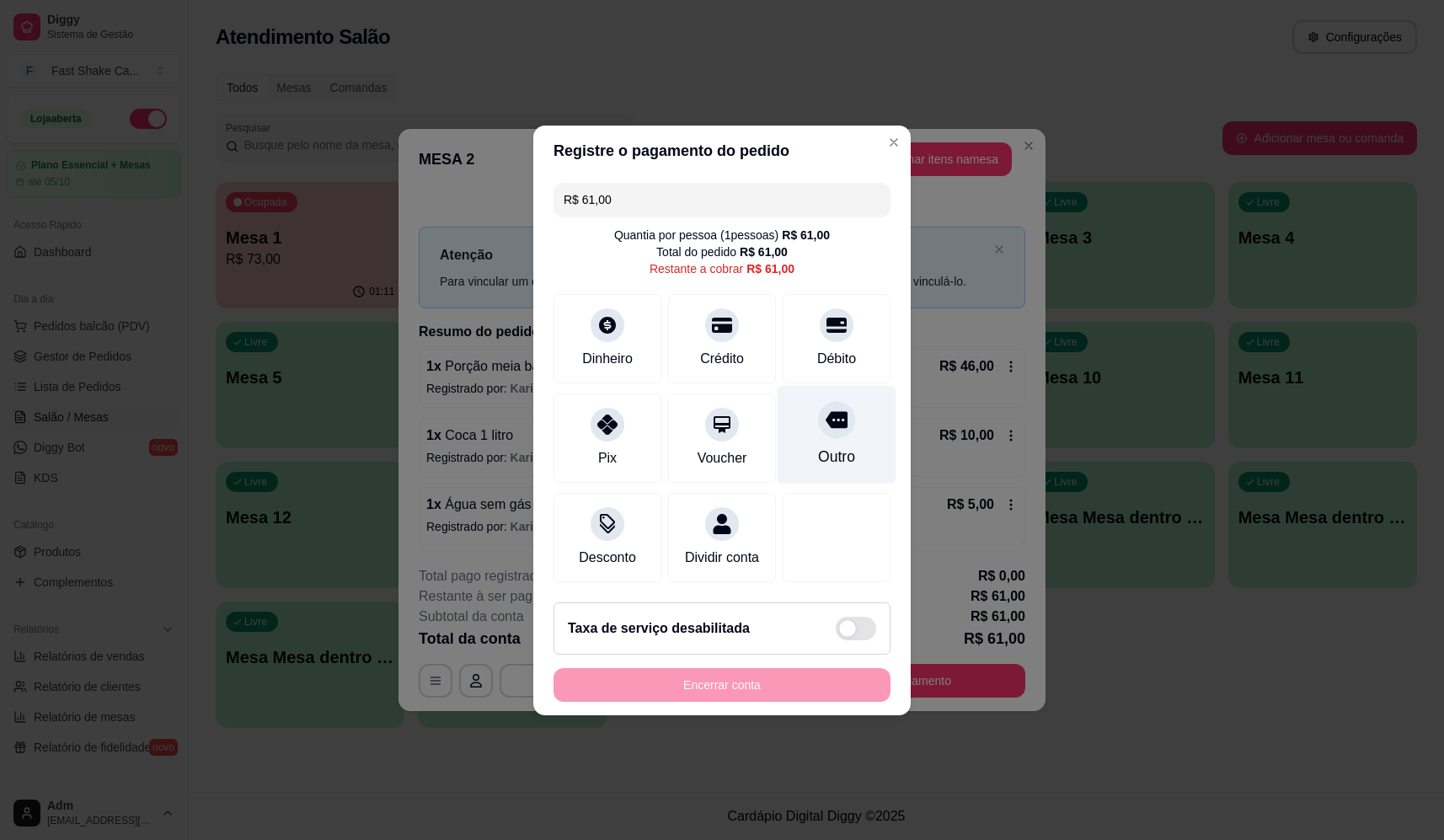
drag, startPoint x: 825, startPoint y: 317, endPoint x: 821, endPoint y: 426, distance: 109.1
click at [826, 318] on icon at bounding box center [836, 325] width 20 height 20
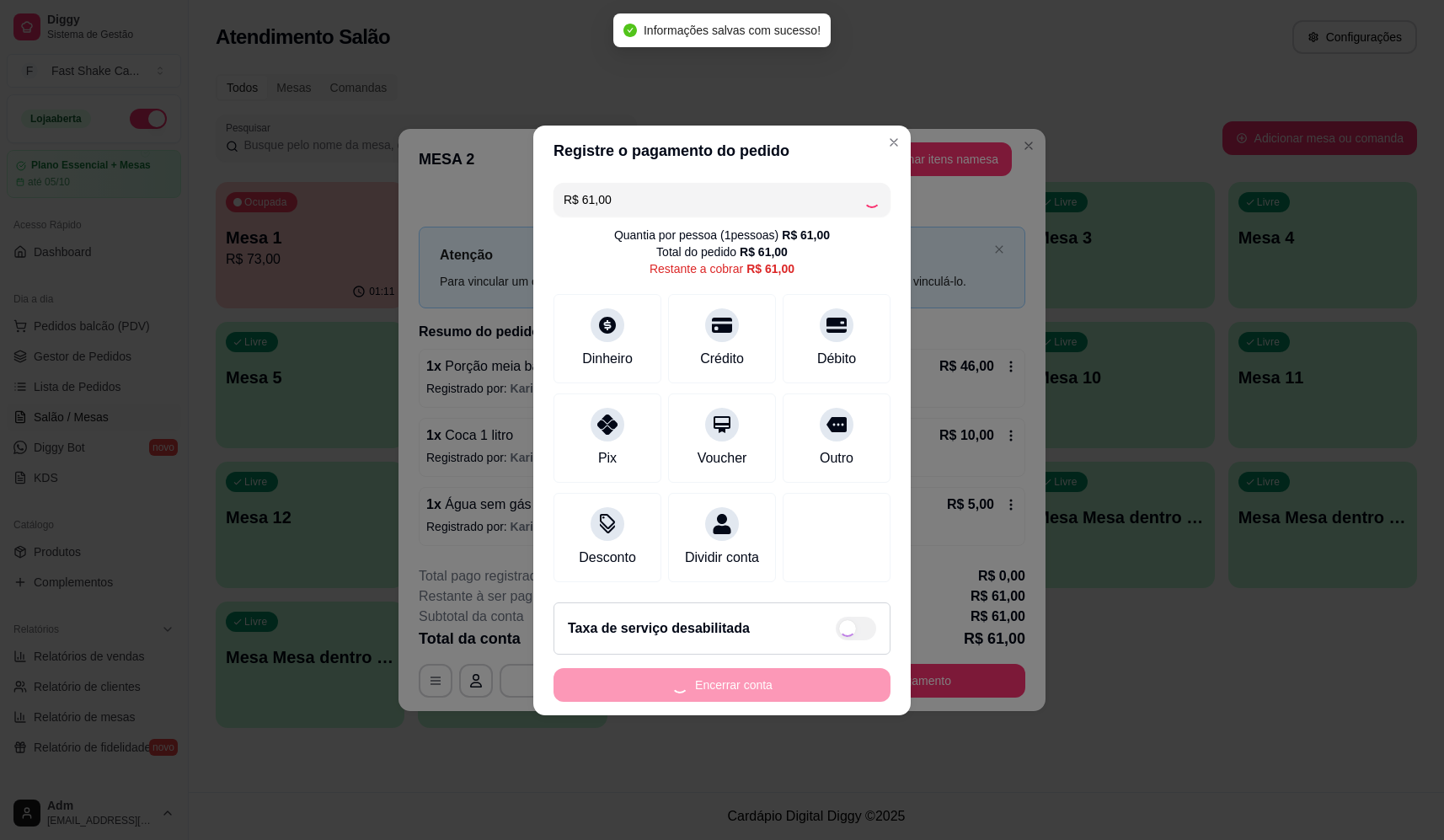
type input "R$ 0,00"
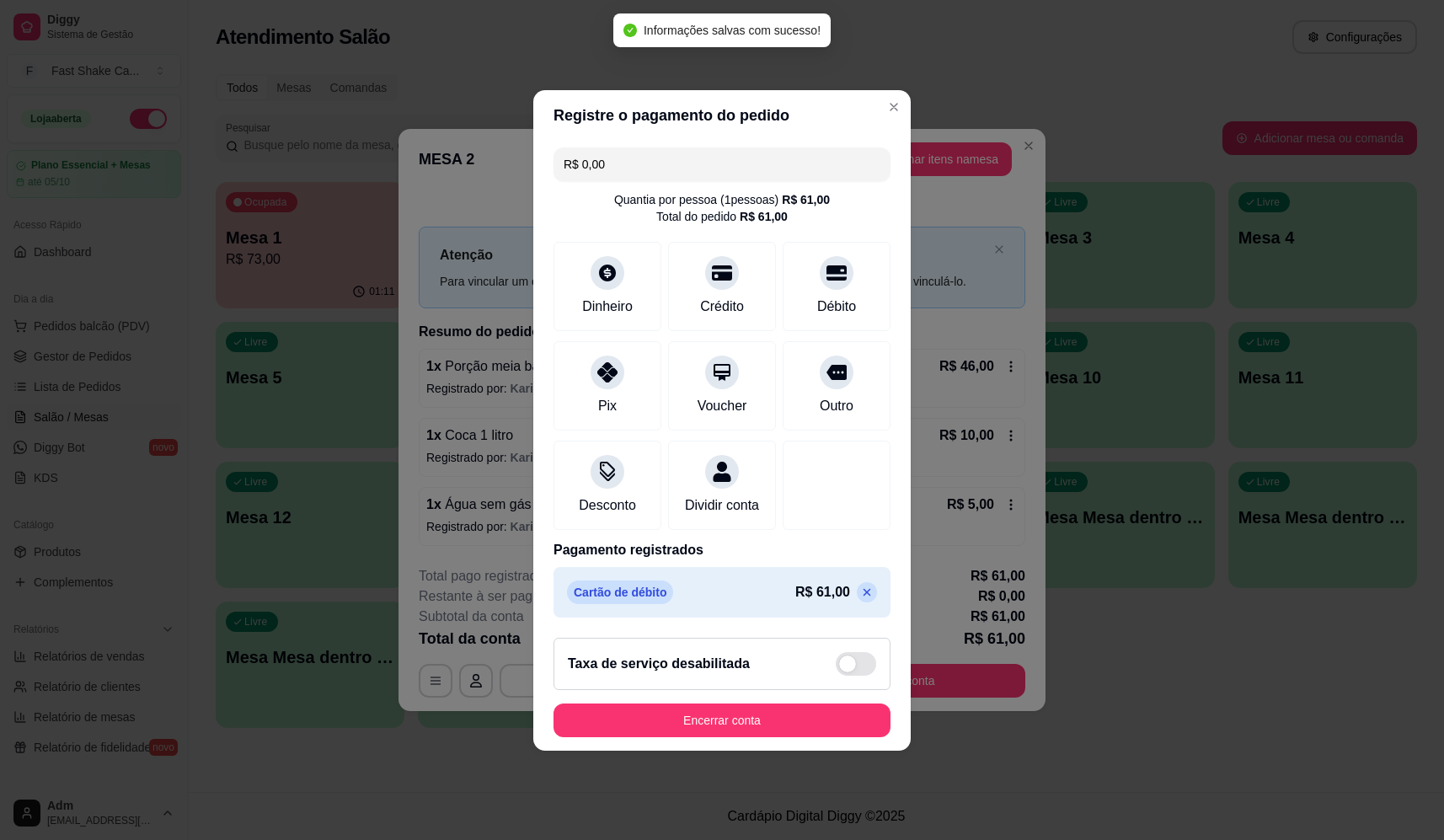
click at [813, 712] on div "Encerrar conta" at bounding box center [722, 720] width 337 height 33
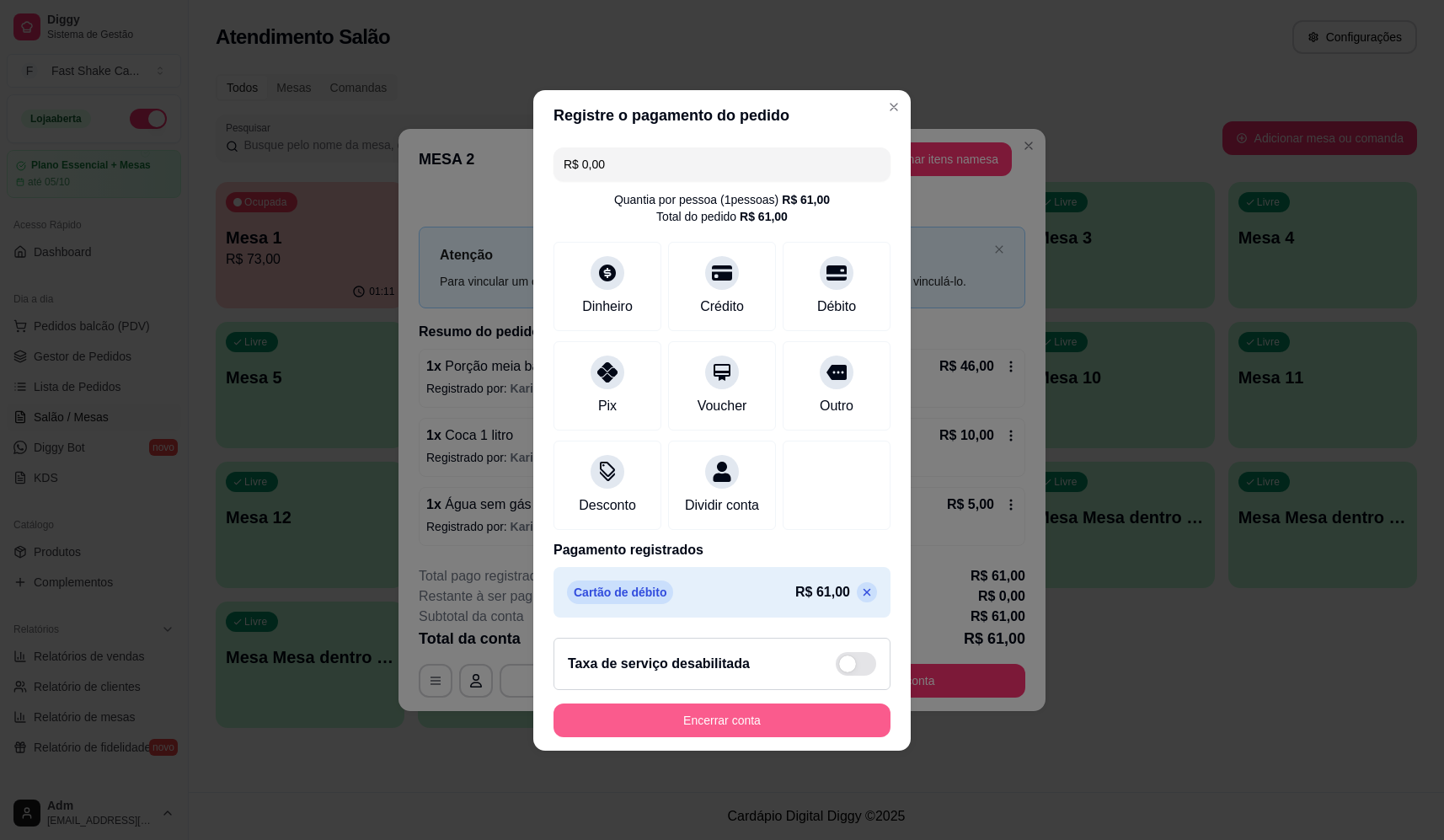
click at [741, 731] on button "Encerrar conta" at bounding box center [722, 720] width 337 height 33
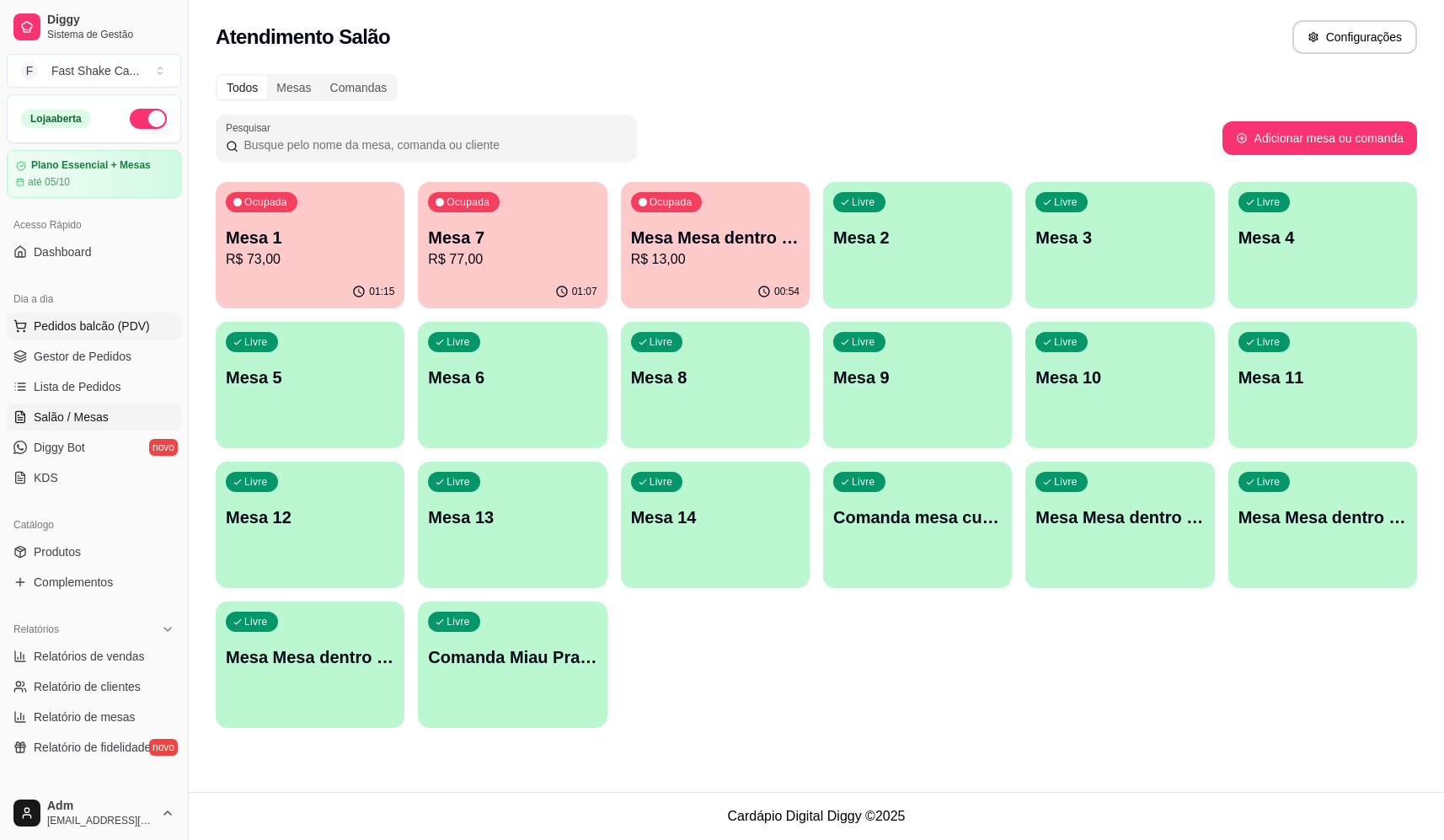
click at [108, 329] on span "Pedidos balcão (PDV)" at bounding box center [91, 325] width 117 height 17
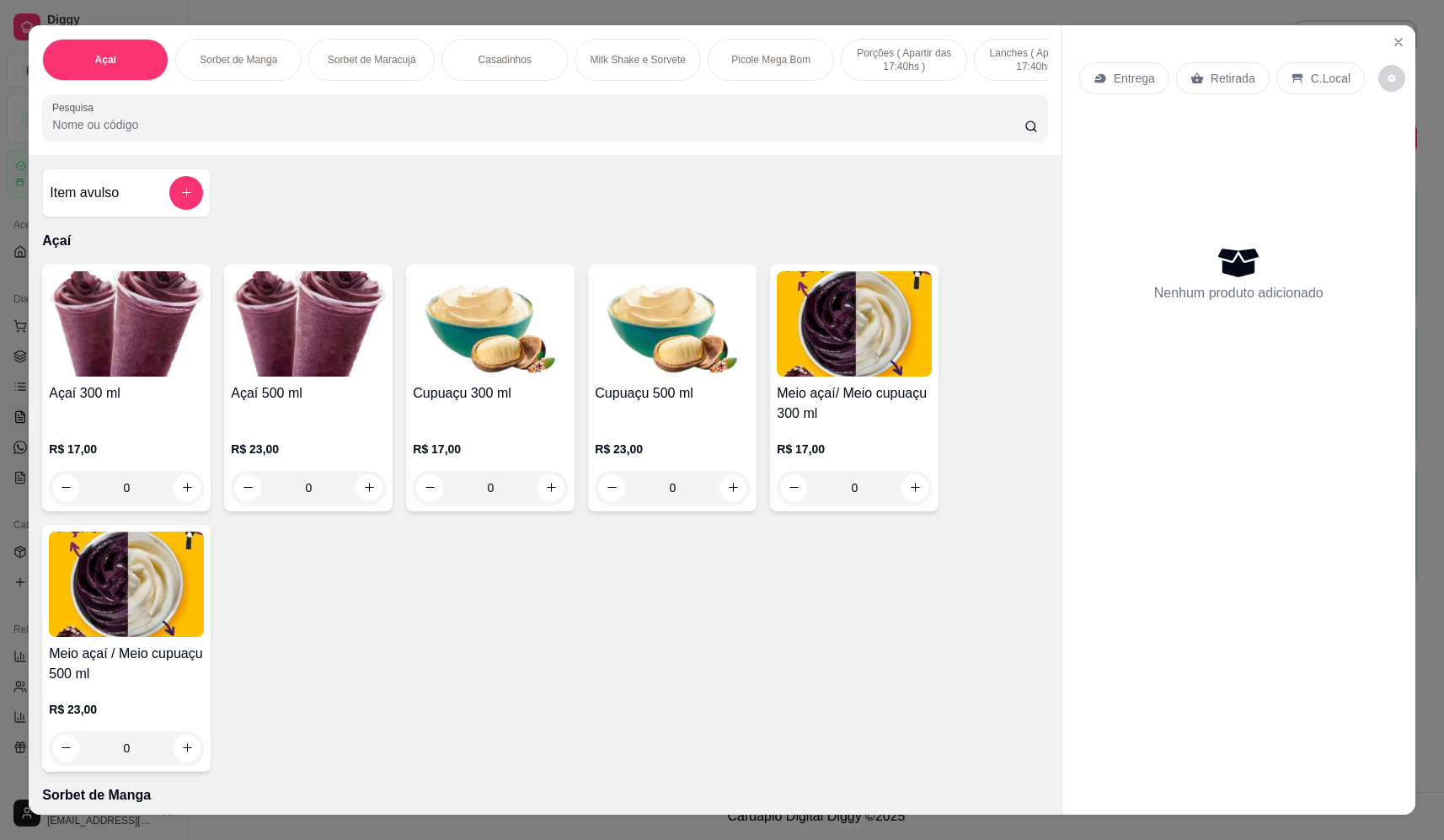
click at [260, 129] on input "Pesquisa" at bounding box center [539, 124] width 973 height 17
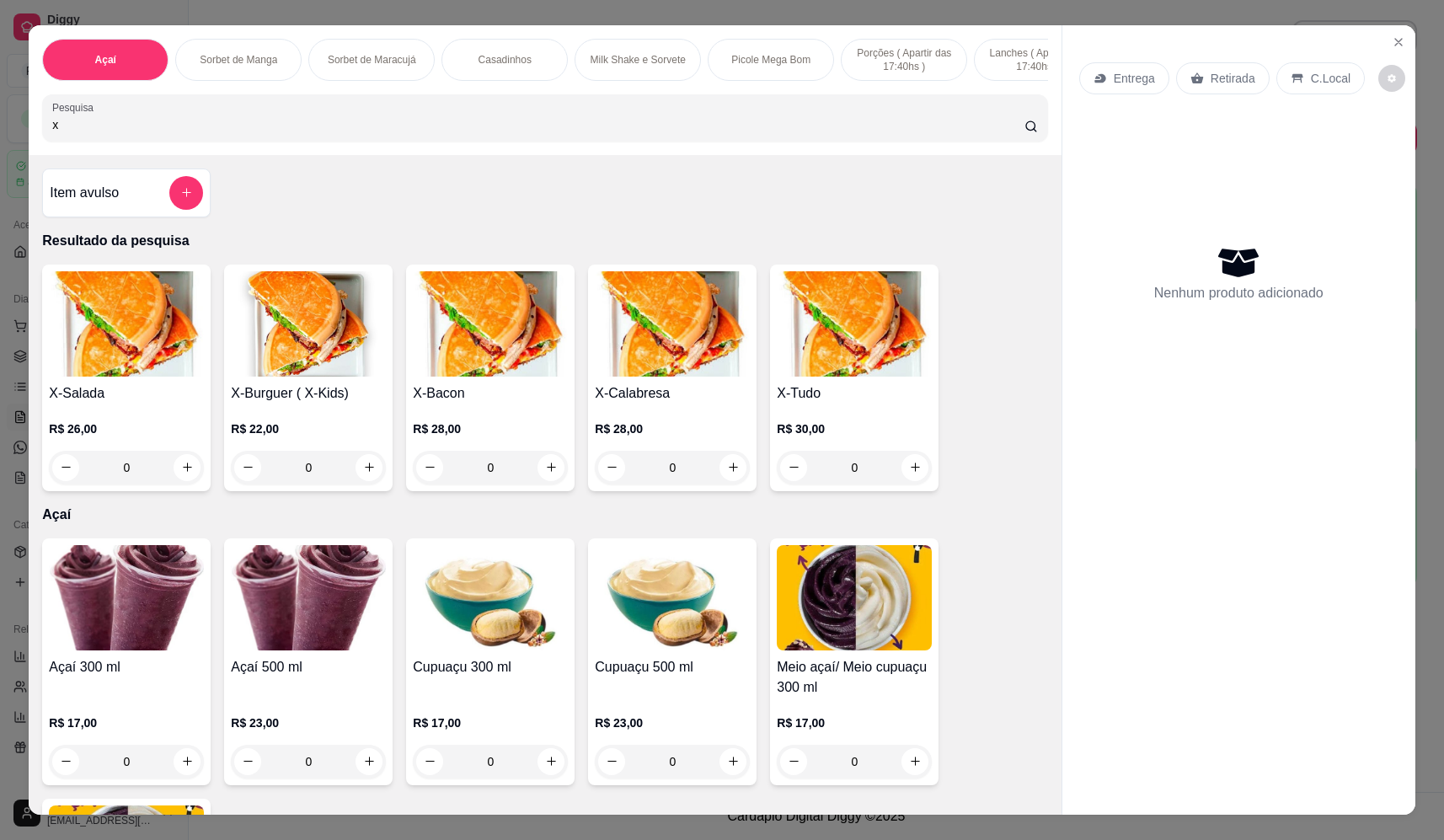
type input "x"
click at [545, 469] on div "0" at bounding box center [490, 467] width 155 height 33
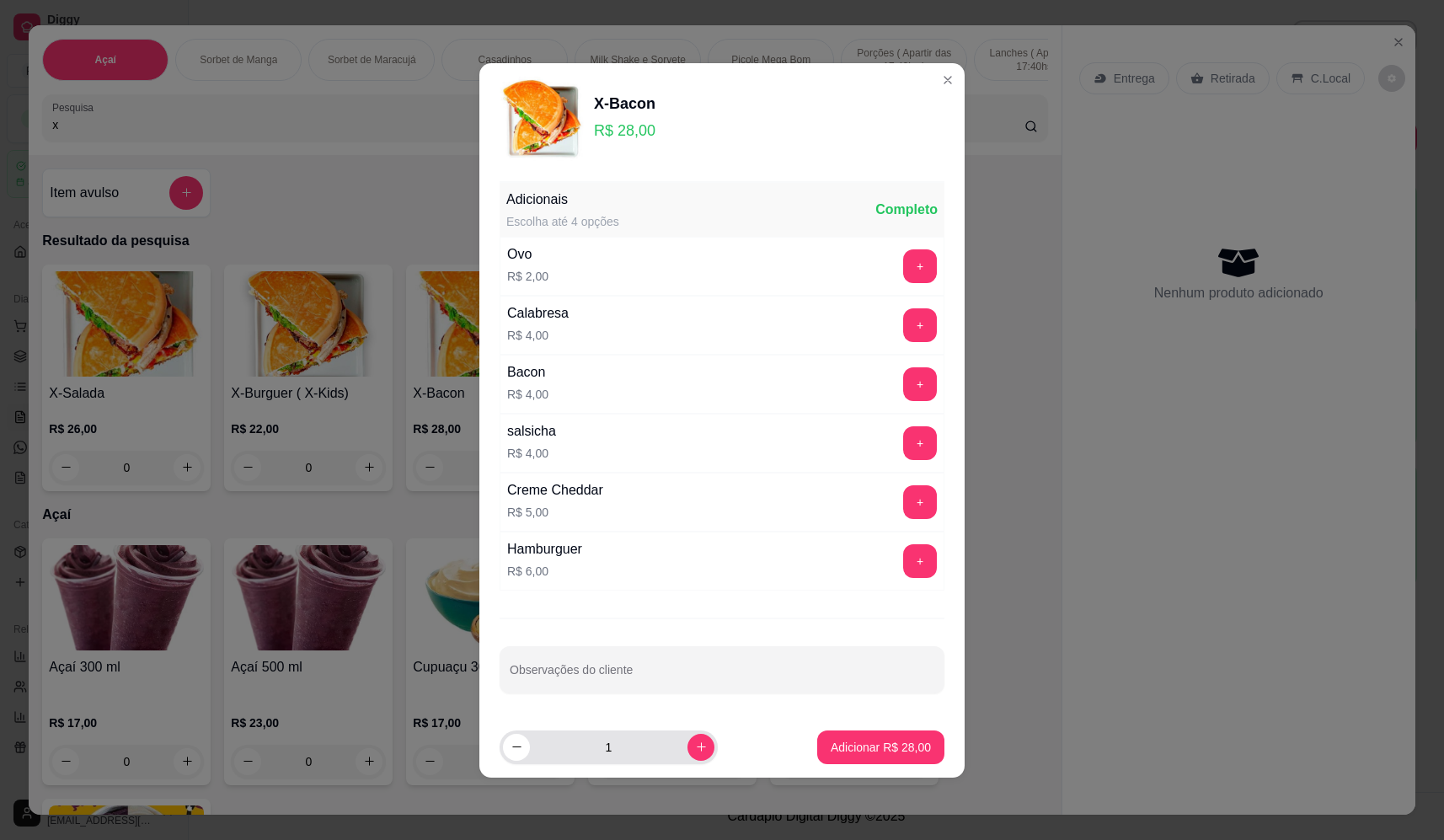
click at [692, 759] on div "1" at bounding box center [608, 747] width 211 height 33
click at [695, 744] on icon "increase-product-quantity" at bounding box center [701, 746] width 12 height 12
type input "2"
click at [856, 745] on p "Adicionar R$ 56,00" at bounding box center [881, 746] width 100 height 17
type input "2"
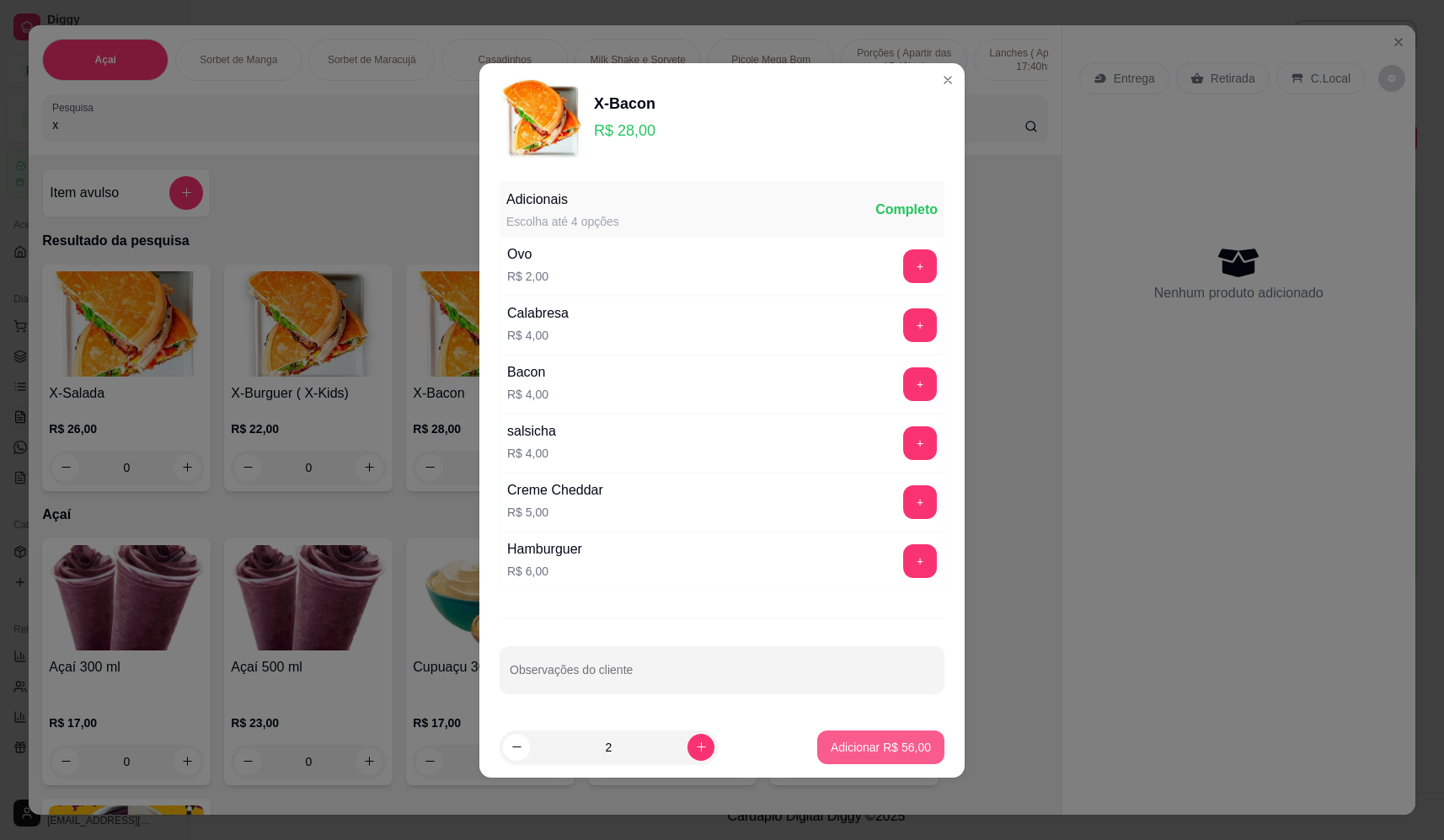
type input "2"
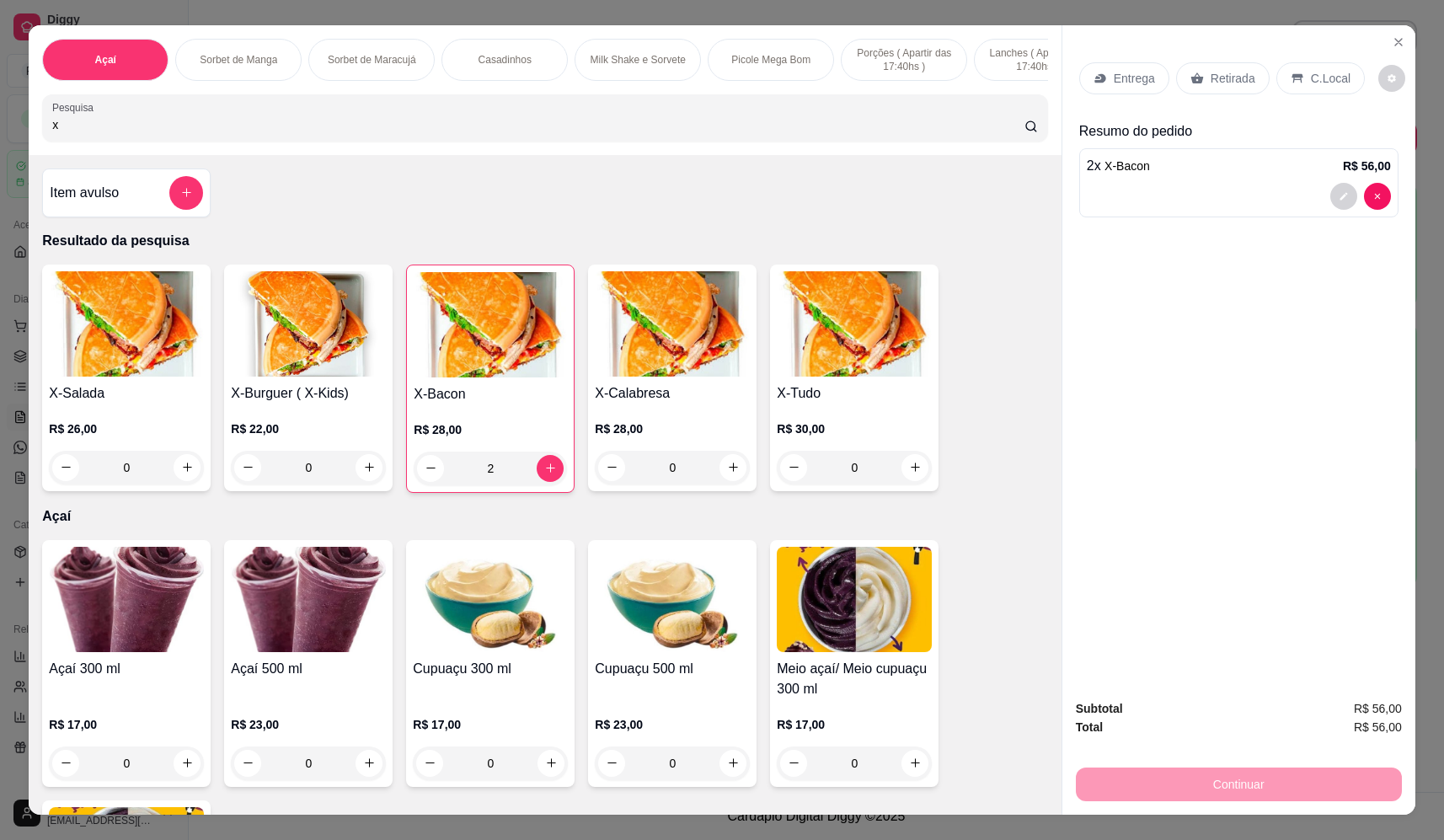
click at [1105, 67] on div "Entrega" at bounding box center [1124, 78] width 90 height 32
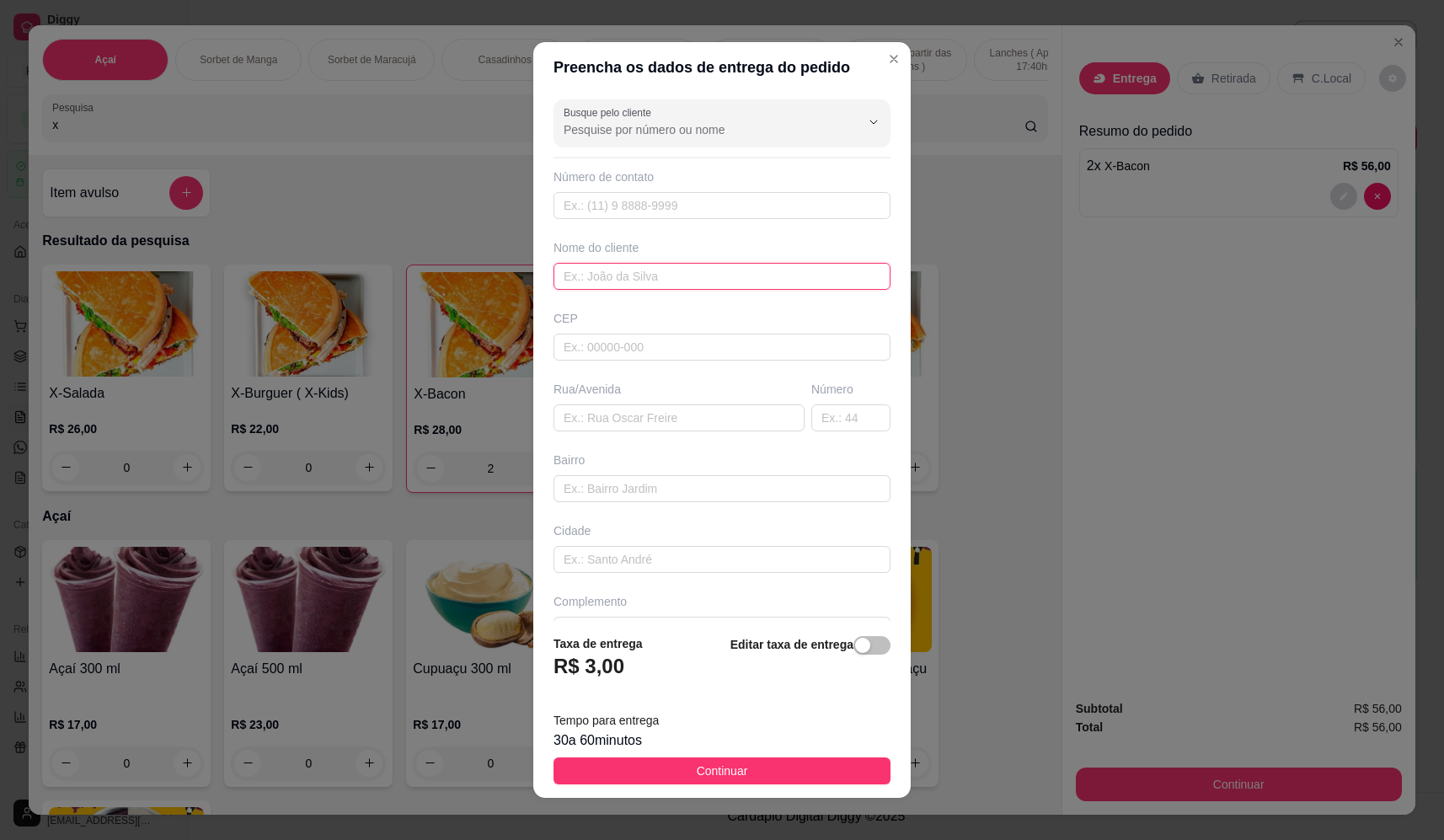
click at [663, 289] on input "text" at bounding box center [722, 276] width 337 height 27
type input "alyson"
click at [593, 420] on input "text" at bounding box center [679, 418] width 251 height 27
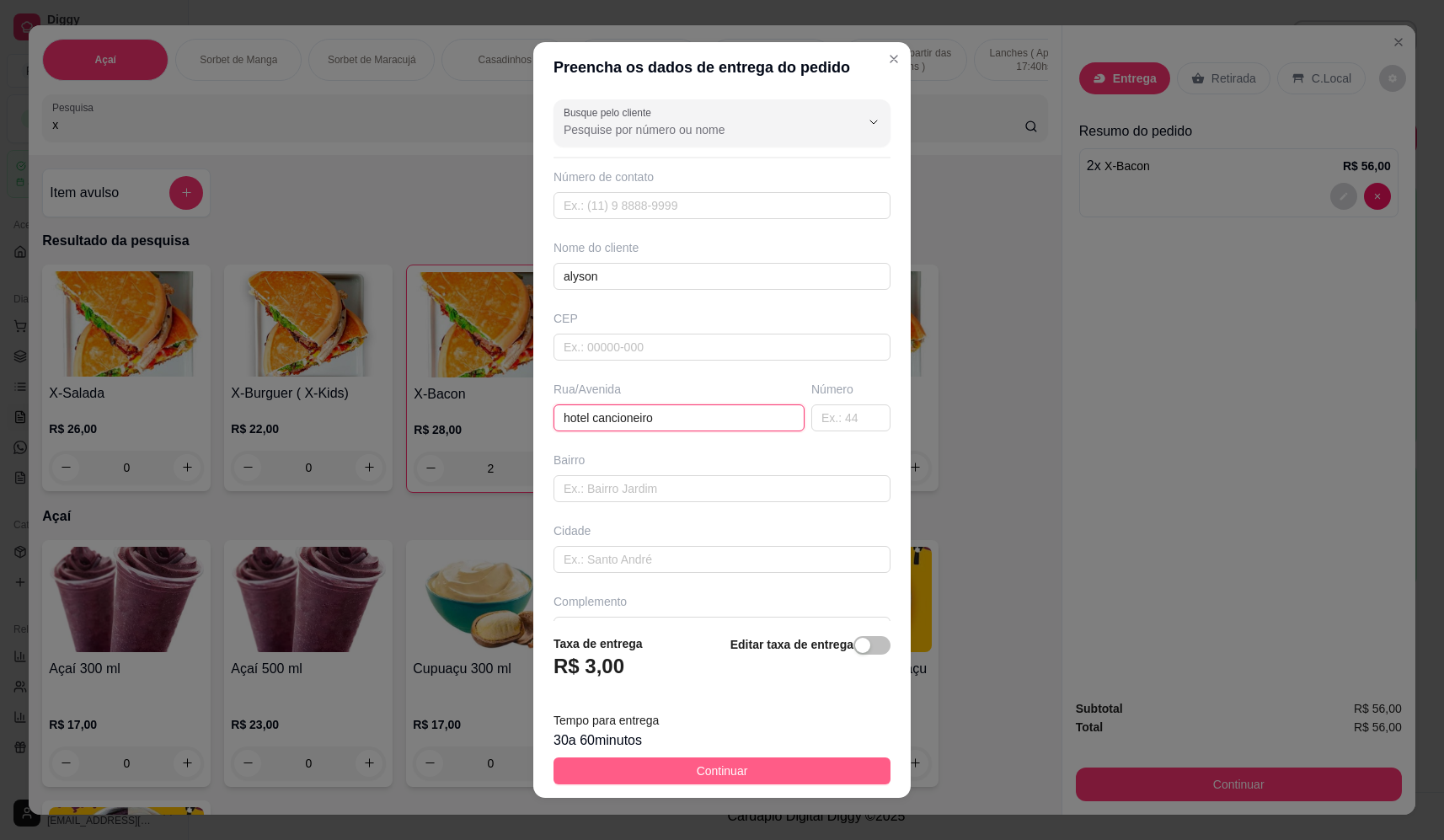
type input "hotel cancioneiro"
click at [741, 769] on button "Continuar" at bounding box center [722, 770] width 337 height 27
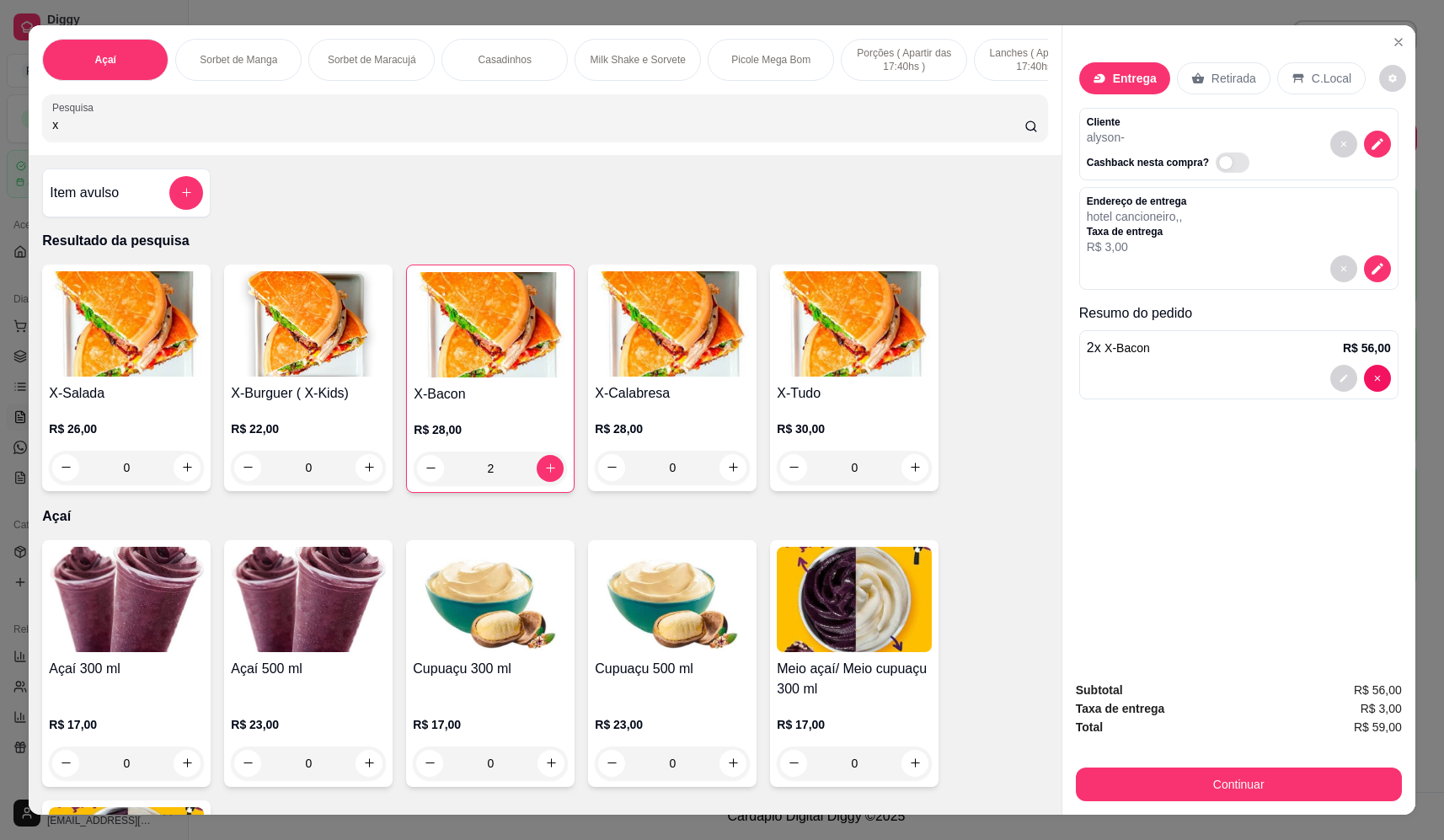
drag, startPoint x: 130, startPoint y: 132, endPoint x: -8, endPoint y: 146, distance: 138.7
click at [0, 146] on html "Diggy Sistema de Gestão F Fast Shake Ca ... Loja aberta Plano Essencial + Mesas…" at bounding box center [722, 420] width 1444 height 840
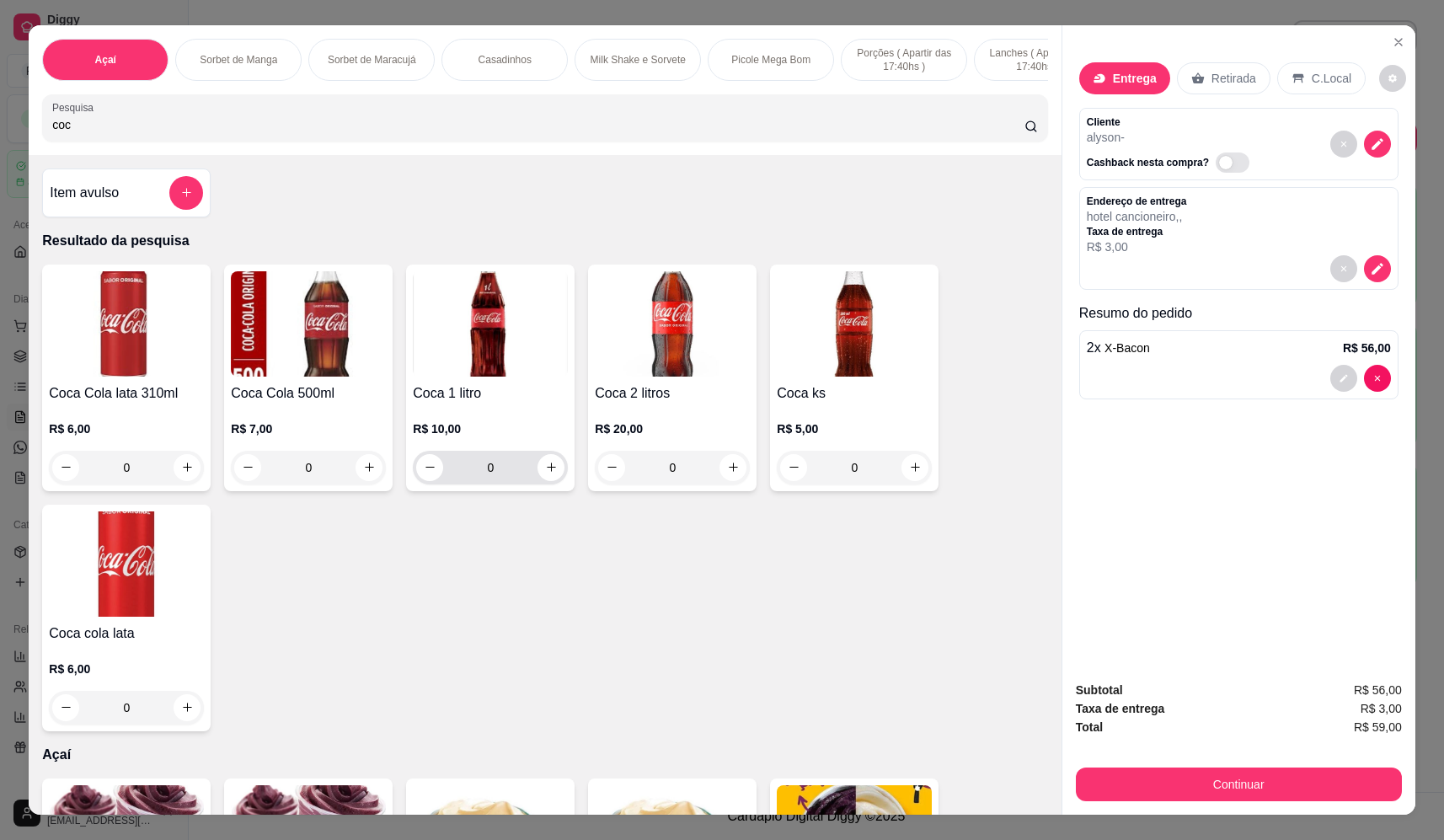
type input "coc"
click at [538, 480] on button "increase-product-quantity" at bounding box center [551, 467] width 26 height 26
type input "1"
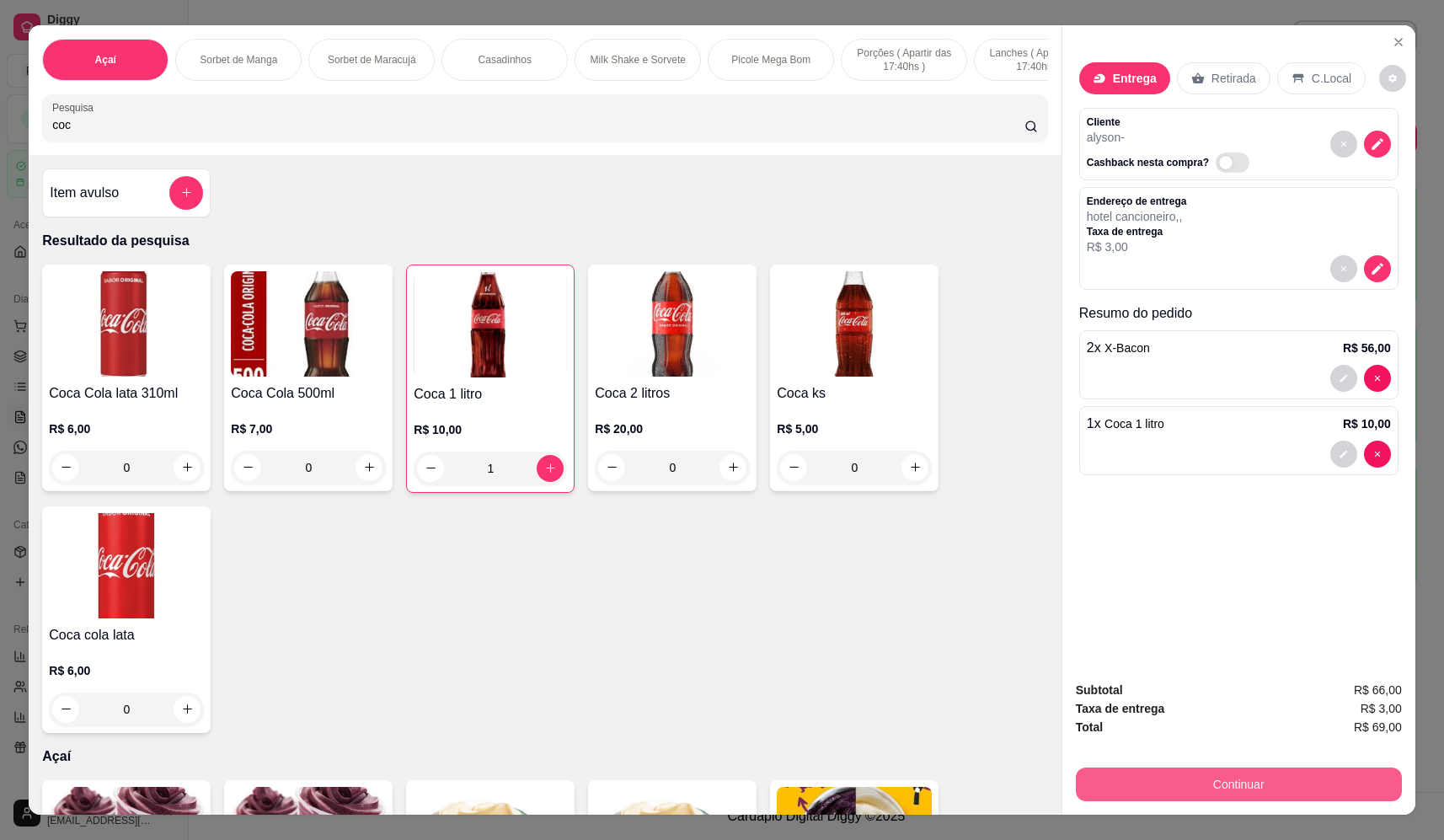
click at [1143, 778] on button "Continuar" at bounding box center [1239, 784] width 326 height 33
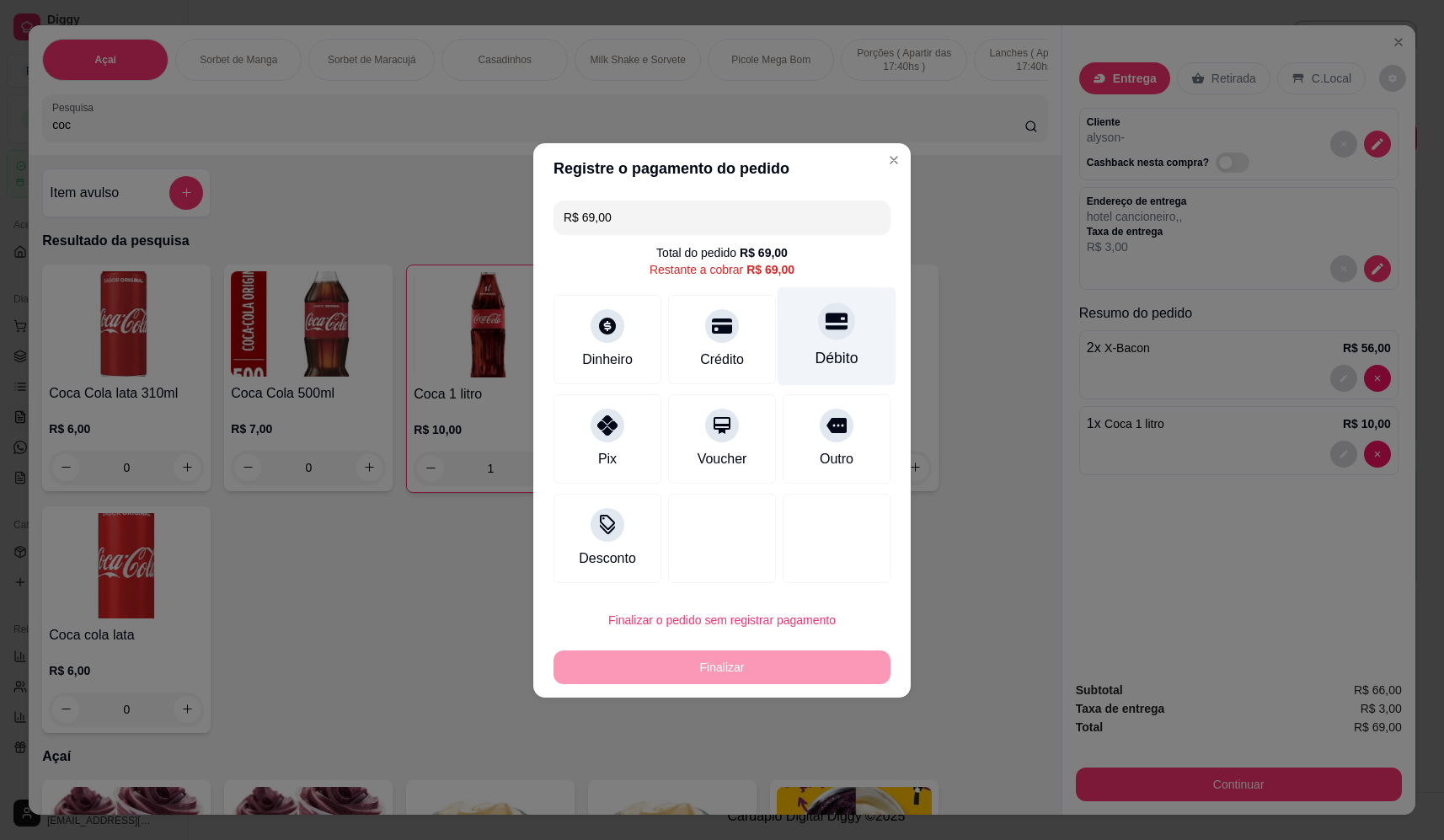
click at [844, 355] on div "Débito" at bounding box center [837, 357] width 43 height 22
type input "R$ 0,00"
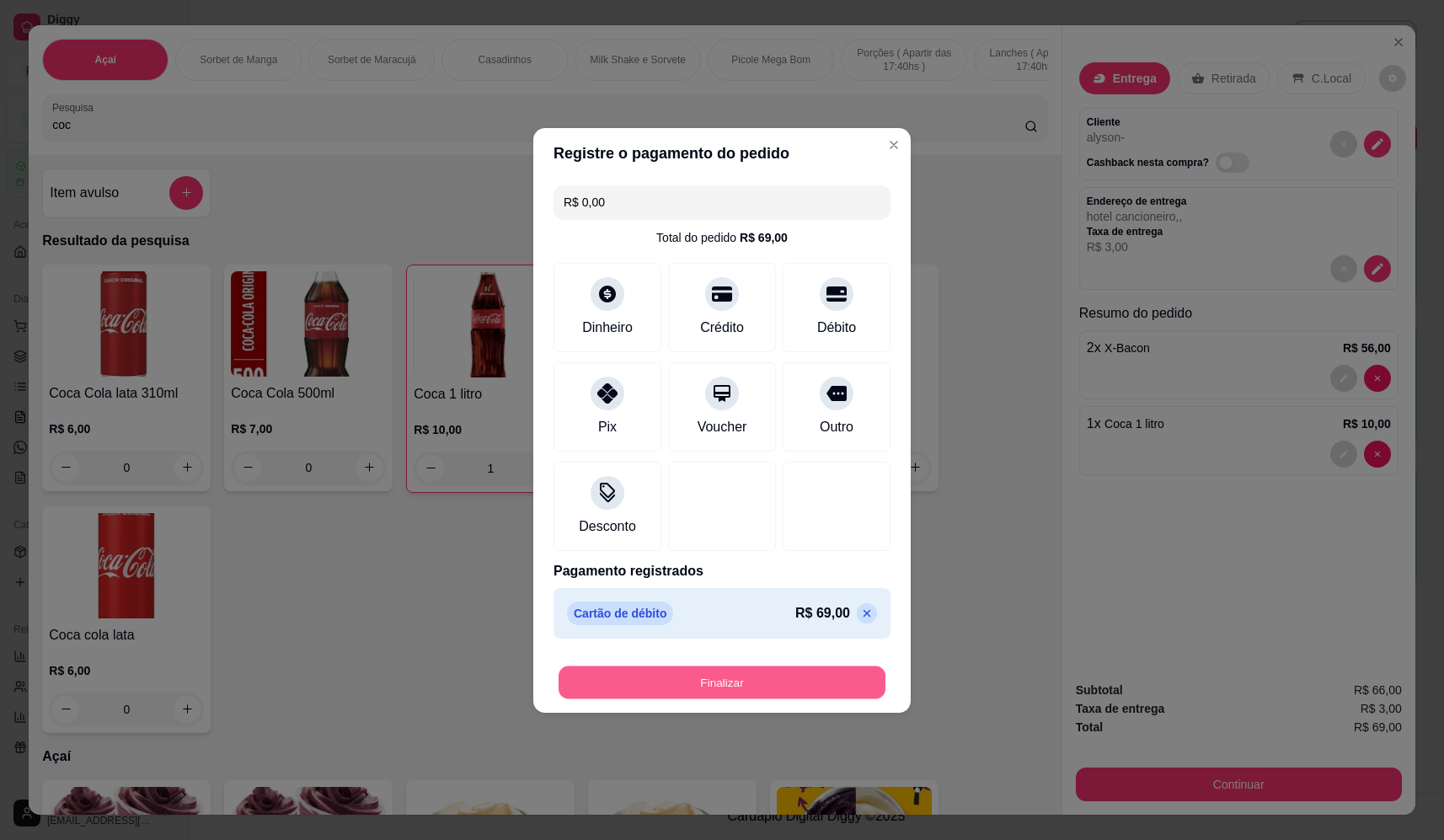
click at [719, 682] on button "Finalizar" at bounding box center [721, 681] width 327 height 32
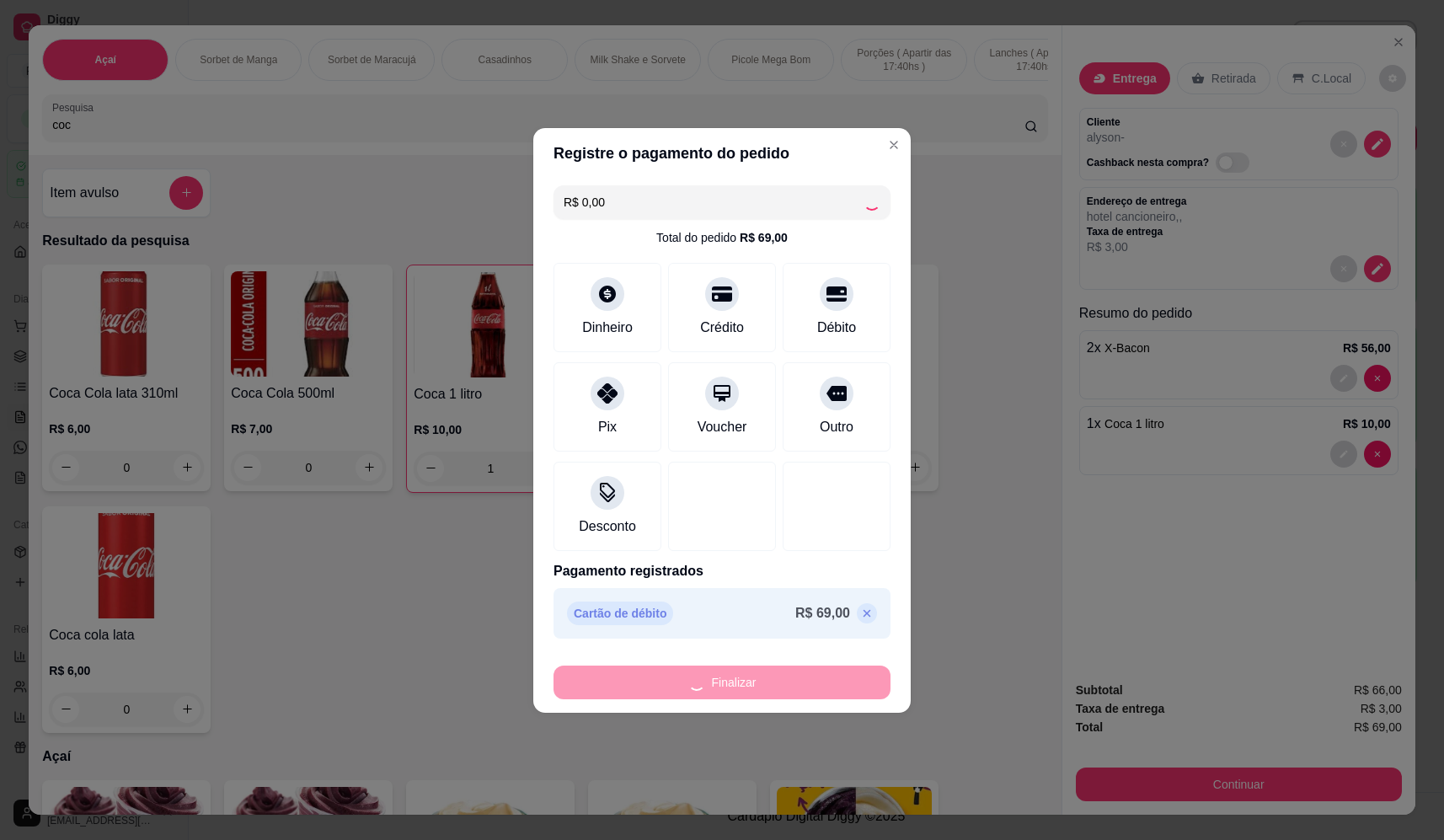
type input "0"
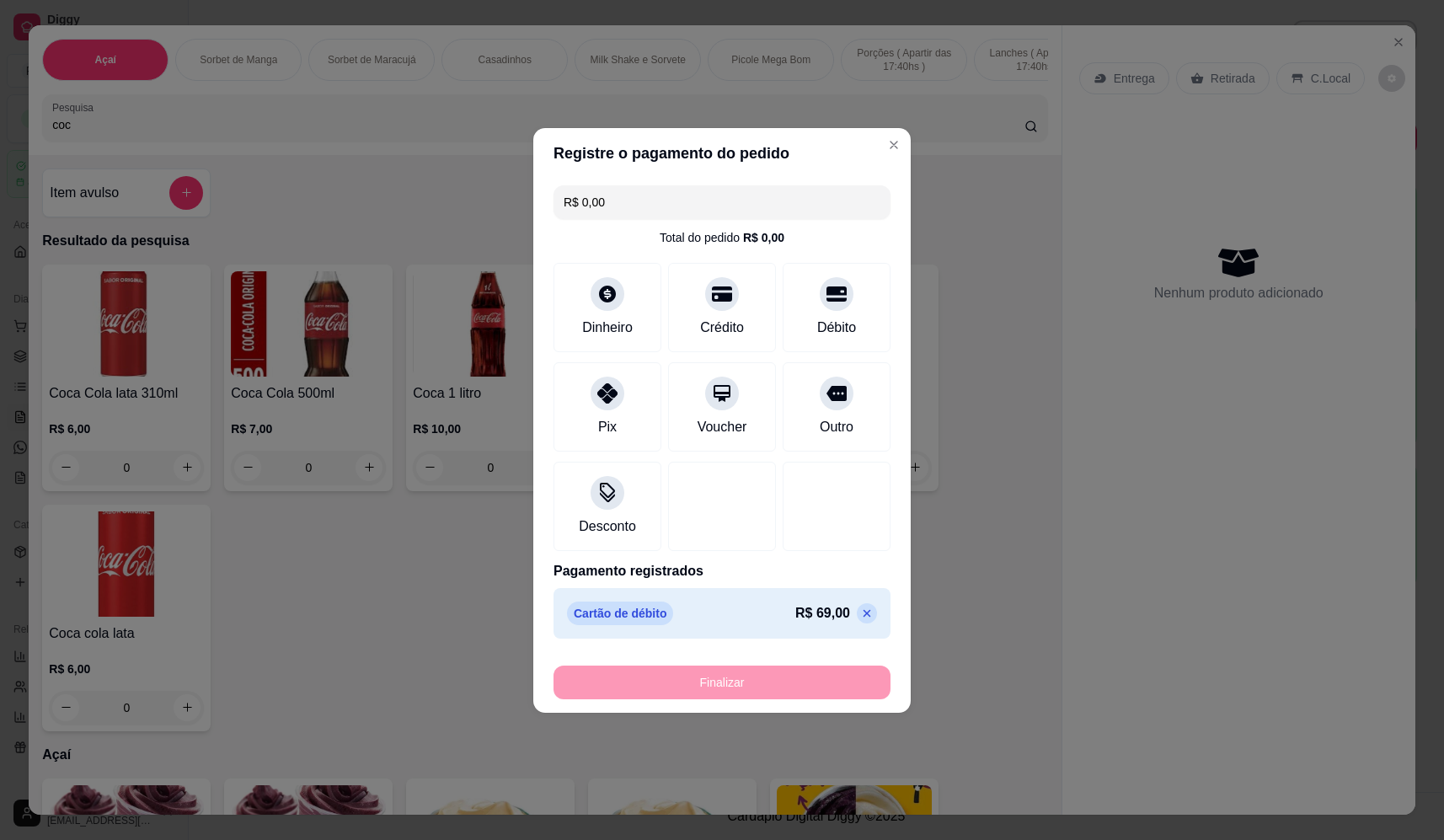
type input "-R$ 69,00"
